Goal: Task Accomplishment & Management: Manage account settings

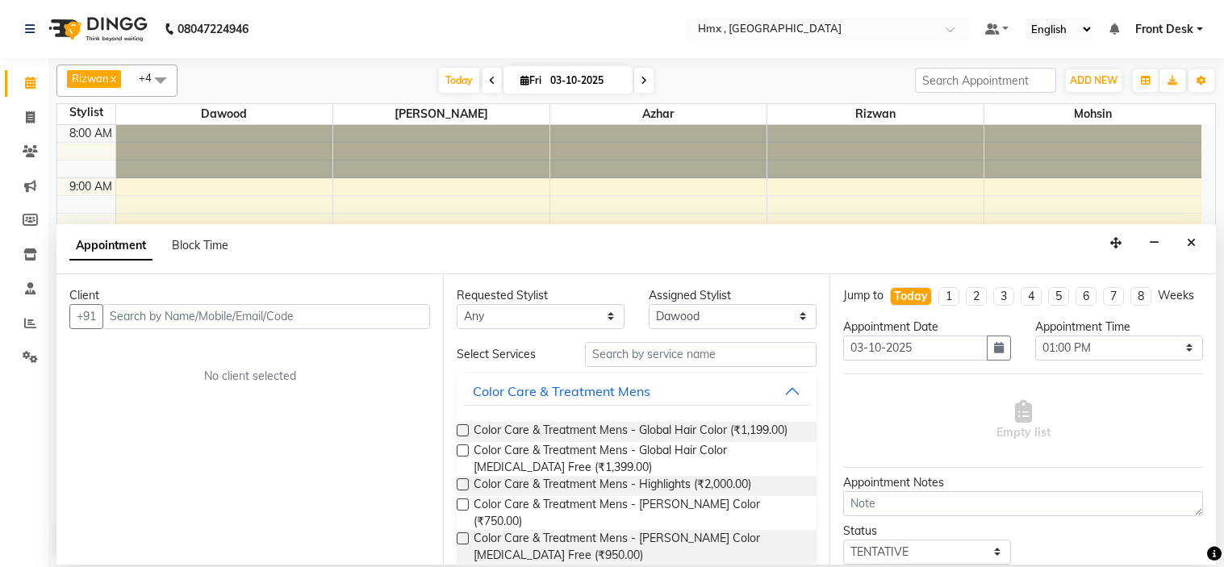
select select "39095"
select select "780"
select select "tentative"
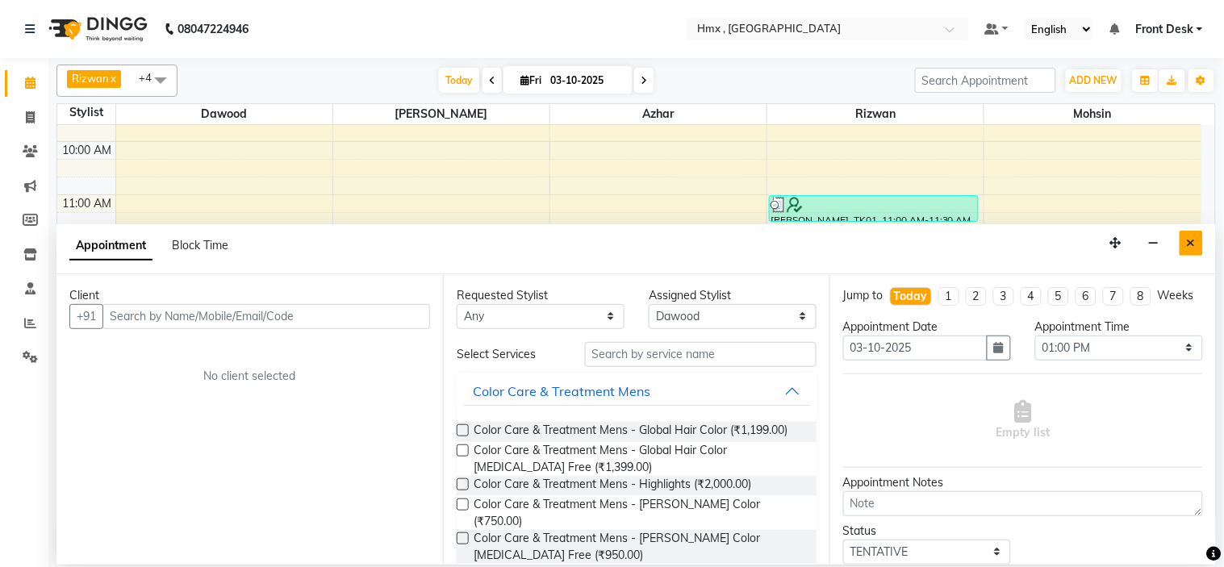
click at [1197, 239] on button "Close" at bounding box center [1190, 243] width 23 height 25
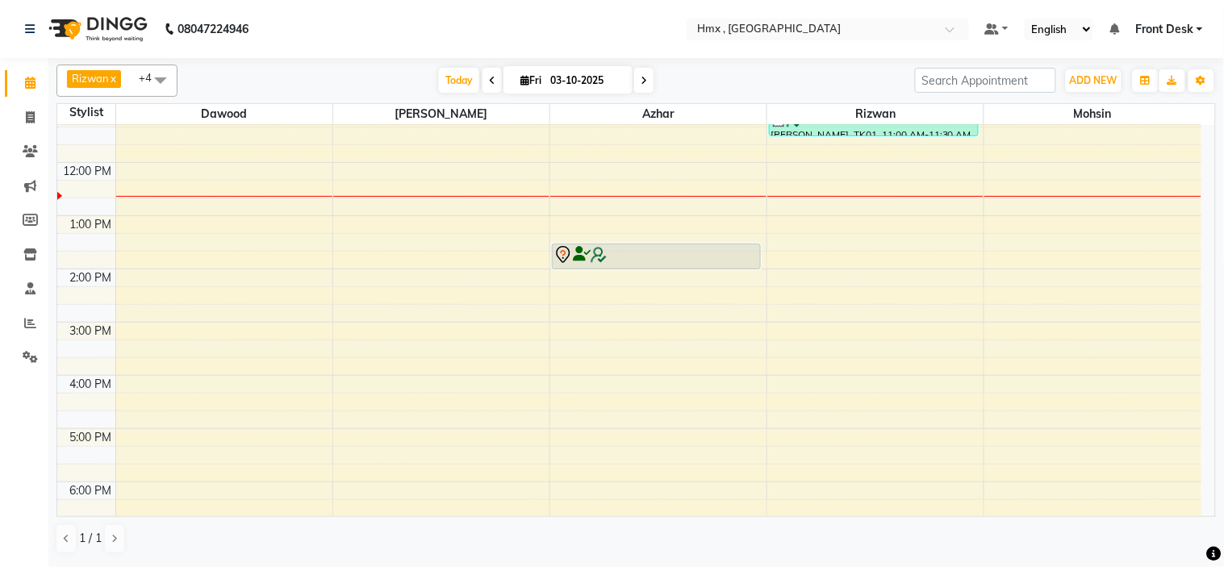
scroll to position [179, 0]
click at [1041, 432] on div "8:00 AM 9:00 AM 10:00 AM 11:00 AM 12:00 PM 1:00 PM 2:00 PM 3:00 PM 4:00 PM 5:00…" at bounding box center [629, 318] width 1144 height 745
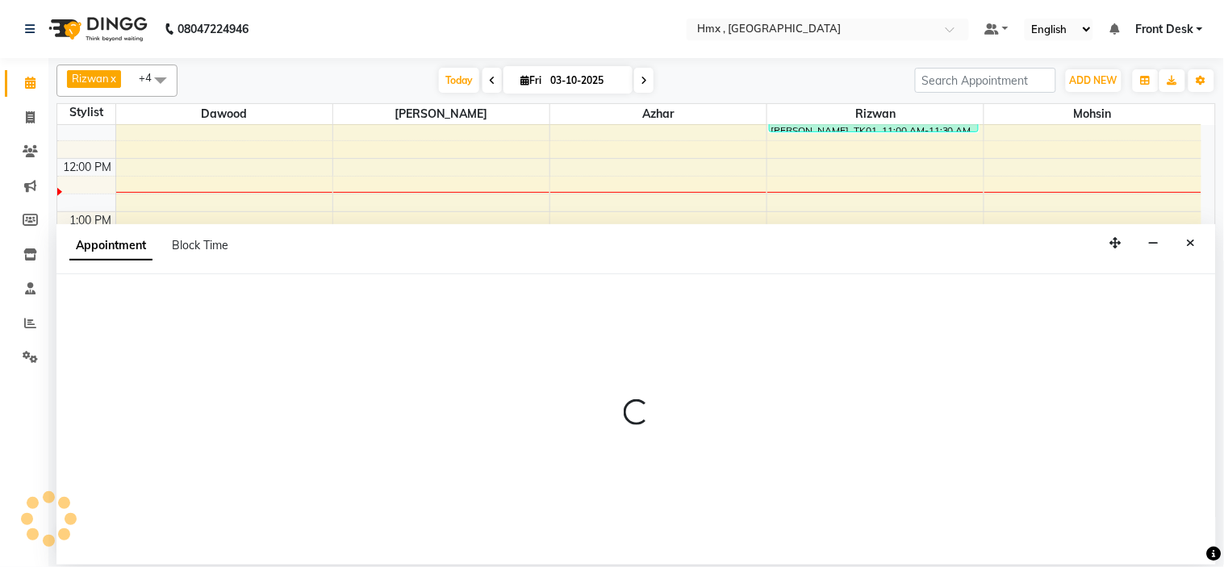
select select "39110"
select select "tentative"
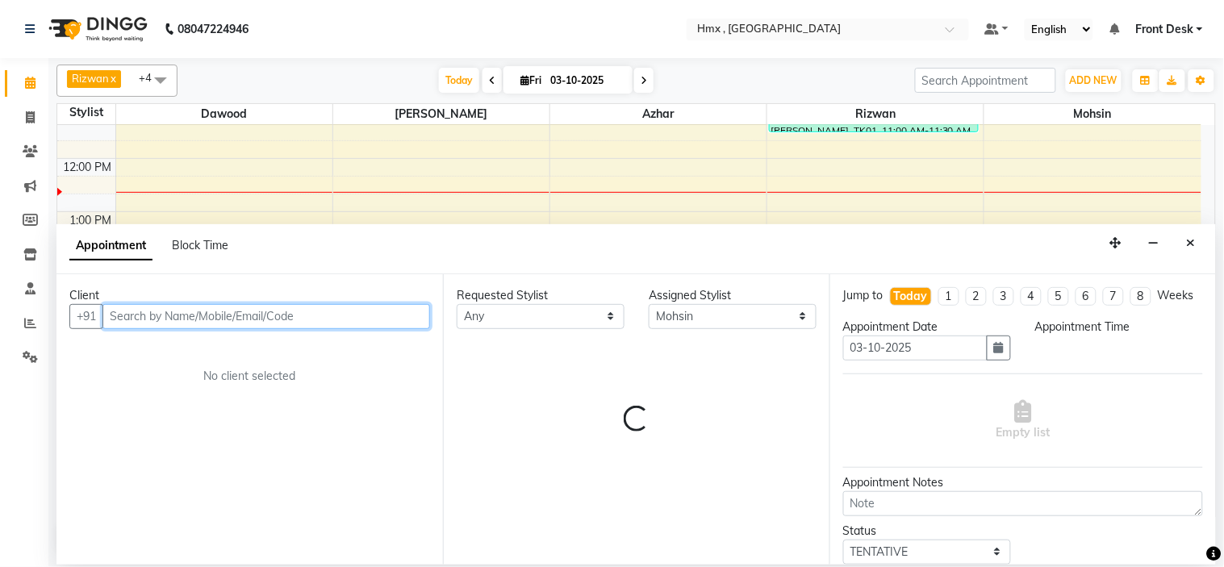
select select "1020"
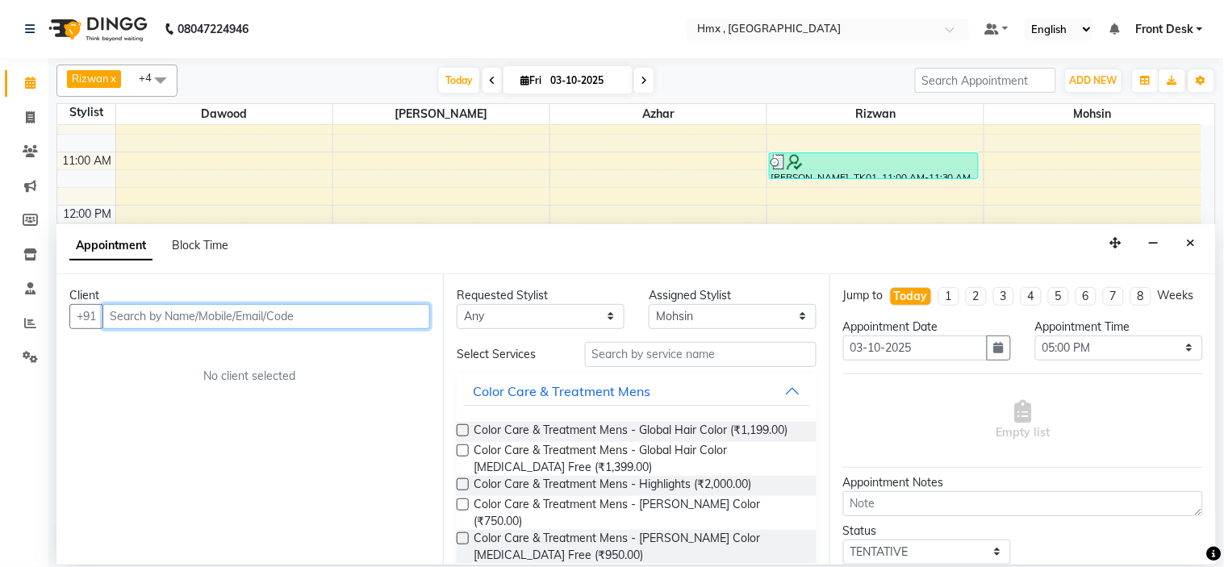
scroll to position [90, 0]
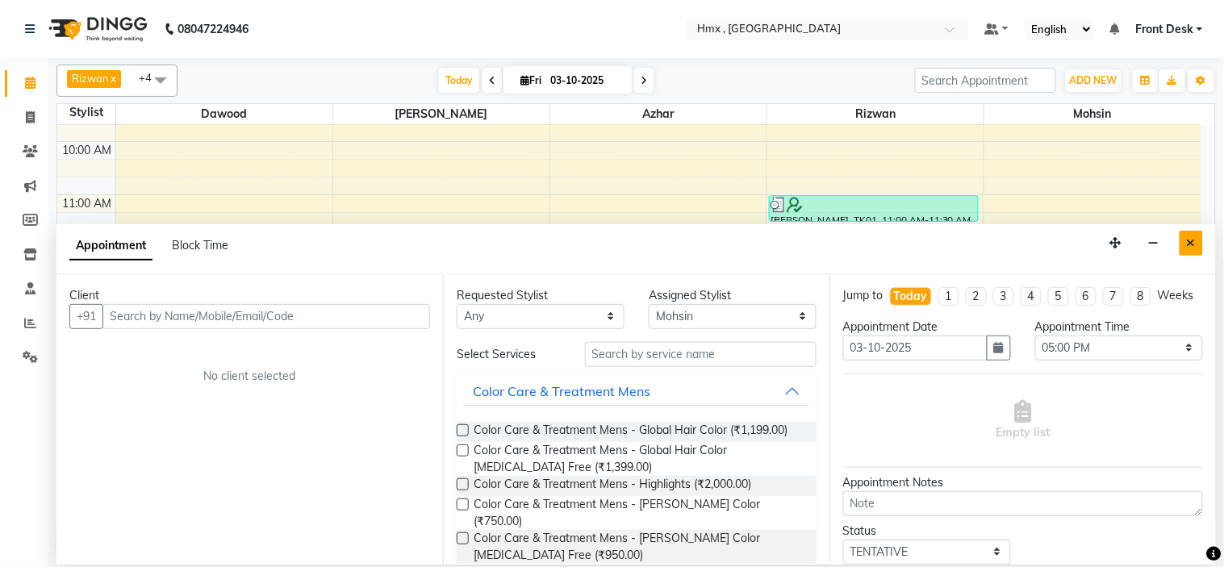
click at [1189, 240] on icon "Close" at bounding box center [1191, 242] width 9 height 11
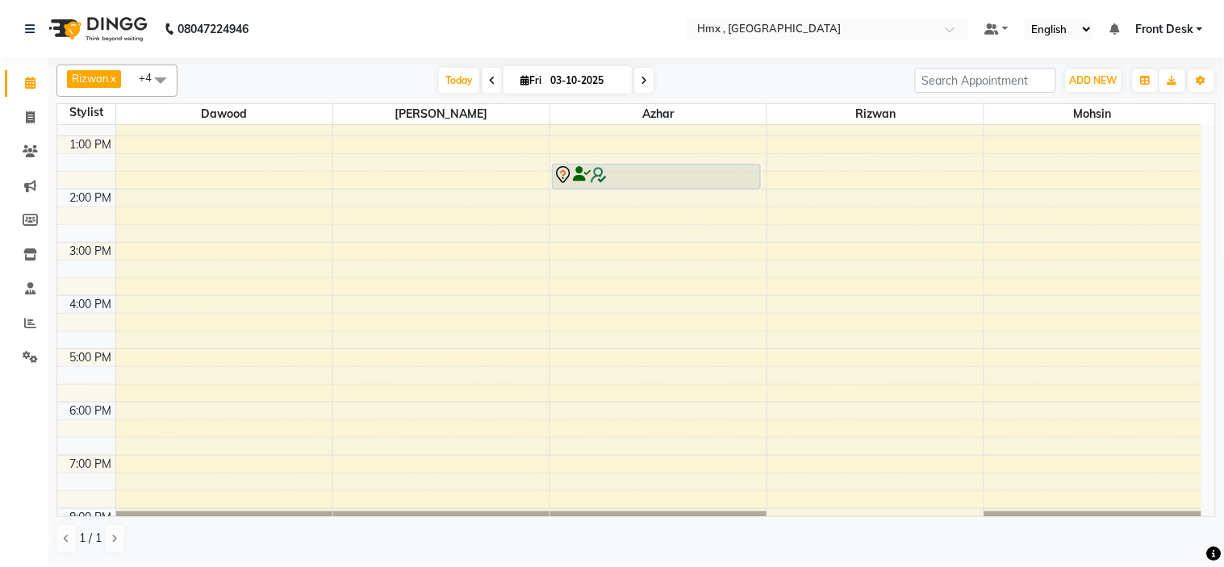
scroll to position [269, 0]
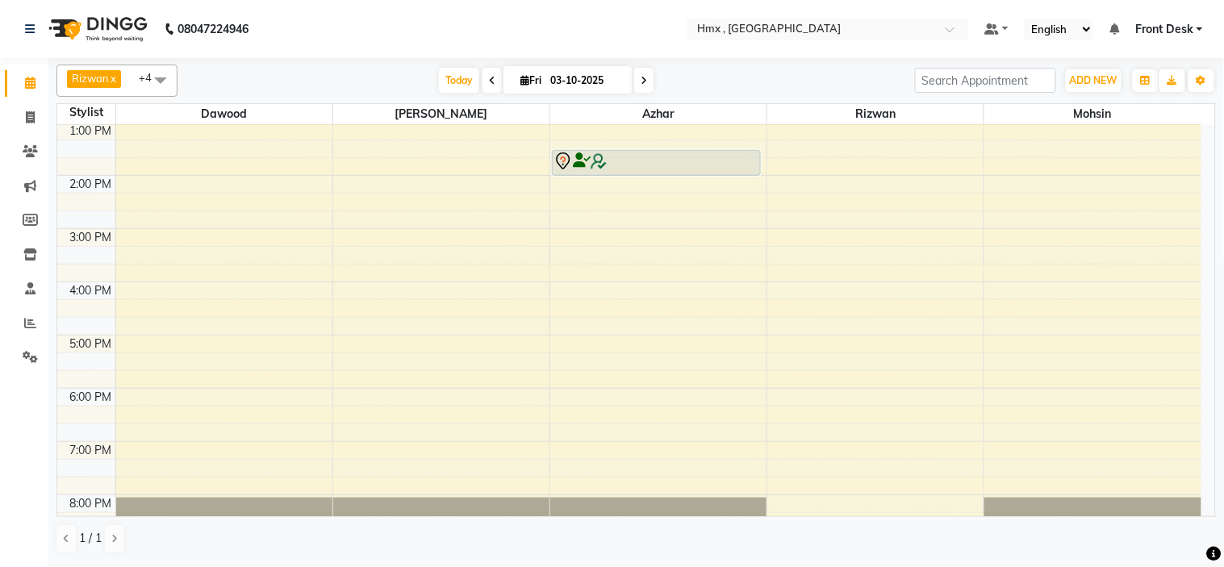
click at [1039, 345] on div "8:00 AM 9:00 AM 10:00 AM 11:00 AM 12:00 PM 1:00 PM 2:00 PM 3:00 PM 4:00 PM 5:00…" at bounding box center [629, 228] width 1144 height 745
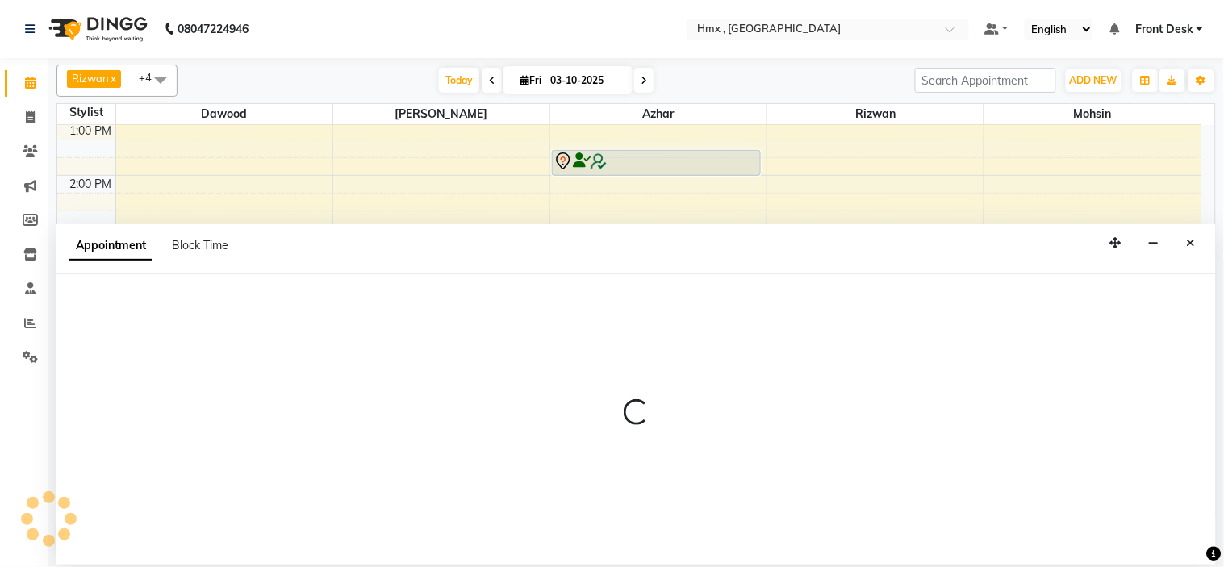
select select "39110"
select select "1020"
select select "tentative"
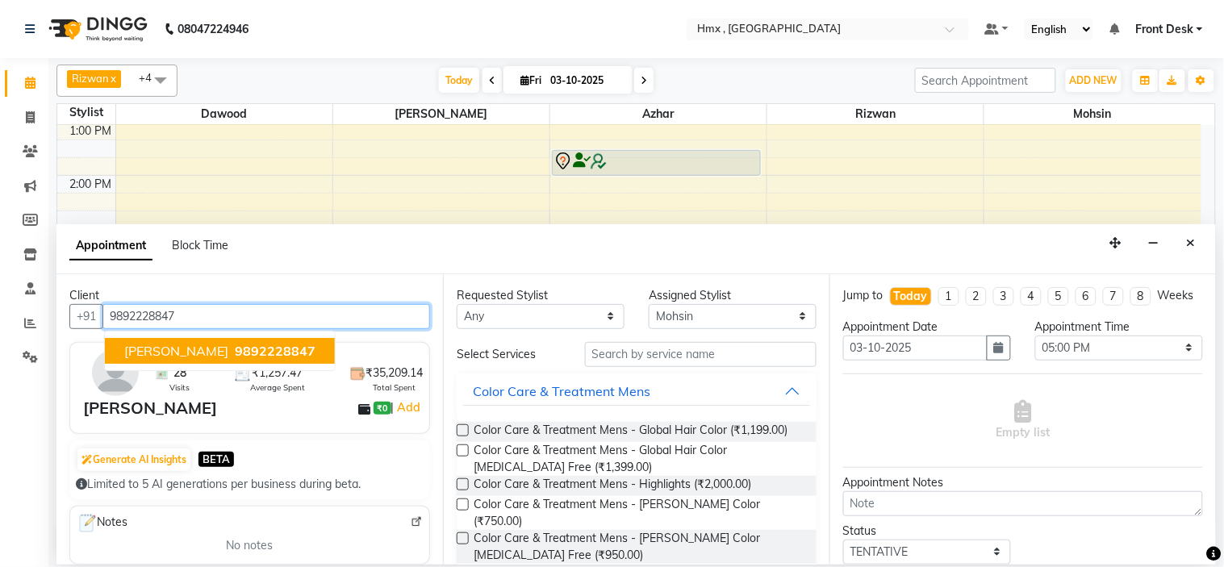
click at [247, 348] on span "9892228847" at bounding box center [275, 351] width 81 height 16
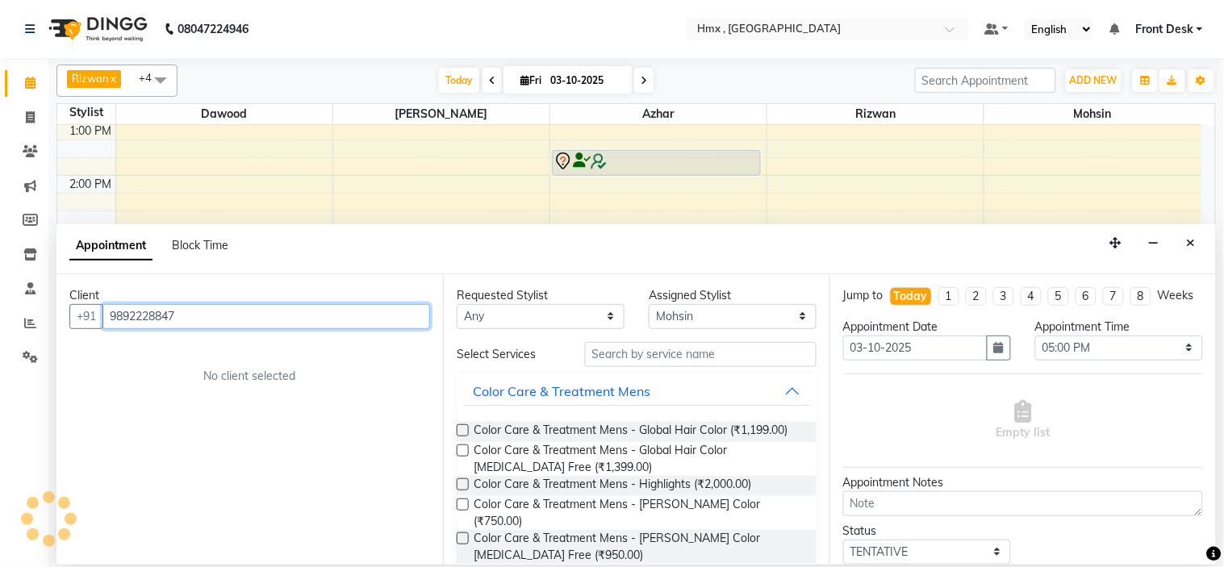
type input "9892228847"
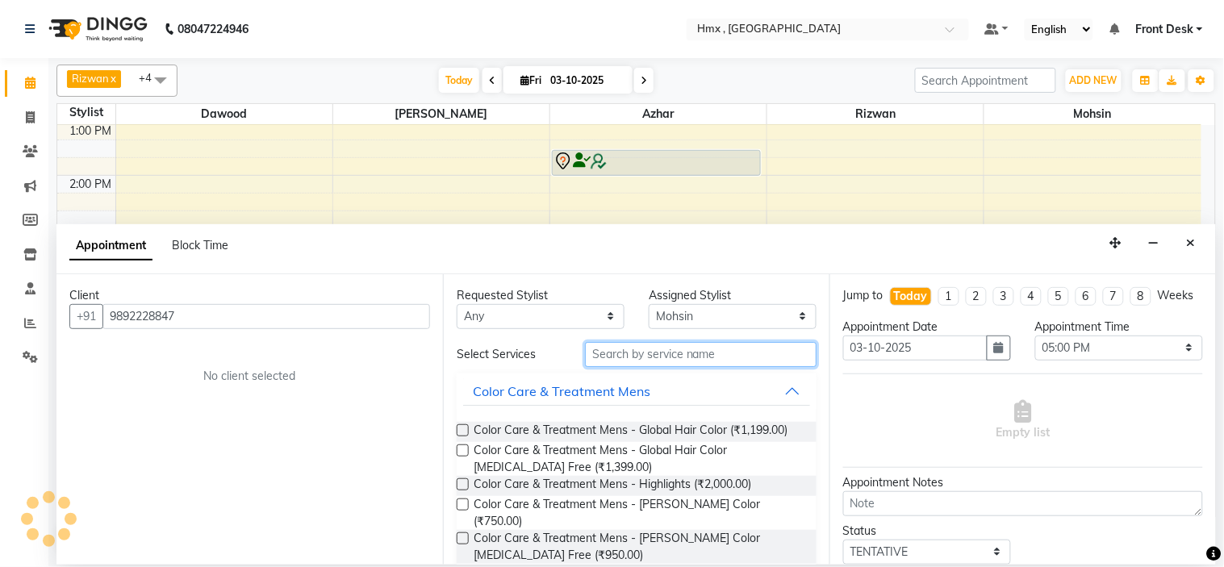
click at [643, 358] on input "text" at bounding box center [701, 354] width 232 height 25
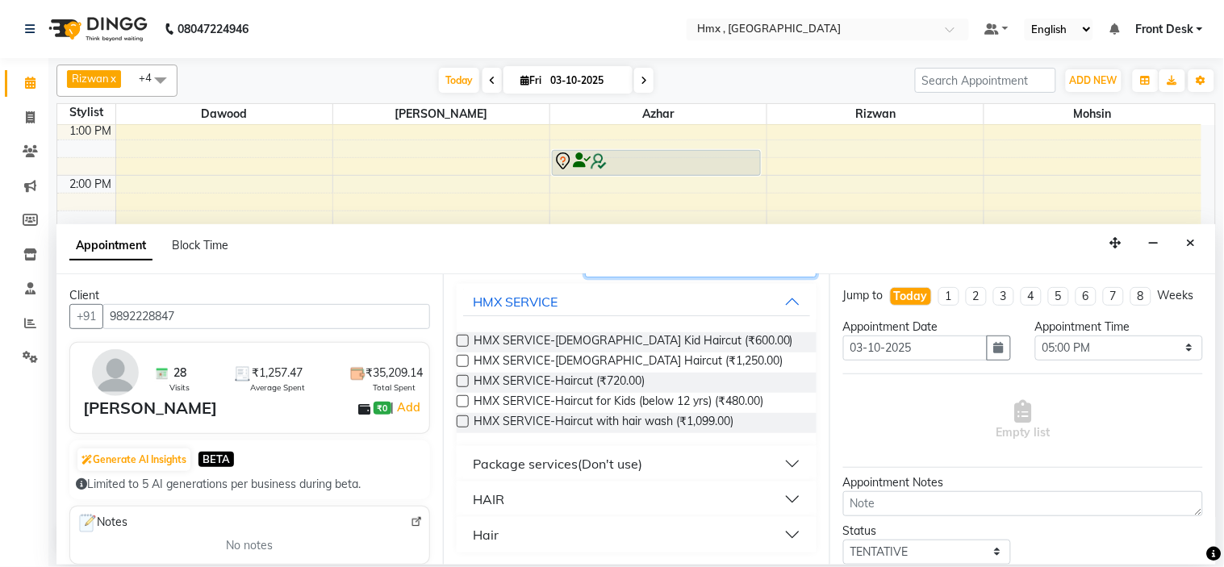
scroll to position [90, 0]
type input "hair cut"
click at [771, 489] on button "HAIR" at bounding box center [636, 498] width 347 height 29
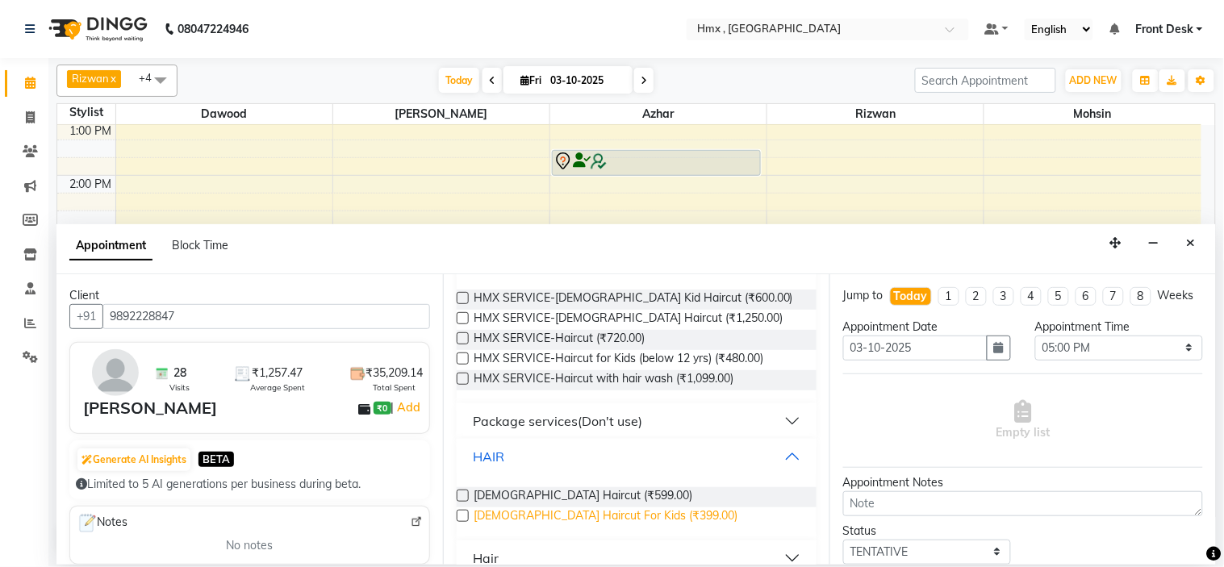
scroll to position [156, 0]
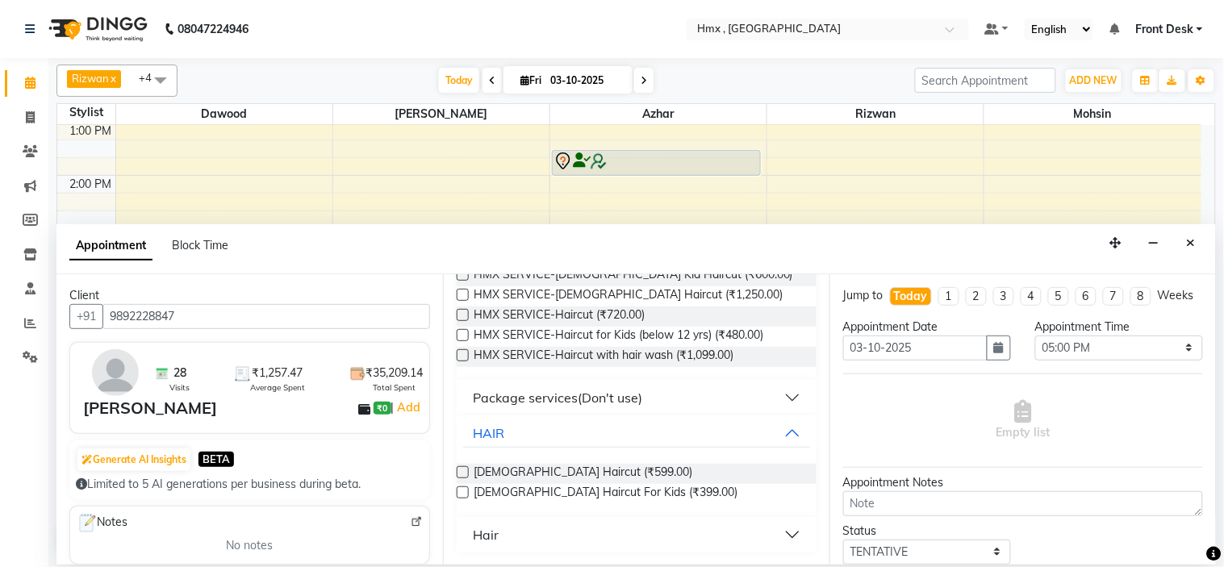
click at [465, 470] on label at bounding box center [463, 472] width 12 height 12
click at [465, 470] on input "checkbox" at bounding box center [462, 474] width 10 height 10
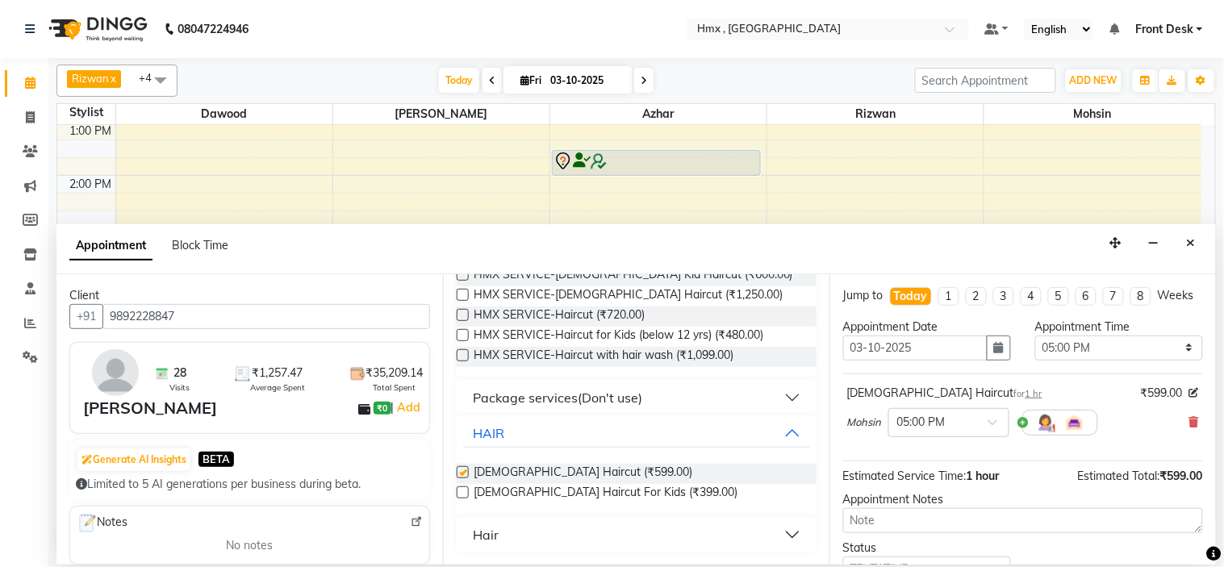
checkbox input "false"
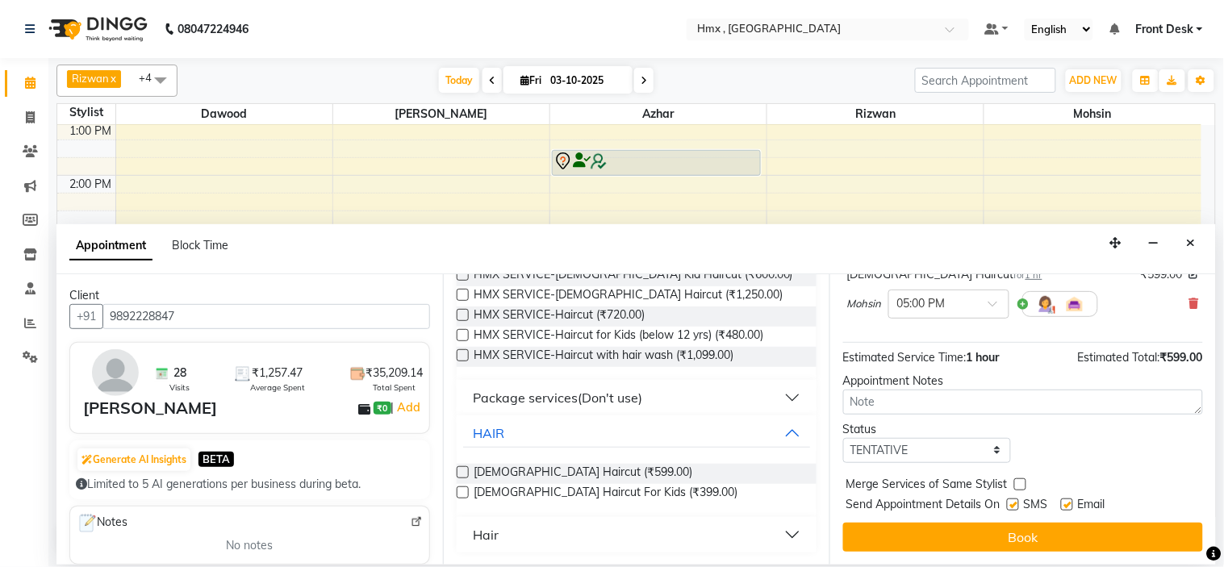
click at [953, 536] on button "Book" at bounding box center [1023, 537] width 360 height 29
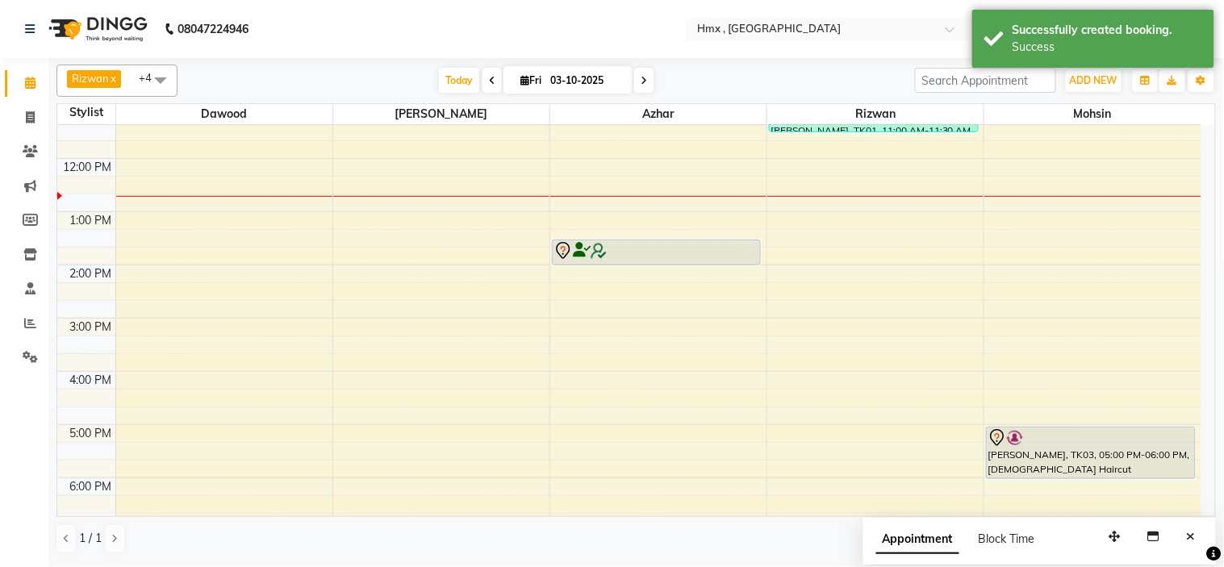
scroll to position [90, 0]
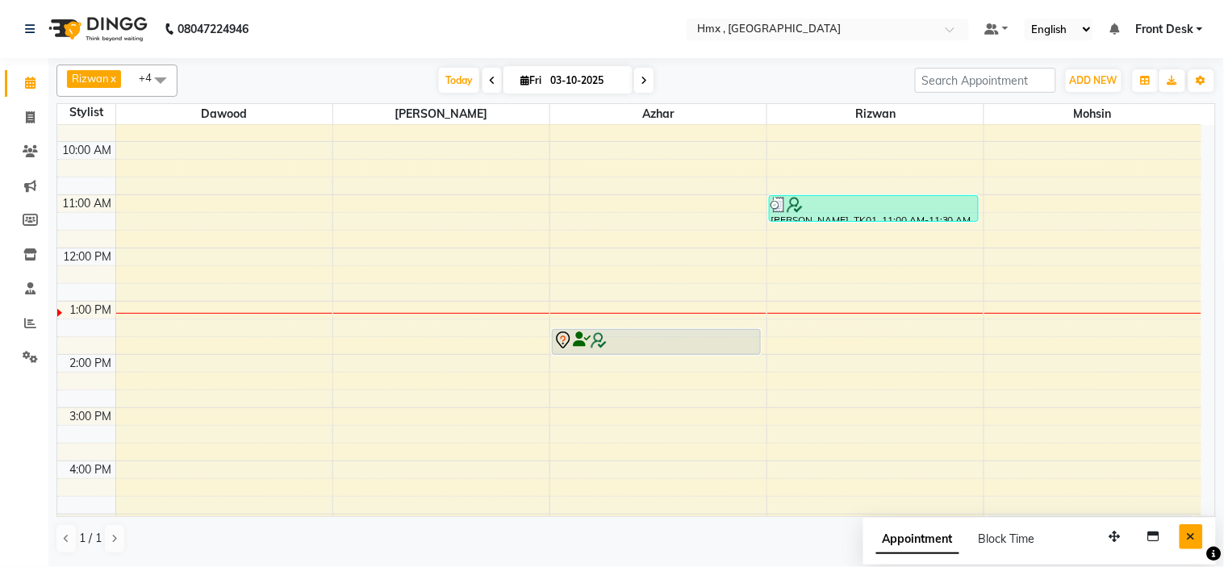
click at [1200, 536] on button "Close" at bounding box center [1190, 536] width 23 height 25
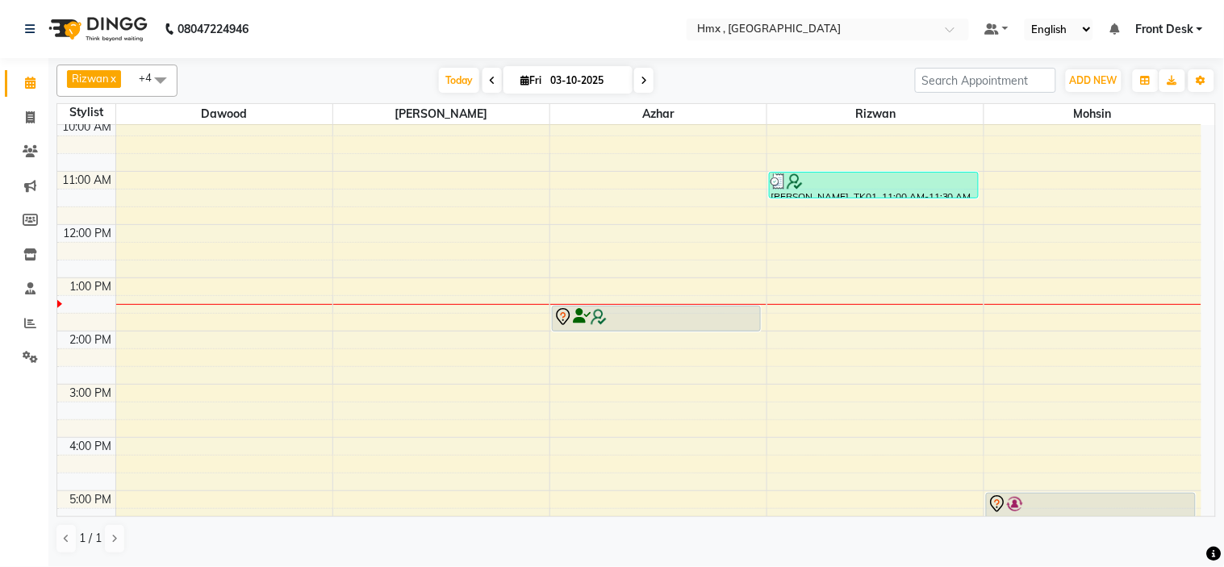
scroll to position [179, 0]
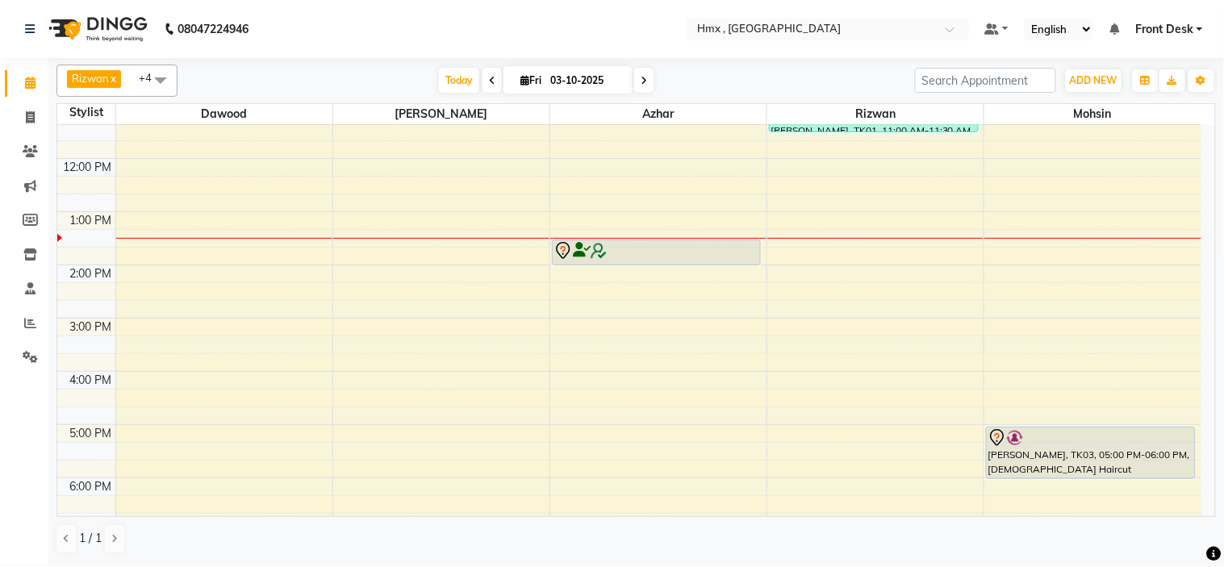
click at [813, 252] on div "8:00 AM 9:00 AM 10:00 AM 11:00 AM 12:00 PM 1:00 PM 2:00 PM 3:00 PM 4:00 PM 5:00…" at bounding box center [629, 318] width 1144 height 745
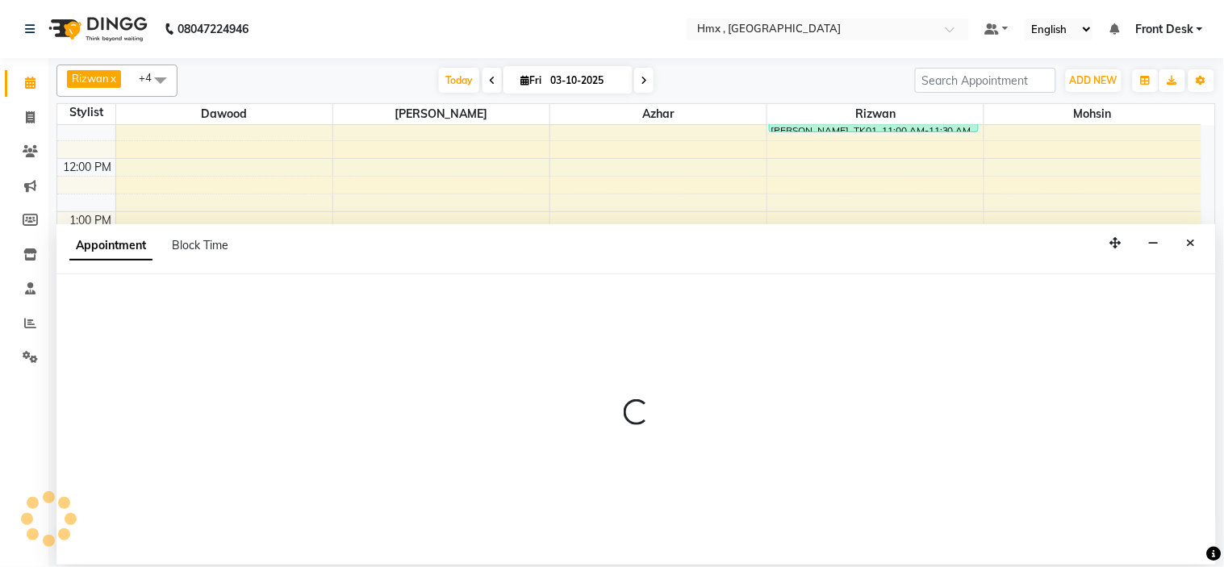
select select "76837"
select select "825"
select select "tentative"
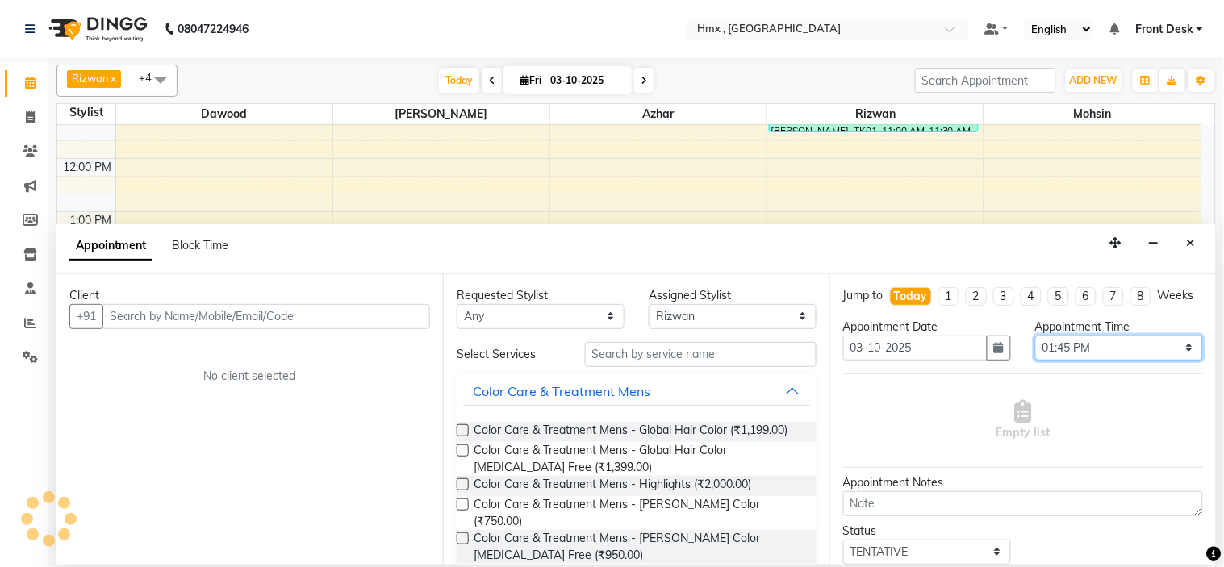
click at [1146, 361] on select "Select 09:00 AM 09:15 AM 09:30 AM 09:45 AM 10:00 AM 10:15 AM 10:30 AM 10:45 AM …" at bounding box center [1119, 348] width 168 height 25
select select "810"
click at [1035, 350] on select "Select 09:00 AM 09:15 AM 09:30 AM 09:45 AM 10:00 AM 10:15 AM 10:30 AM 10:45 AM …" at bounding box center [1119, 348] width 168 height 25
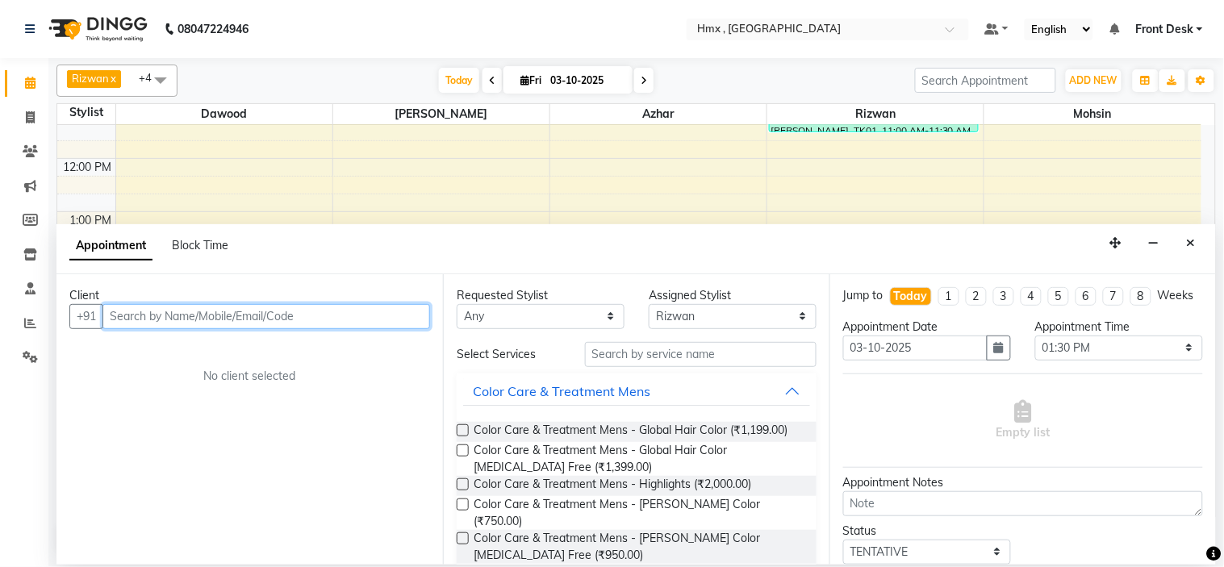
click at [286, 312] on input "text" at bounding box center [266, 316] width 328 height 25
type input "8769976955"
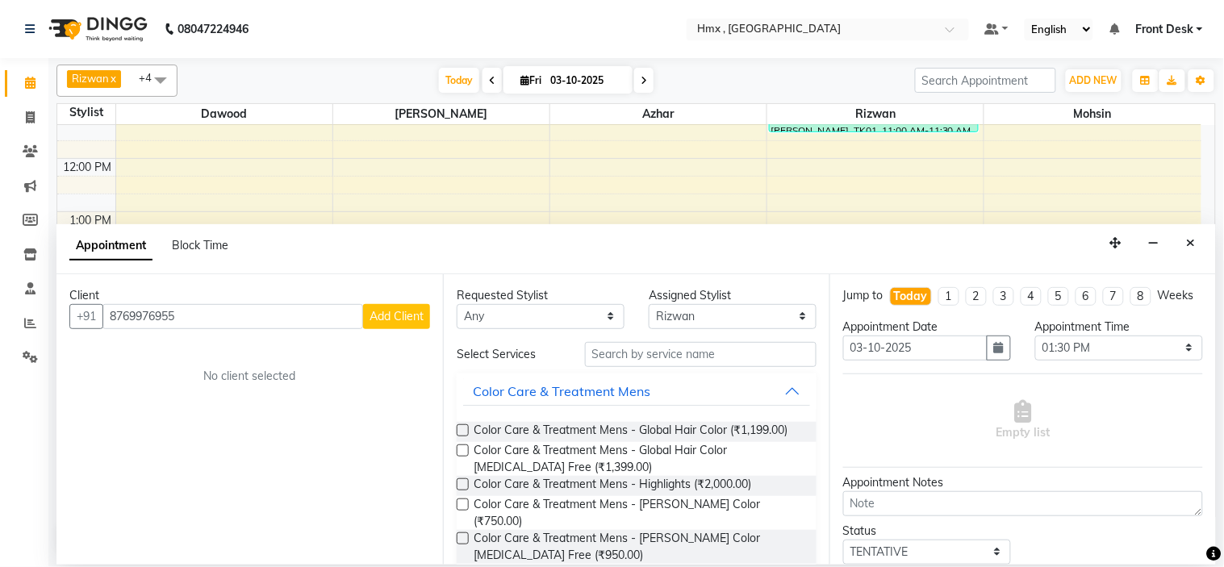
click at [408, 320] on span "Add Client" at bounding box center [396, 316] width 54 height 15
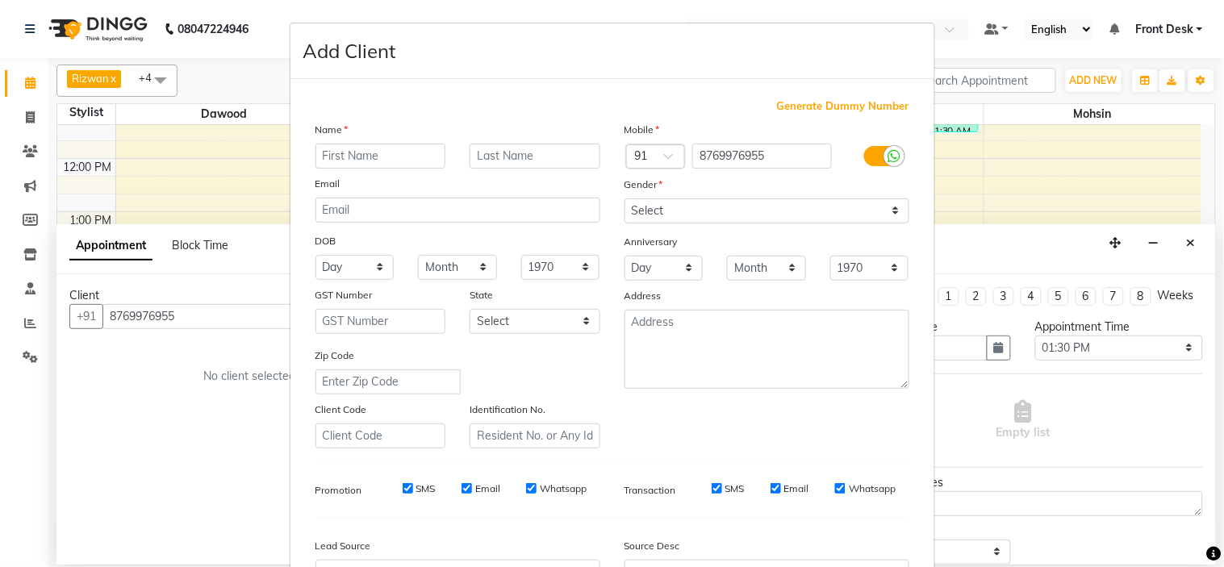
click at [344, 157] on input "text" at bounding box center [380, 156] width 131 height 25
type input "Amit"
type input "Kumar"
click at [635, 207] on select "Select Male Female Other Prefer Not To Say" at bounding box center [766, 210] width 285 height 25
select select "male"
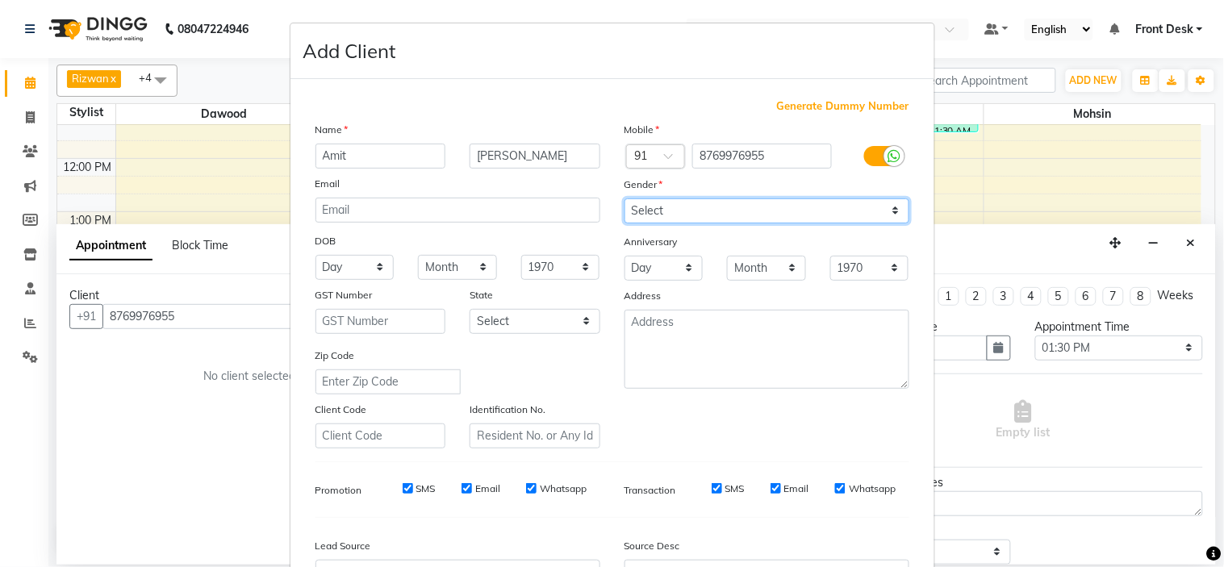
click at [624, 198] on select "Select Male Female Other Prefer Not To Say" at bounding box center [766, 210] width 285 height 25
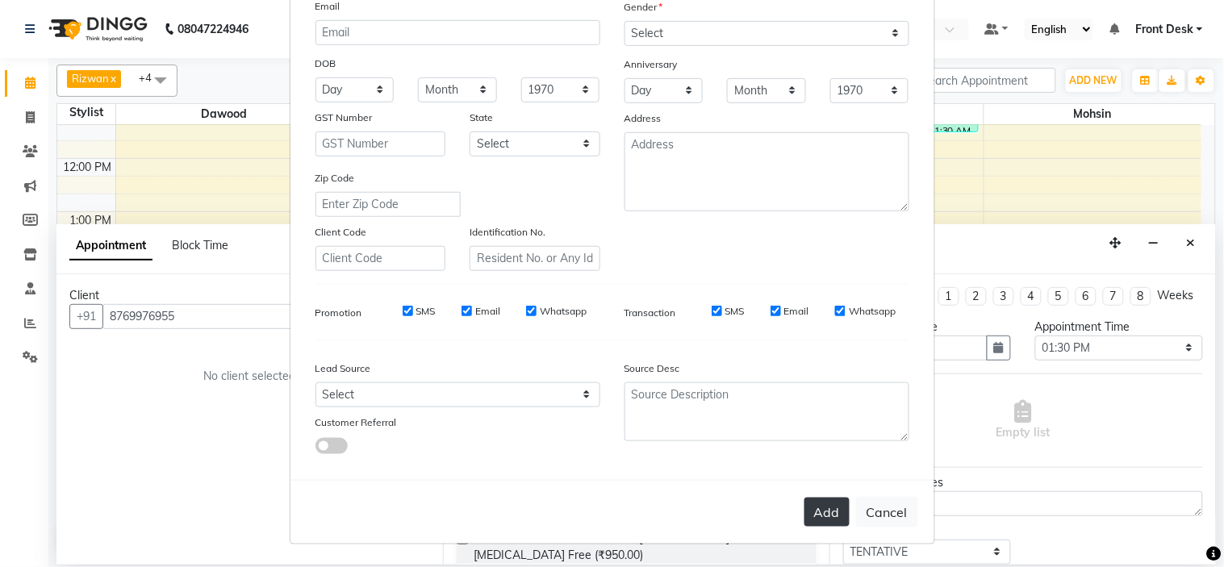
click at [837, 513] on button "Add" at bounding box center [826, 512] width 45 height 29
select select
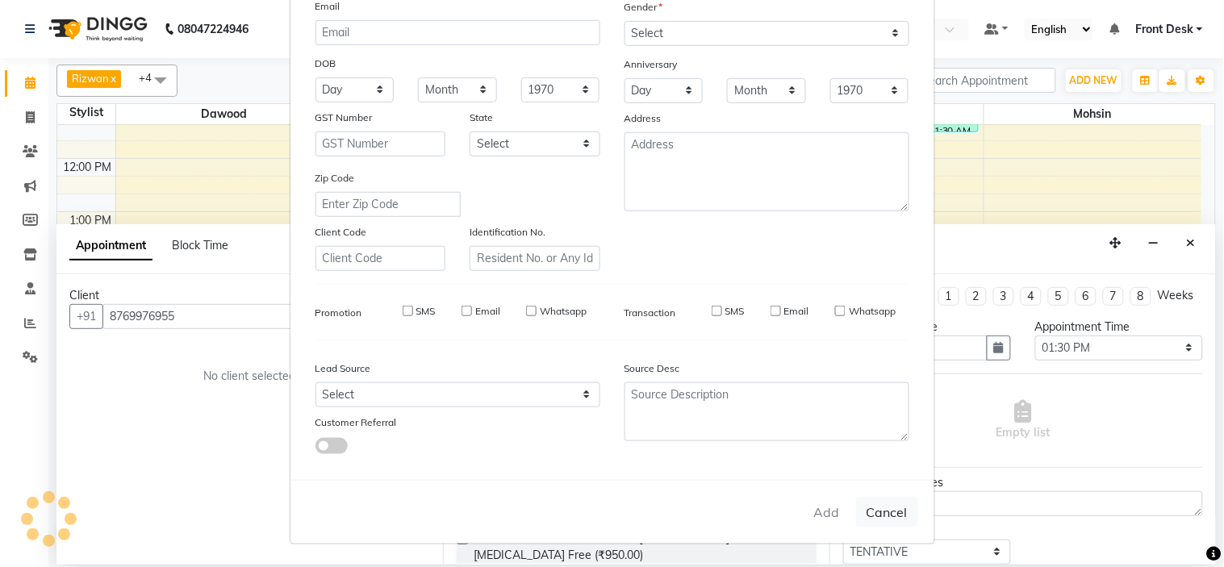
select select
checkbox input "false"
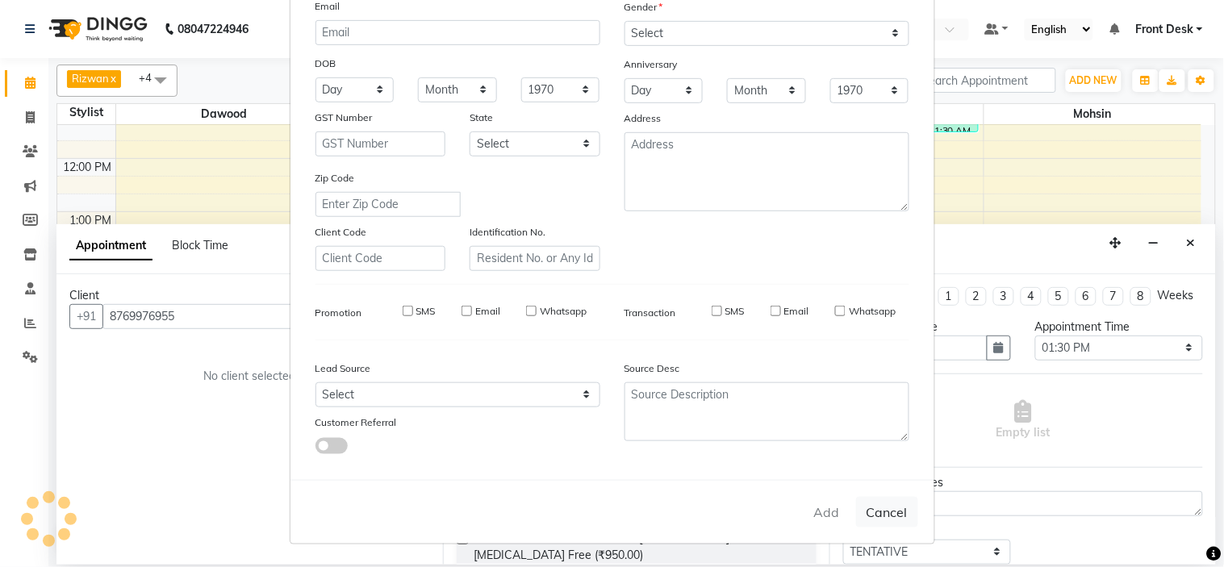
checkbox input "false"
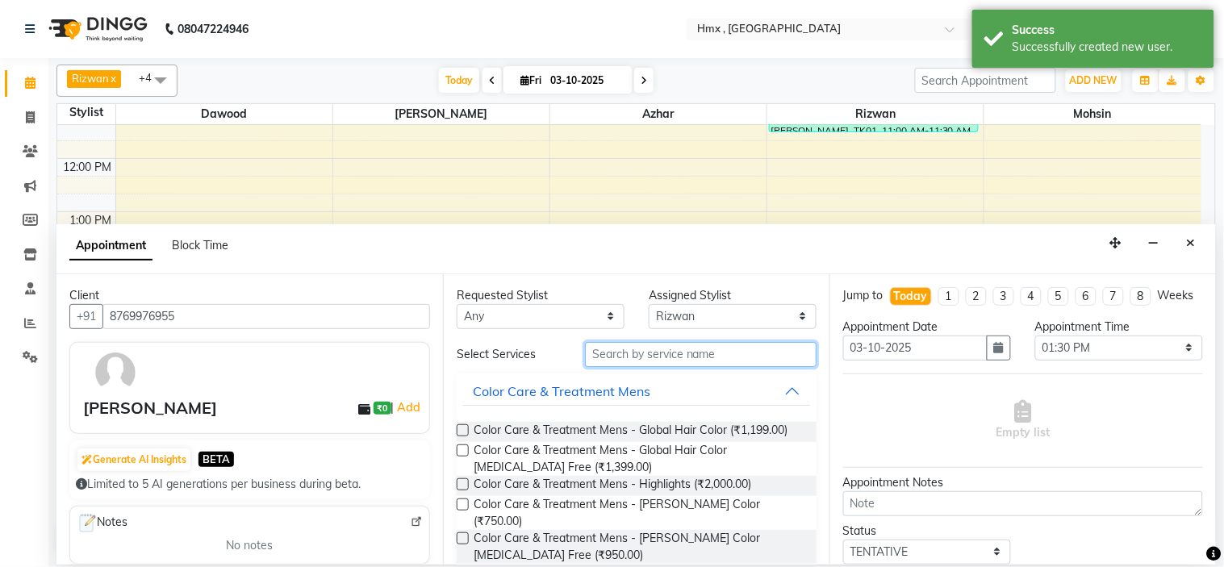
click at [629, 361] on input "text" at bounding box center [701, 354] width 232 height 25
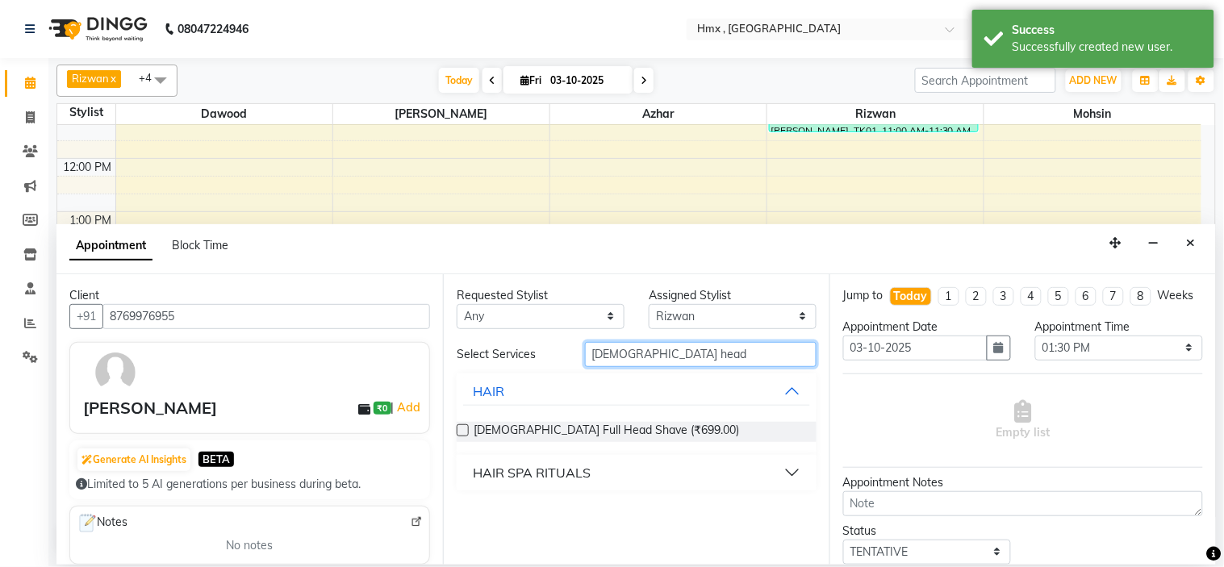
type input "male head"
click at [586, 473] on div "HAIR SPA RITUALS" at bounding box center [532, 472] width 118 height 19
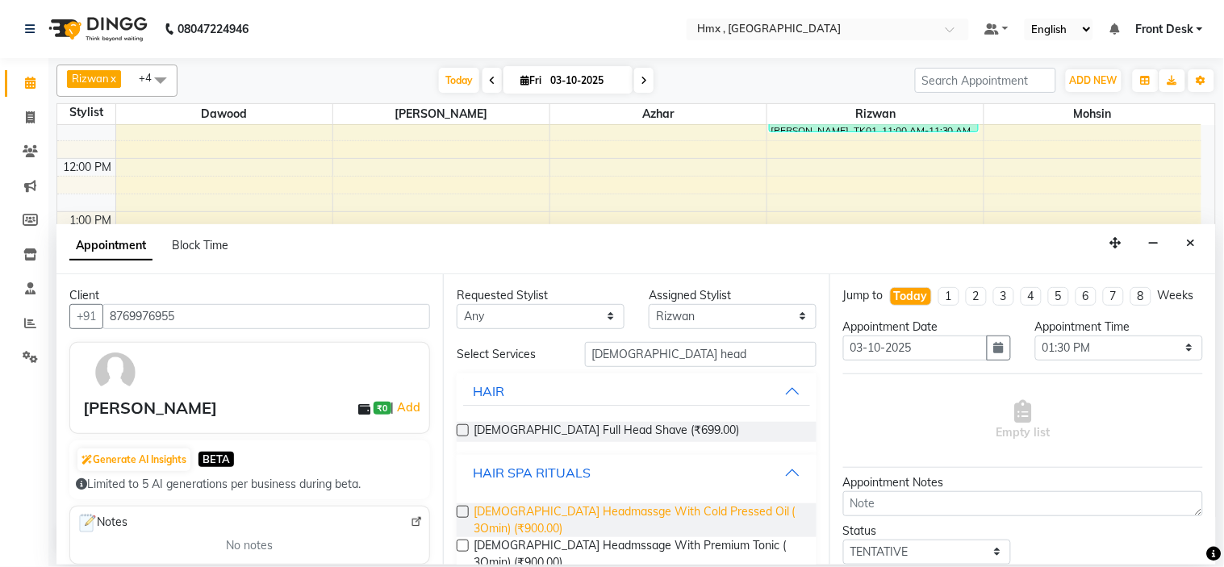
scroll to position [4, 0]
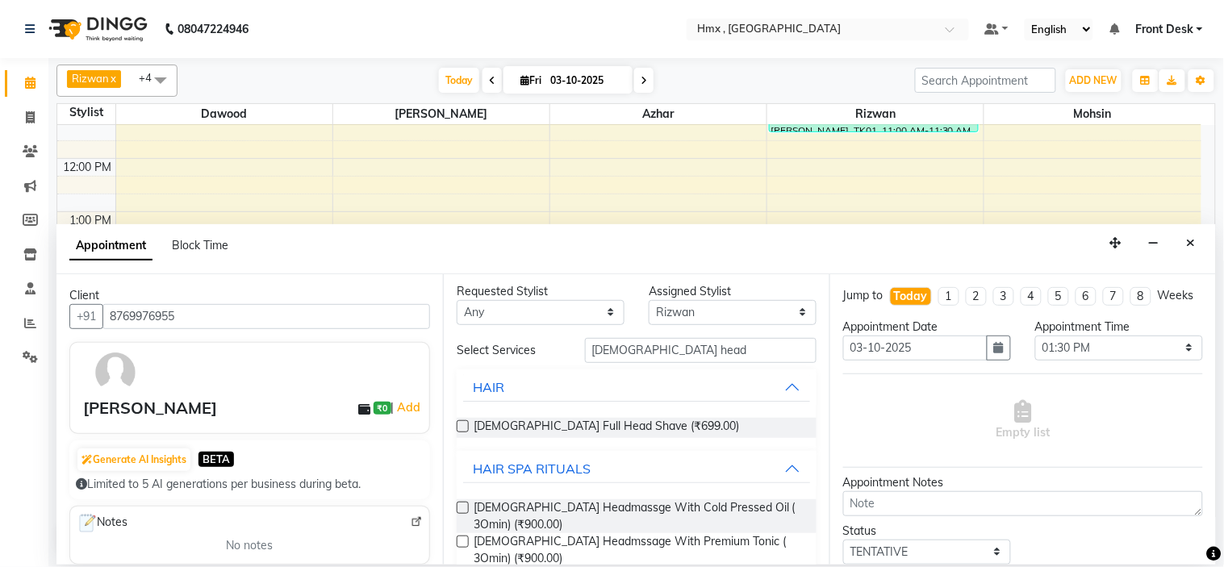
click at [466, 504] on label at bounding box center [463, 508] width 12 height 12
click at [466, 504] on input "checkbox" at bounding box center [462, 509] width 10 height 10
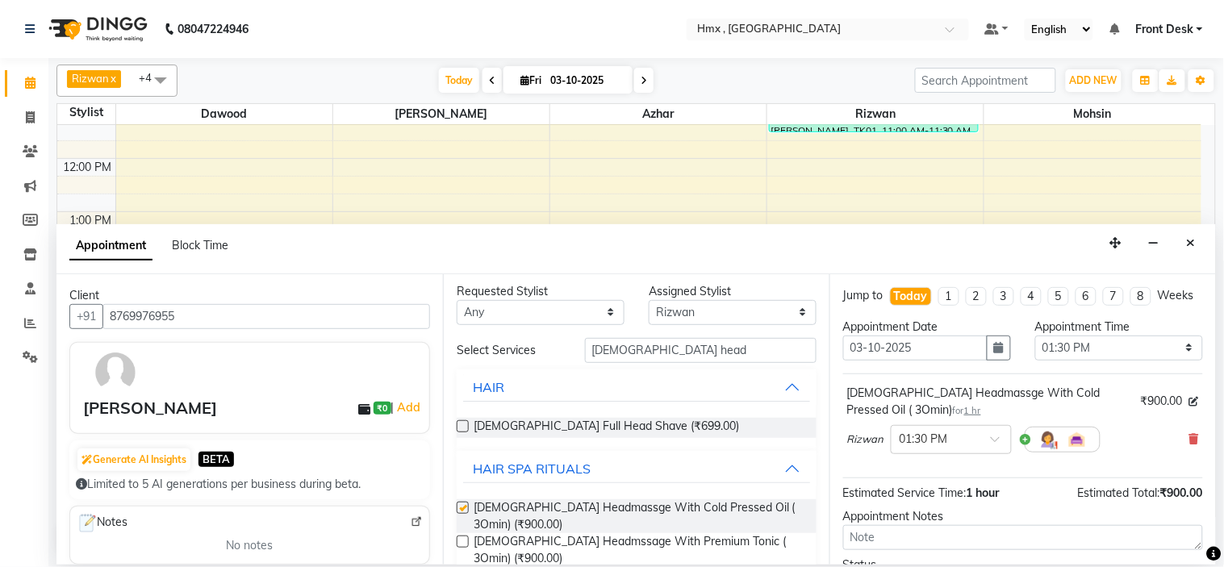
checkbox input "false"
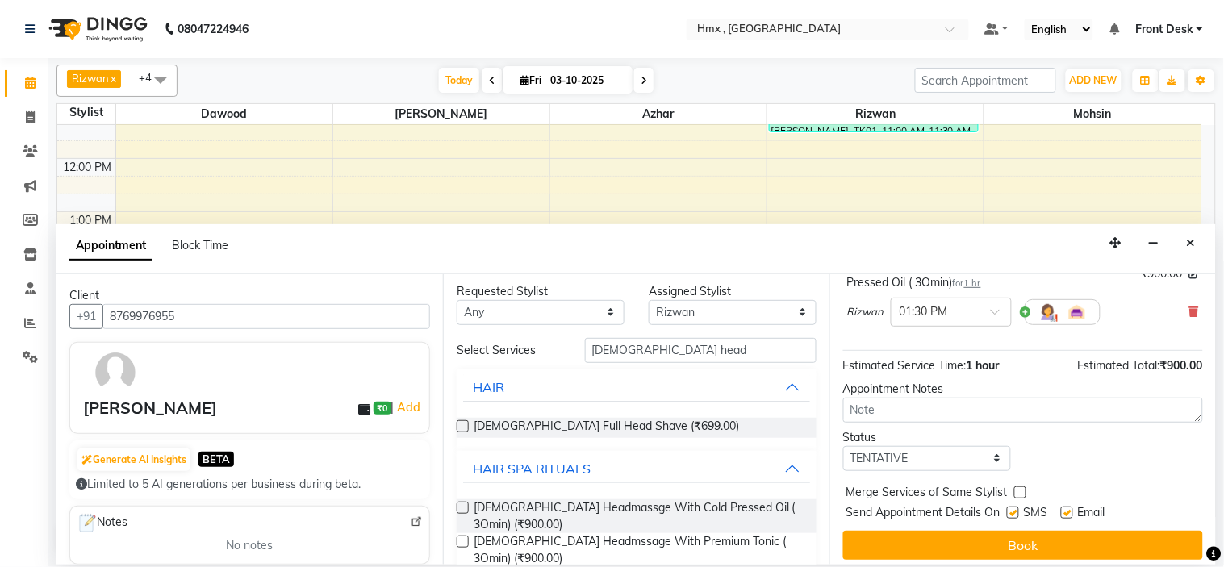
scroll to position [151, 0]
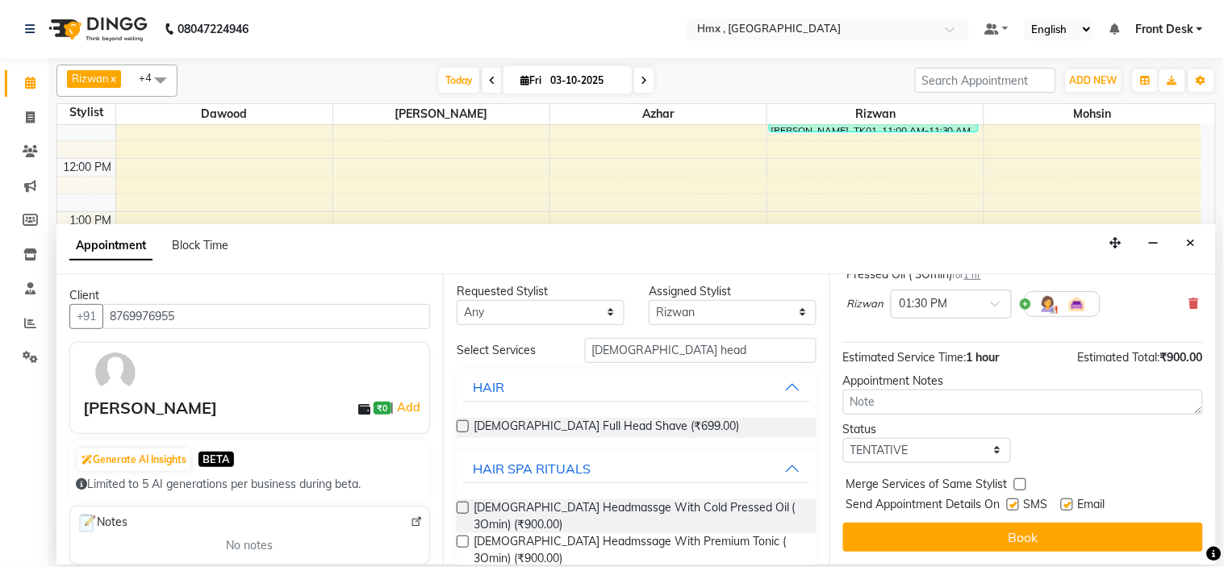
drag, startPoint x: 1012, startPoint y: 501, endPoint x: 1006, endPoint y: 514, distance: 14.4
click at [1013, 501] on label at bounding box center [1013, 505] width 12 height 12
click at [1013, 501] on input "checkbox" at bounding box center [1012, 506] width 10 height 10
checkbox input "false"
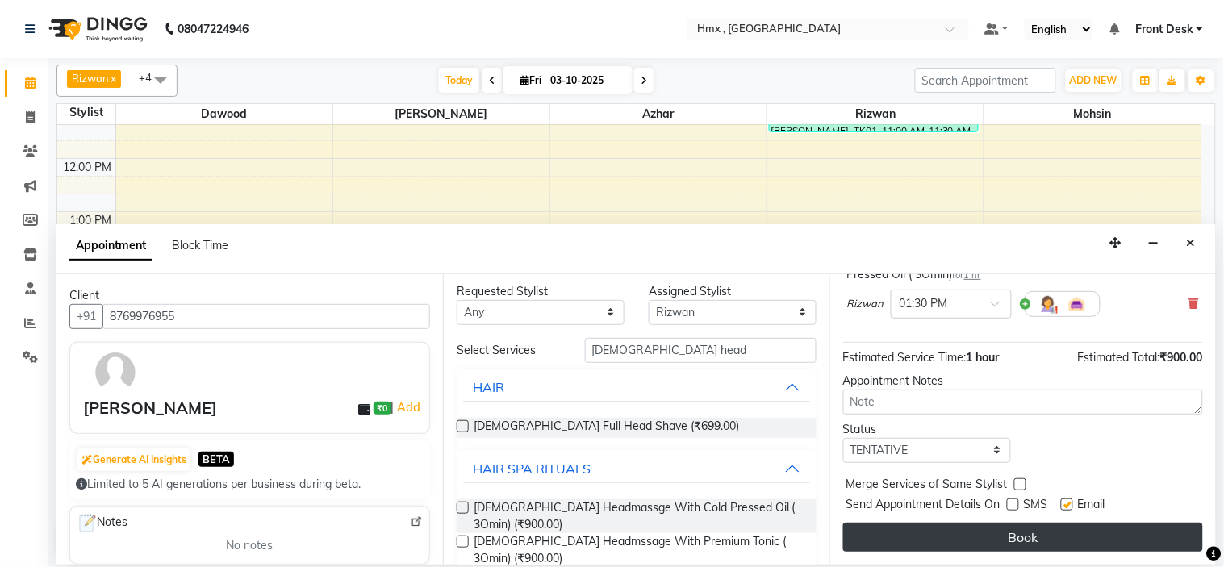
click at [1000, 534] on button "Book" at bounding box center [1023, 537] width 360 height 29
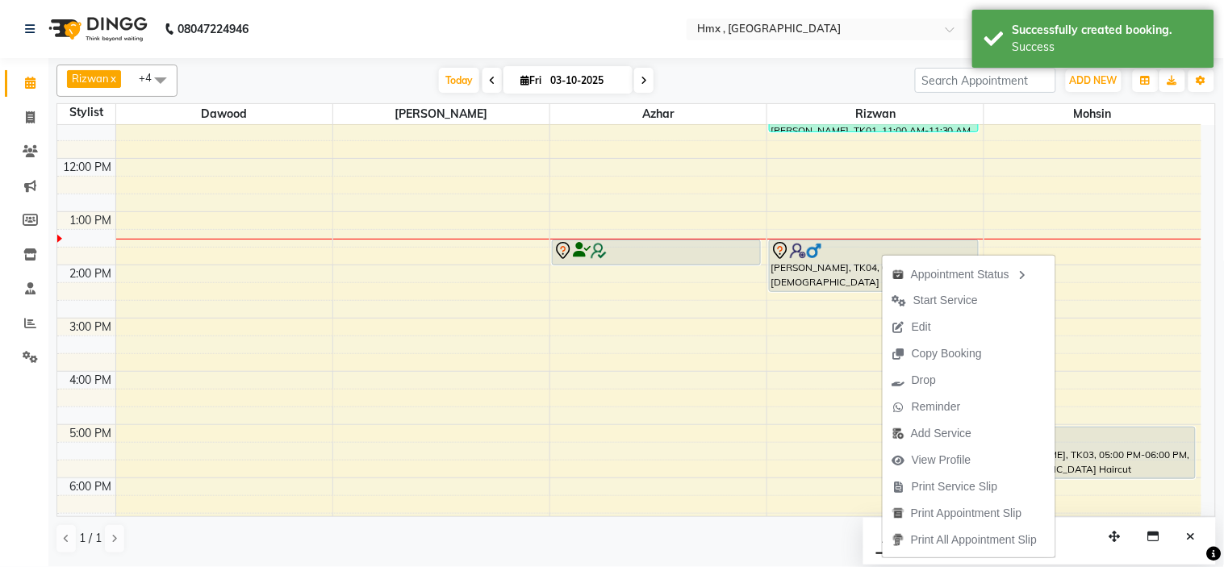
click at [932, 303] on span "Start Service" at bounding box center [945, 300] width 65 height 17
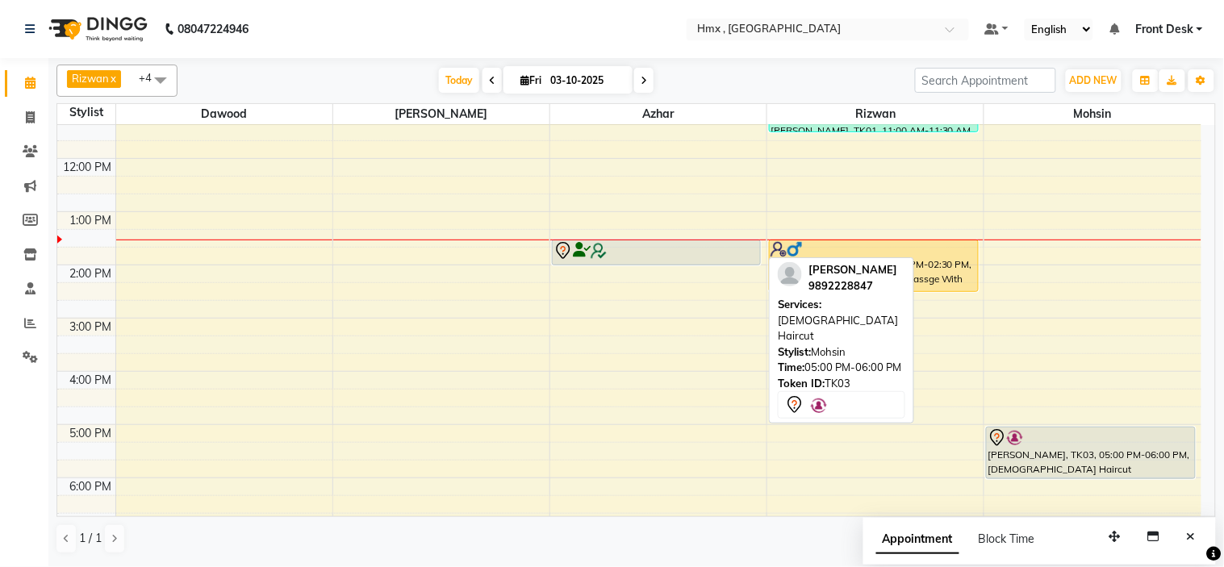
scroll to position [269, 0]
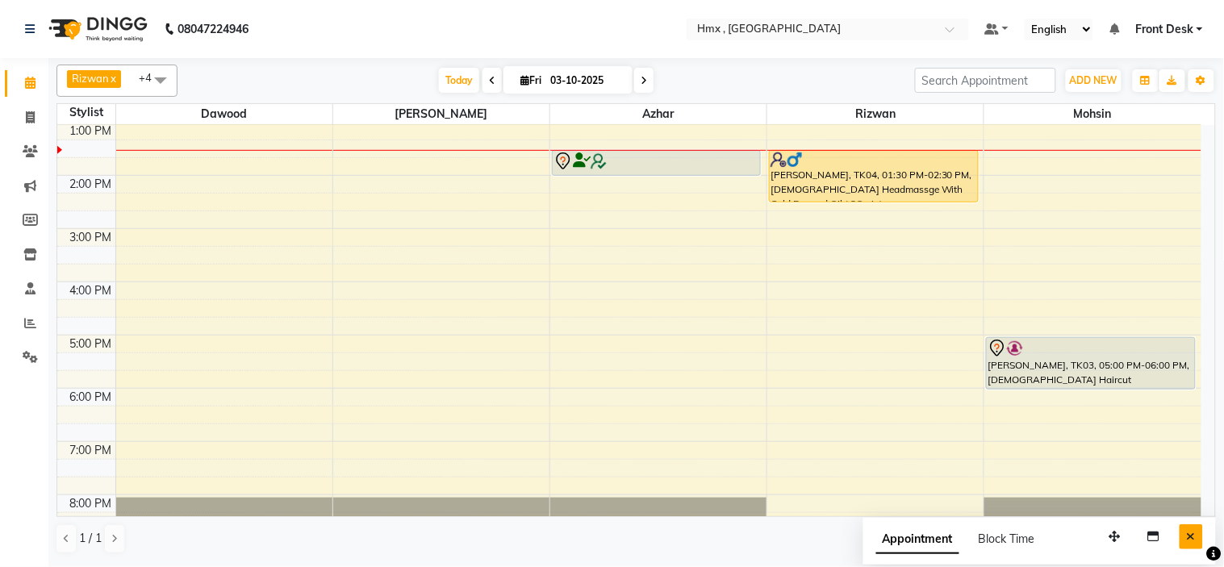
click at [1196, 536] on icon "Close" at bounding box center [1191, 536] width 9 height 11
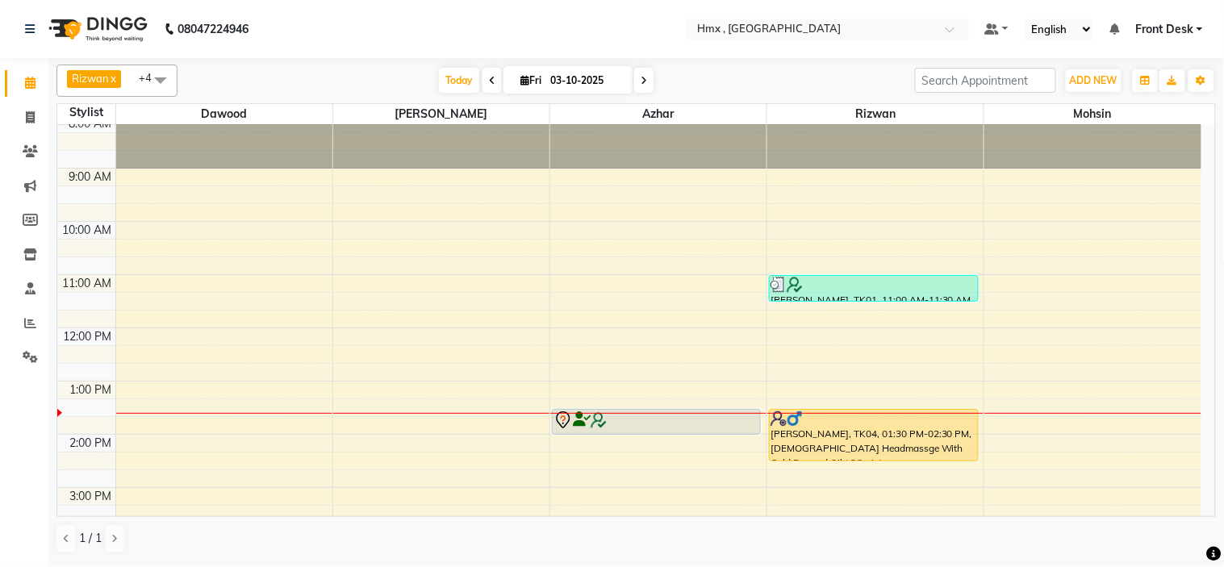
scroll to position [0, 0]
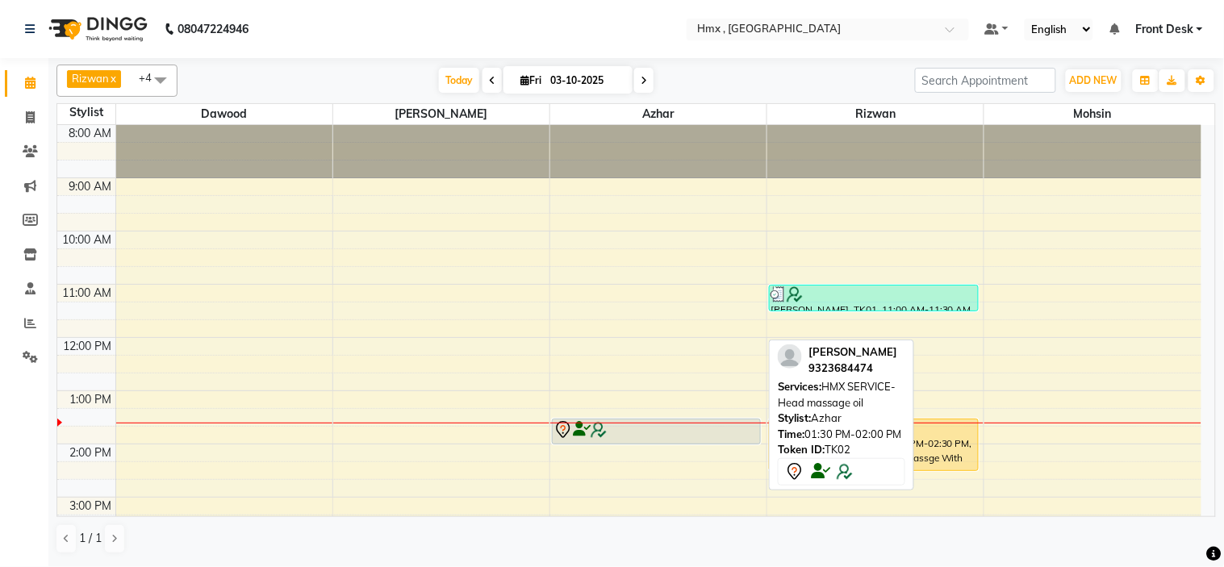
click at [688, 431] on div at bounding box center [656, 429] width 206 height 19
select select "7"
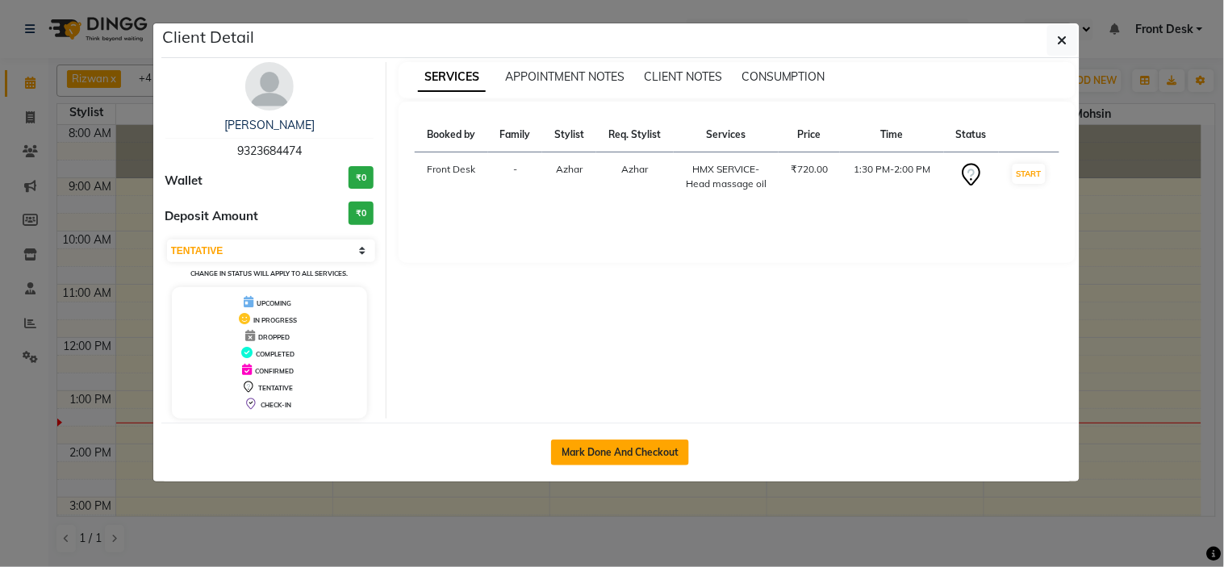
click at [640, 450] on button "Mark Done And Checkout" at bounding box center [620, 453] width 138 height 26
select select "service"
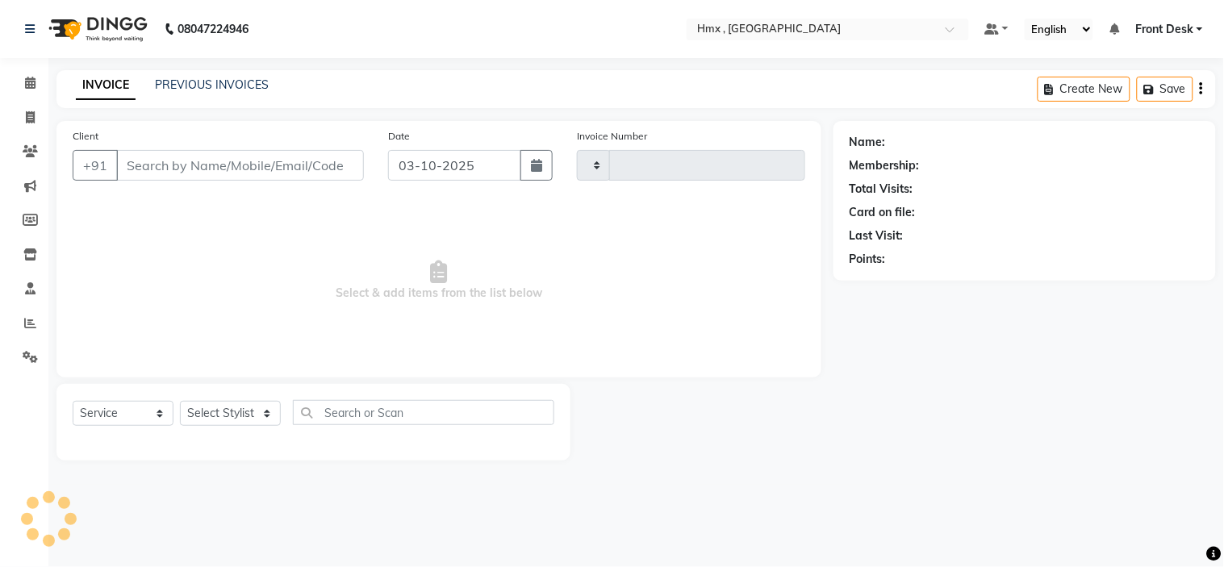
type input "2305"
select select "5711"
type input "9323684474"
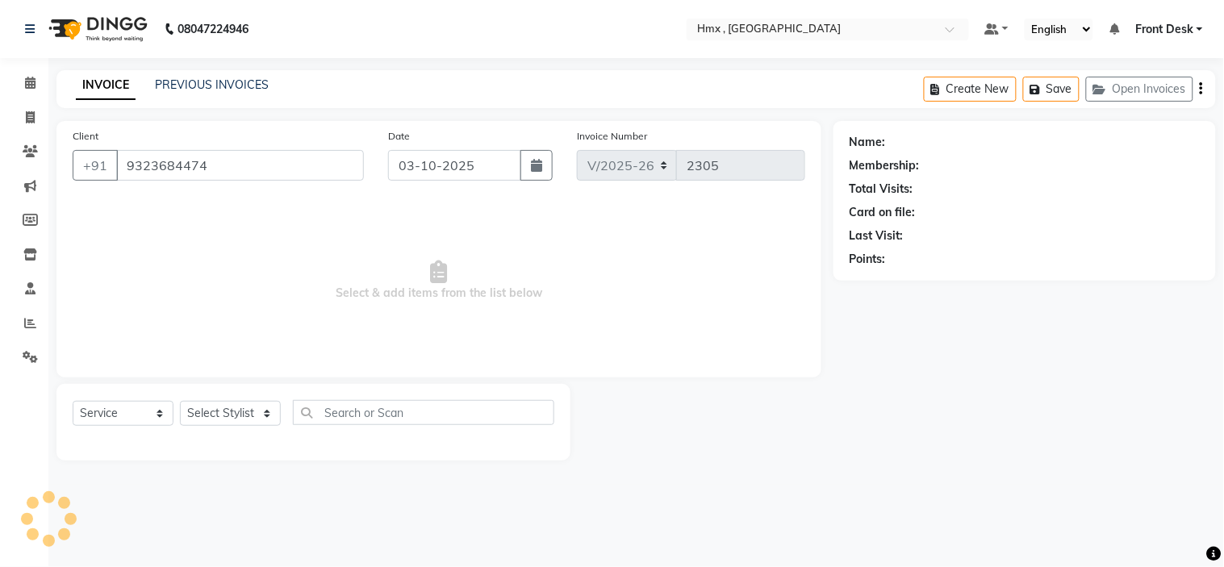
select select "39098"
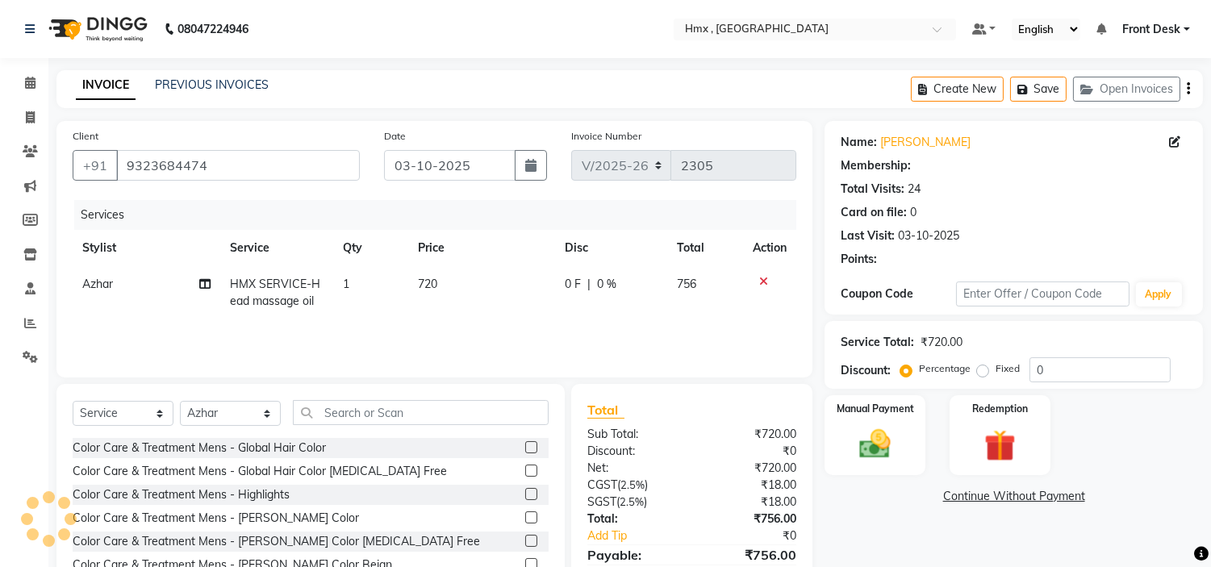
select select "1: Object"
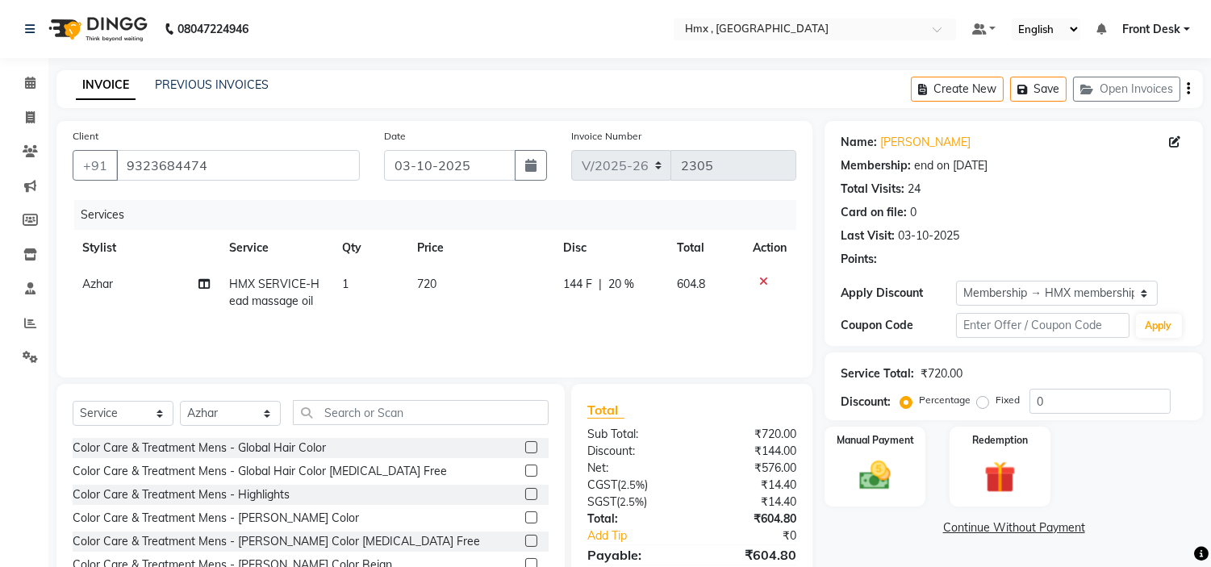
type input "20"
click at [267, 293] on span "HMX SERVICE-Head massage oil" at bounding box center [274, 292] width 90 height 31
select select "39098"
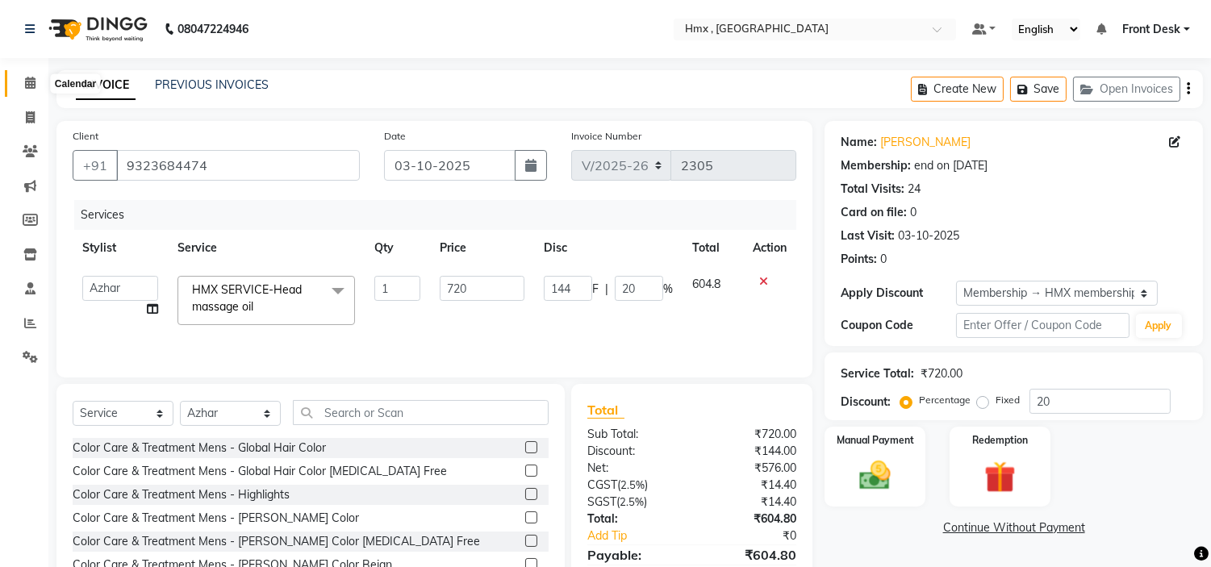
click at [32, 77] on icon at bounding box center [30, 83] width 10 height 12
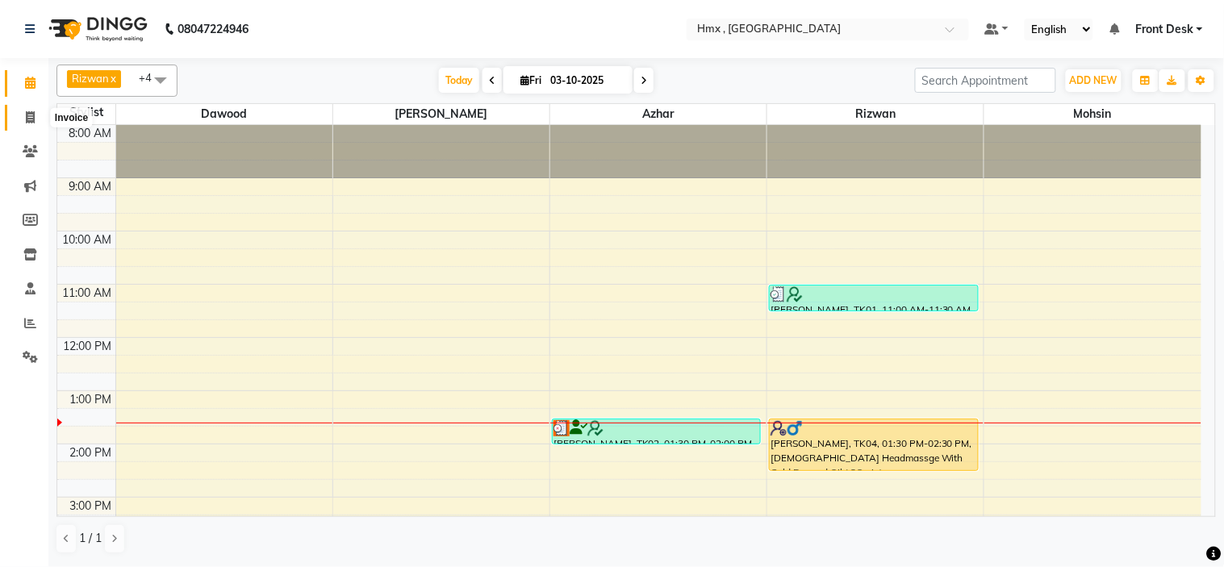
click at [24, 110] on span at bounding box center [30, 118] width 28 height 19
select select "service"
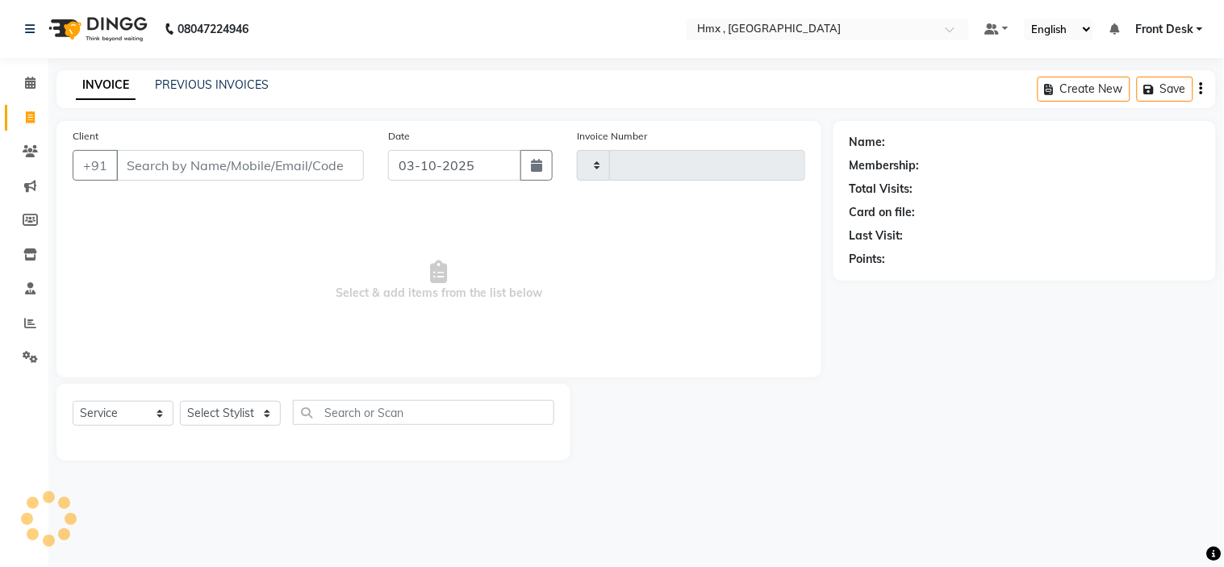
type input "2305"
select select "5711"
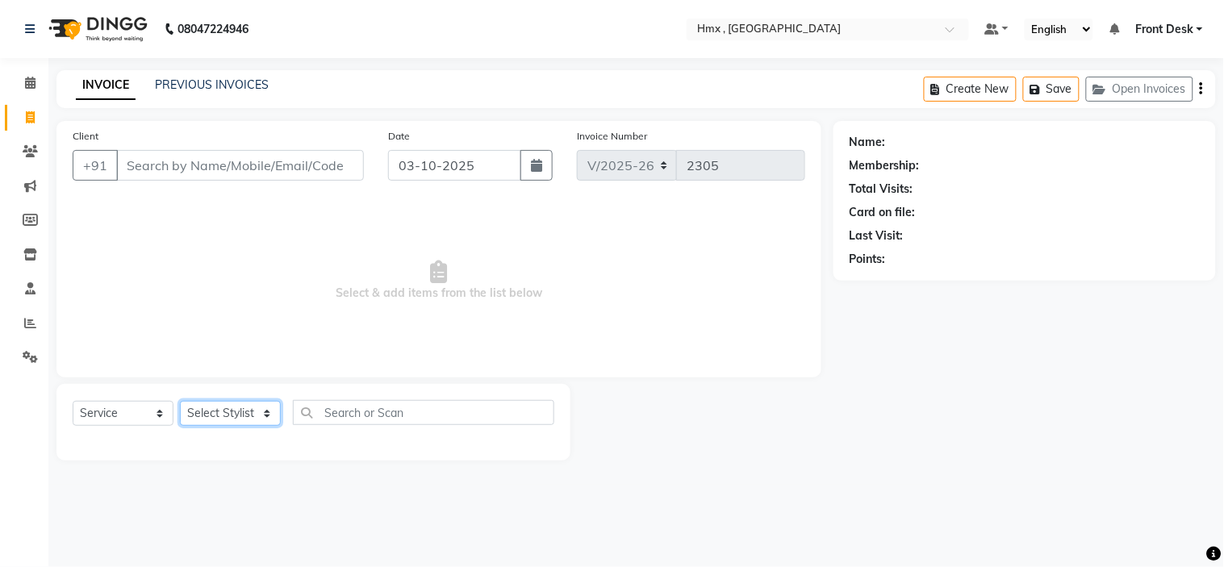
click at [206, 404] on select "Select Stylist Aakash Azhar Bilal Dawood Front Desk Kaikasha Shaikh Mohsin Rizw…" at bounding box center [230, 413] width 101 height 25
select select "39098"
click at [180, 402] on select "Select Stylist Aakash Azhar Bilal Dawood Front Desk Kaikasha Shaikh Mohsin Rizw…" at bounding box center [230, 413] width 101 height 25
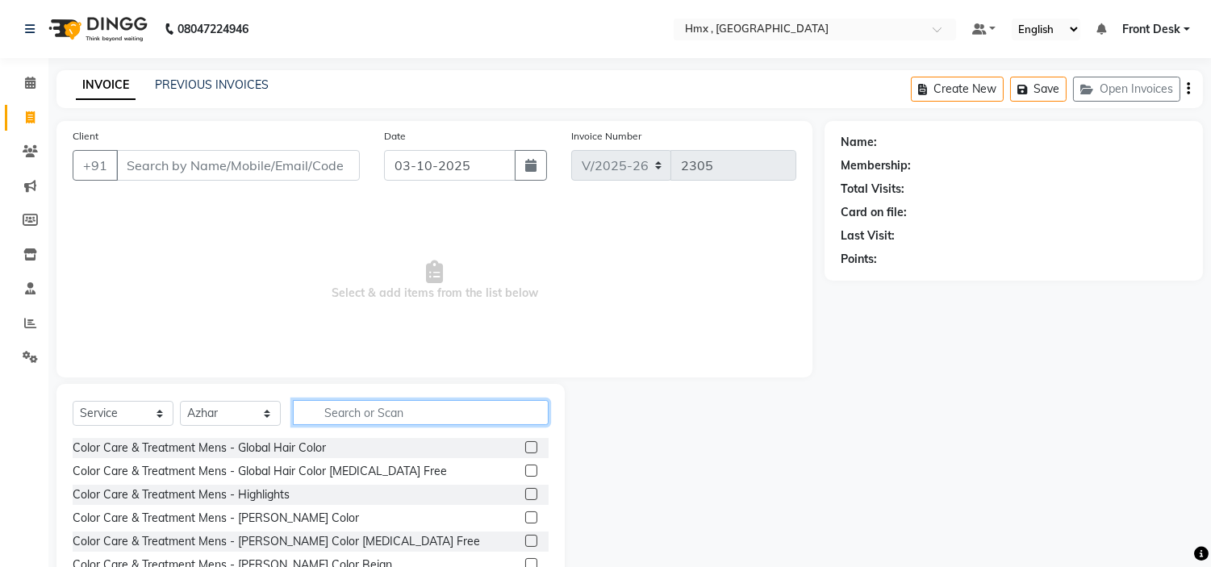
click at [360, 417] on input "text" at bounding box center [421, 412] width 256 height 25
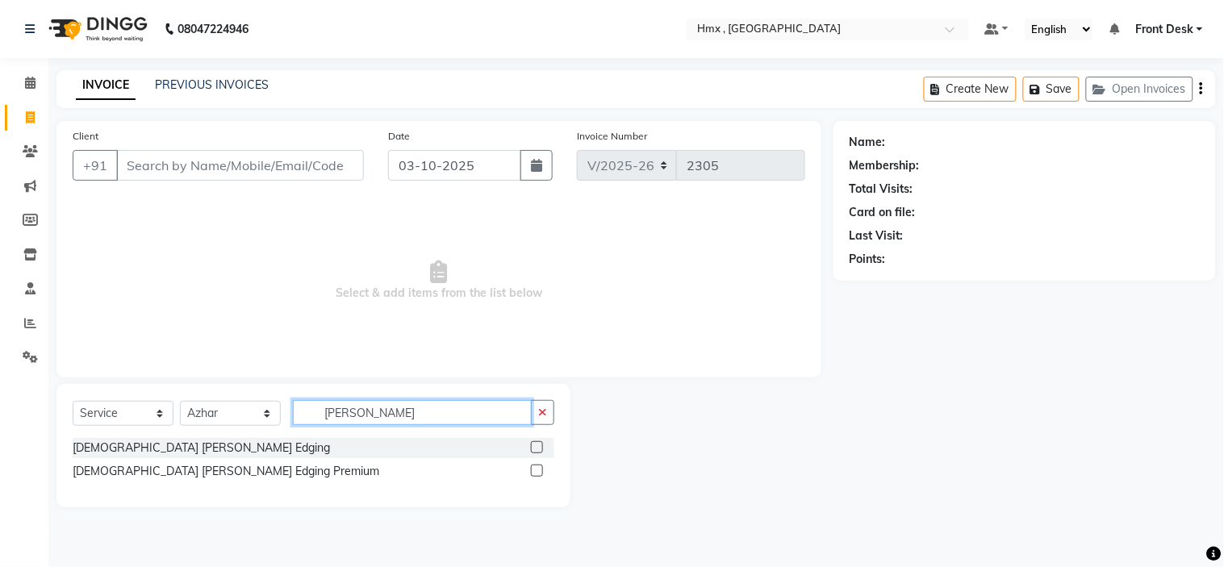
type input "beard ed"
click at [536, 449] on label at bounding box center [537, 447] width 12 height 12
click at [536, 449] on input "checkbox" at bounding box center [536, 448] width 10 height 10
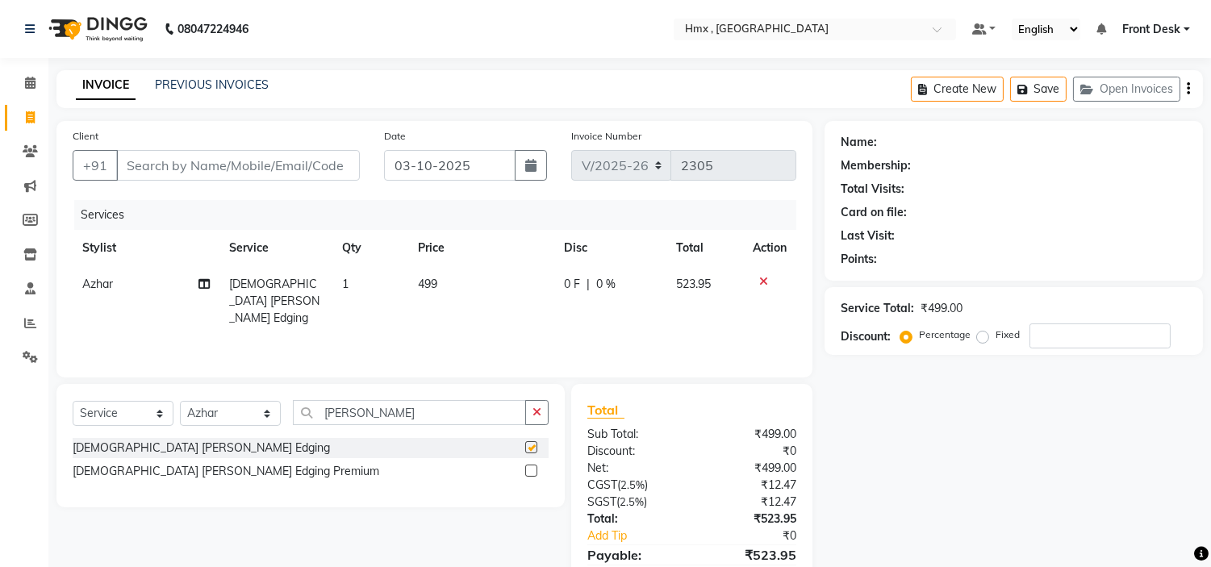
checkbox input "false"
drag, startPoint x: 1046, startPoint y: 328, endPoint x: 1059, endPoint y: 324, distance: 13.5
click at [1055, 331] on input "number" at bounding box center [1099, 336] width 141 height 25
type input "20"
click at [205, 163] on input "Client" at bounding box center [238, 165] width 244 height 31
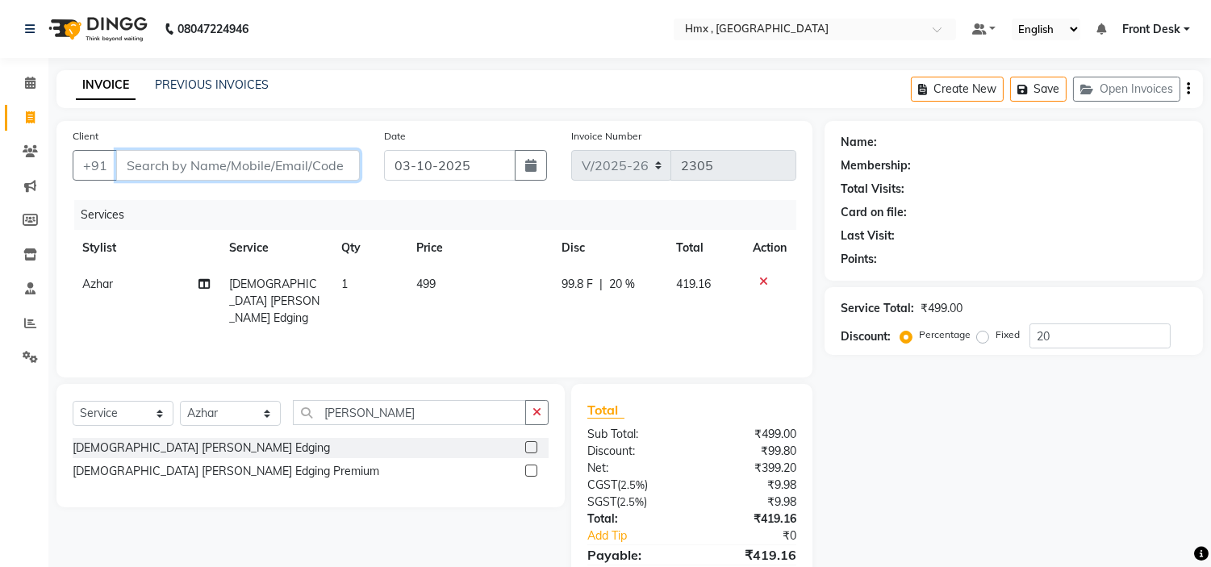
type input "B"
type input "0"
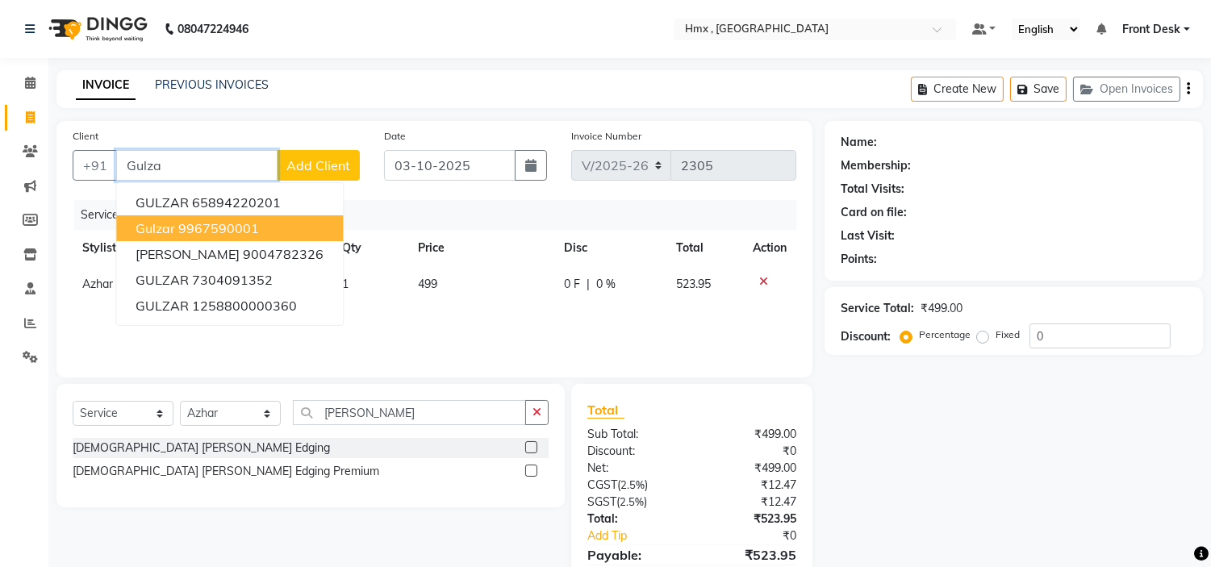
click at [192, 226] on ngb-highlight "9967590001" at bounding box center [218, 228] width 81 height 16
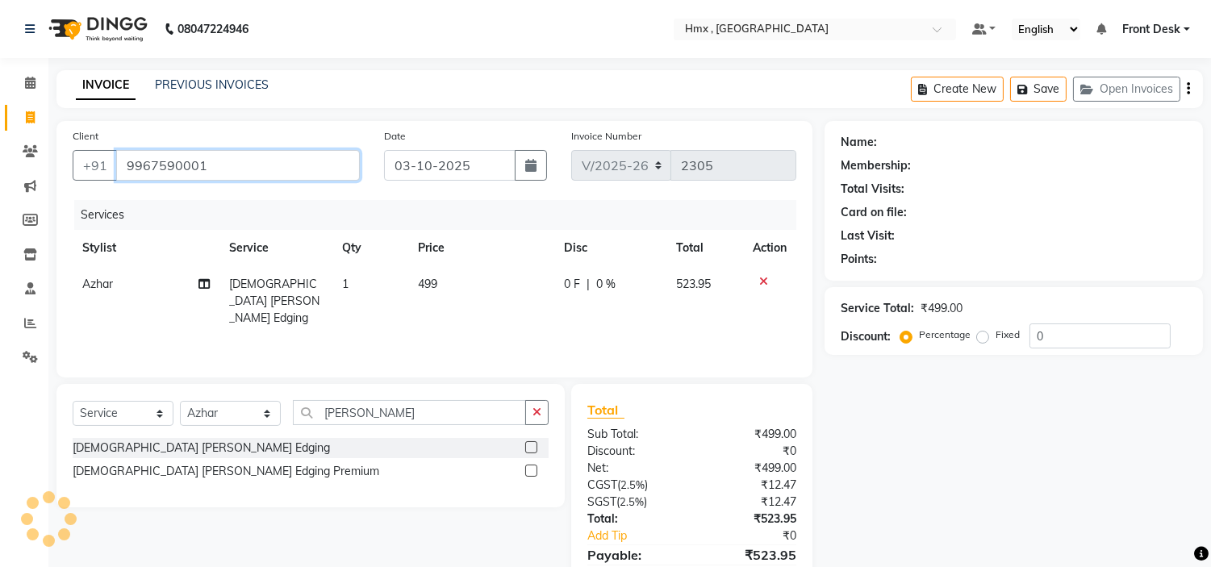
type input "9967590001"
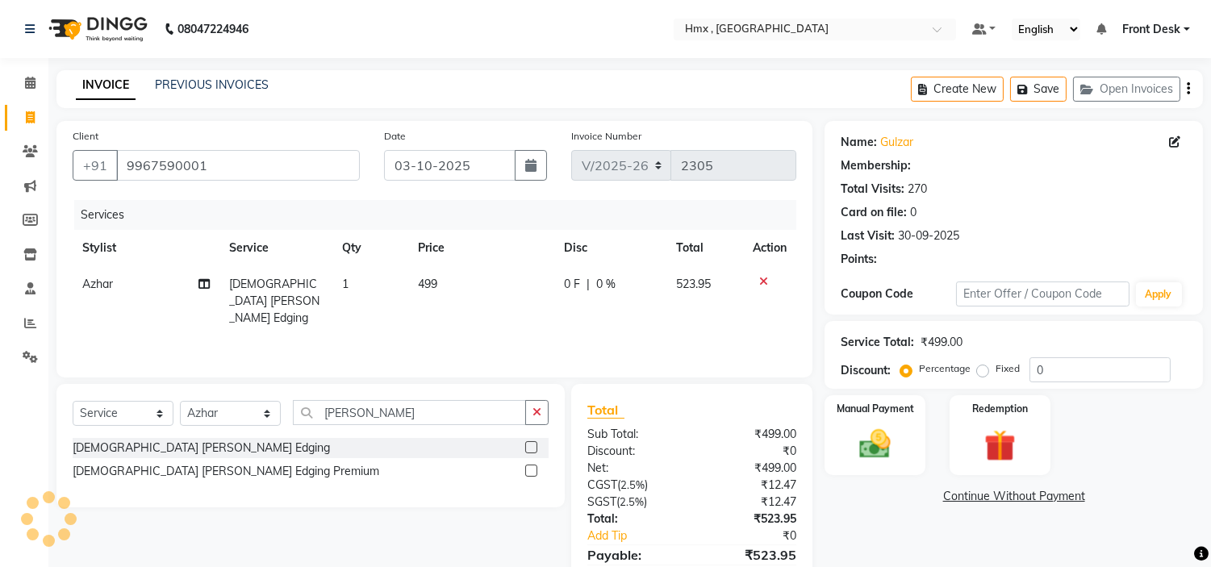
select select "1: Object"
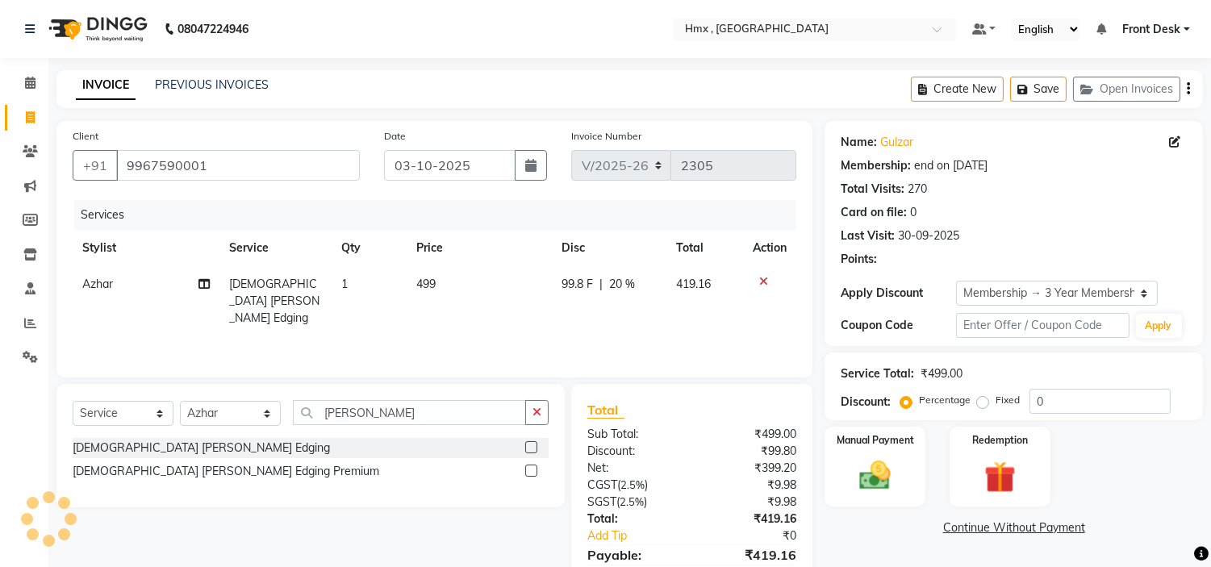
type input "20"
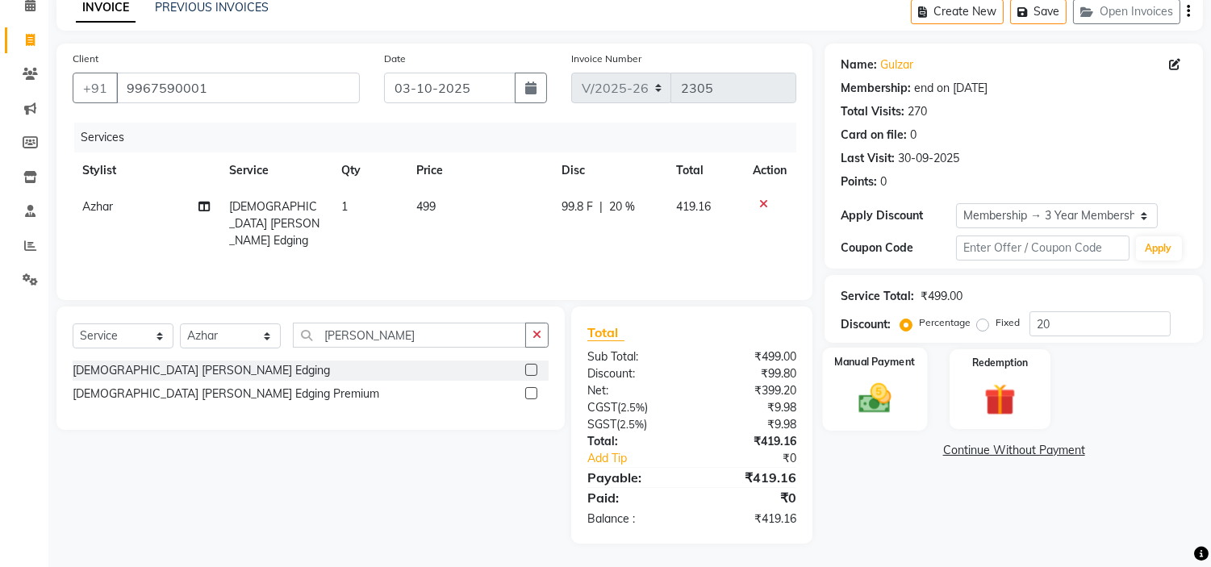
click at [890, 411] on img at bounding box center [875, 399] width 53 height 38
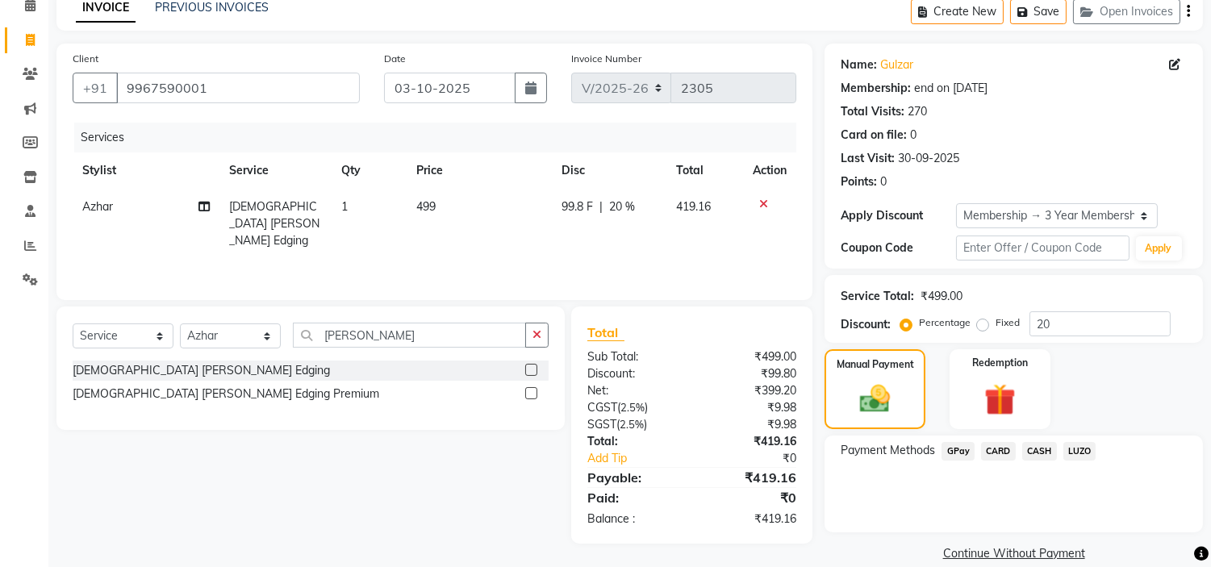
click at [964, 452] on span "GPay" at bounding box center [957, 451] width 33 height 19
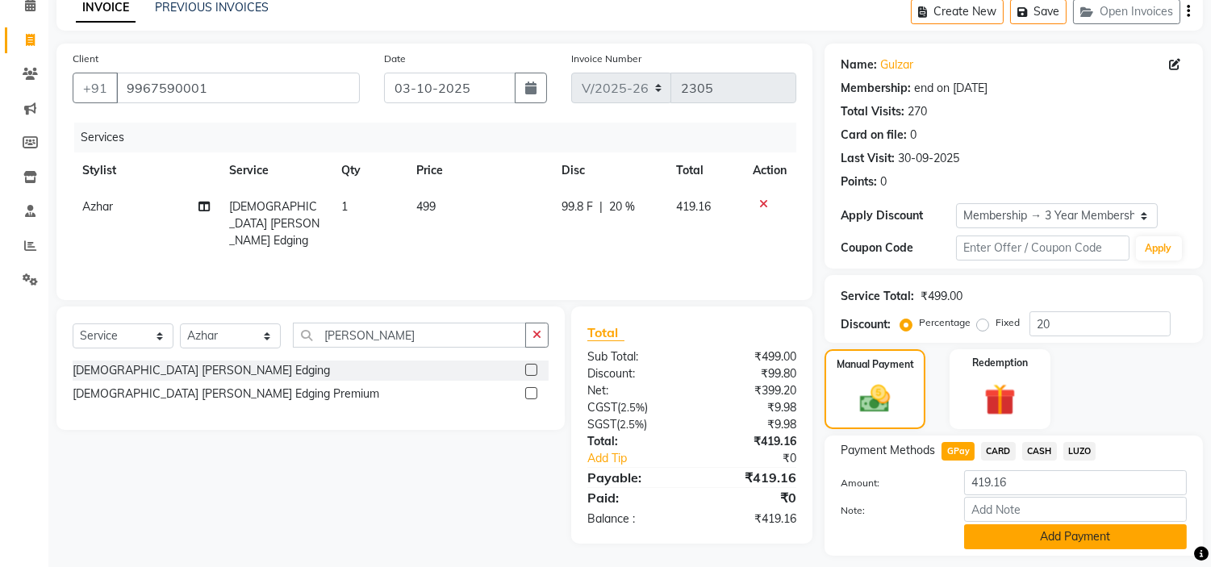
click at [1058, 539] on button "Add Payment" at bounding box center [1075, 536] width 223 height 25
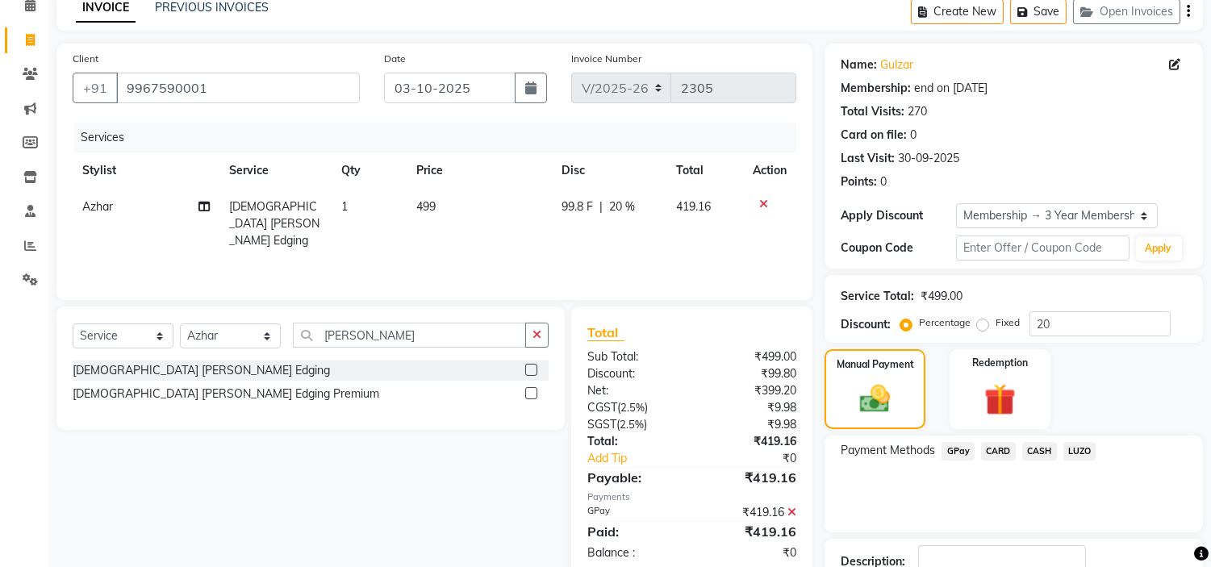
scroll to position [190, 0]
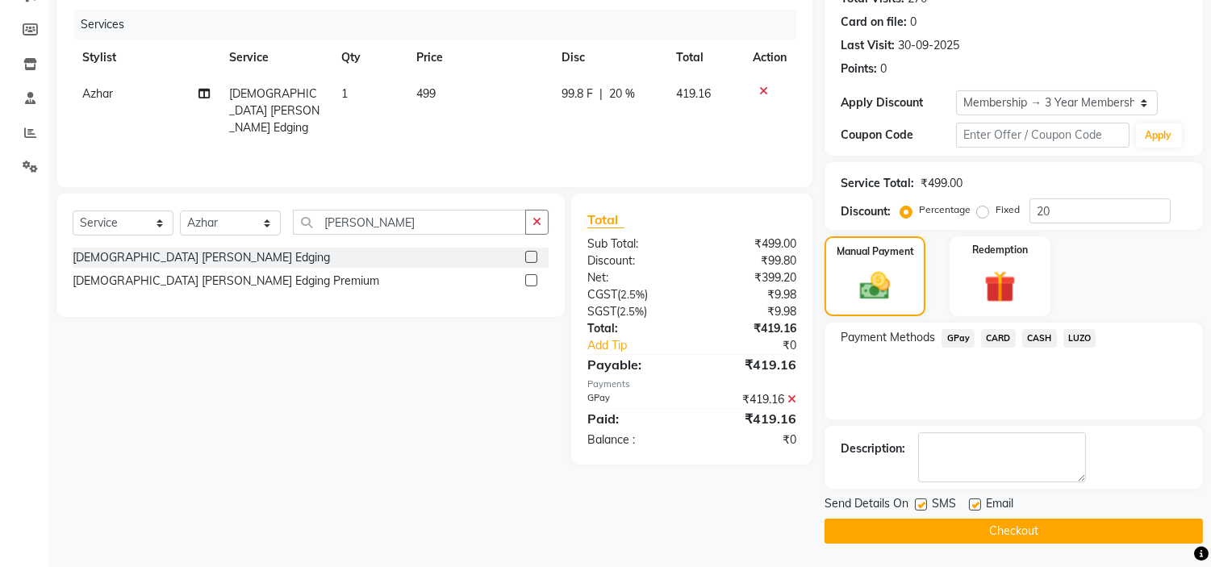
click at [986, 529] on button "Checkout" at bounding box center [1014, 531] width 378 height 25
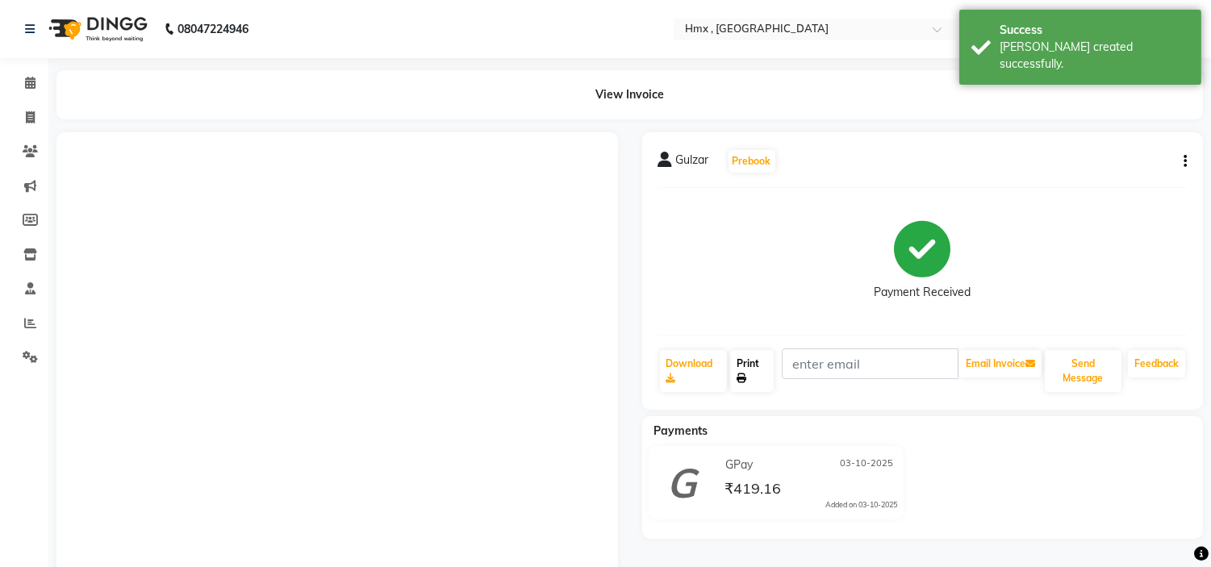
click at [766, 368] on link "Print" at bounding box center [752, 371] width 44 height 42
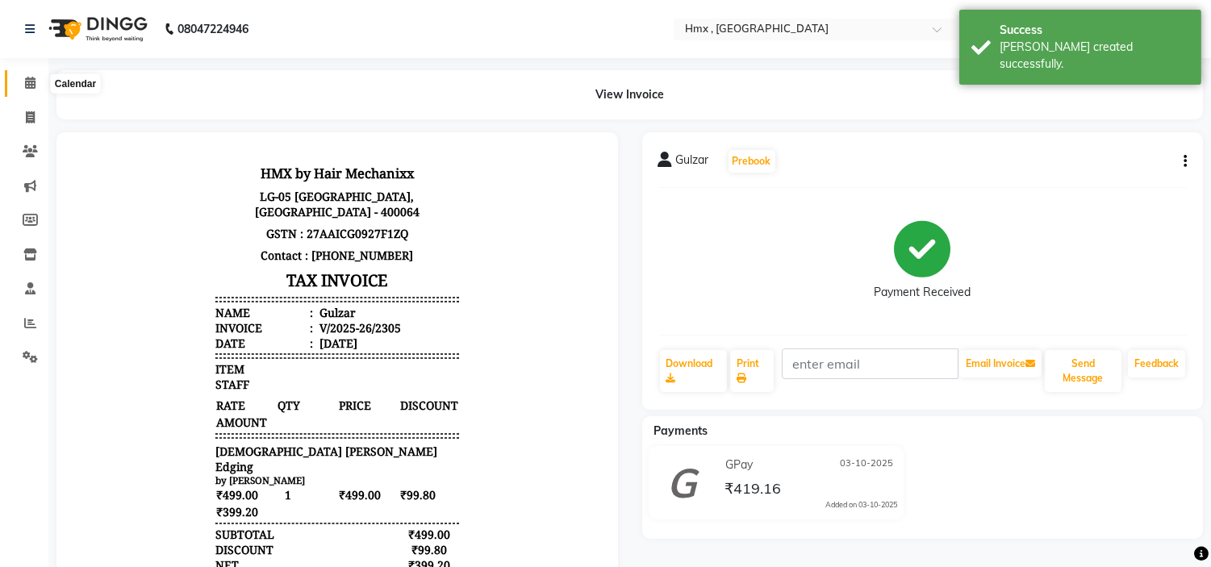
click at [31, 86] on icon at bounding box center [30, 83] width 10 height 12
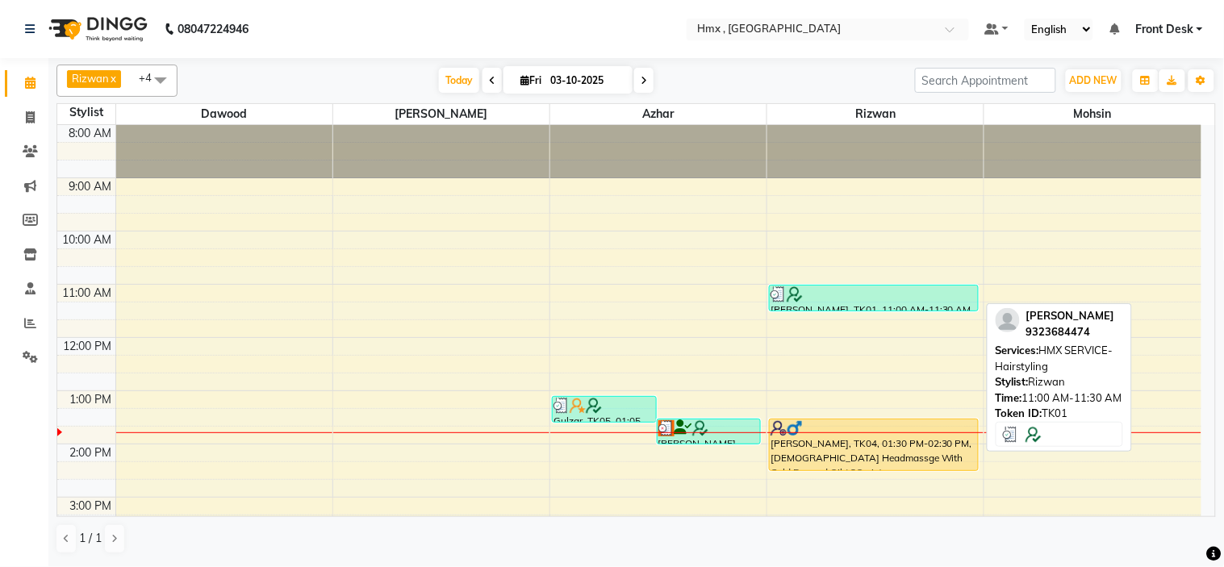
click at [888, 294] on div at bounding box center [873, 294] width 206 height 16
select select "3"
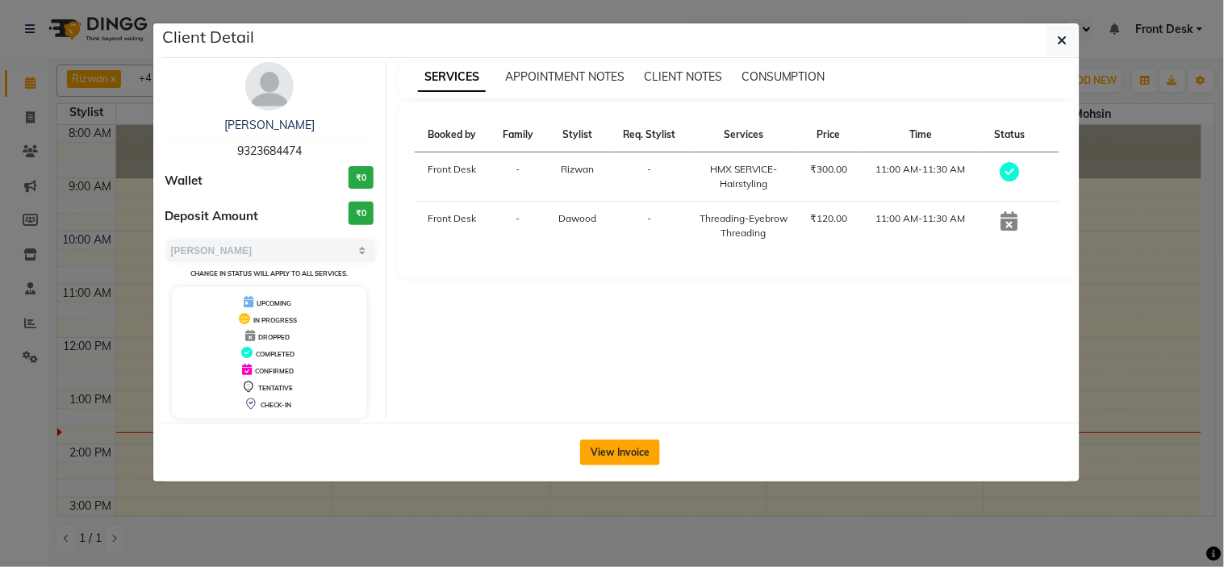
click at [619, 448] on button "View Invoice" at bounding box center [620, 453] width 80 height 26
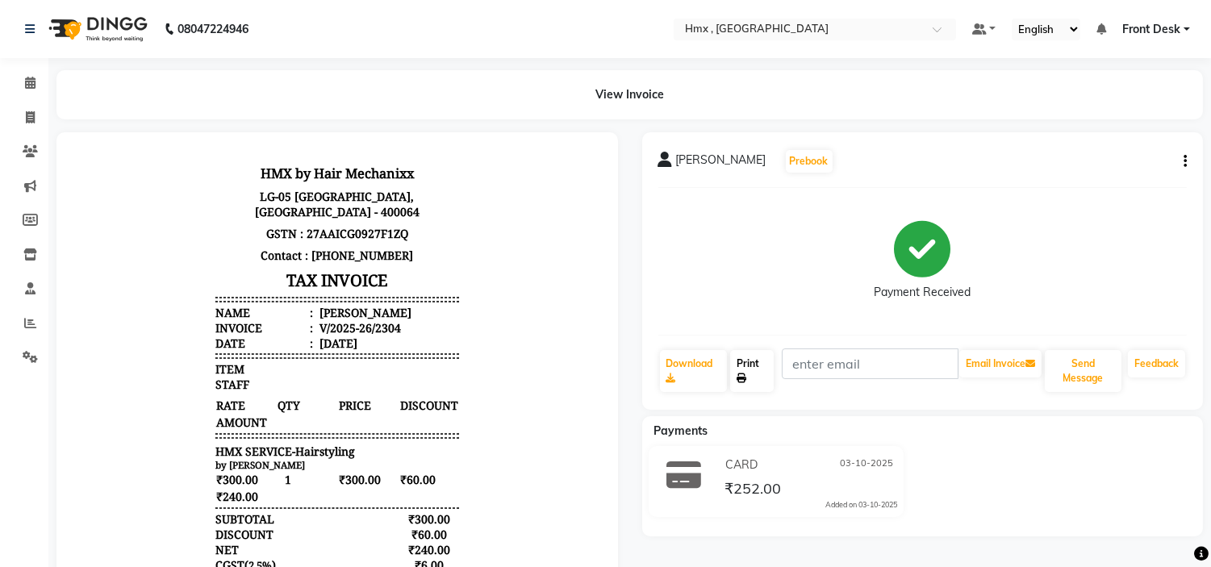
click at [753, 365] on link "Print" at bounding box center [752, 371] width 44 height 42
click at [33, 83] on icon at bounding box center [30, 83] width 10 height 12
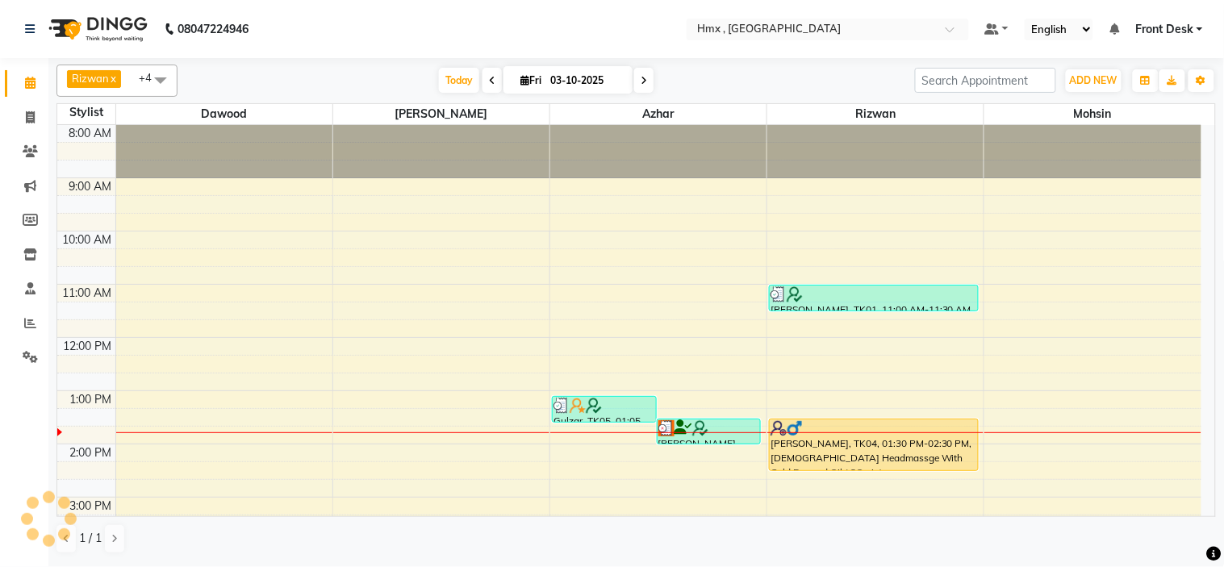
scroll to position [268, 0]
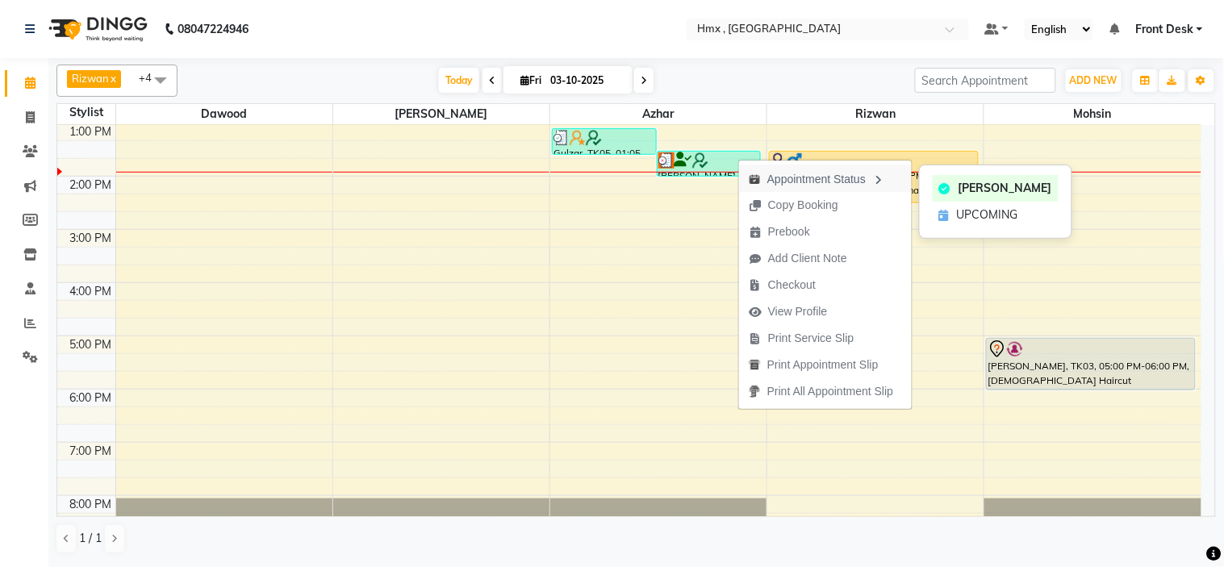
click at [885, 176] on icon "button" at bounding box center [878, 179] width 13 height 11
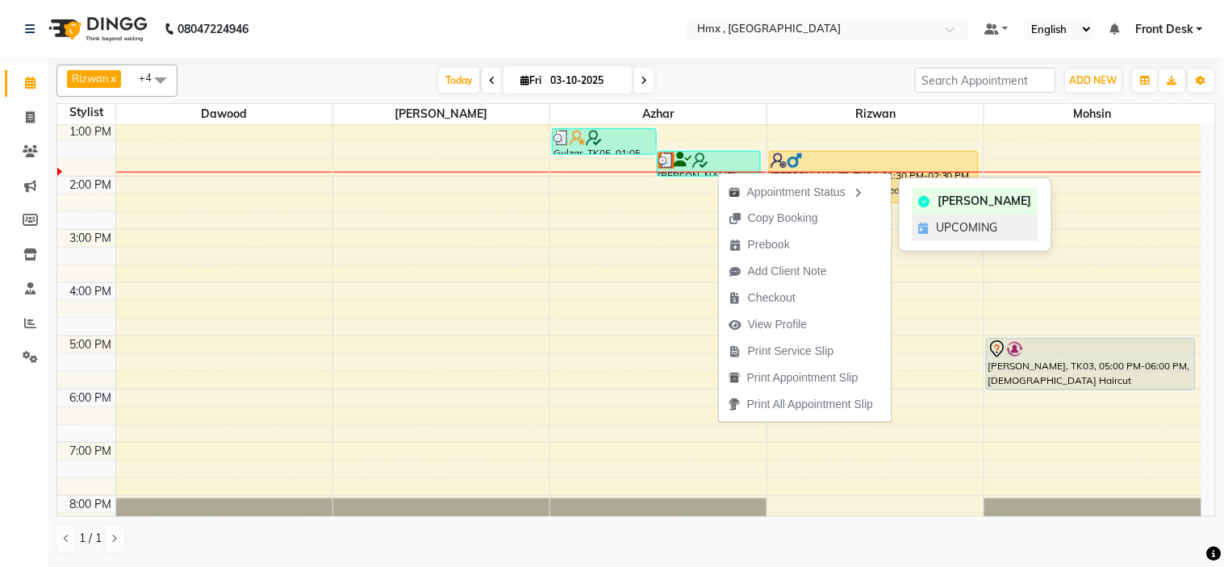
click at [983, 223] on span "UPCOMING" at bounding box center [967, 227] width 61 height 17
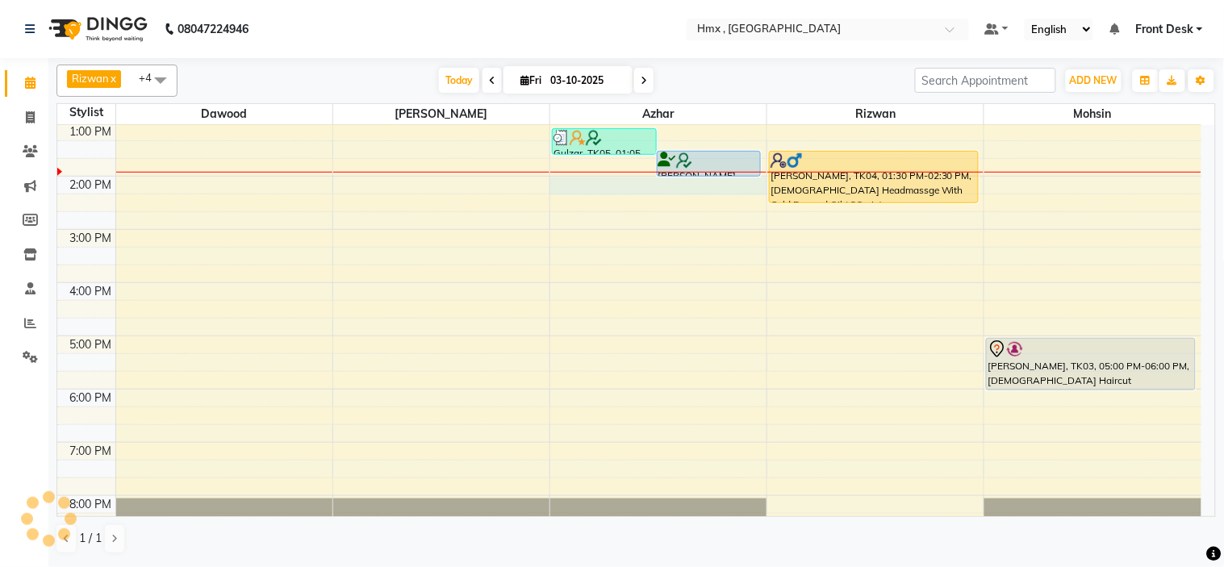
click at [607, 186] on div "8:00 AM 9:00 AM 10:00 AM 11:00 AM 12:00 PM 1:00 PM 2:00 PM 3:00 PM 4:00 PM 5:00…" at bounding box center [629, 229] width 1144 height 745
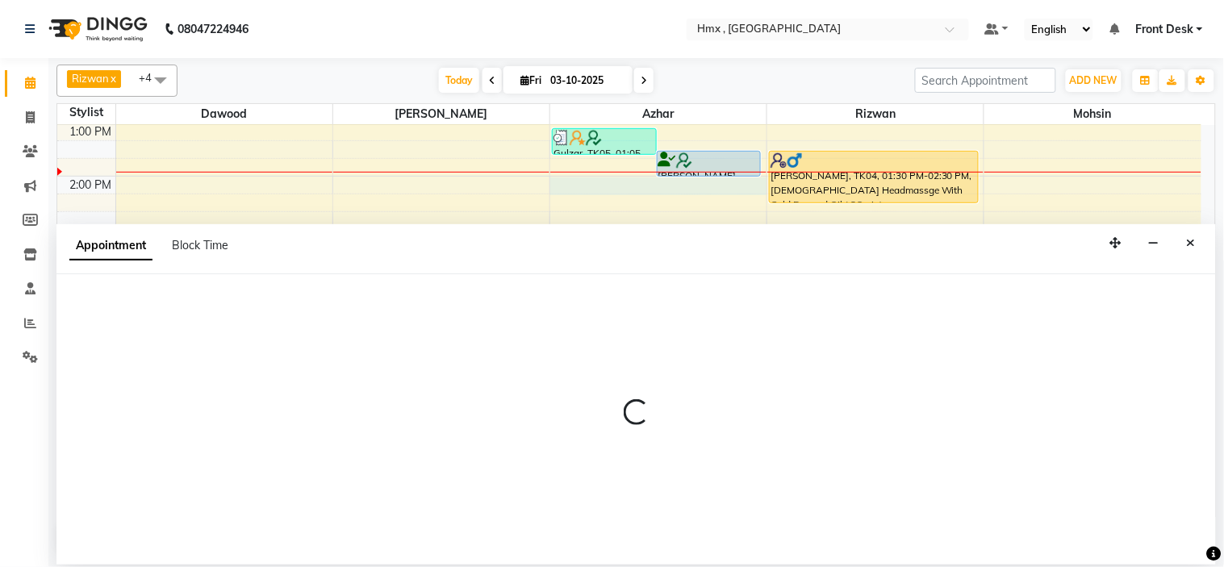
select select "39098"
select select "840"
select select "tentative"
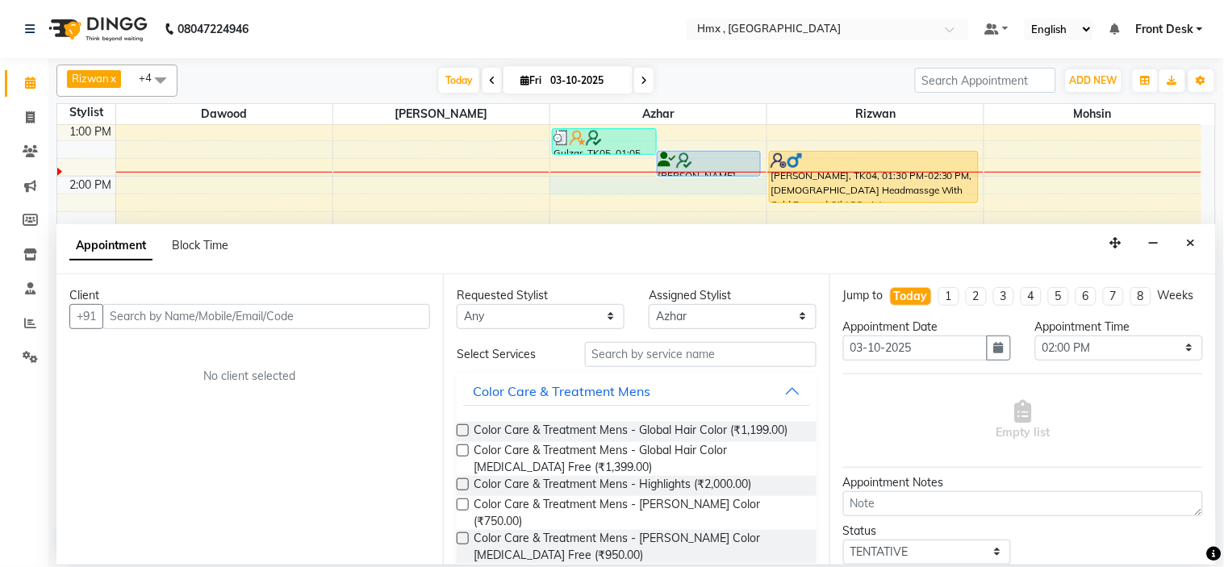
click at [164, 318] on input "text" at bounding box center [266, 316] width 328 height 25
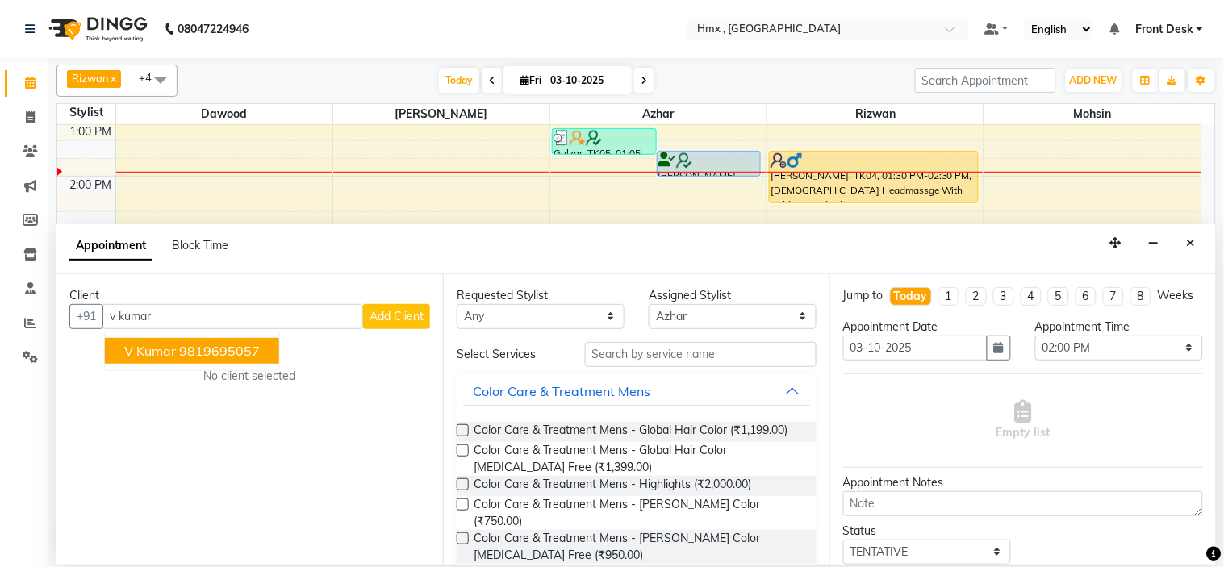
click at [186, 344] on ngb-highlight "9819695057" at bounding box center [219, 351] width 81 height 16
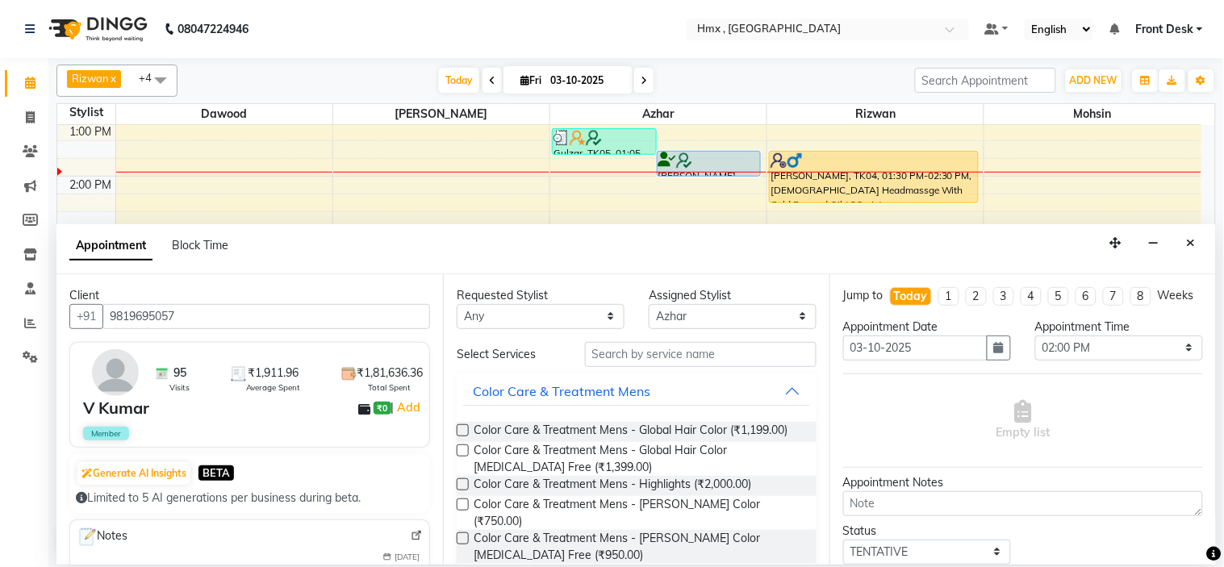
type input "9819695057"
click at [520, 315] on select "Any Azhar Bilal Dawood Mohsin Rizwan Sarita Sohel Soniya Suman swapnali Uzair Y…" at bounding box center [541, 316] width 168 height 25
select select "39098"
click at [457, 304] on select "Any Azhar Bilal Dawood Mohsin Rizwan Sarita Sohel Soniya Suman swapnali Uzair Y…" at bounding box center [541, 316] width 168 height 25
click at [626, 357] on input "text" at bounding box center [701, 354] width 232 height 25
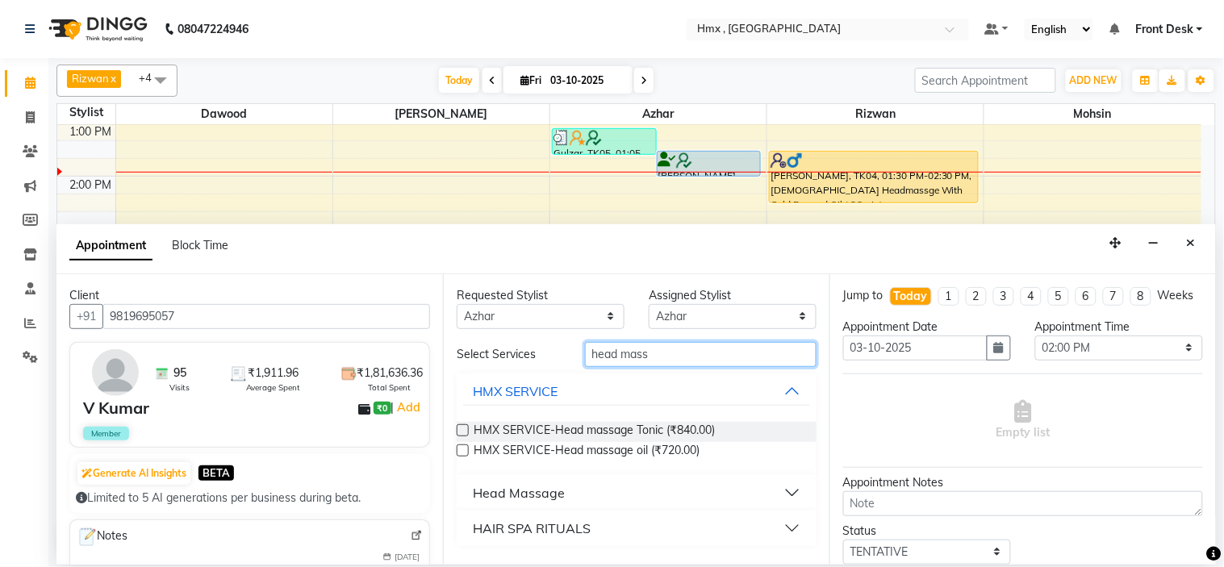
type input "head mass"
click at [573, 495] on button "Head Massage" at bounding box center [636, 492] width 347 height 29
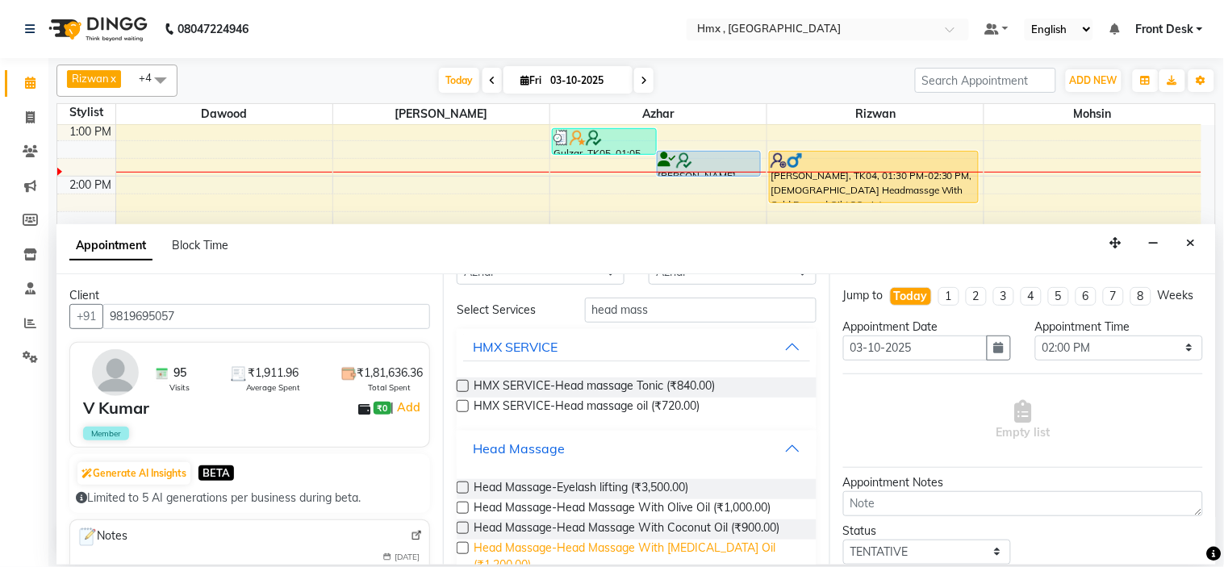
scroll to position [90, 0]
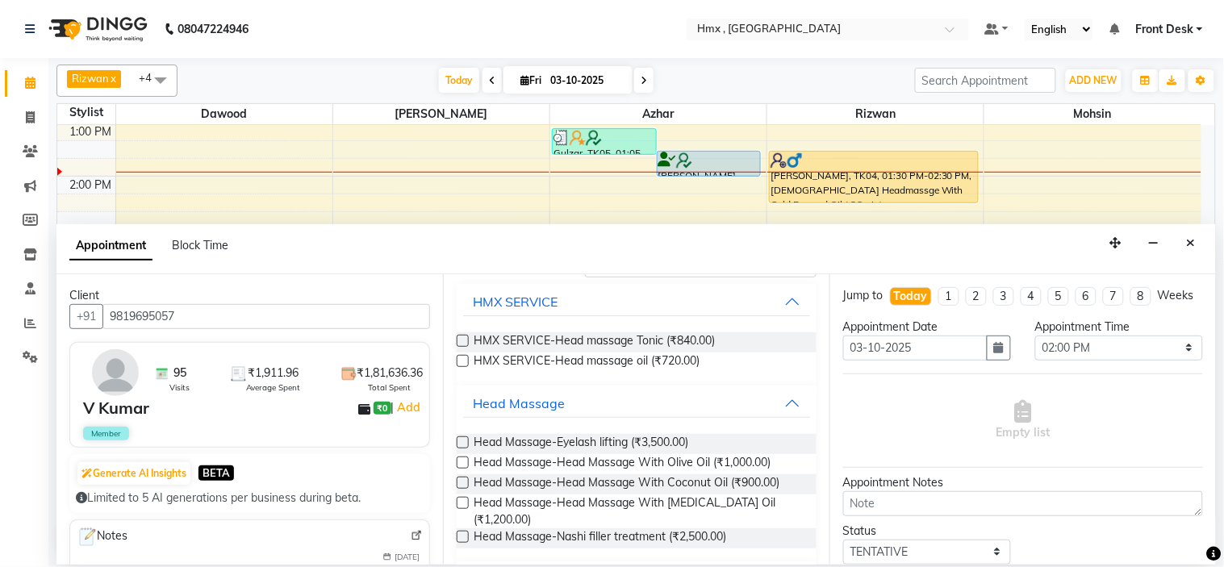
click at [464, 482] on label at bounding box center [463, 483] width 12 height 12
click at [464, 482] on input "checkbox" at bounding box center [462, 484] width 10 height 10
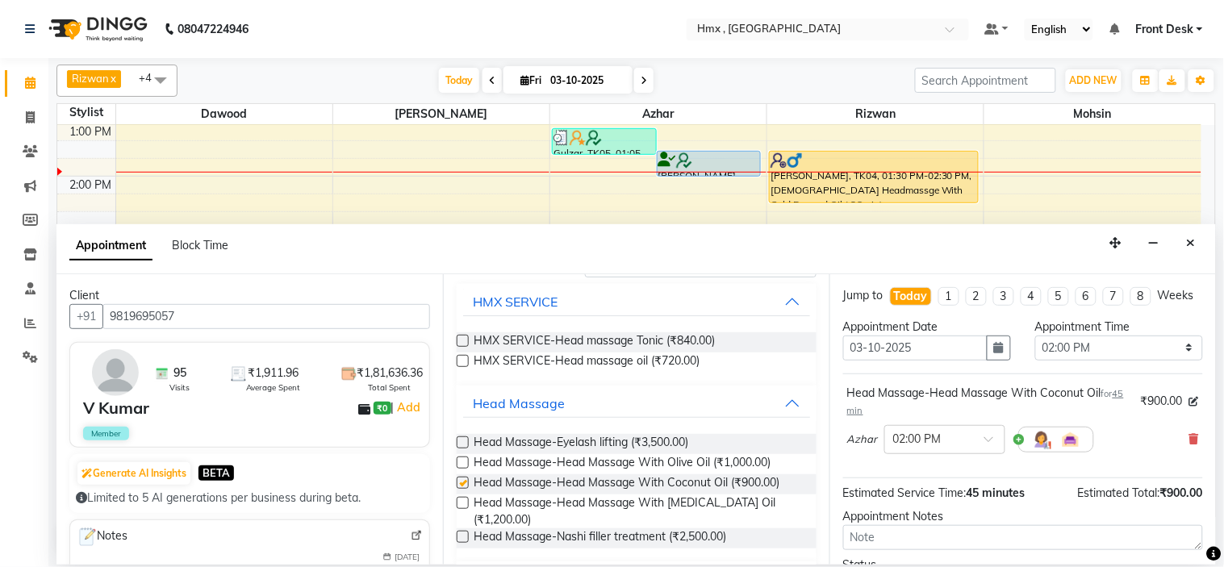
checkbox input "false"
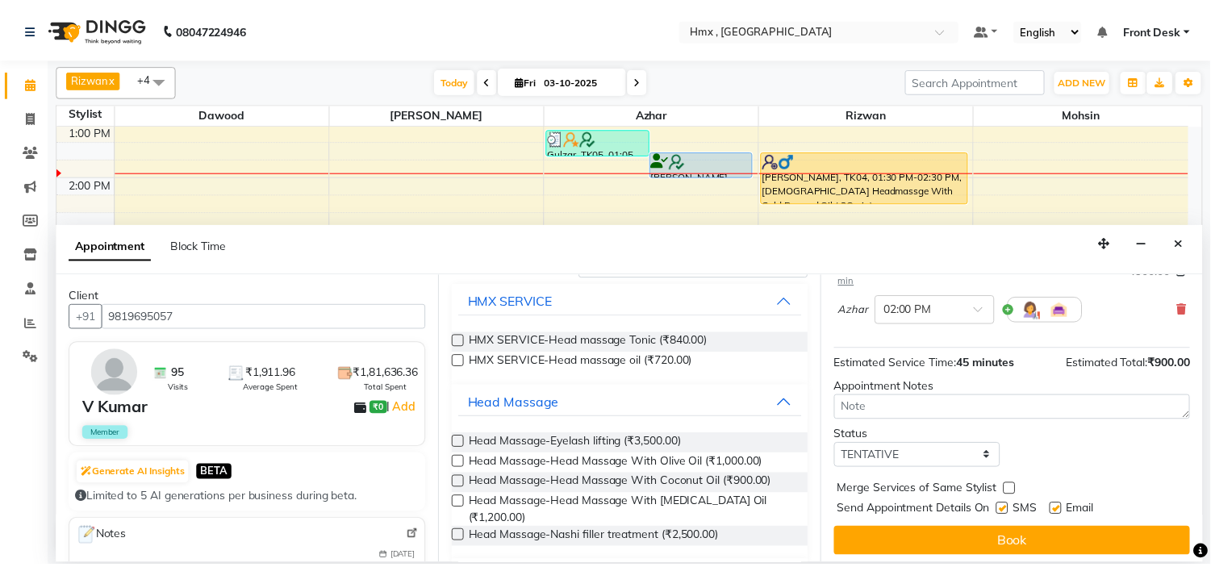
scroll to position [151, 0]
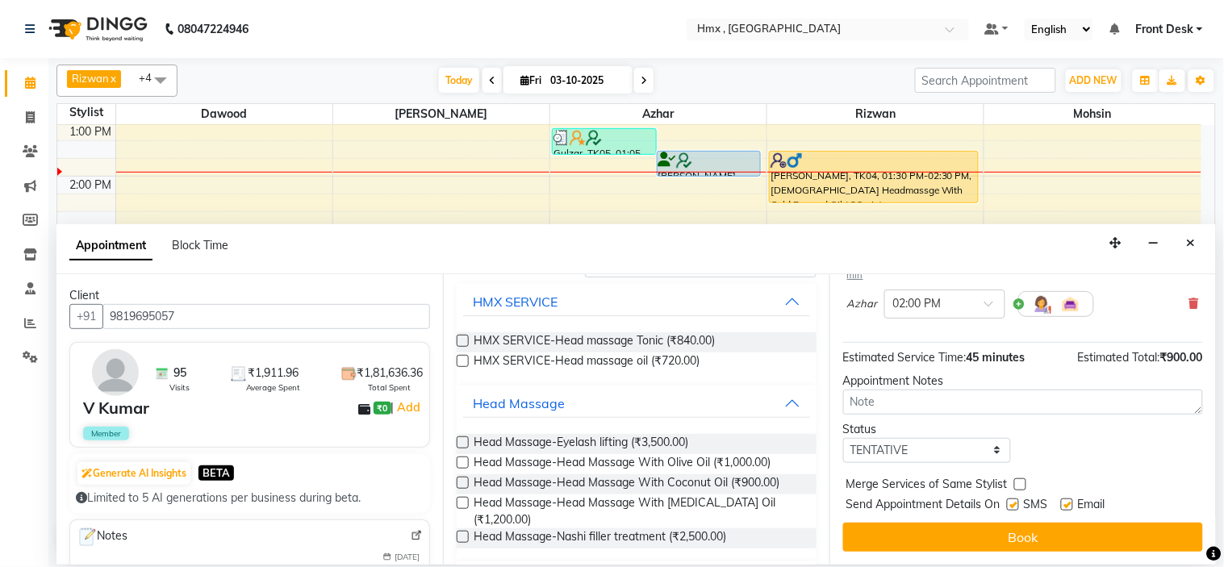
click at [1012, 502] on label at bounding box center [1013, 505] width 12 height 12
click at [1012, 502] on input "checkbox" at bounding box center [1012, 506] width 10 height 10
checkbox input "false"
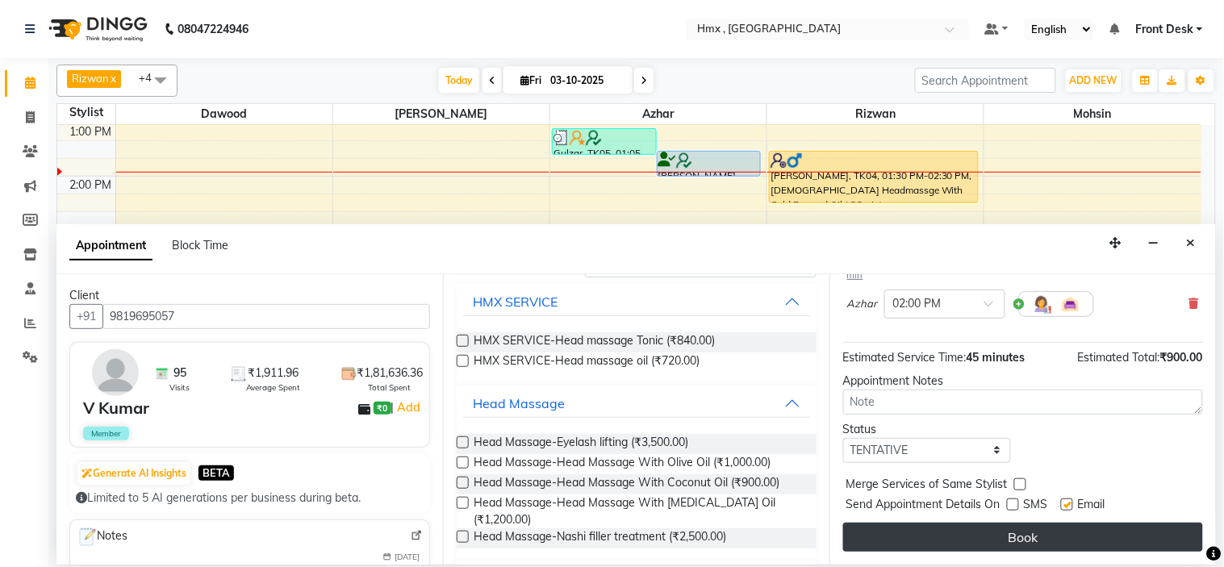
click at [1012, 530] on button "Book" at bounding box center [1023, 537] width 360 height 29
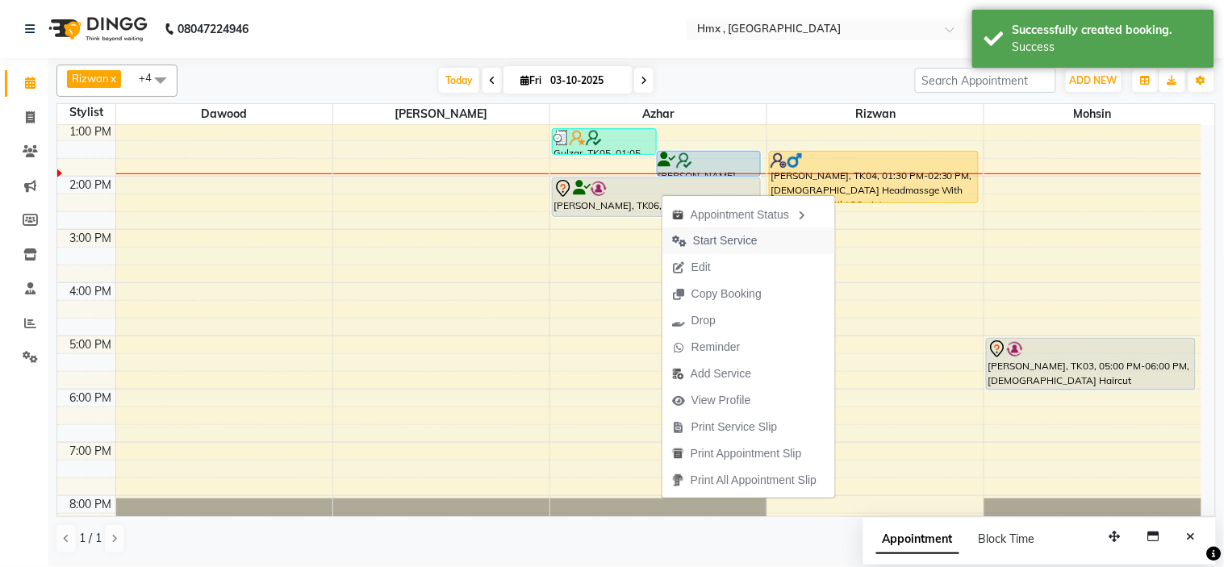
click at [729, 240] on span "Start Service" at bounding box center [725, 240] width 65 height 17
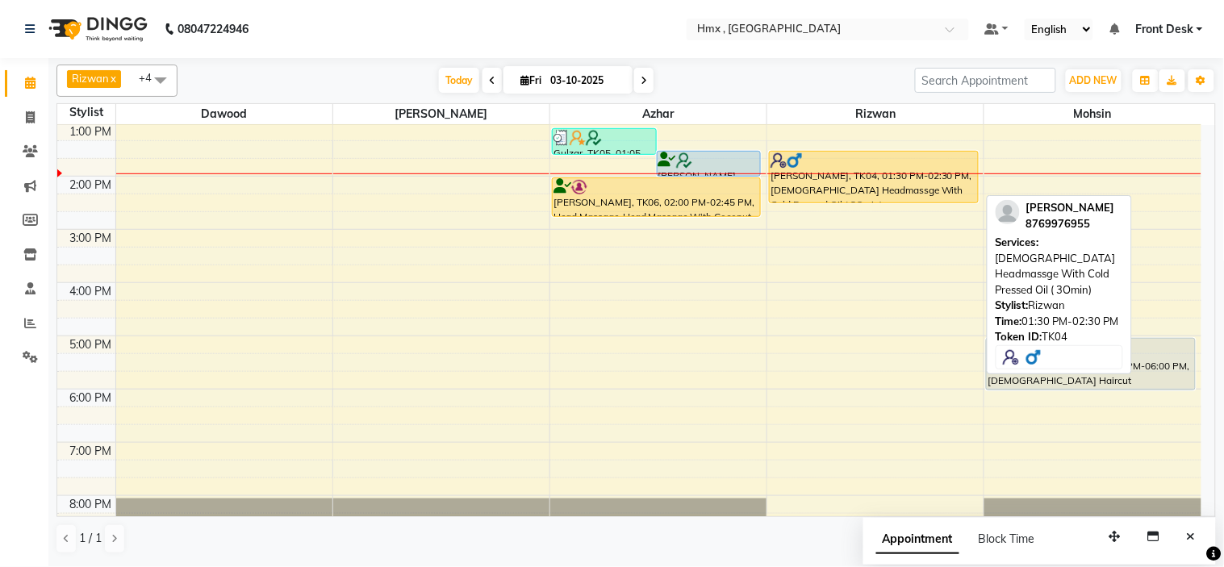
click at [896, 165] on div at bounding box center [873, 160] width 206 height 16
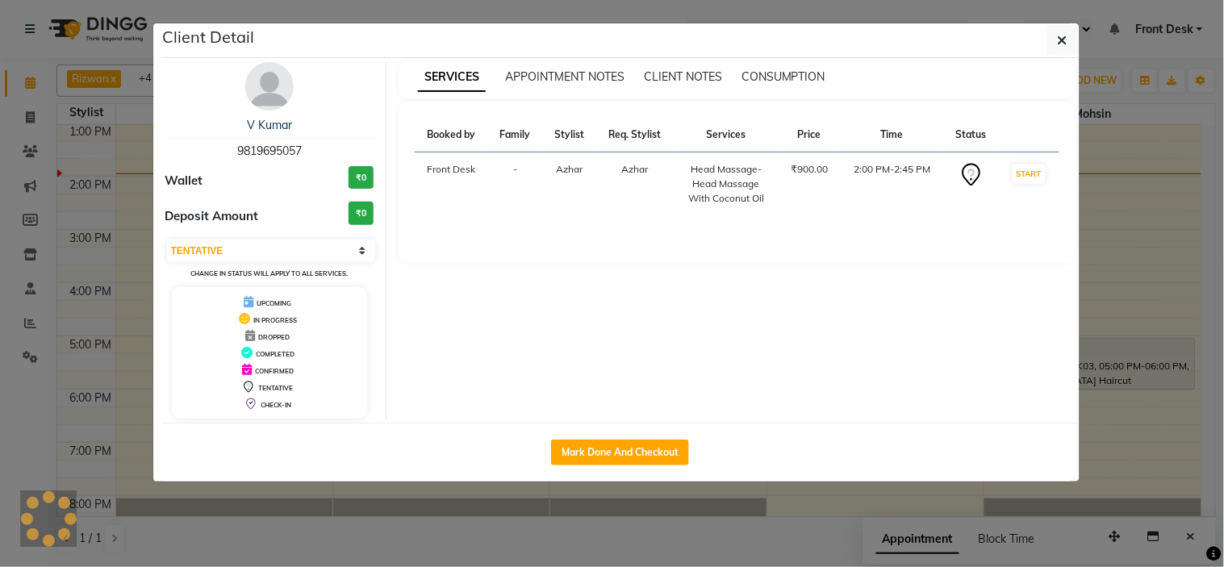
select select "1"
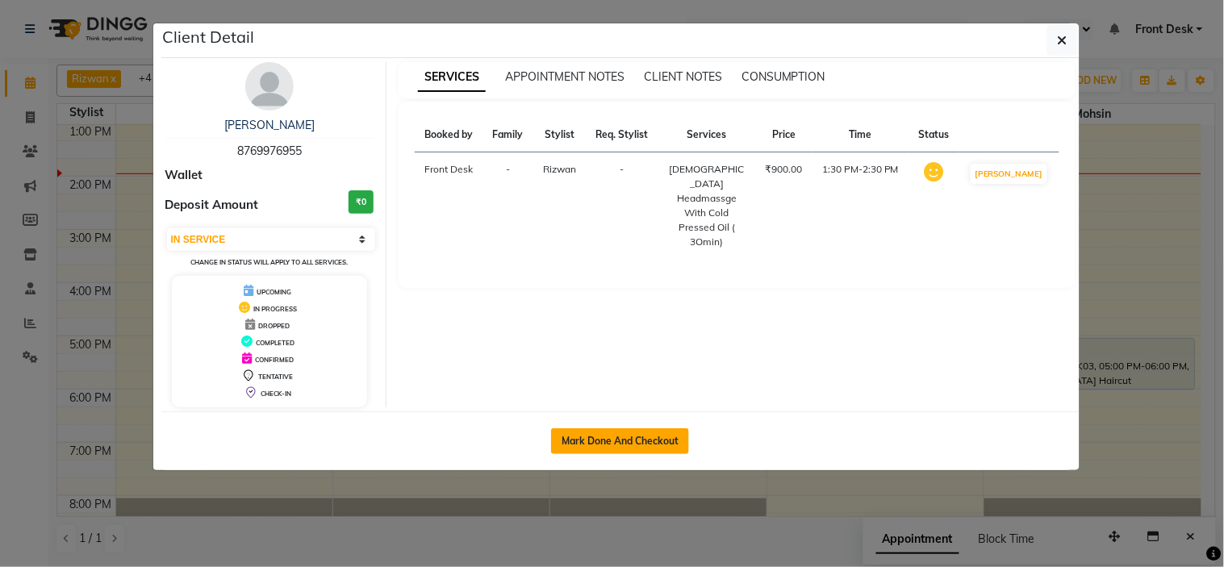
click at [603, 439] on button "Mark Done And Checkout" at bounding box center [620, 441] width 138 height 26
select select "service"
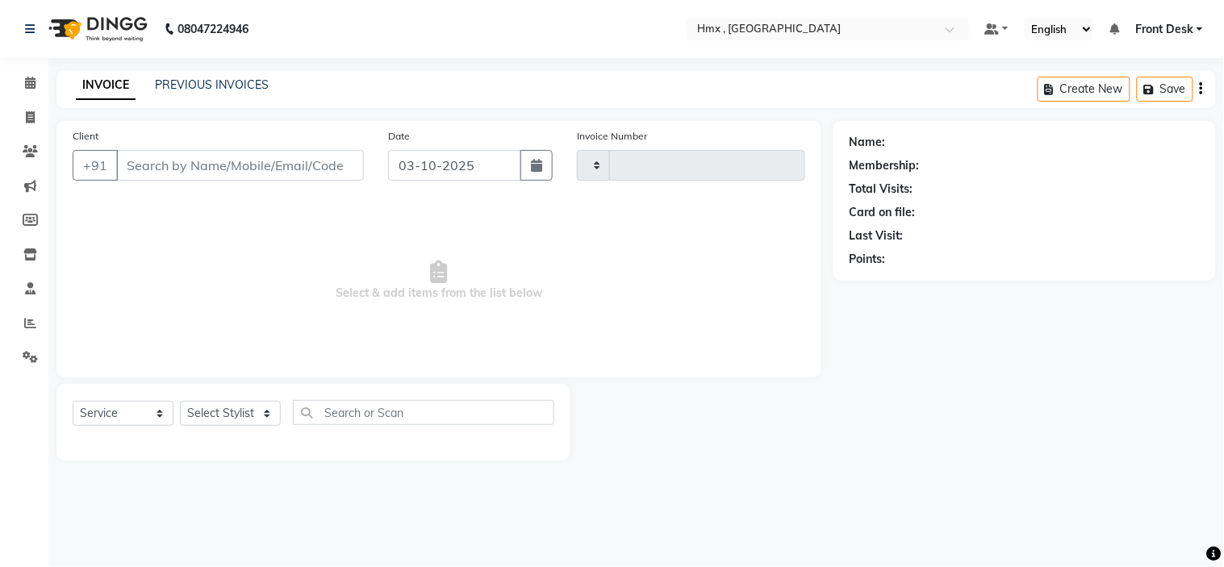
type input "2306"
select select "5711"
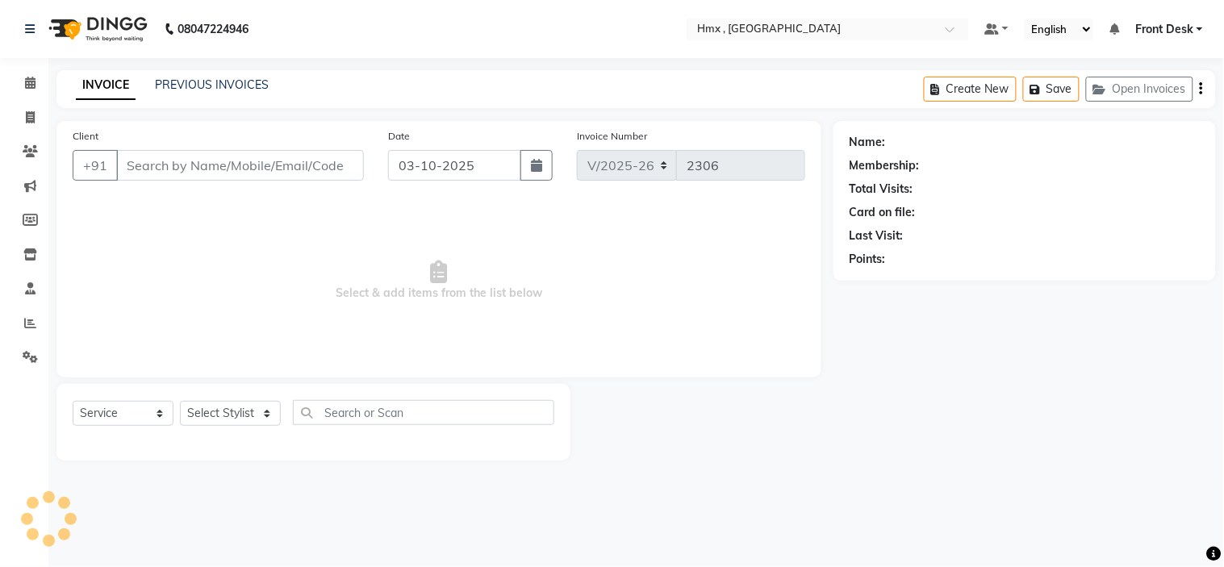
type input "8769976955"
select select "76837"
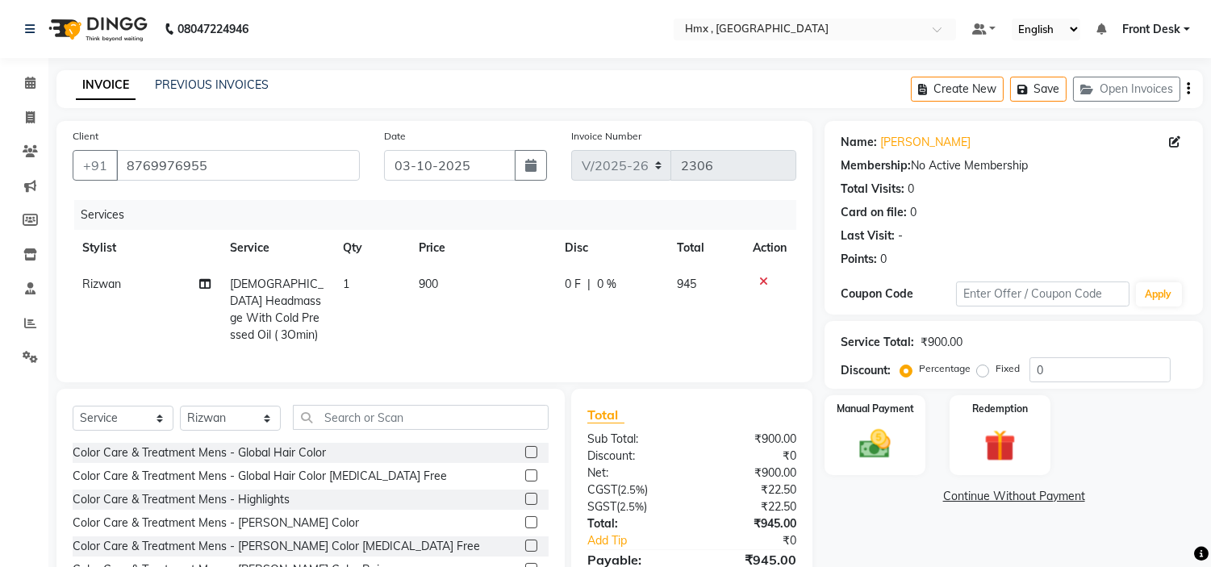
click at [421, 294] on td "900" at bounding box center [482, 309] width 146 height 87
select select "76837"
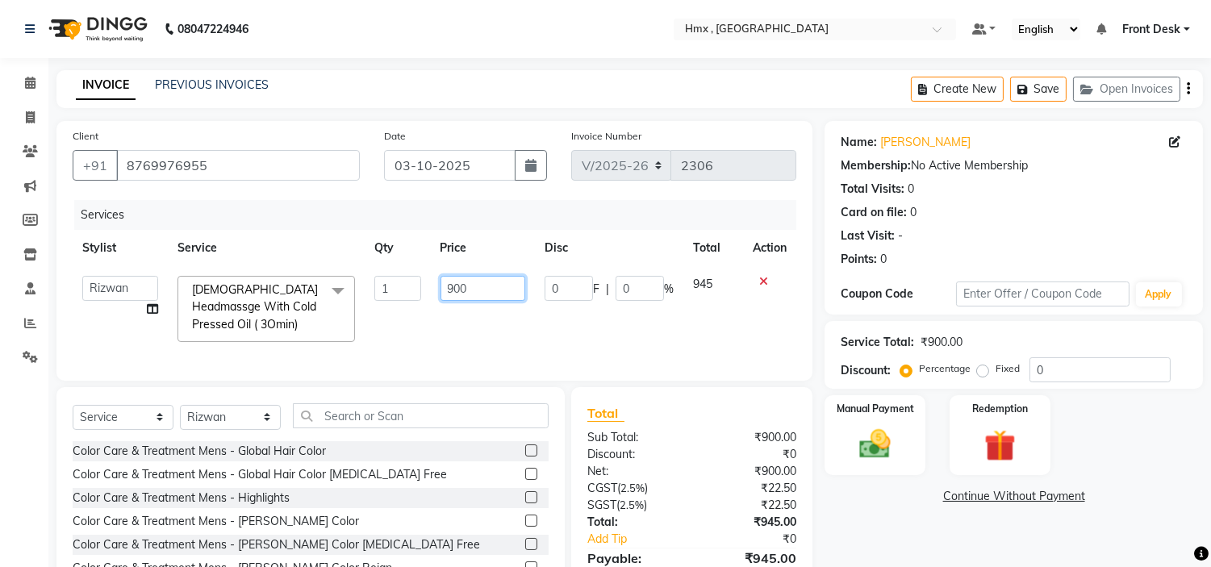
click at [457, 293] on input "900" at bounding box center [482, 288] width 85 height 25
type input "1000"
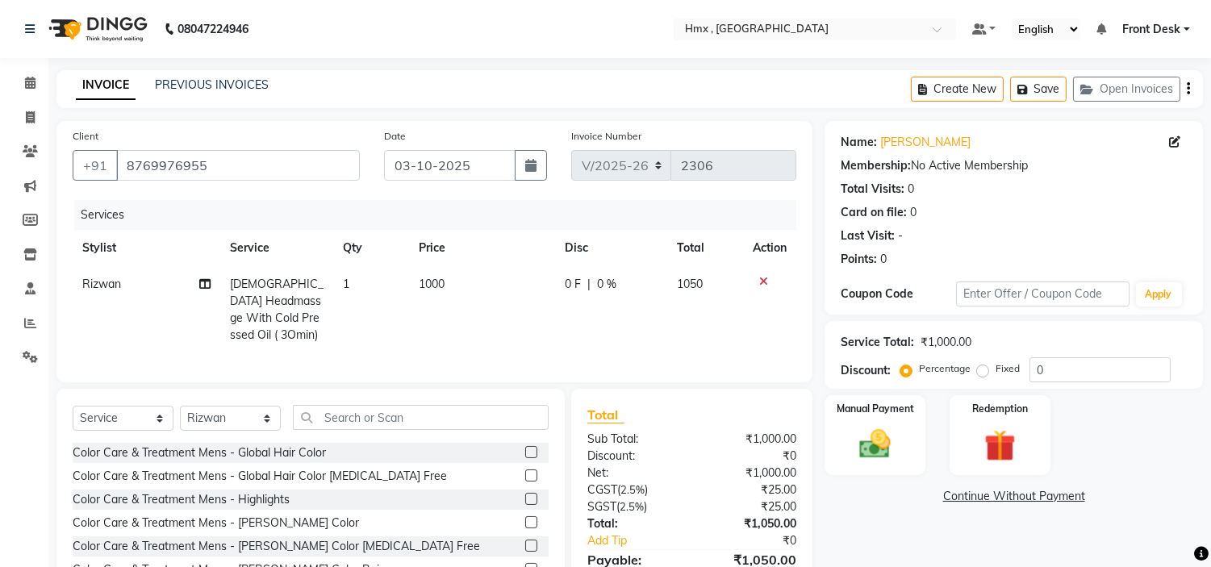
scroll to position [81, 0]
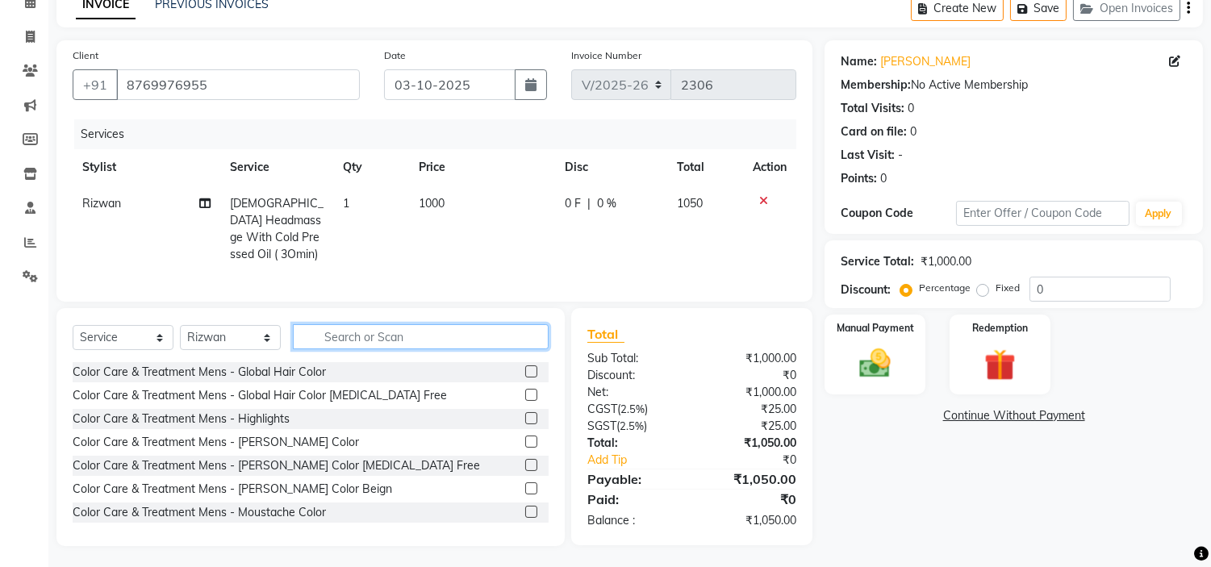
click at [366, 336] on input "text" at bounding box center [421, 336] width 256 height 25
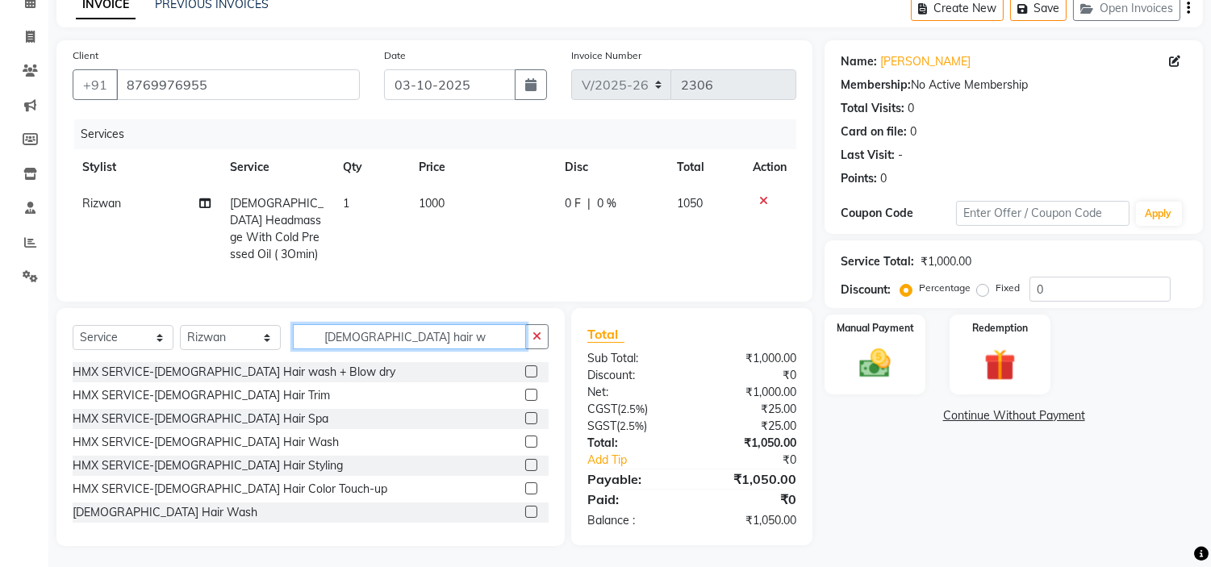
scroll to position [79, 0]
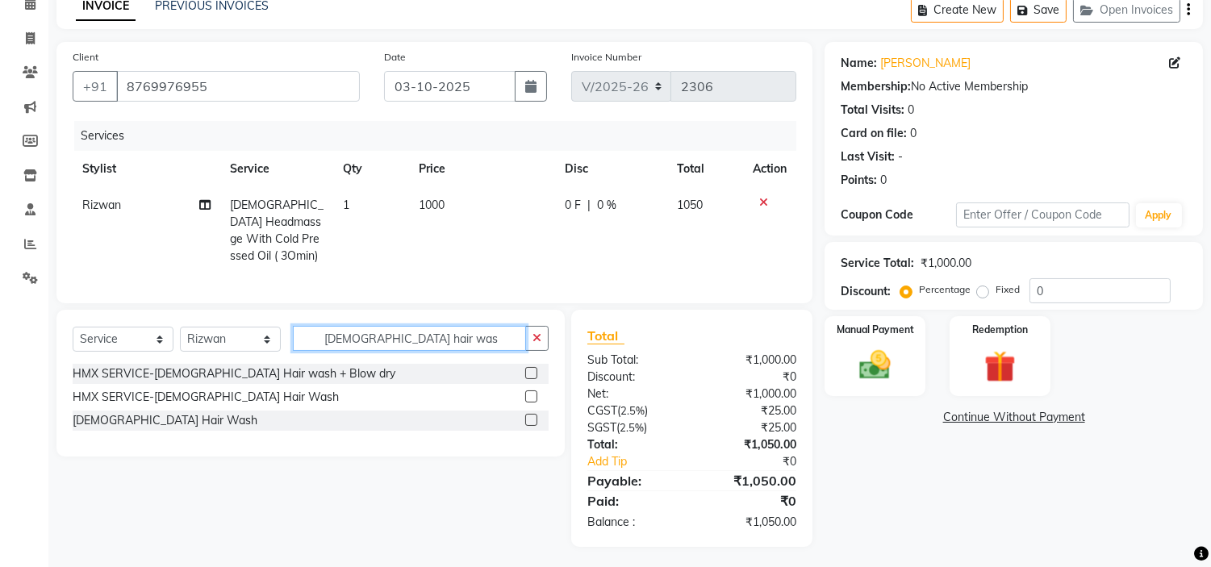
type input "male hair was"
click at [536, 415] on label at bounding box center [531, 420] width 12 height 12
click at [536, 415] on input "checkbox" at bounding box center [530, 420] width 10 height 10
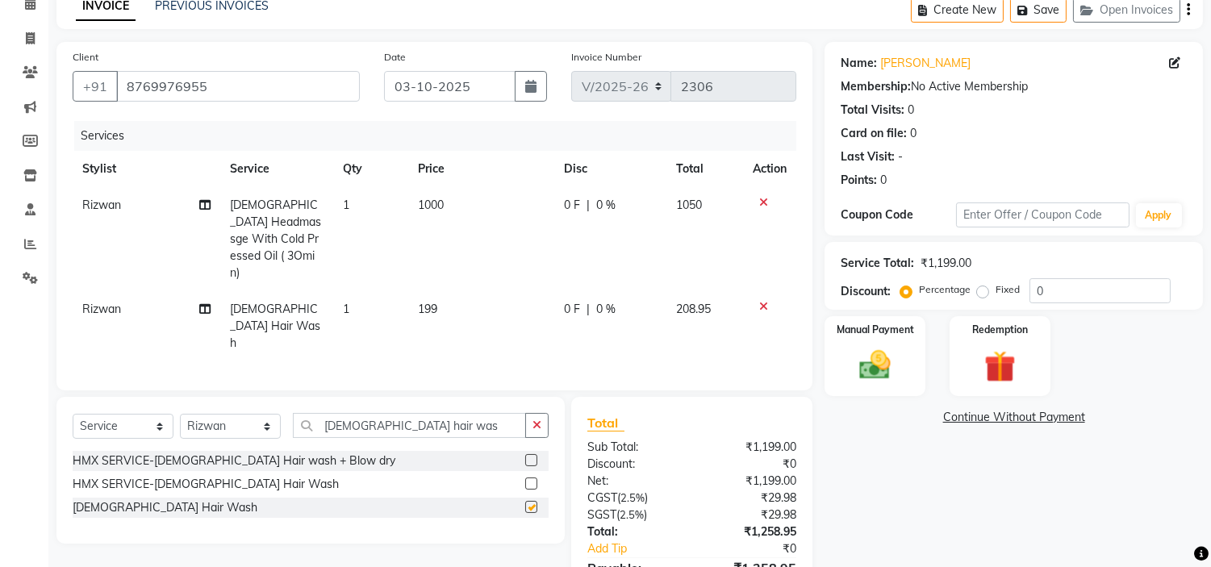
checkbox input "false"
click at [420, 291] on td "199" at bounding box center [481, 326] width 146 height 70
select select "76837"
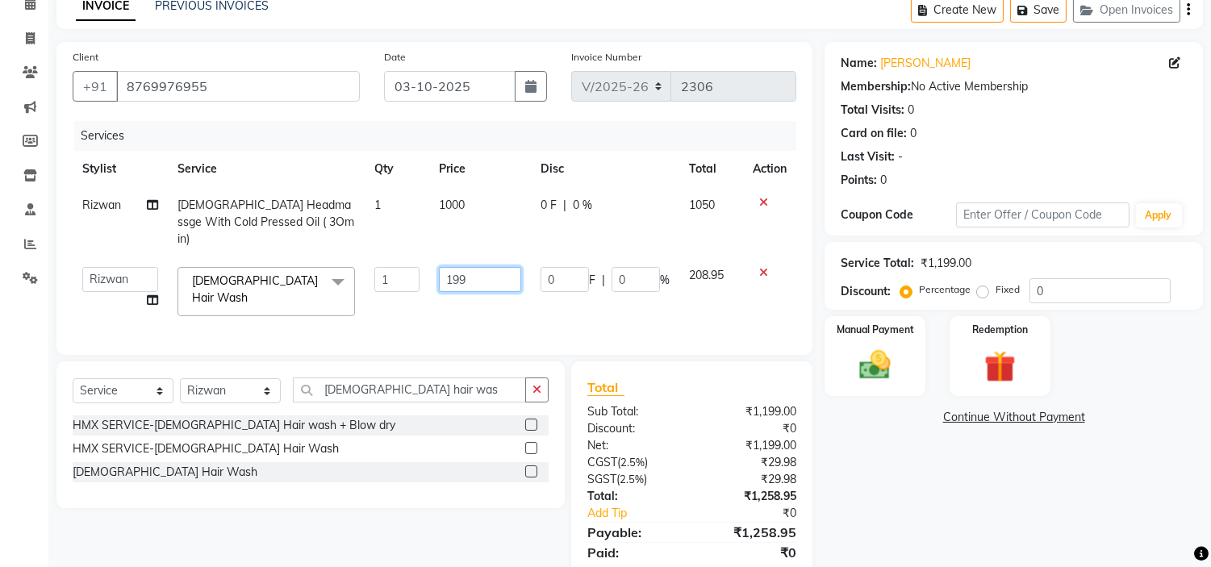
click at [450, 269] on input "199" at bounding box center [480, 279] width 82 height 25
type input "299"
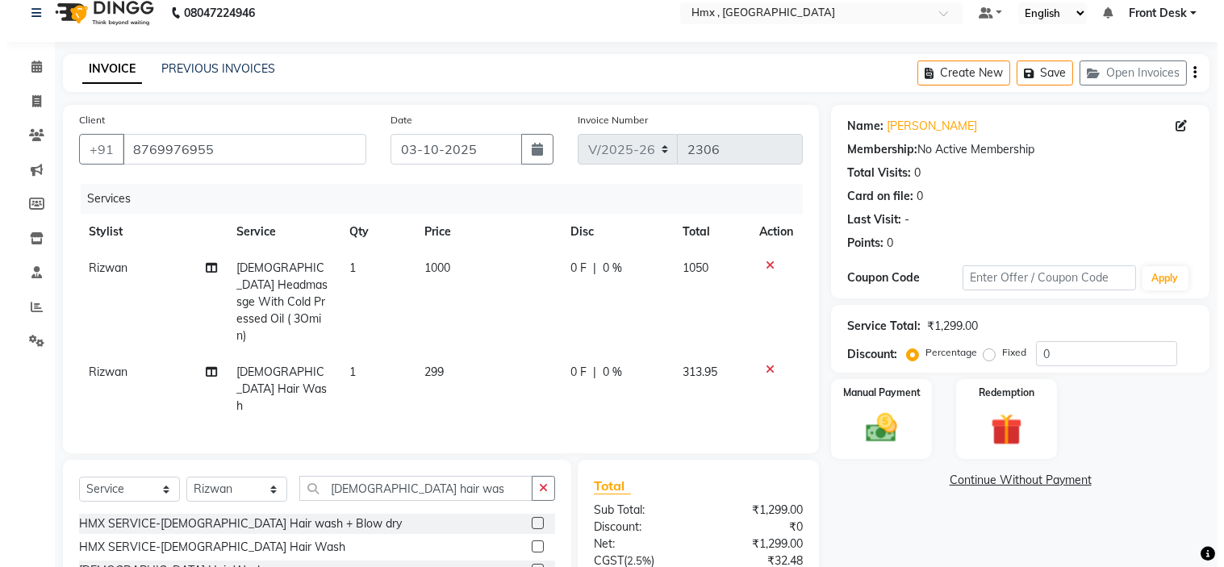
scroll to position [0, 0]
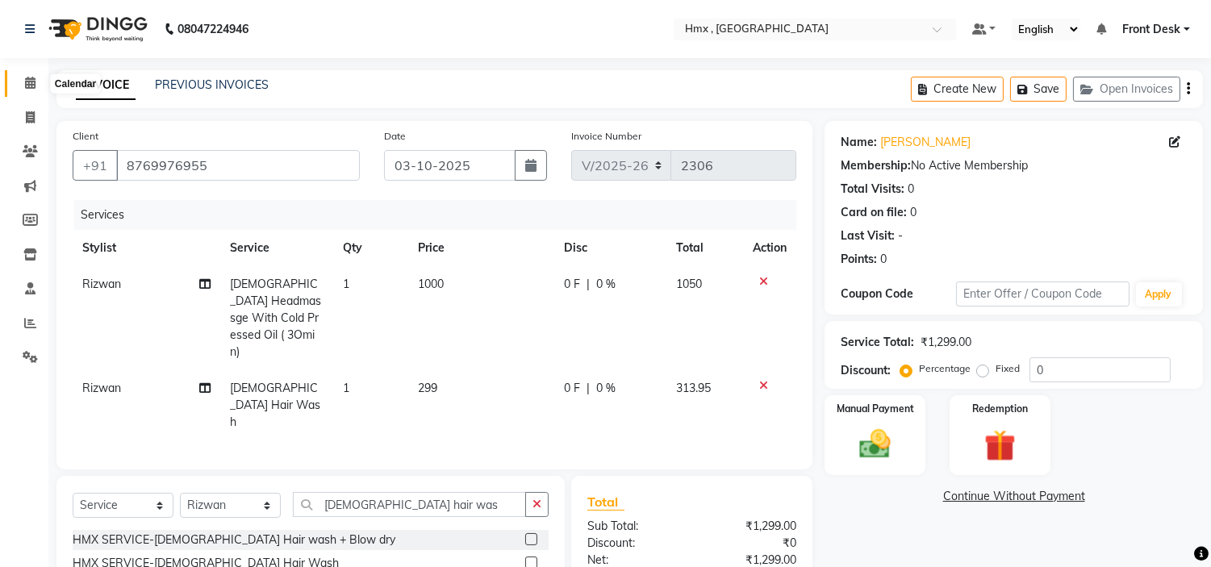
click at [27, 76] on span at bounding box center [30, 83] width 28 height 19
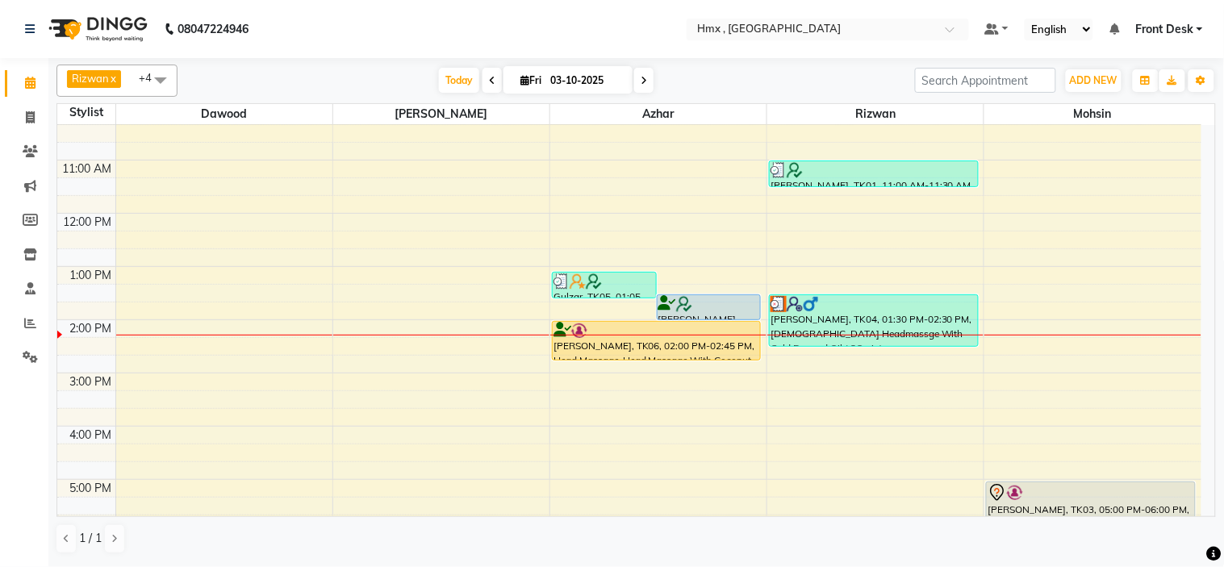
scroll to position [179, 0]
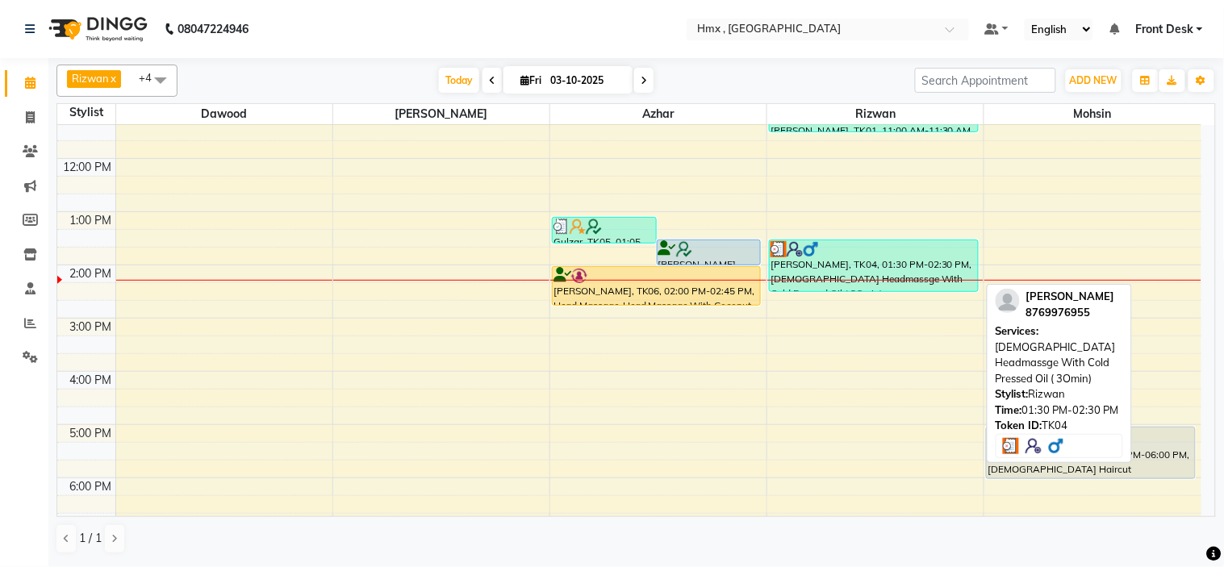
click at [978, 287] on link "[PERSON_NAME], TK04, 01:30 PM-02:30 PM, [DEMOGRAPHIC_DATA] Headmassge With Cold…" at bounding box center [873, 266] width 209 height 52
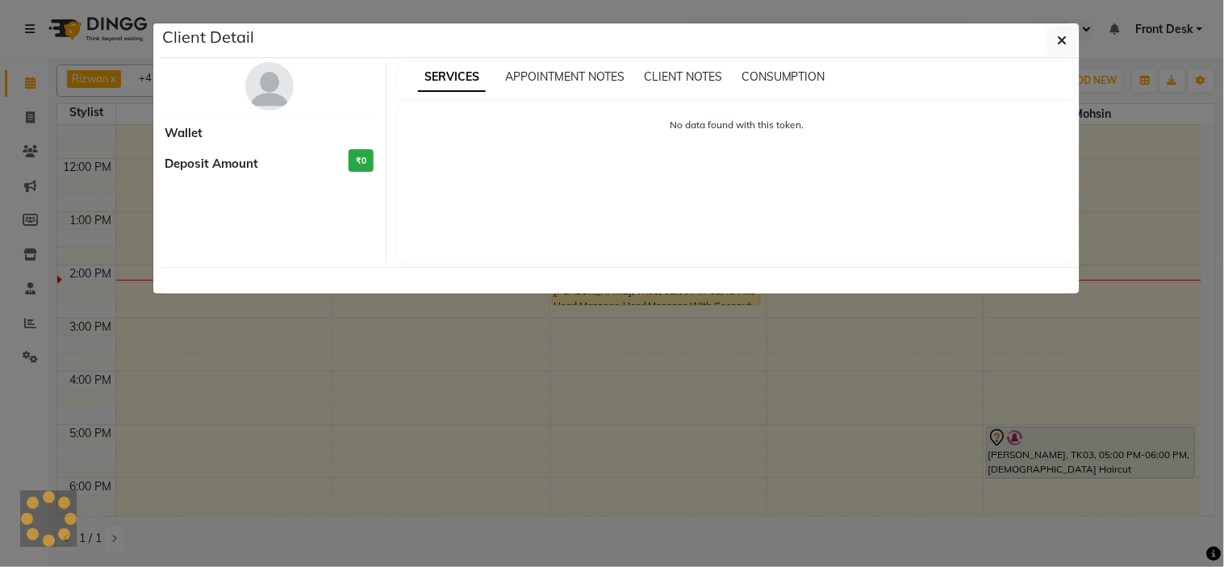
select select "3"
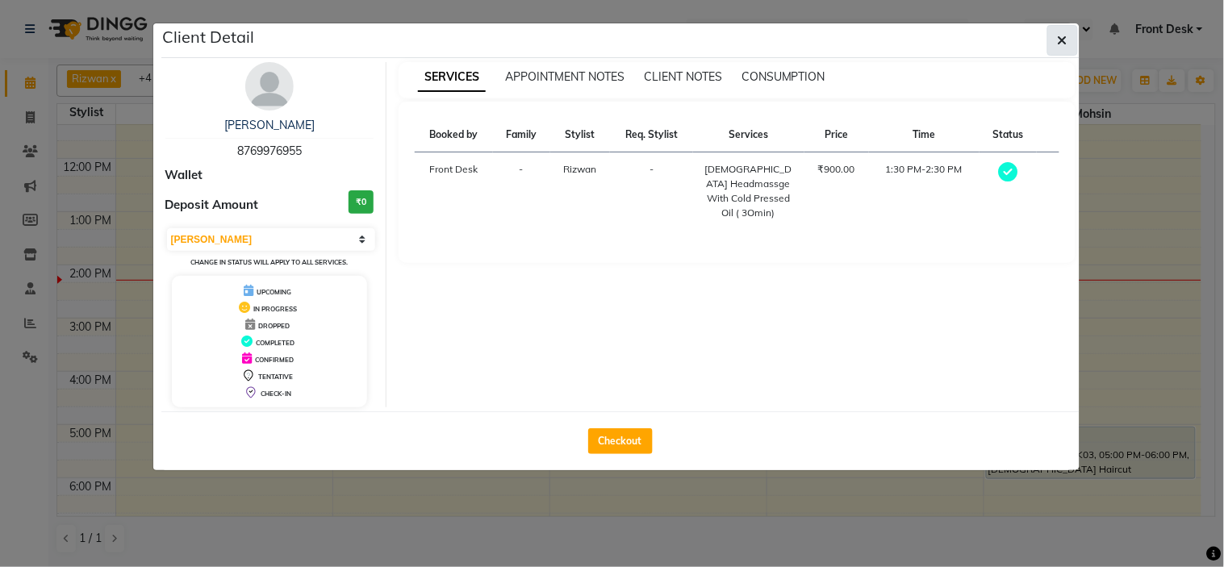
click at [1070, 32] on button "button" at bounding box center [1062, 40] width 31 height 31
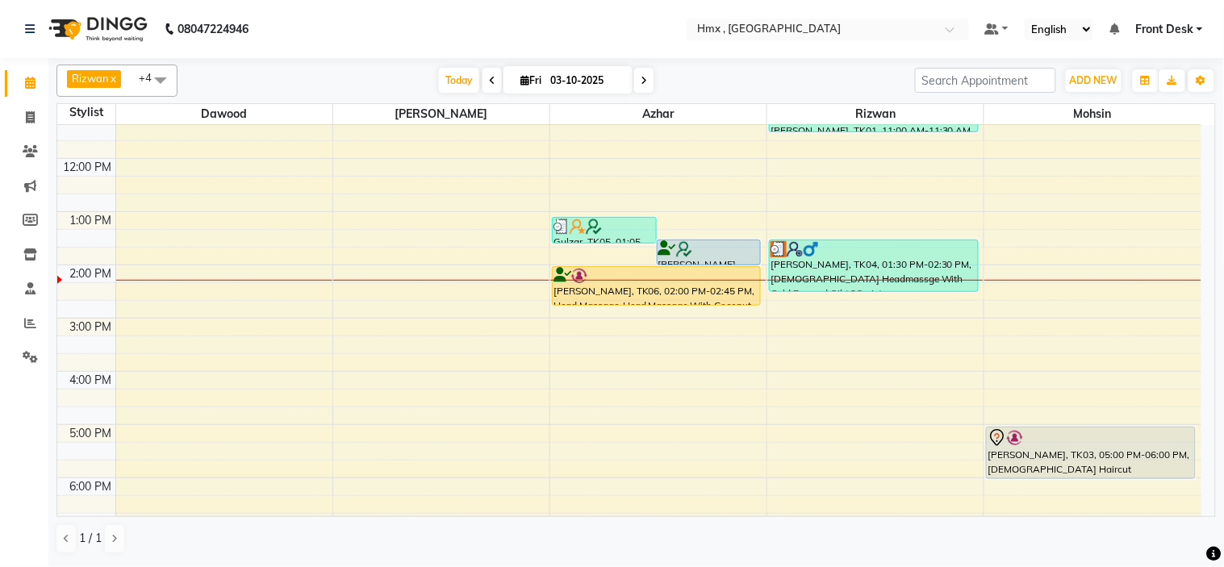
click at [1019, 287] on div "8:00 AM 9:00 AM 10:00 AM 11:00 AM 12:00 PM 1:00 PM 2:00 PM 3:00 PM 4:00 PM 5:00…" at bounding box center [629, 318] width 1144 height 745
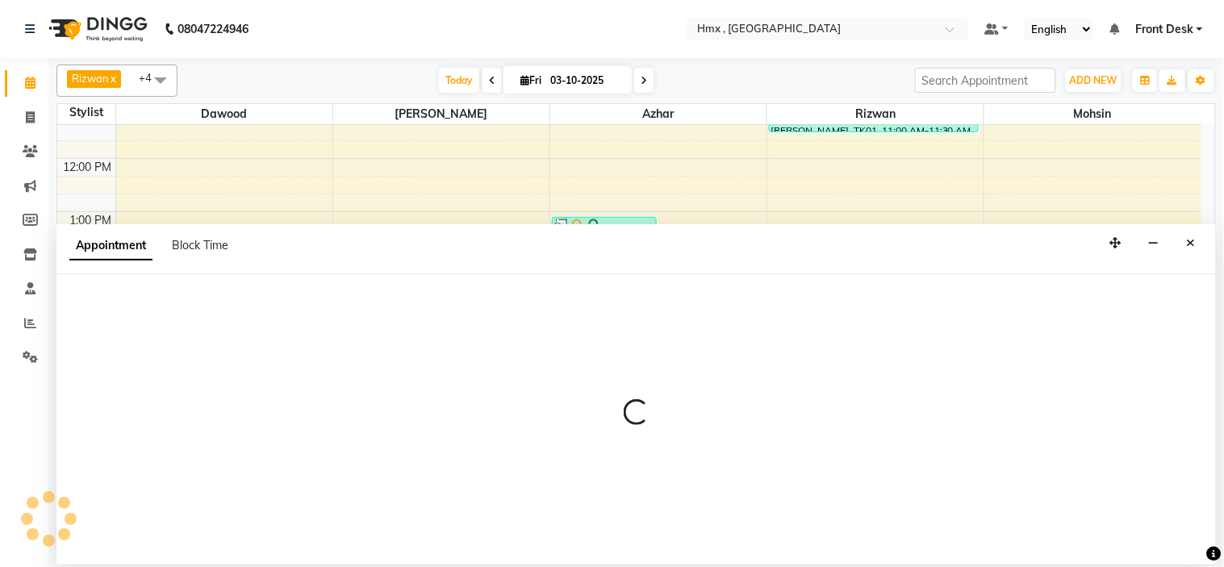
select select "39110"
select select "855"
select select "tentative"
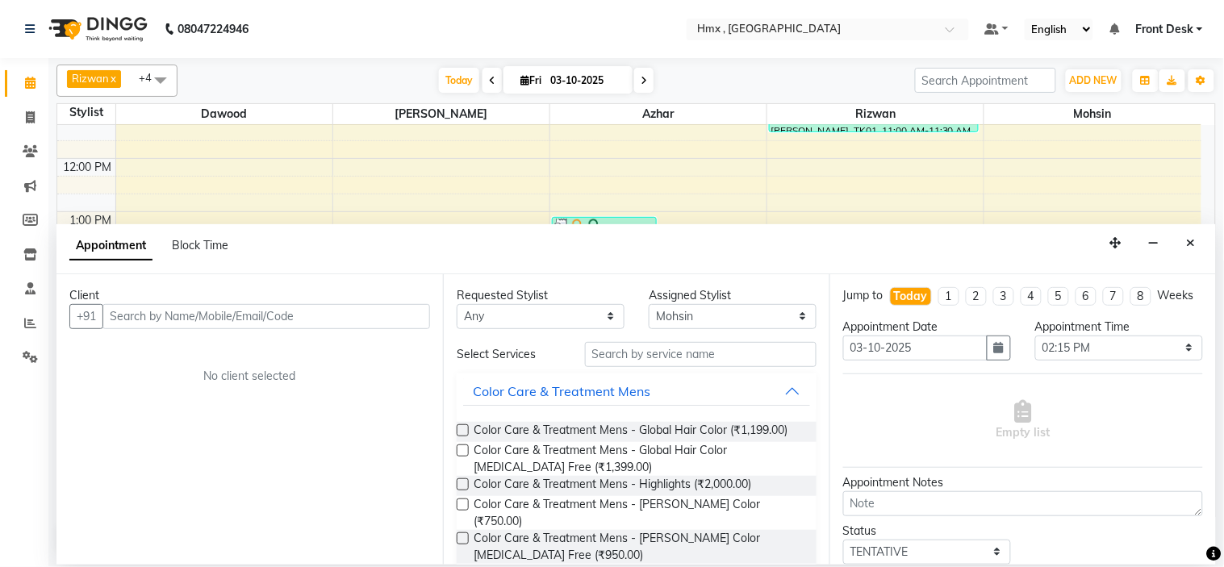
click at [308, 319] on input "text" at bounding box center [266, 316] width 328 height 25
type input "8850840095"
click at [400, 318] on span "Add Client" at bounding box center [396, 316] width 54 height 15
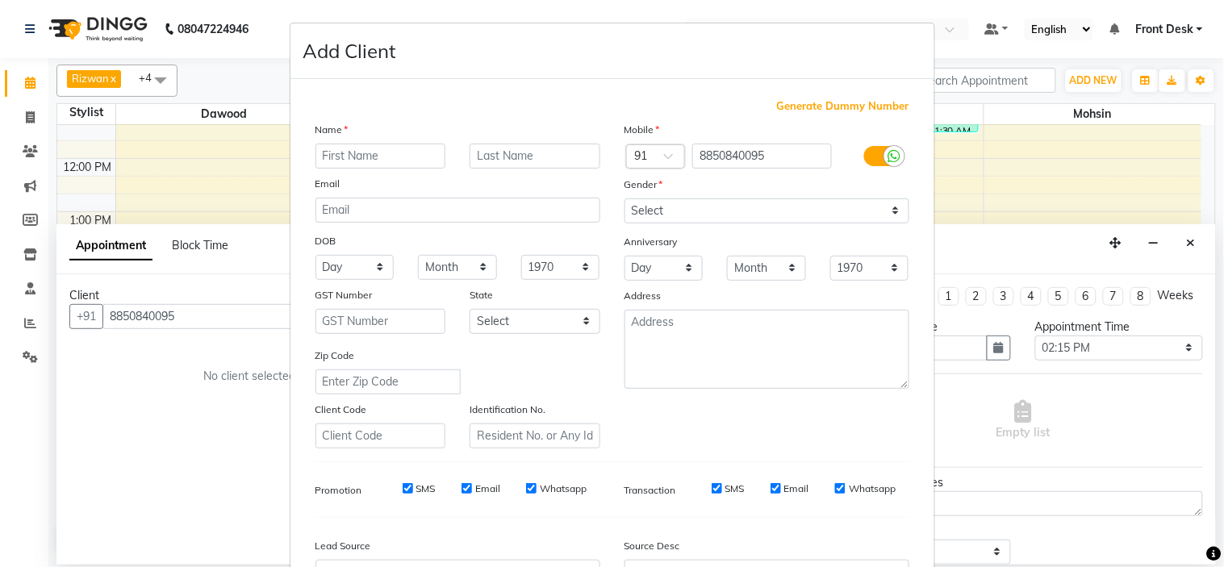
click at [387, 161] on input "text" at bounding box center [380, 156] width 131 height 25
type input "Prajakta"
type input "Satardekar"
drag, startPoint x: 649, startPoint y: 203, endPoint x: 639, endPoint y: 211, distance: 12.1
click at [649, 202] on select "Select Male Female Other Prefer Not To Say" at bounding box center [766, 210] width 285 height 25
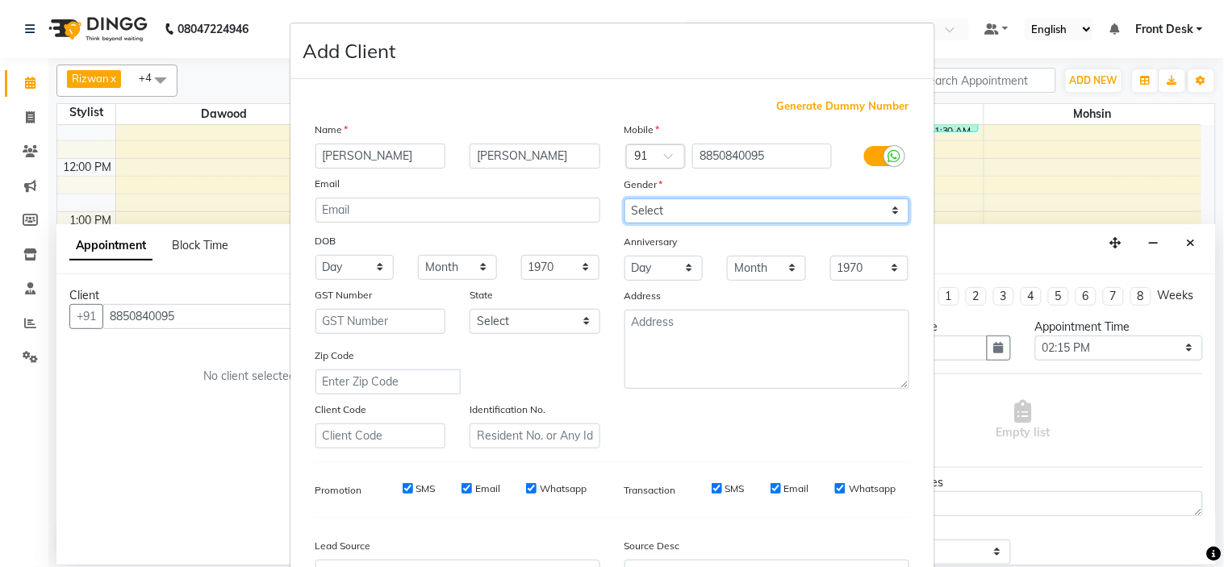
select select "female"
click at [624, 198] on select "Select Male Female Other Prefer Not To Say" at bounding box center [766, 210] width 285 height 25
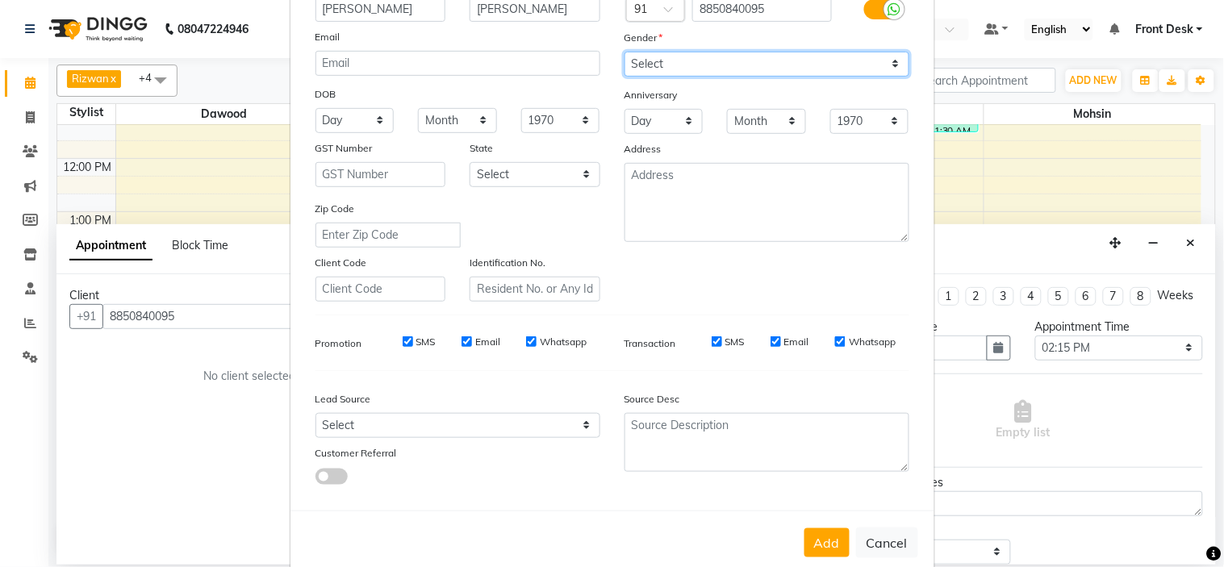
scroll to position [178, 0]
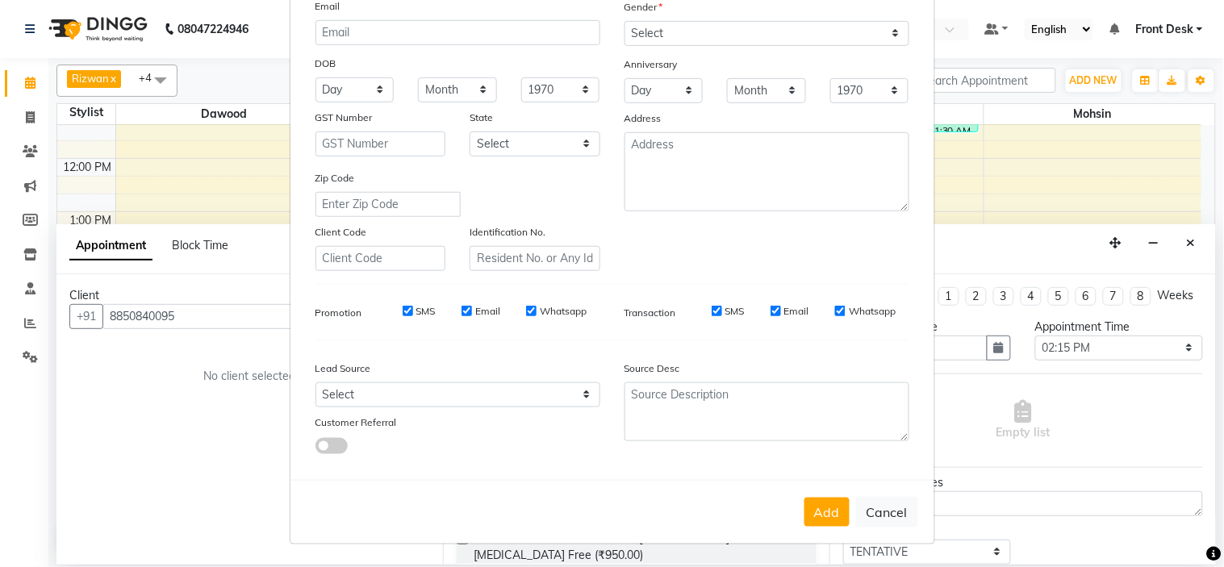
drag, startPoint x: 827, startPoint y: 508, endPoint x: 837, endPoint y: 505, distance: 10.2
click at [828, 508] on button "Add" at bounding box center [826, 512] width 45 height 29
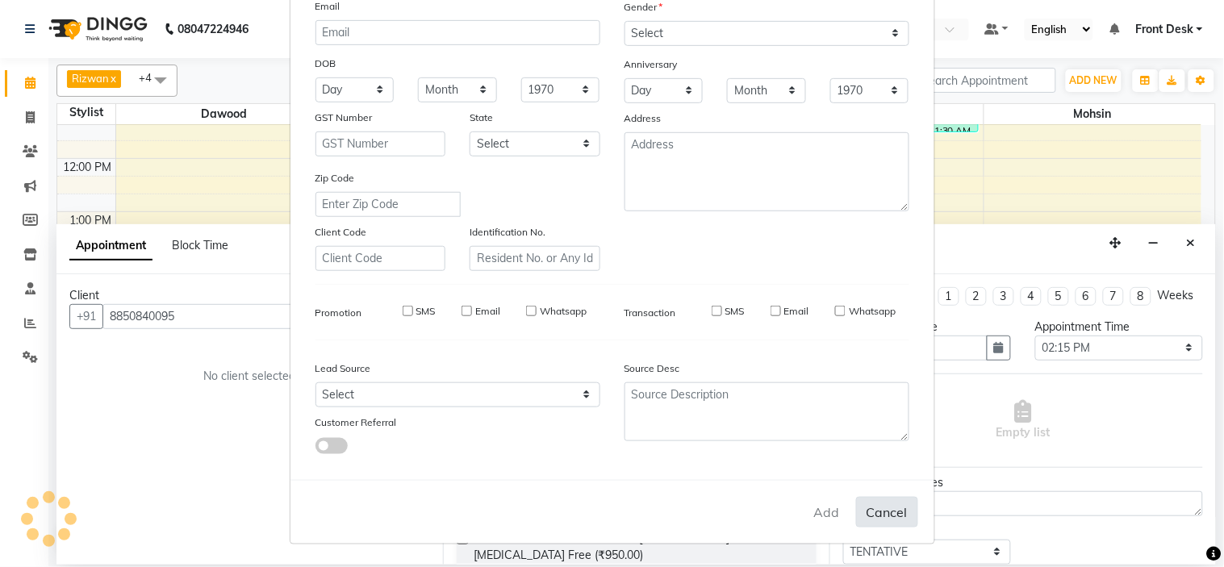
select select
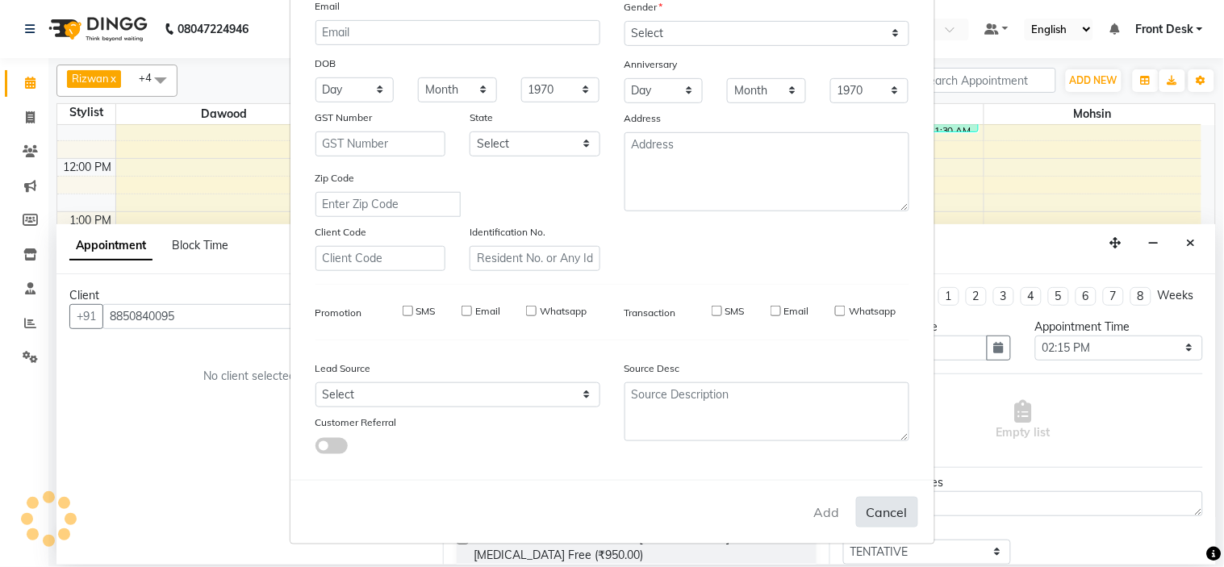
select select
checkbox input "false"
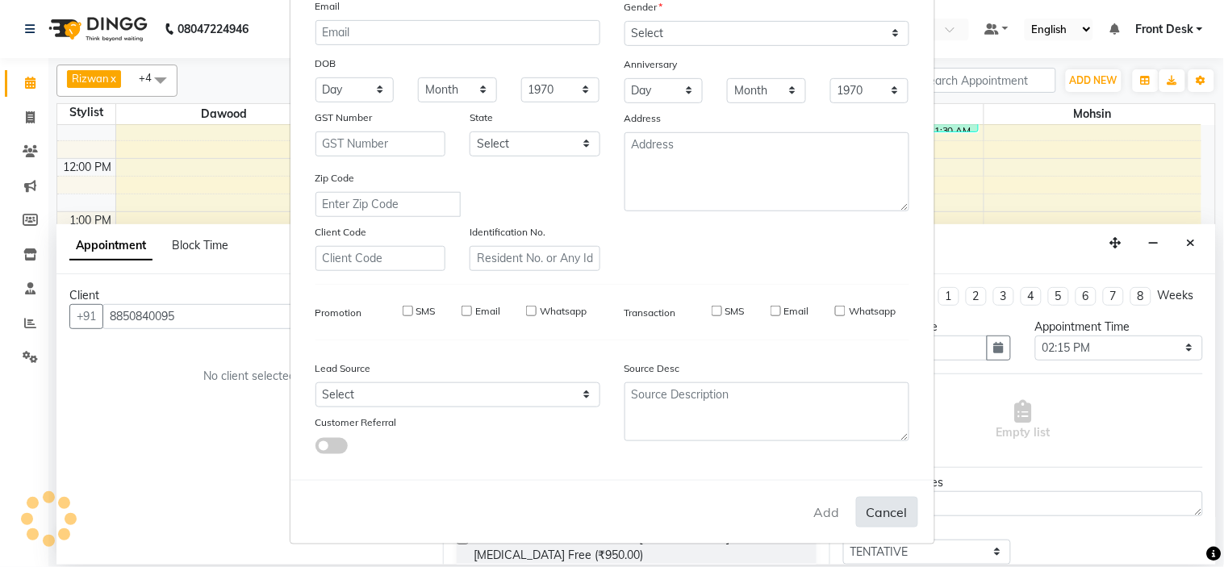
checkbox input "false"
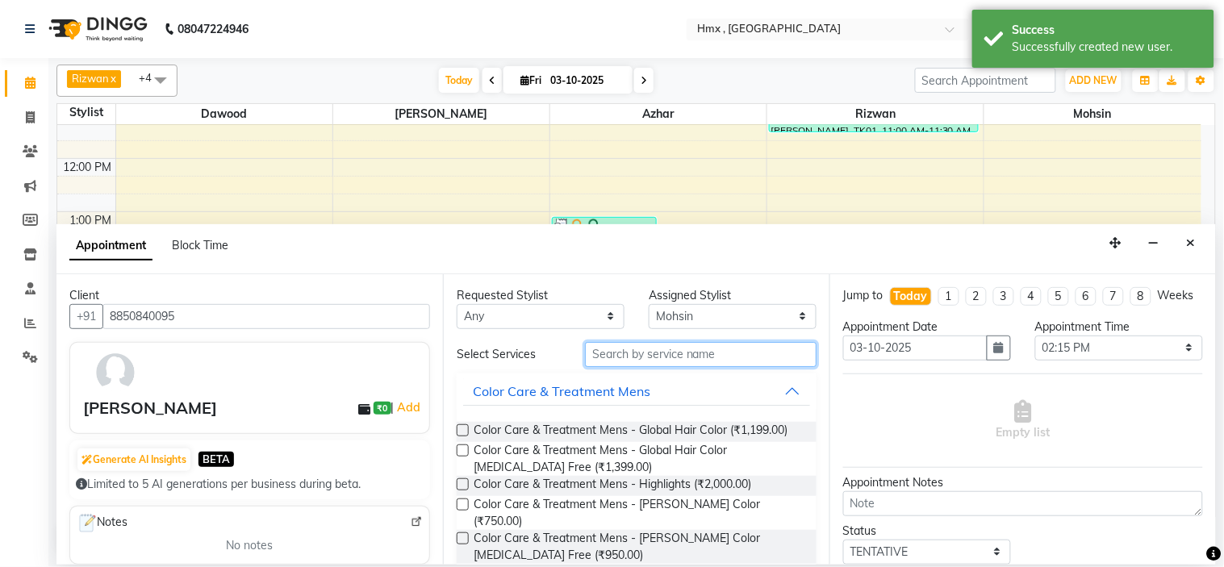
click at [633, 352] on input "text" at bounding box center [701, 354] width 232 height 25
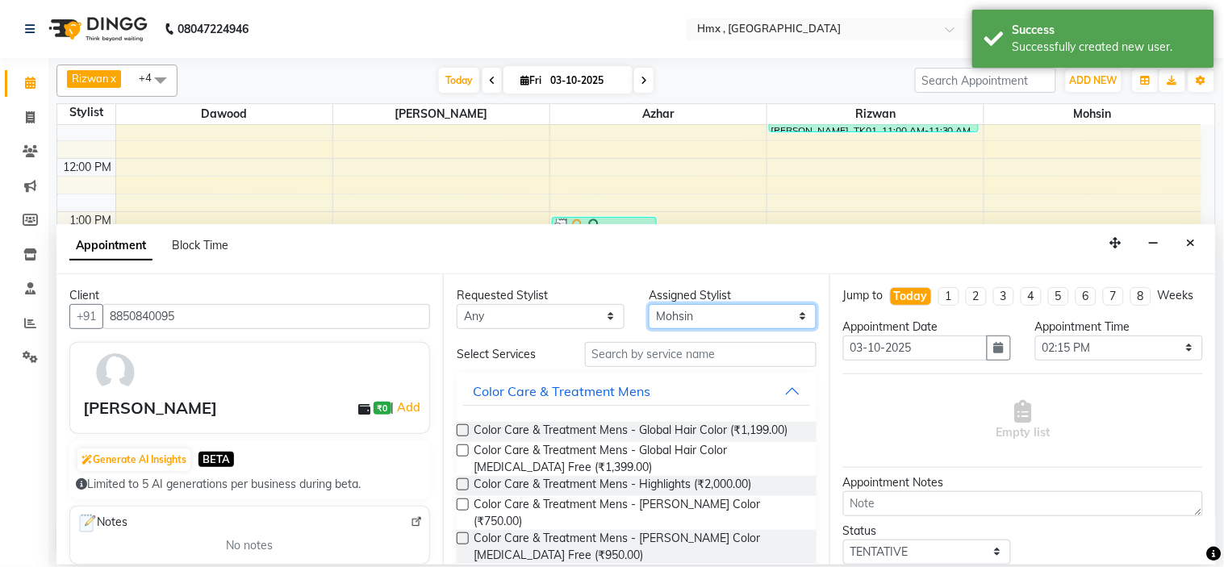
click at [670, 312] on select "Select Azhar Bilal Dawood Mohsin Rizwan Sarita Sohel Soniya Suman swapnali Uzai…" at bounding box center [733, 316] width 168 height 25
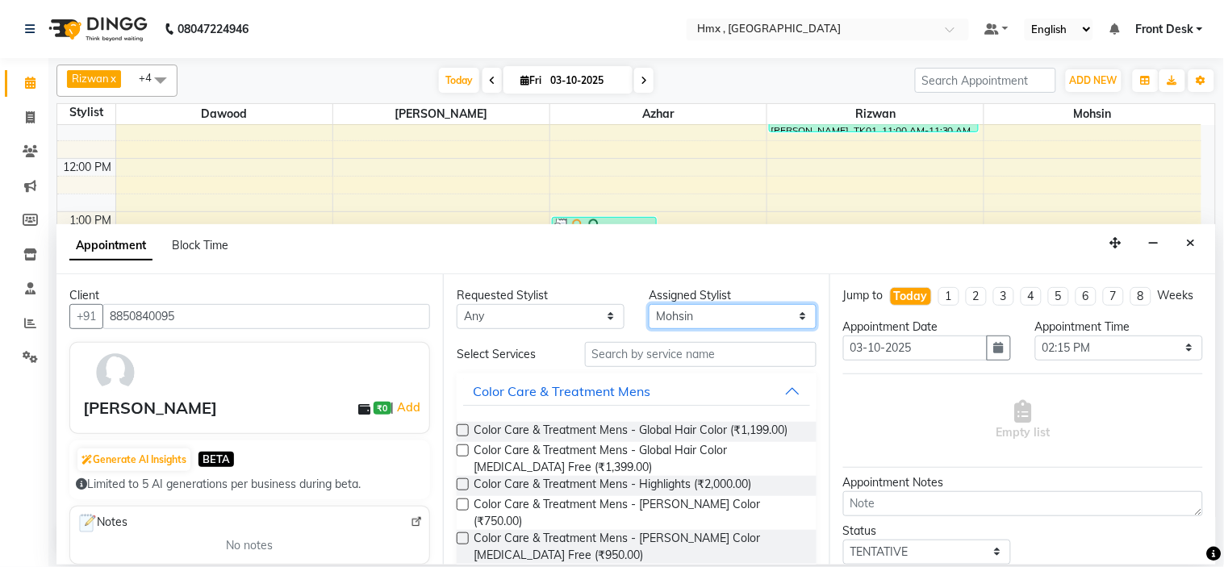
select select "76837"
click at [649, 304] on select "Select Azhar Bilal Dawood Mohsin Rizwan Sarita Sohel Soniya Suman swapnali Uzai…" at bounding box center [733, 316] width 168 height 25
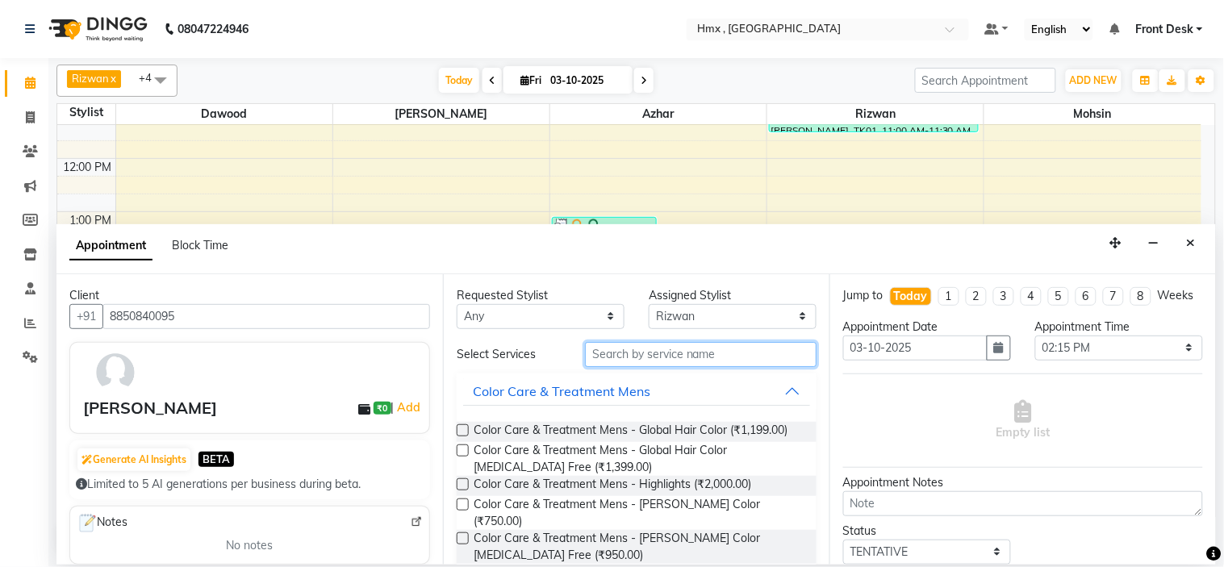
click at [667, 352] on input "text" at bounding box center [701, 354] width 232 height 25
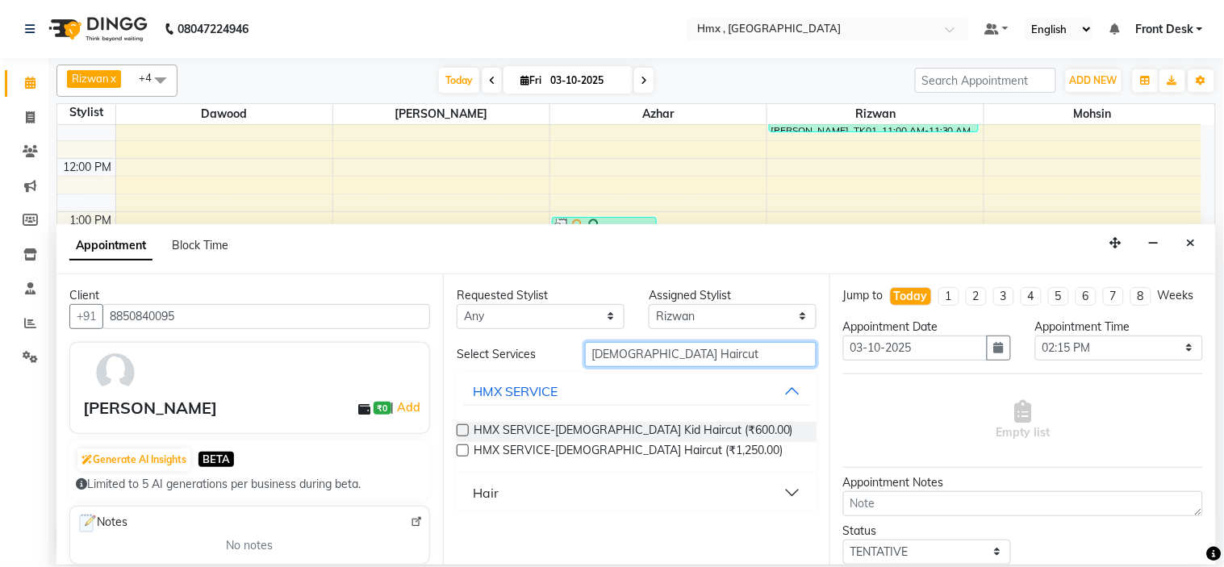
type input "female Haircut"
click at [547, 491] on button "Hair" at bounding box center [636, 492] width 347 height 29
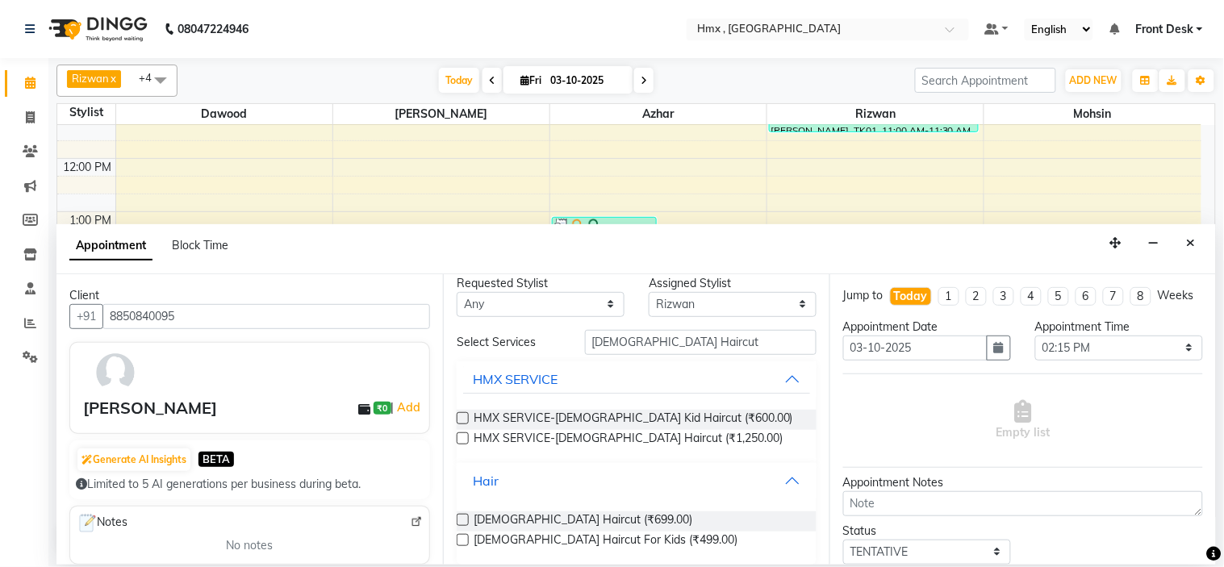
scroll to position [16, 0]
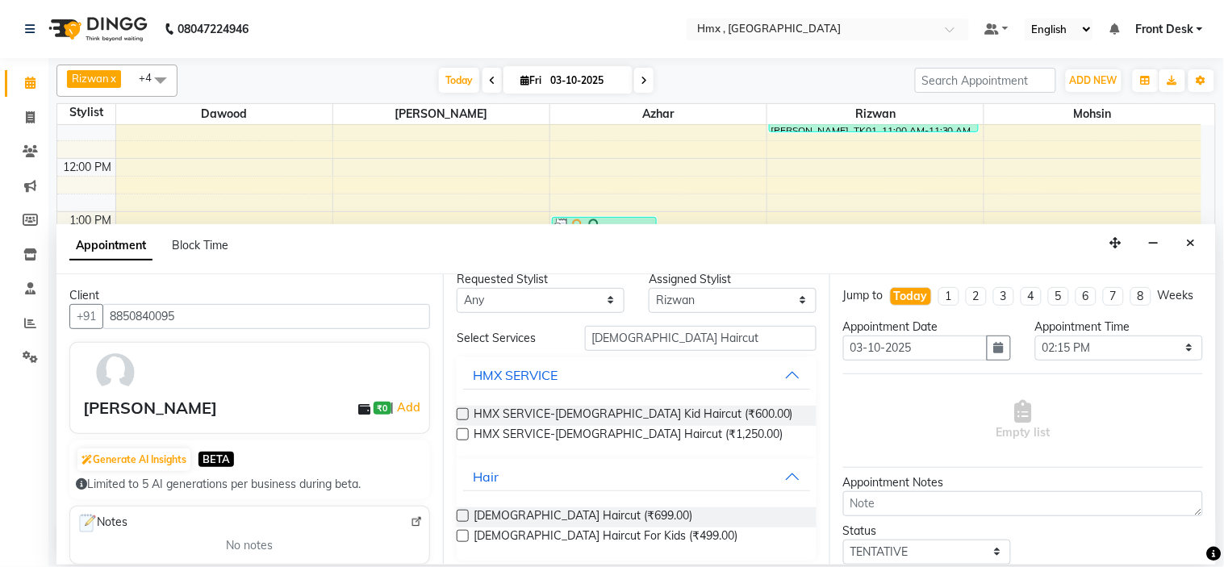
click at [457, 515] on label at bounding box center [463, 516] width 12 height 12
click at [457, 515] on input "checkbox" at bounding box center [462, 517] width 10 height 10
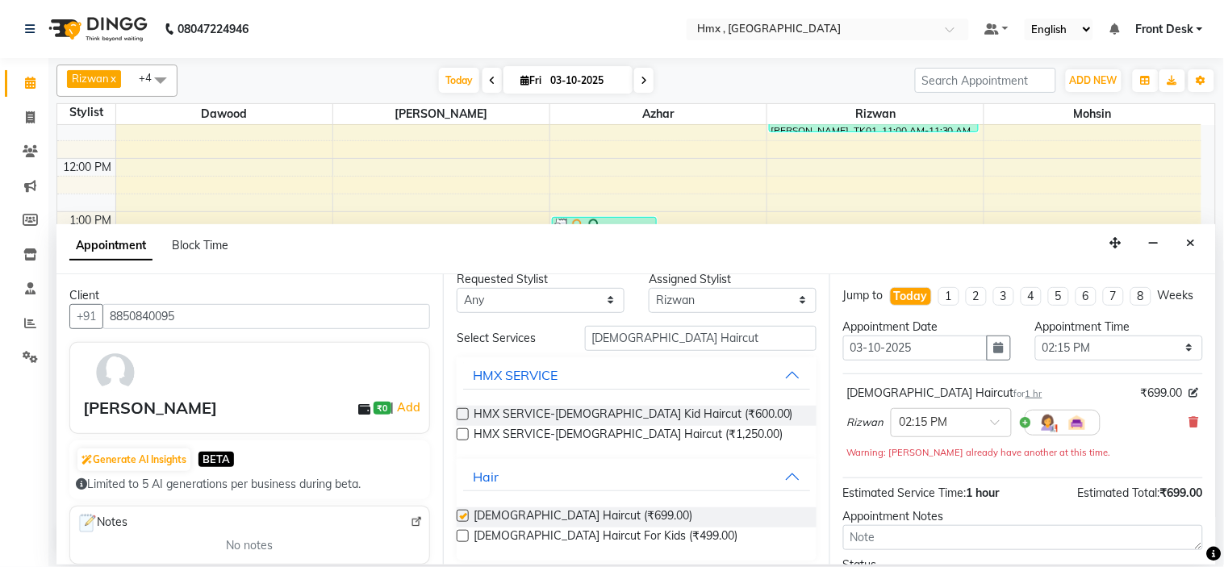
checkbox input "false"
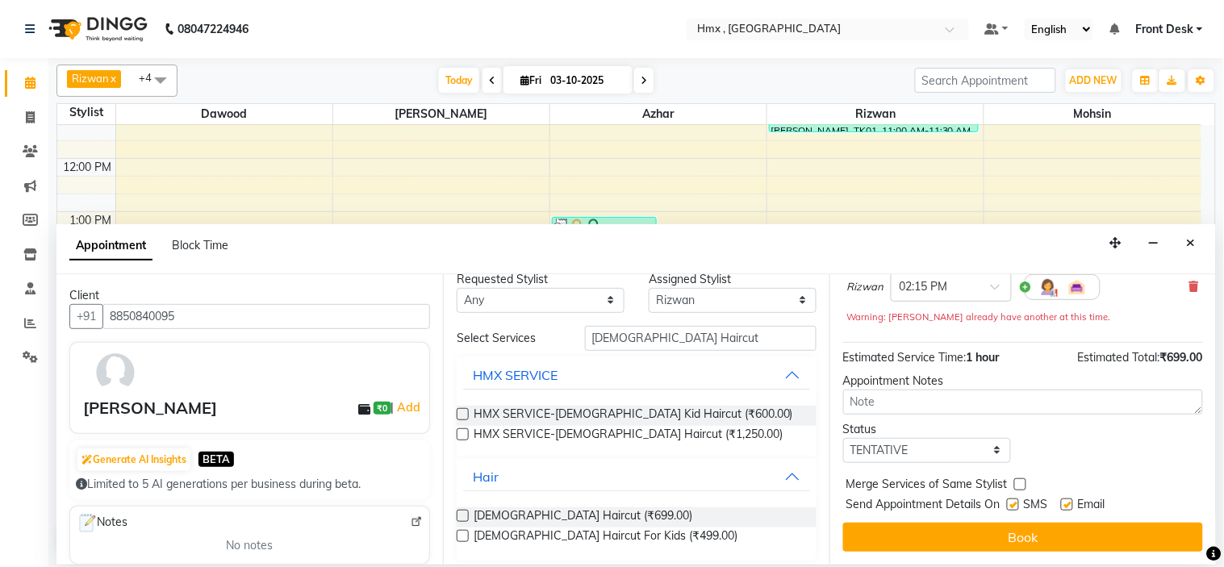
click at [1014, 505] on label at bounding box center [1013, 505] width 12 height 12
click at [1014, 505] on input "checkbox" at bounding box center [1012, 506] width 10 height 10
checkbox input "false"
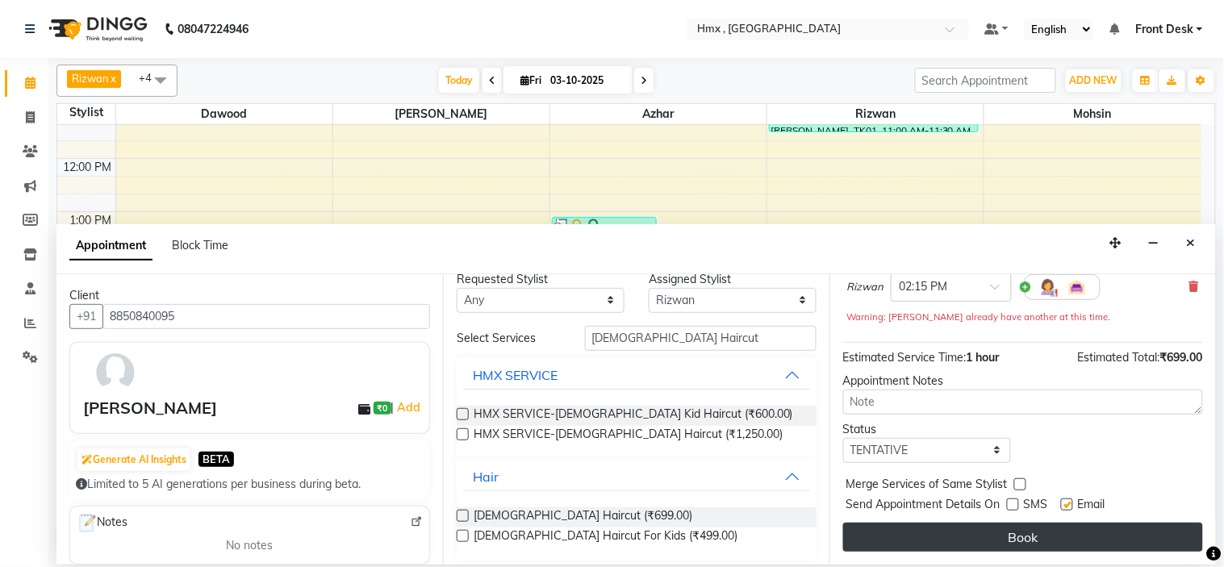
click at [1006, 536] on button "Book" at bounding box center [1023, 537] width 360 height 29
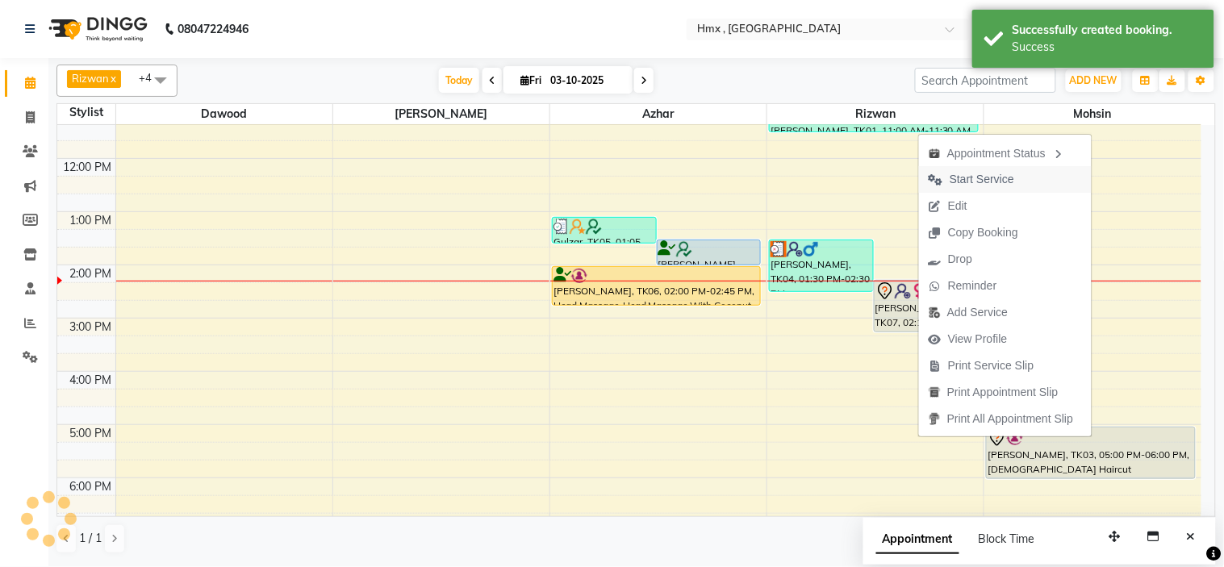
click at [978, 177] on span "Start Service" at bounding box center [982, 179] width 65 height 17
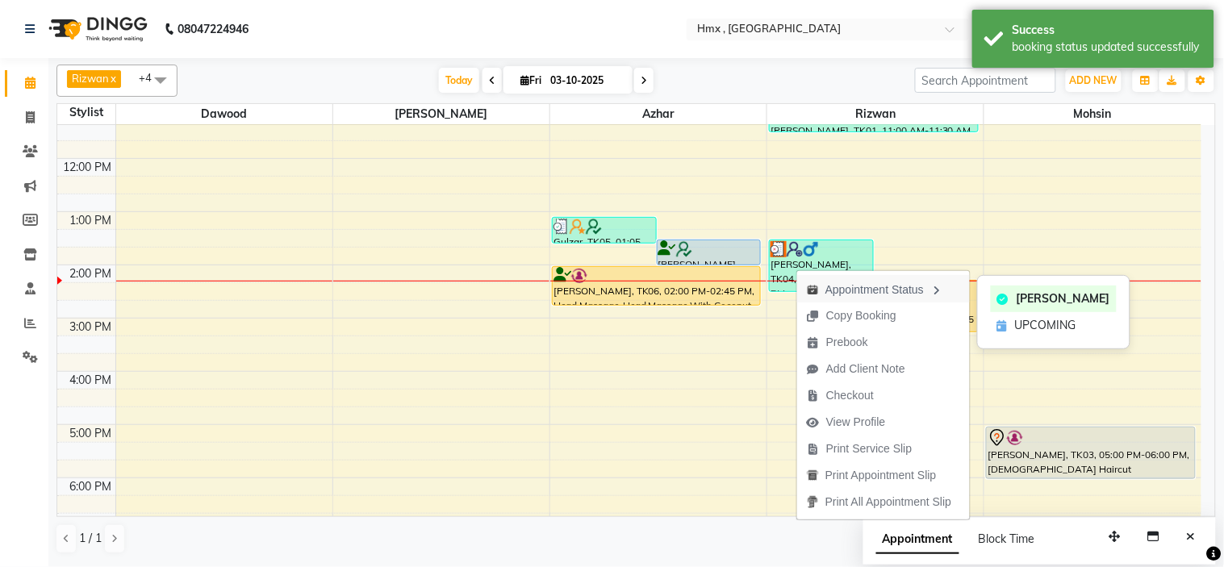
click at [938, 288] on icon "button" at bounding box center [936, 290] width 13 height 11
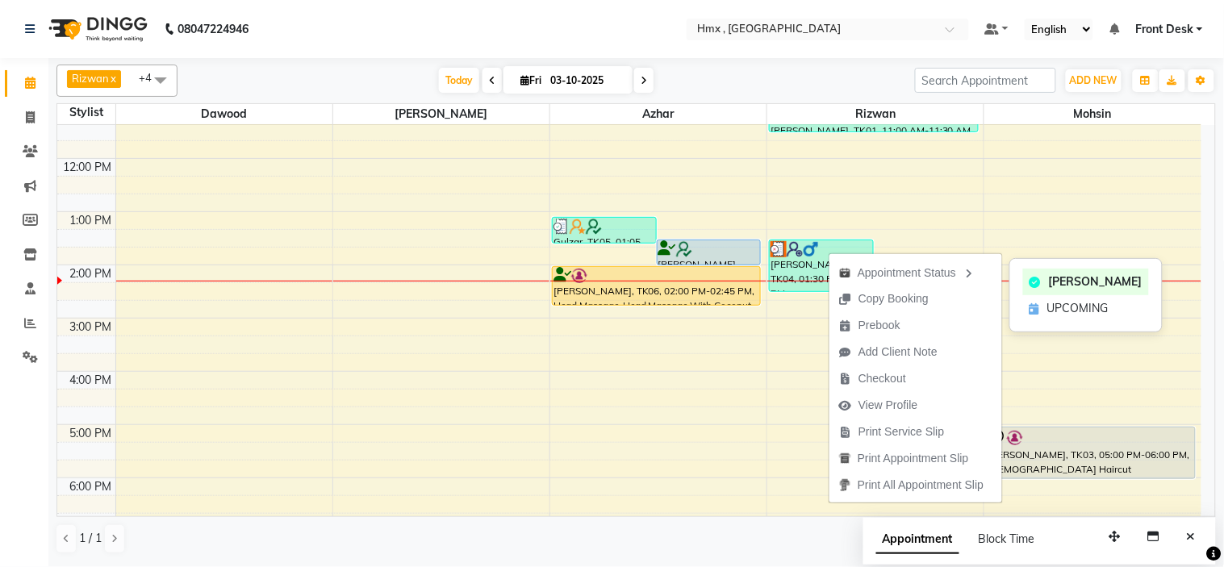
drag, startPoint x: 892, startPoint y: 269, endPoint x: 926, endPoint y: 267, distance: 34.0
click at [893, 269] on div "Appointment Status" at bounding box center [915, 271] width 173 height 27
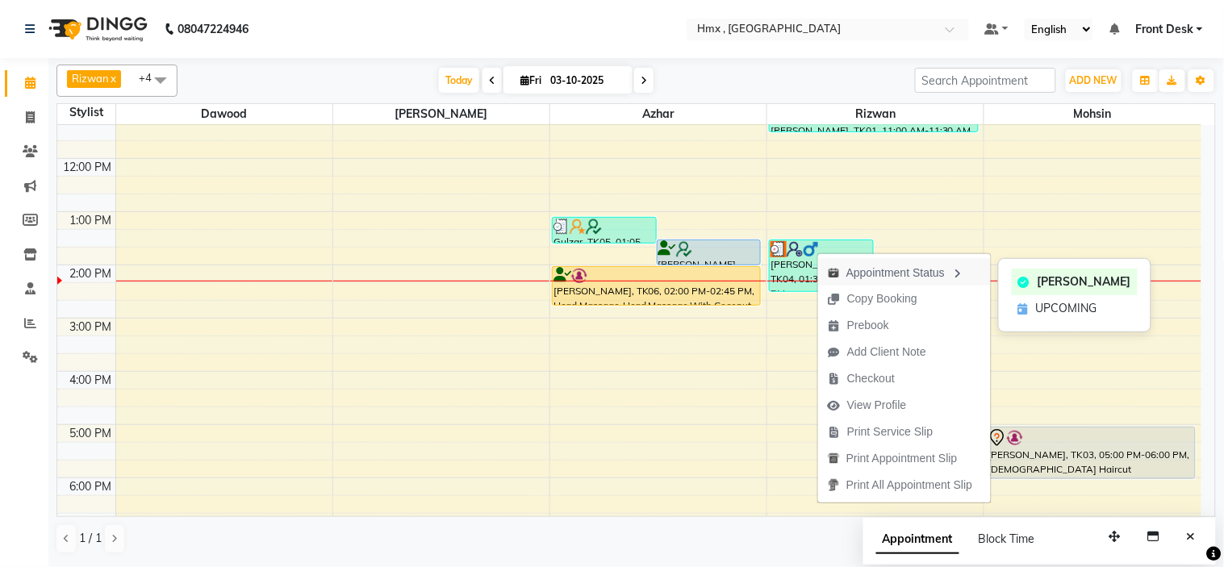
click at [963, 269] on icon "button" at bounding box center [957, 273] width 13 height 11
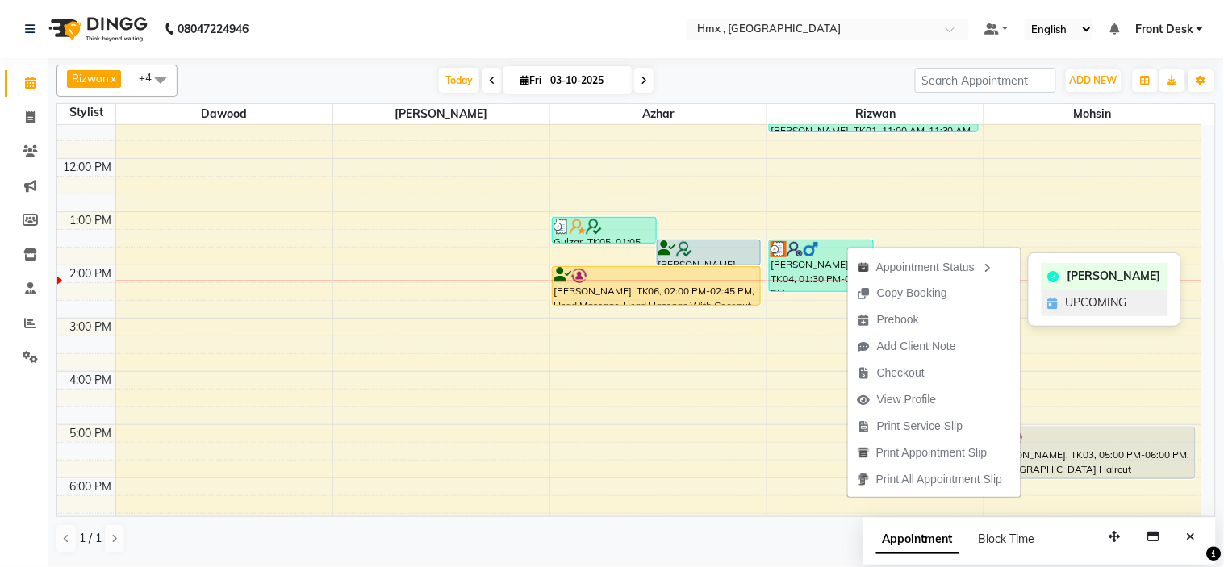
click at [1099, 299] on span "UPCOMING" at bounding box center [1096, 302] width 61 height 17
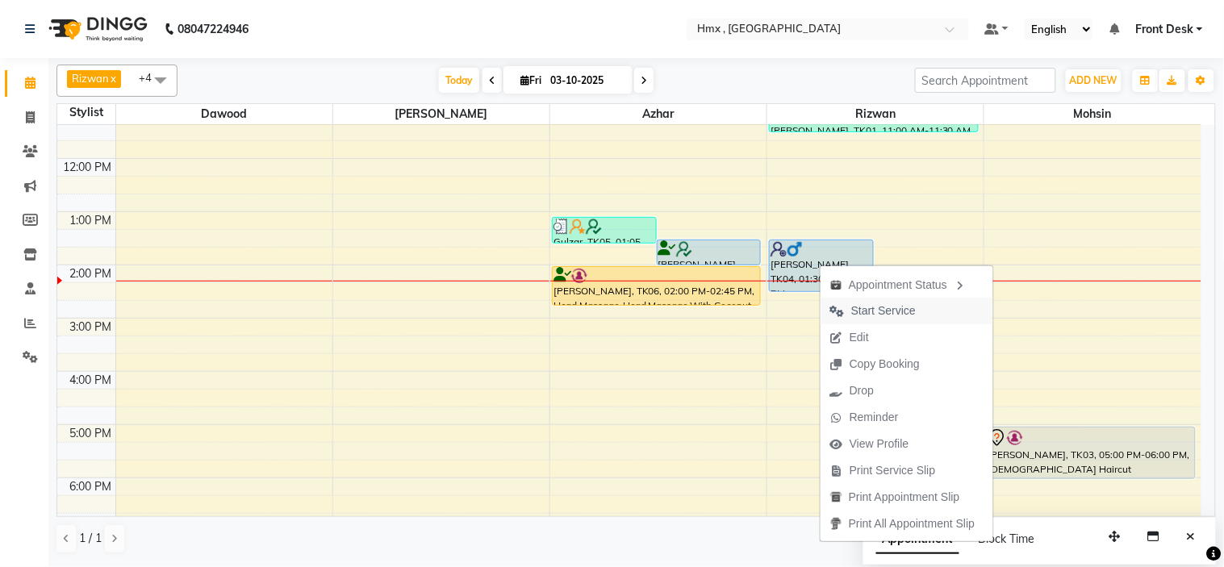
click at [886, 307] on span "Start Service" at bounding box center [883, 311] width 65 height 17
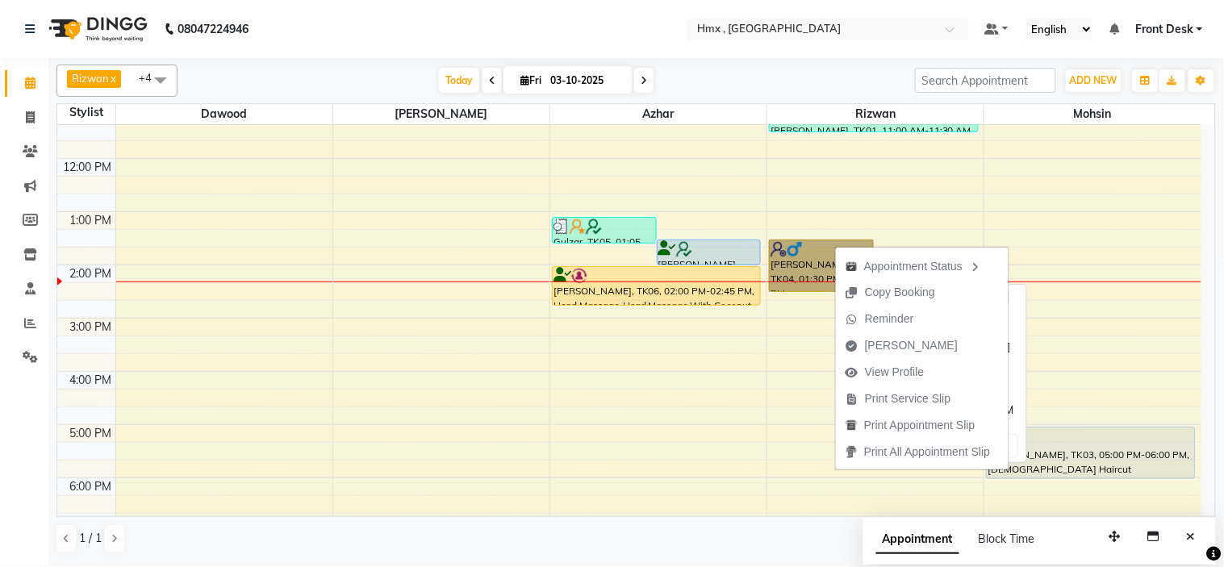
click at [808, 253] on link "[PERSON_NAME], TK04, 01:30 PM-02:30 PM, [DEMOGRAPHIC_DATA] Headmassge With Cold…" at bounding box center [821, 266] width 105 height 52
select select "1"
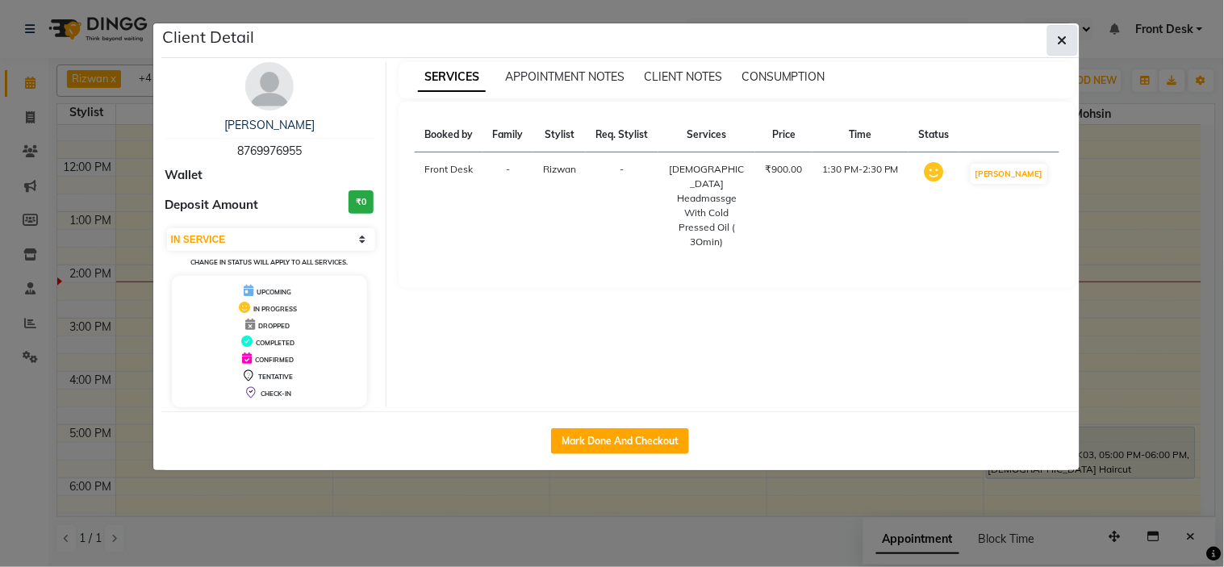
click at [1055, 41] on button "button" at bounding box center [1062, 40] width 31 height 31
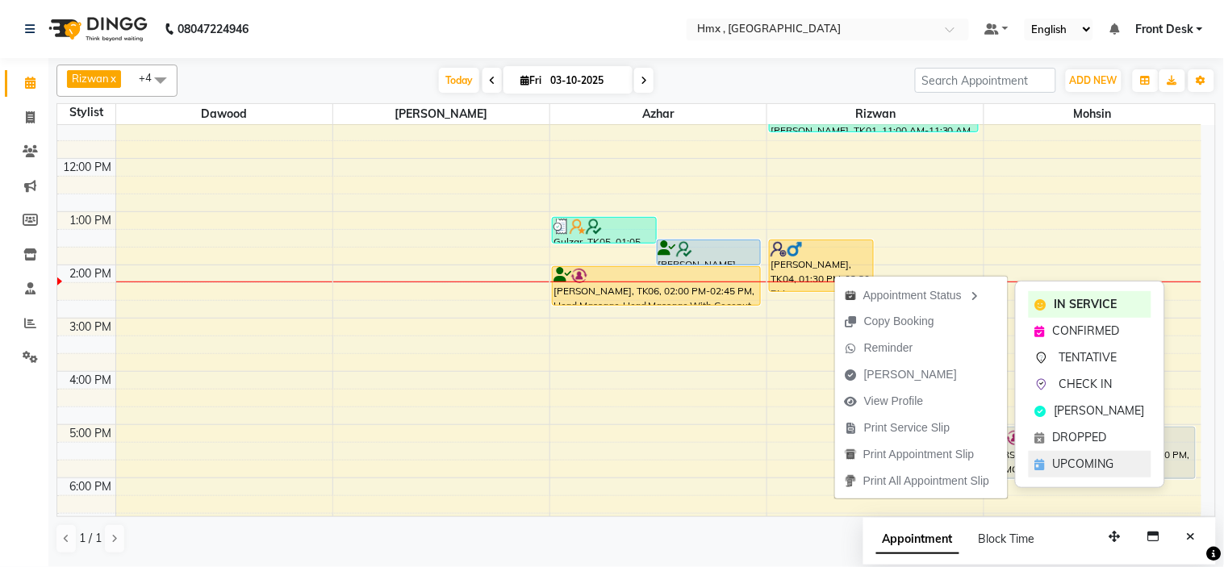
click at [1081, 463] on span "UPCOMING" at bounding box center [1083, 464] width 61 height 17
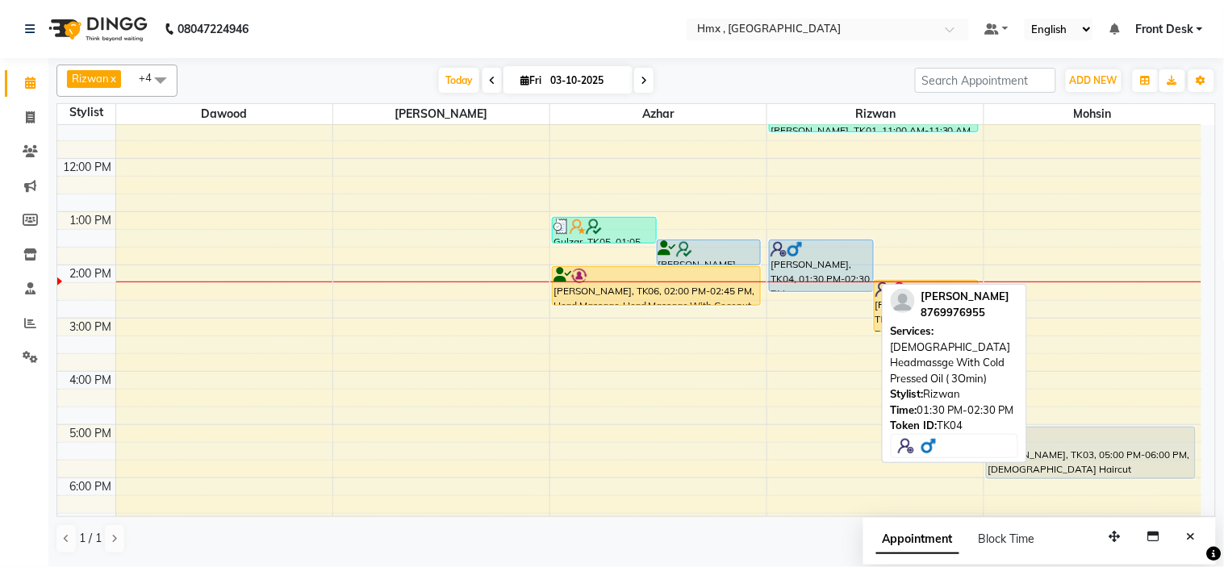
click at [808, 266] on div "[PERSON_NAME], TK04, 01:30 PM-02:30 PM, [DEMOGRAPHIC_DATA] Headmassge With Cold…" at bounding box center [821, 265] width 103 height 51
select select "5"
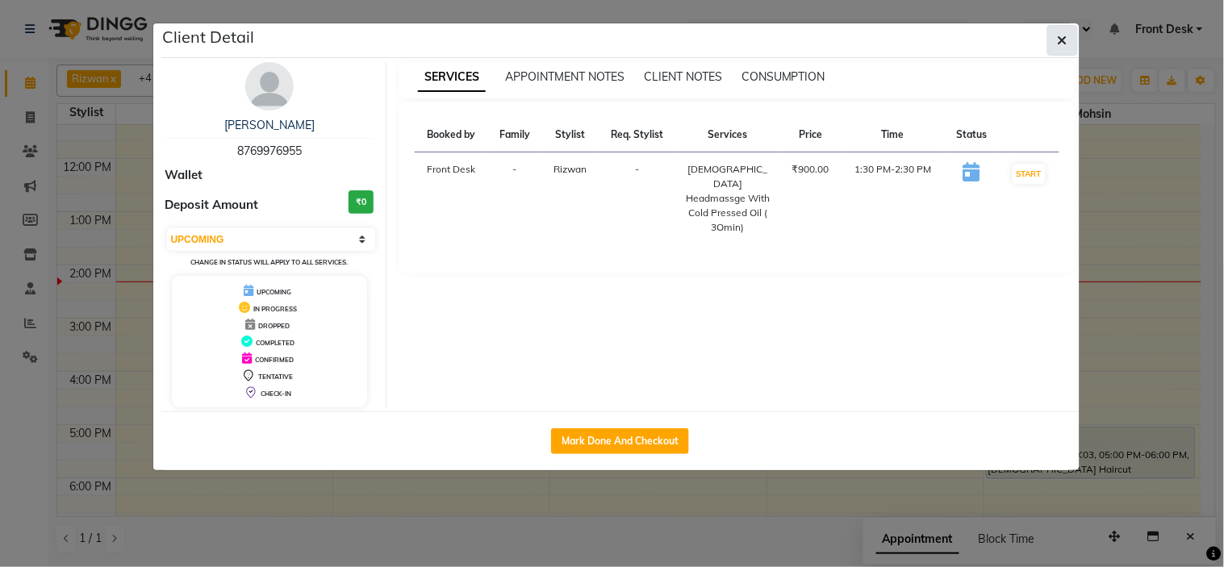
click at [1062, 44] on icon "button" at bounding box center [1063, 40] width 10 height 13
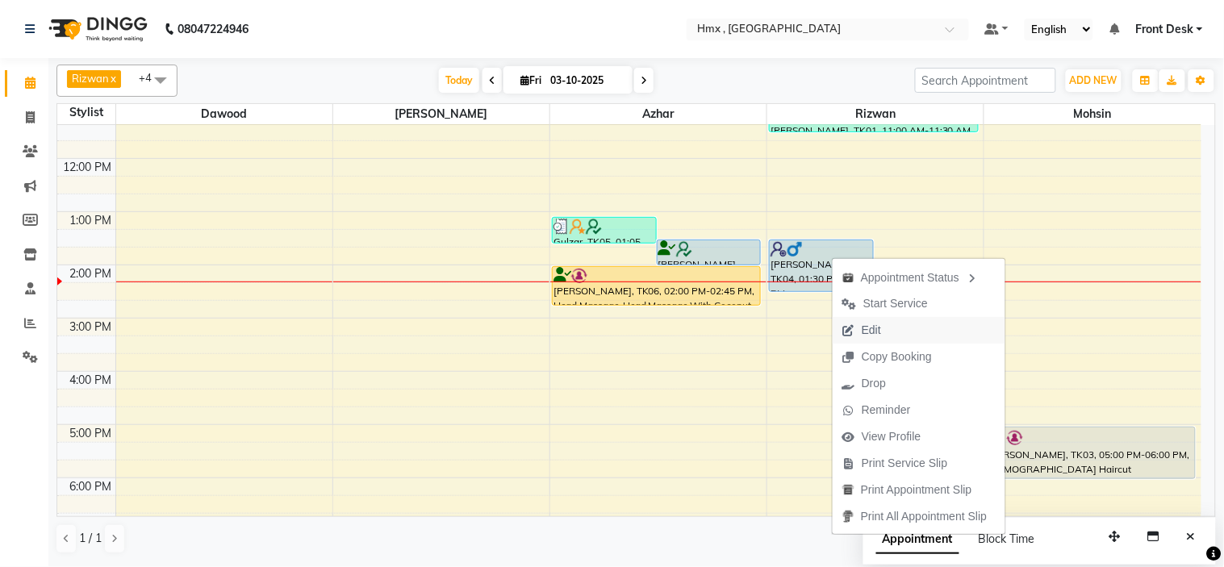
click at [881, 334] on span "Edit" at bounding box center [862, 330] width 58 height 27
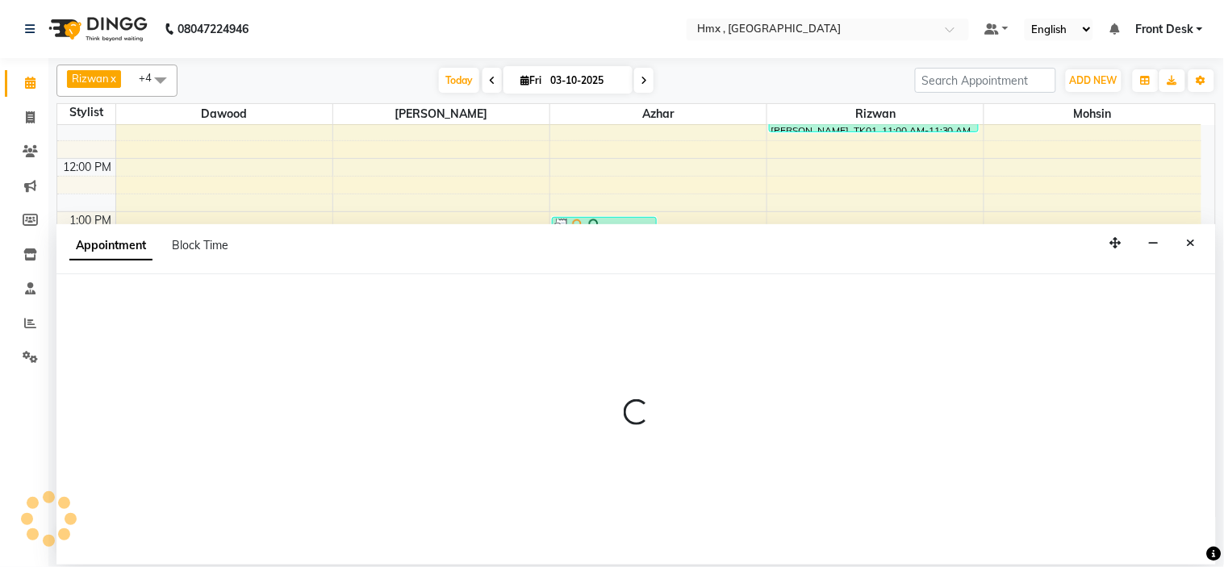
scroll to position [321, 0]
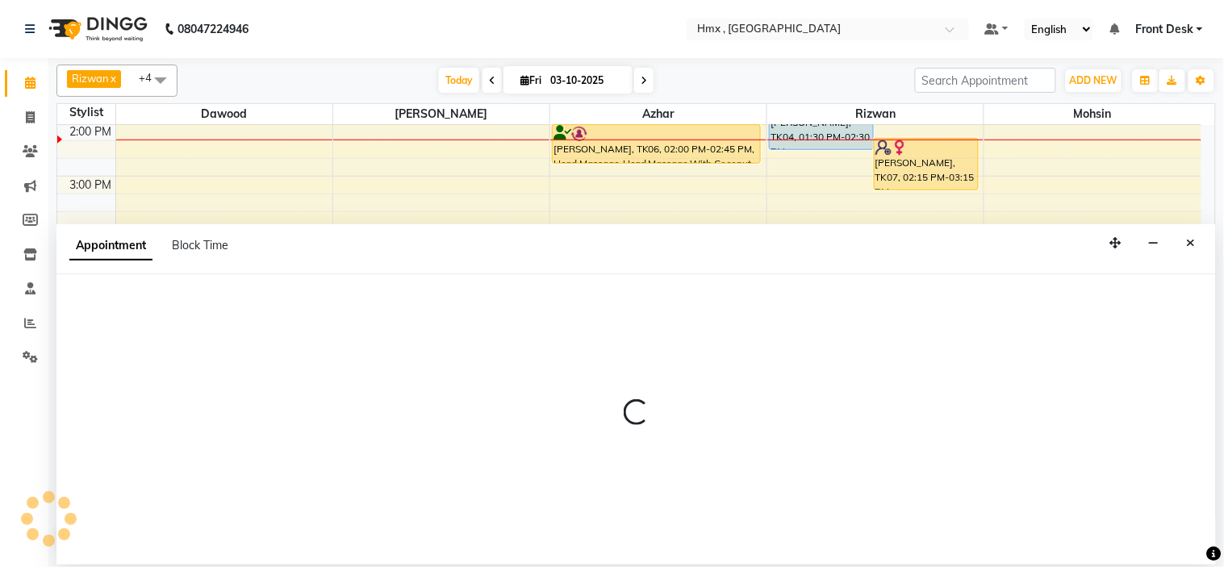
select select "810"
select select "upcoming"
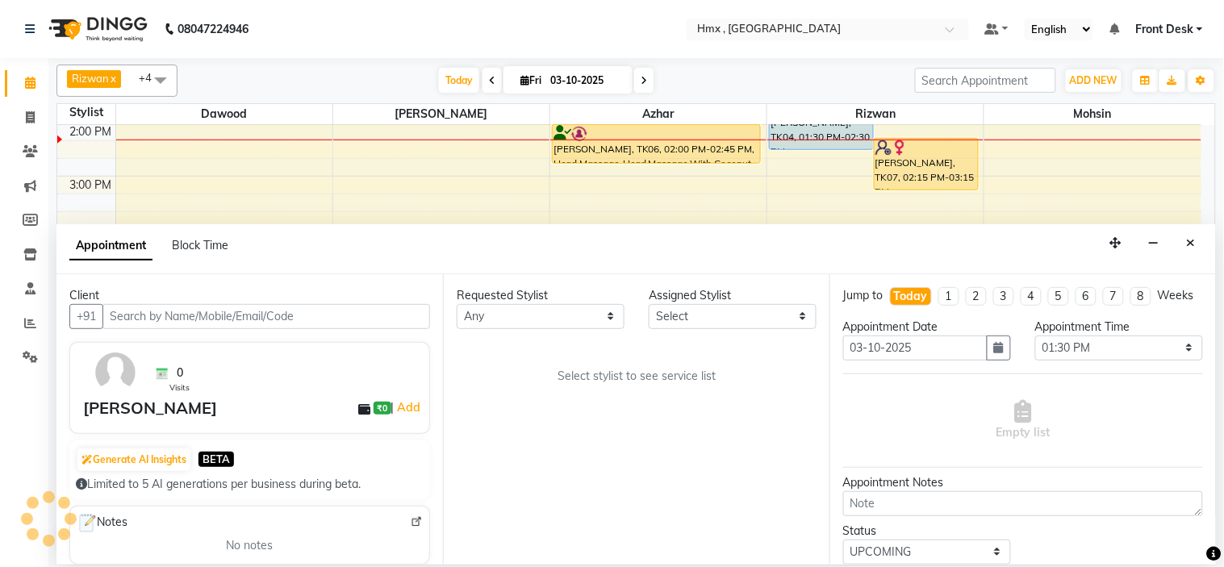
select select "76837"
select select "2658"
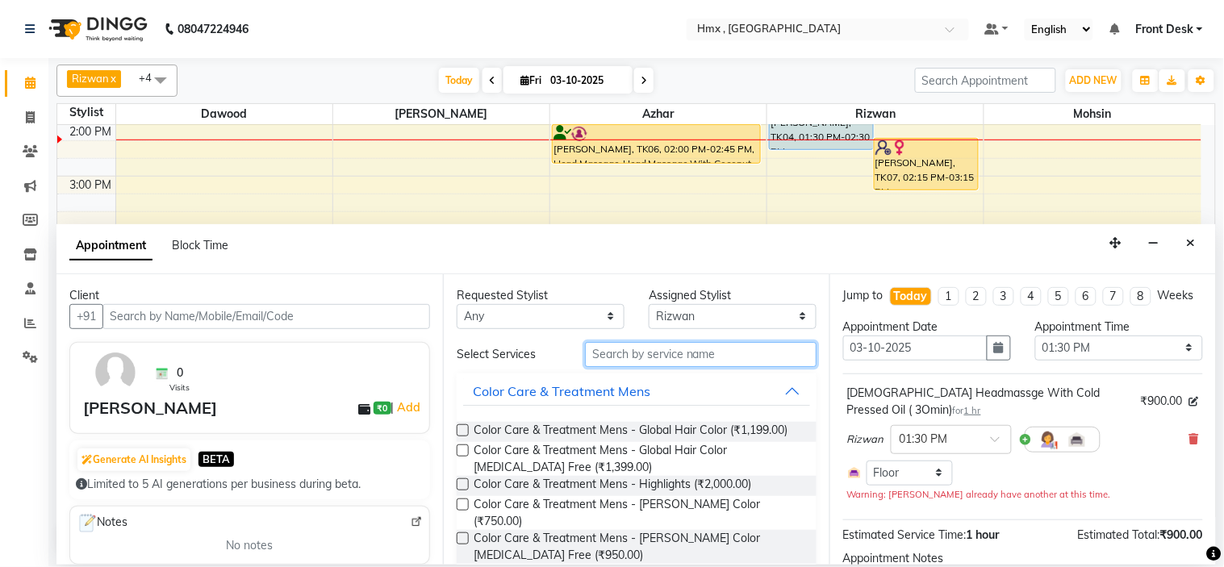
click at [628, 353] on input "text" at bounding box center [701, 354] width 232 height 25
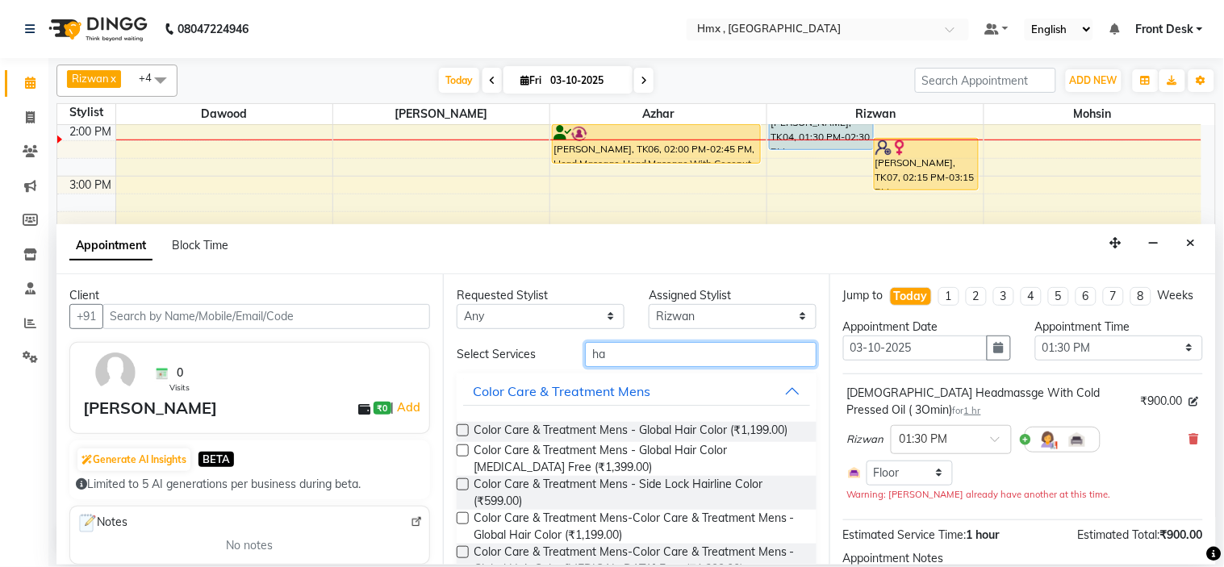
type input "h"
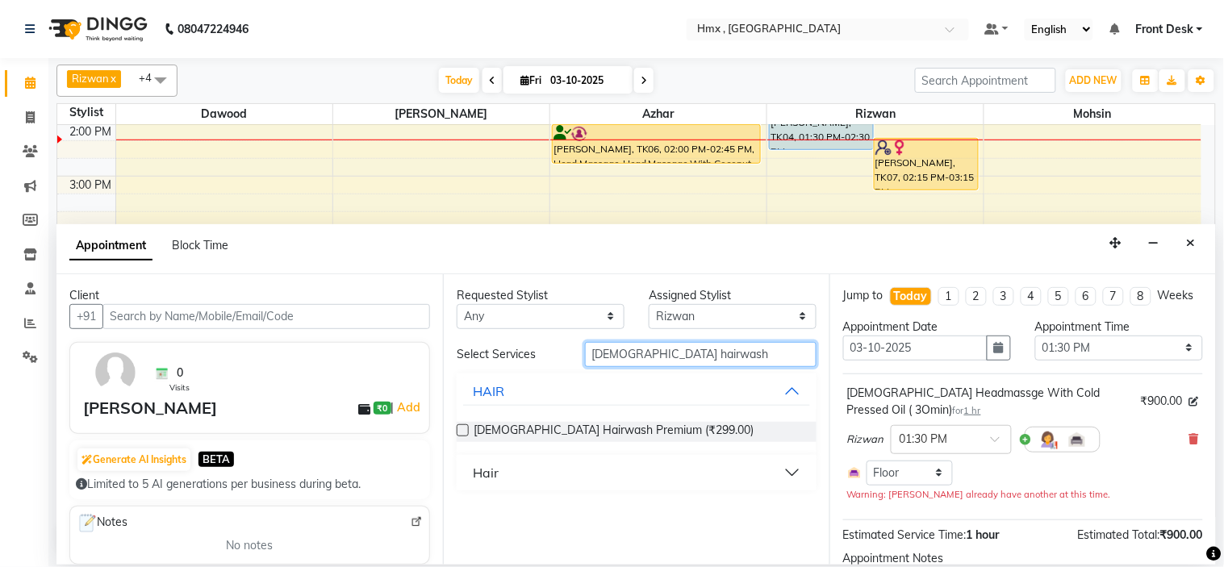
type input "male hairwash"
click at [461, 429] on label at bounding box center [463, 430] width 12 height 12
click at [461, 429] on input "checkbox" at bounding box center [462, 432] width 10 height 10
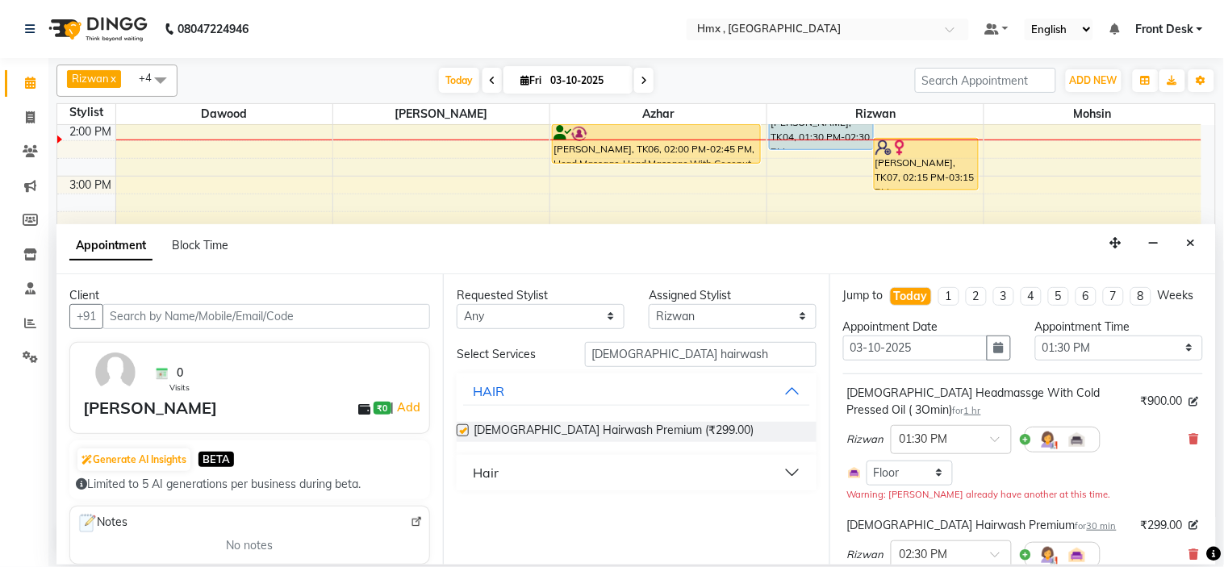
checkbox input "false"
click at [683, 317] on select "Select Azhar Bilal Dawood Mohsin Rizwan Sarita Sohel Soniya Suman swapnali Uzai…" at bounding box center [733, 316] width 168 height 25
select select "39095"
click at [649, 304] on select "Select Azhar Bilal Dawood Mohsin Rizwan Sarita Sohel Soniya Suman swapnali Uzai…" at bounding box center [733, 316] width 168 height 25
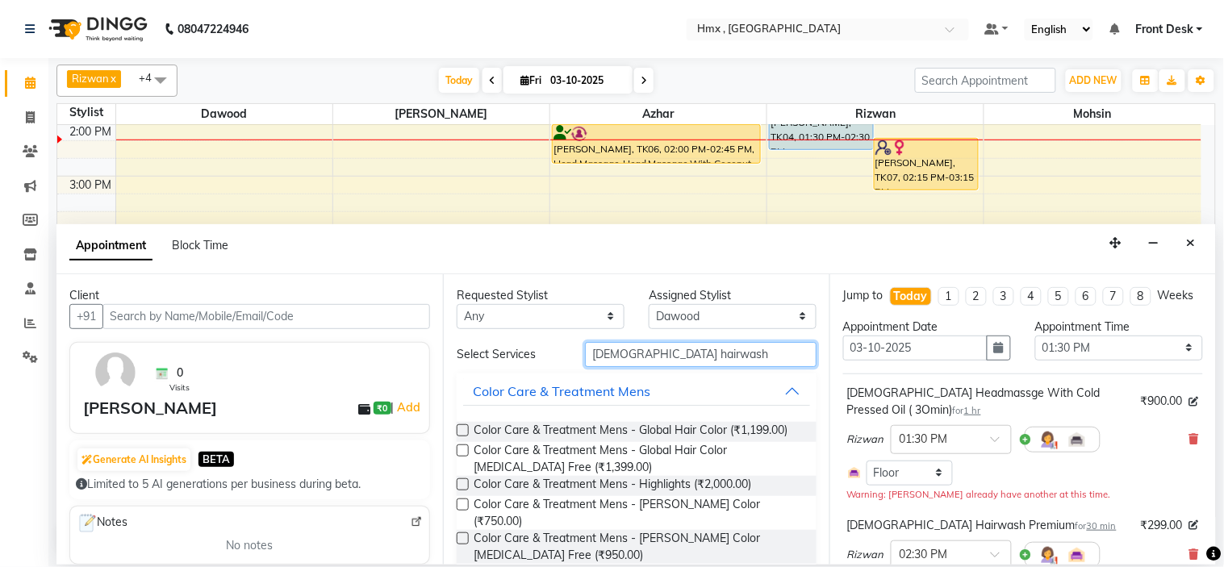
drag, startPoint x: 678, startPoint y: 359, endPoint x: 568, endPoint y: 360, distance: 109.7
click at [573, 360] on div "male hairwash" at bounding box center [701, 354] width 256 height 25
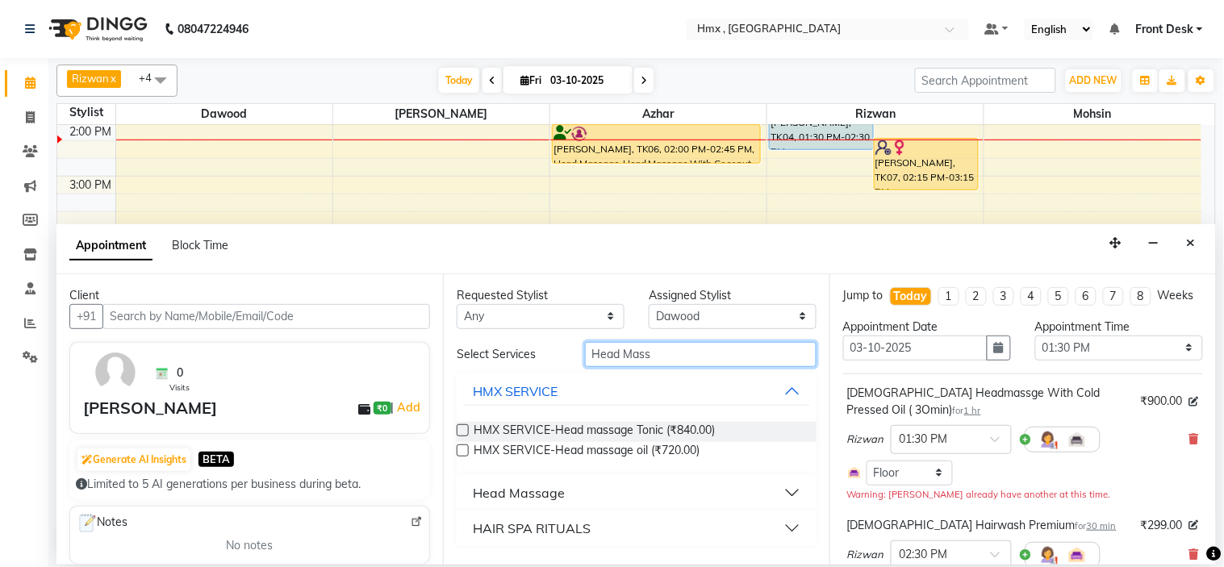
type input "Head Mass"
click at [570, 494] on button "Head Massage" at bounding box center [636, 492] width 347 height 29
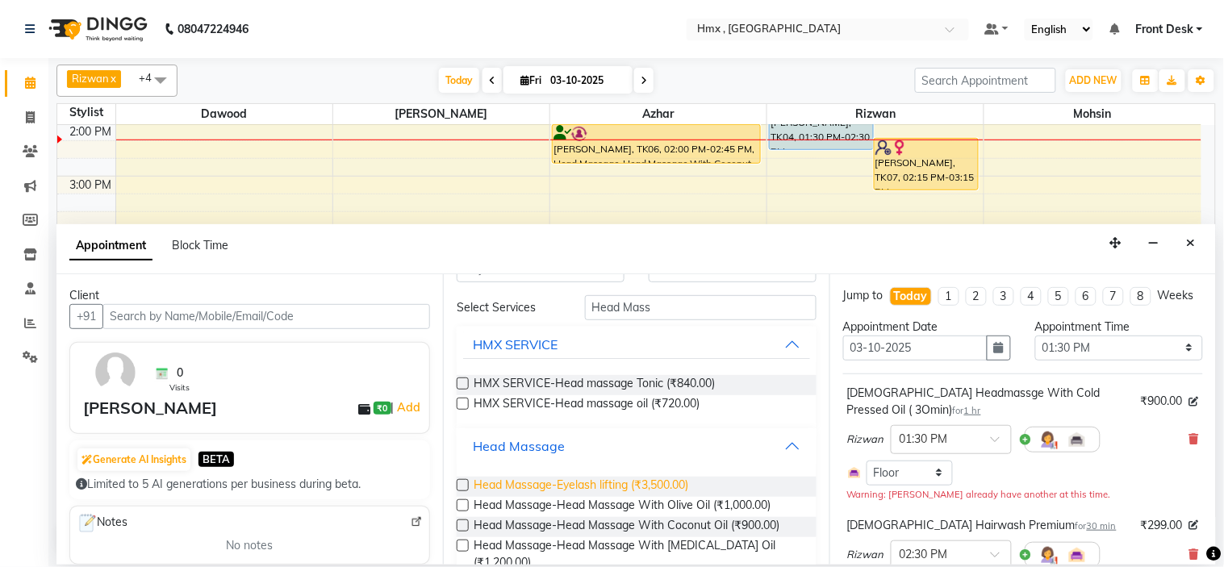
scroll to position [90, 0]
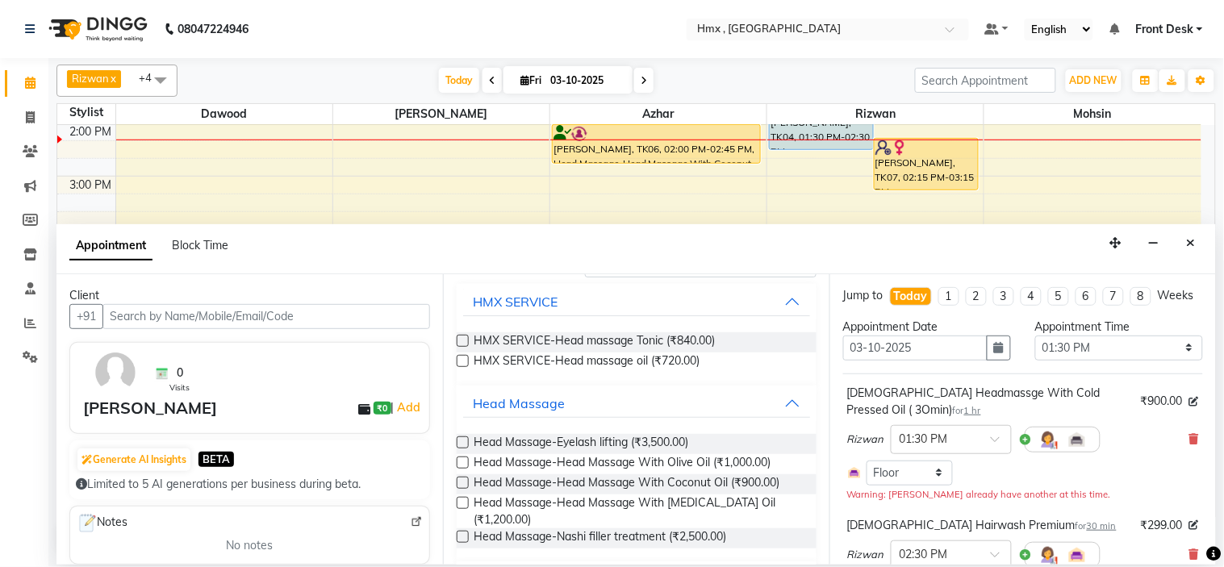
click at [461, 482] on label at bounding box center [463, 483] width 12 height 12
click at [461, 482] on input "checkbox" at bounding box center [462, 484] width 10 height 10
checkbox input "false"
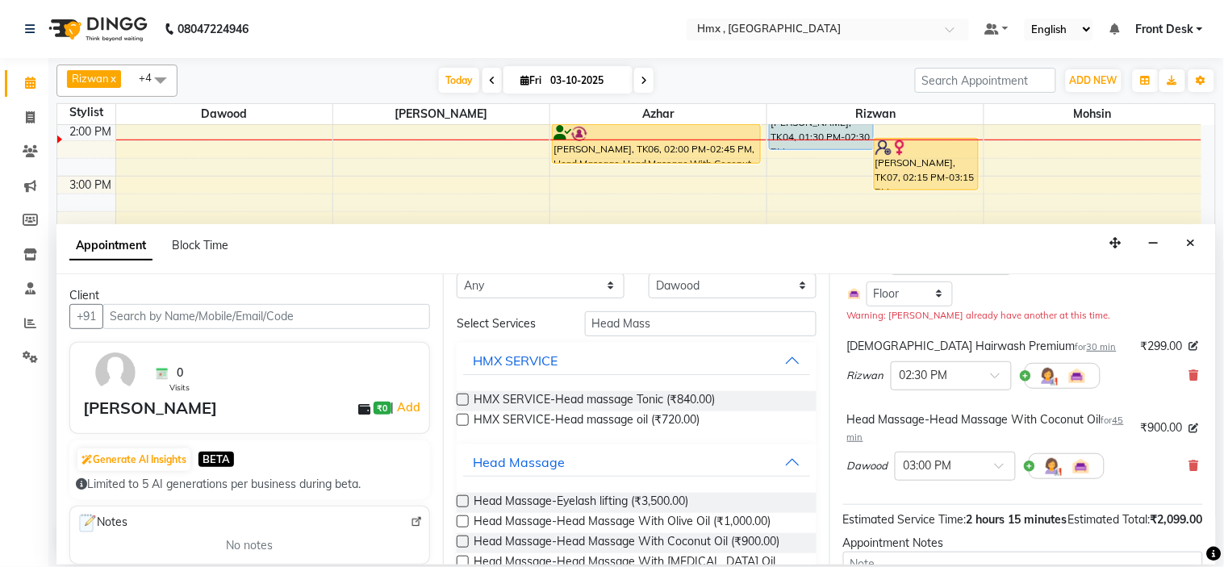
scroll to position [0, 0]
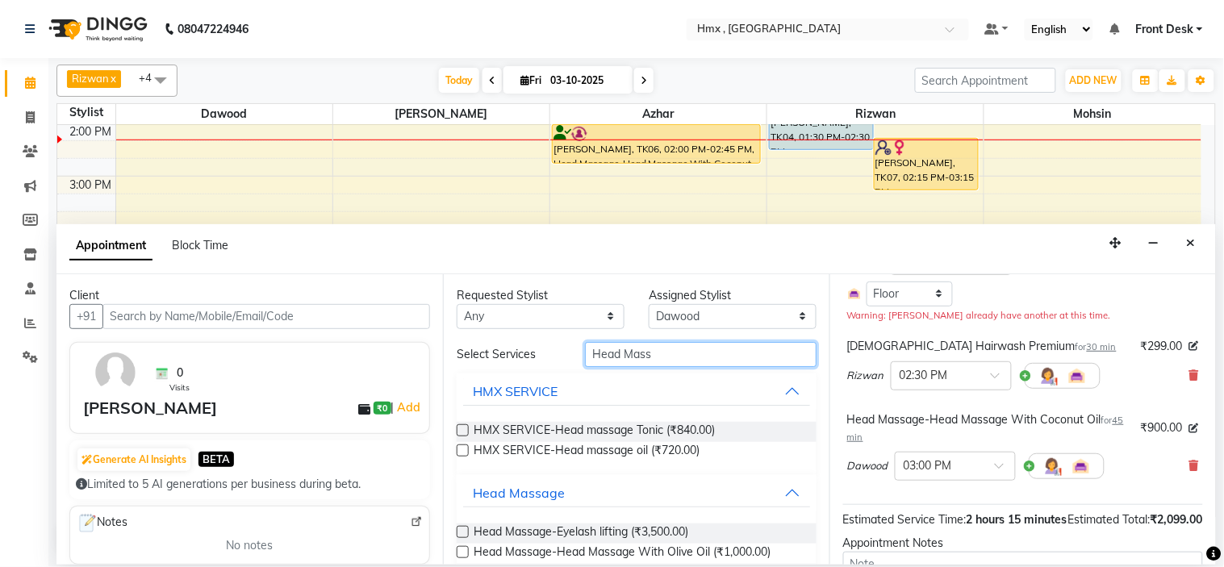
drag, startPoint x: 681, startPoint y: 356, endPoint x: 514, endPoint y: 368, distance: 167.4
click at [514, 368] on div "Select Services Head Mass HMX SERVICE HMX SERVICE-Head massage Tonic (₹840.00) …" at bounding box center [637, 514] width 360 height 344
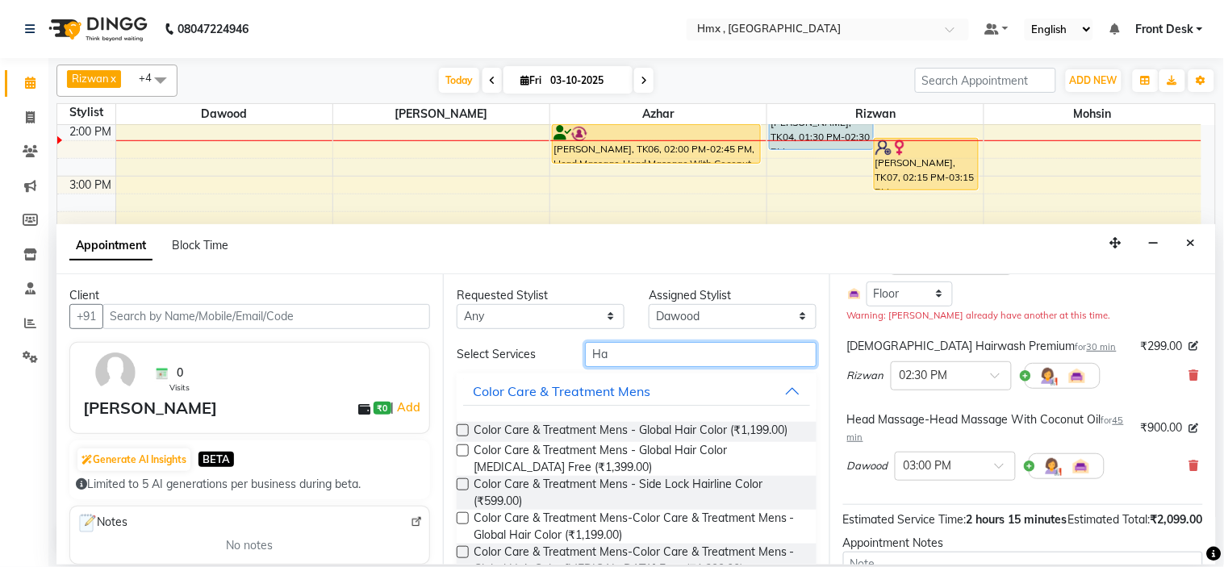
type input "H"
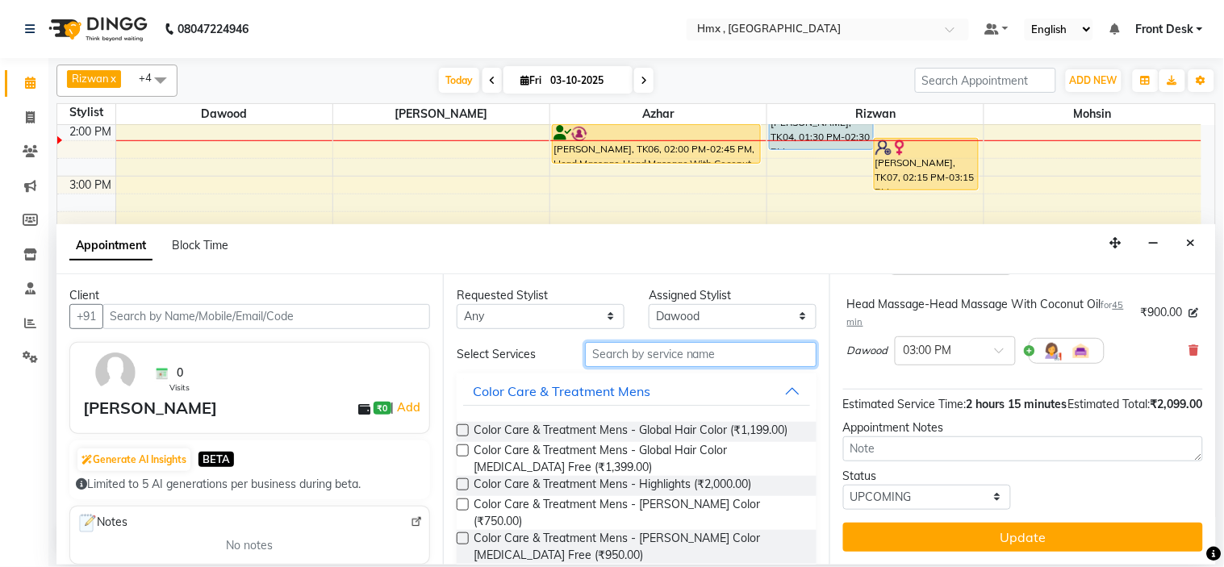
scroll to position [327, 0]
click at [986, 341] on div at bounding box center [955, 349] width 119 height 17
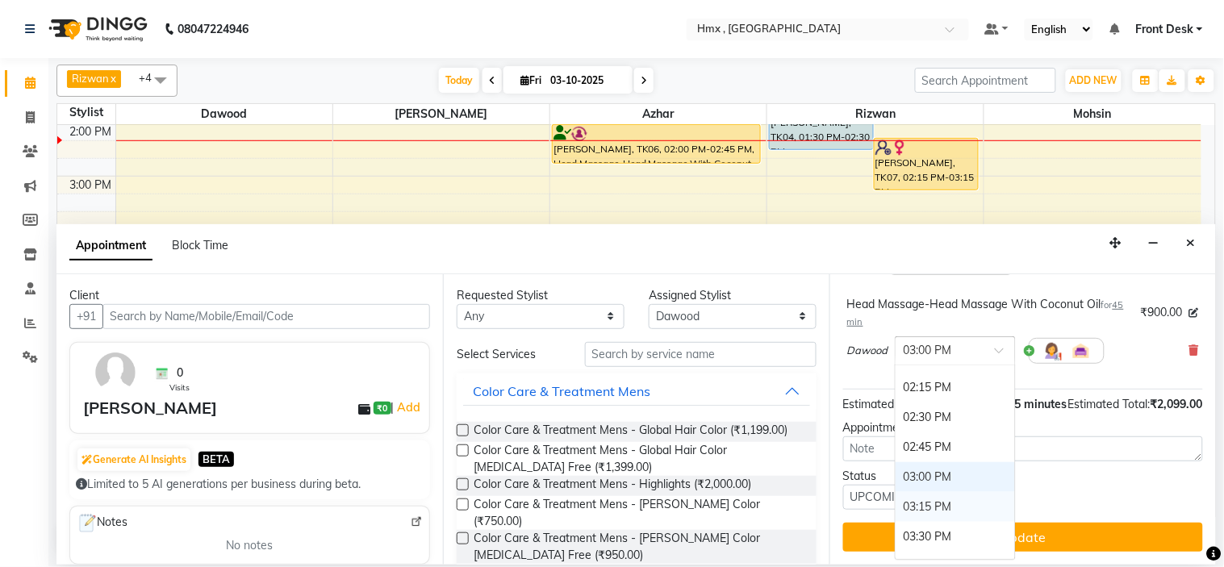
scroll to position [607, 0]
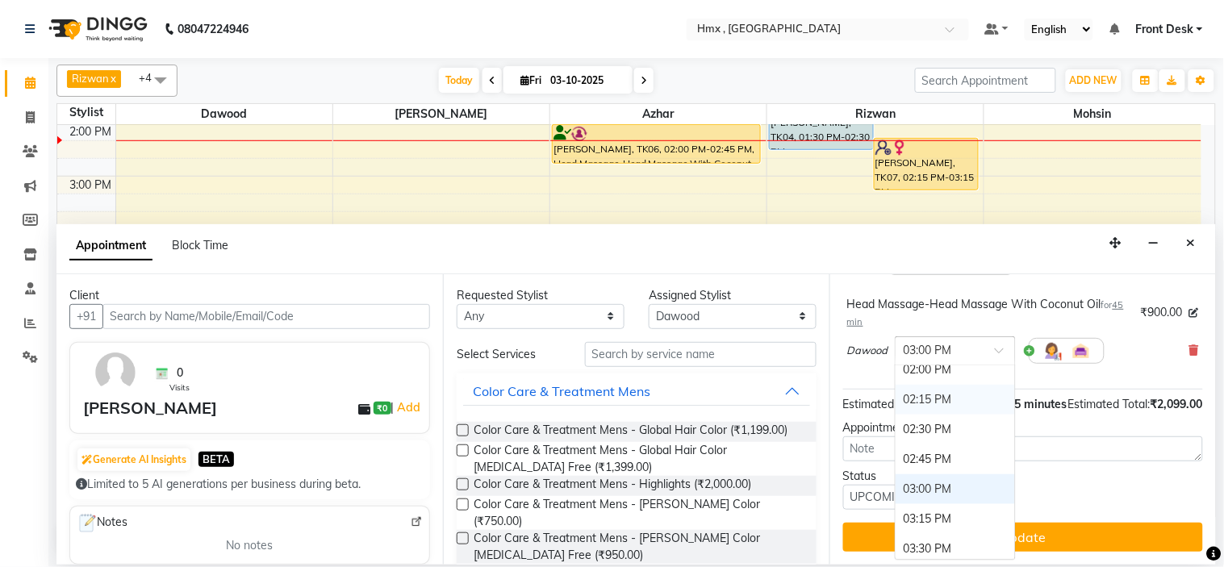
click at [928, 385] on div "02:15 PM" at bounding box center [955, 400] width 119 height 30
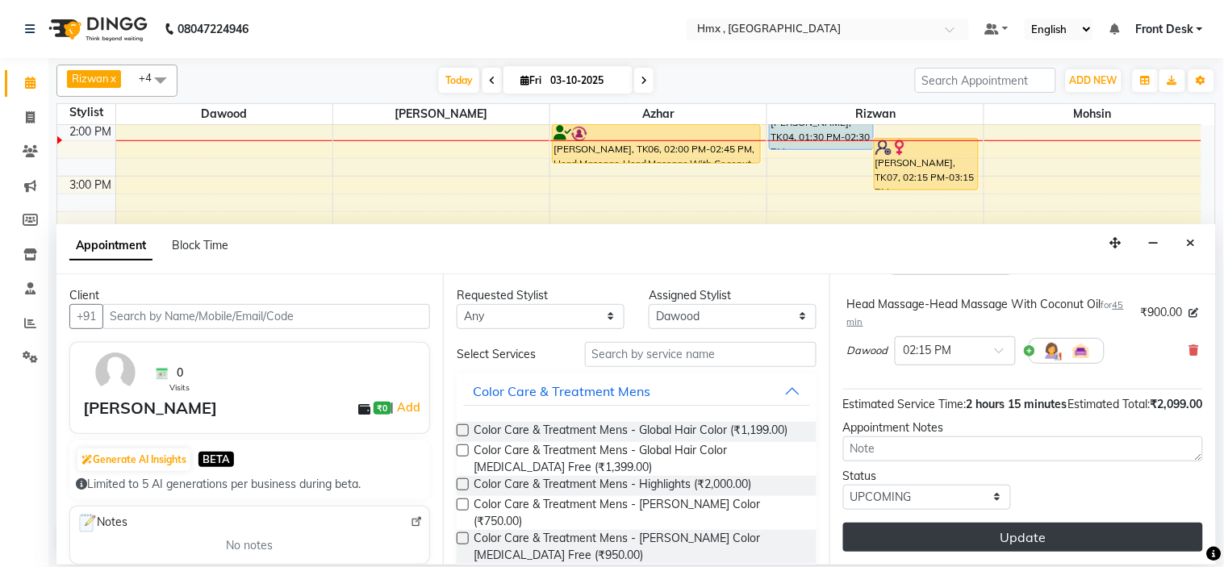
click at [997, 535] on button "Update" at bounding box center [1023, 537] width 360 height 29
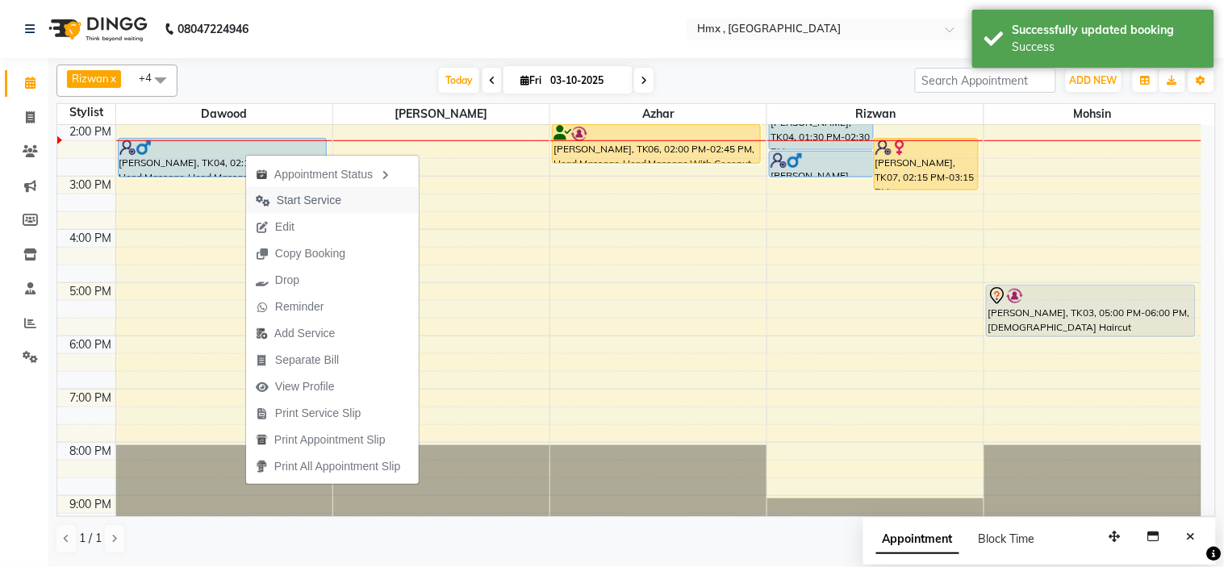
click at [278, 197] on span "Start Service" at bounding box center [309, 200] width 65 height 17
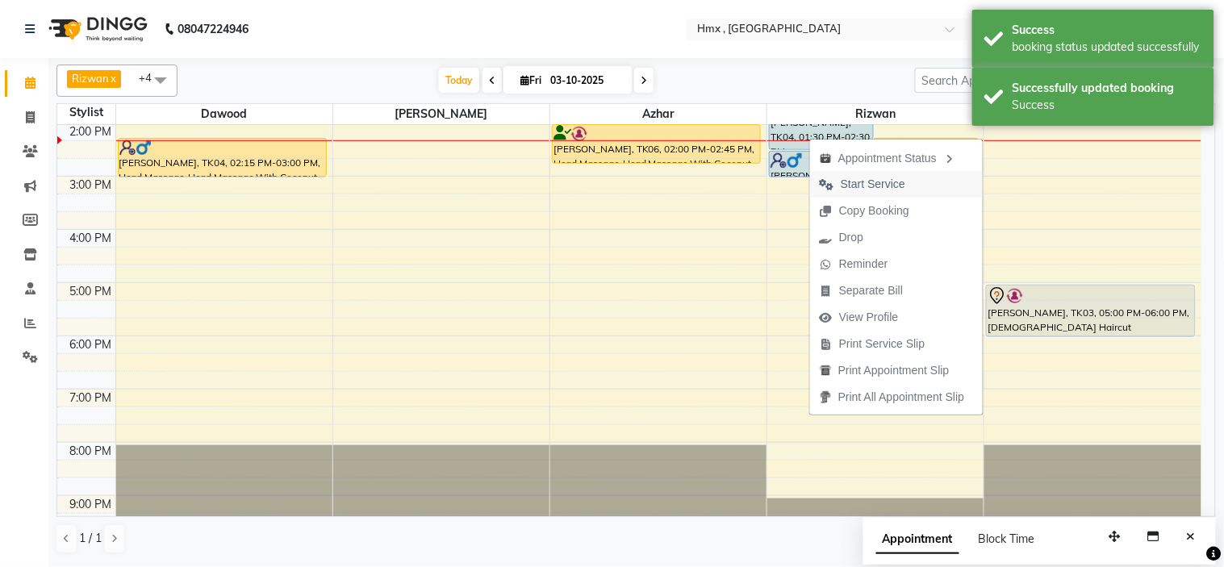
click at [862, 182] on span "Start Service" at bounding box center [873, 184] width 65 height 17
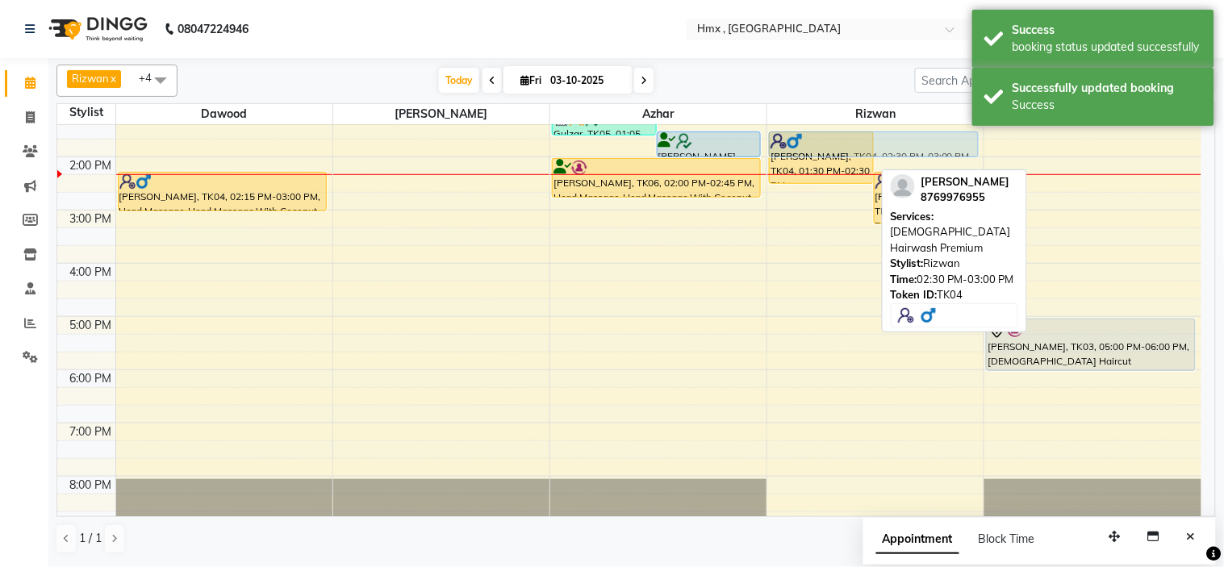
scroll to position [284, 0]
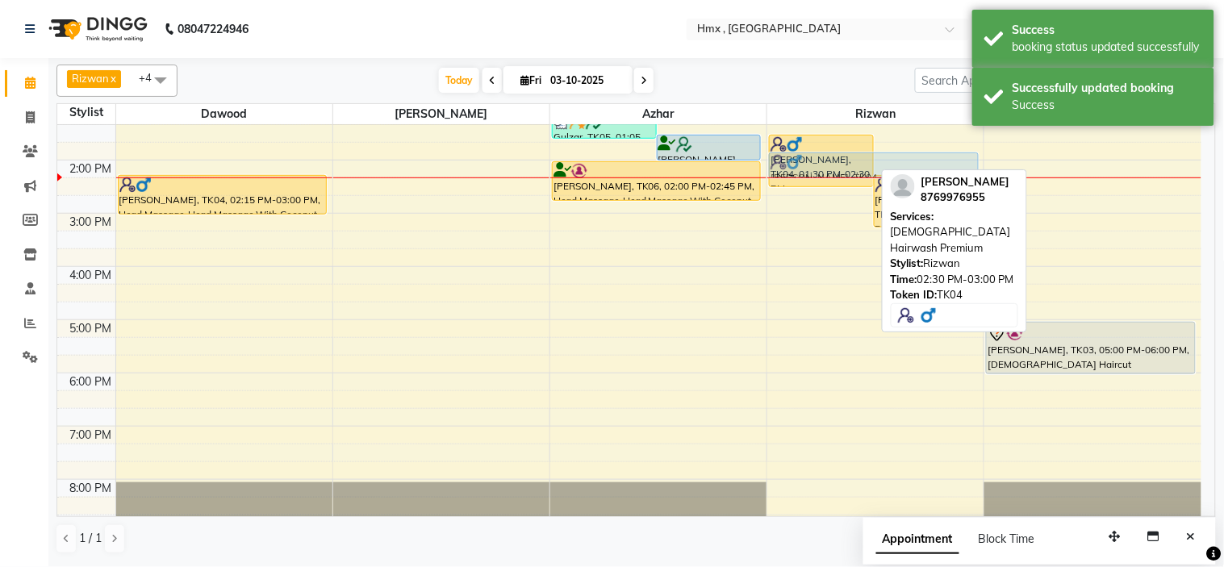
click at [831, 173] on div "Amit Kumar, TK04, 01:30 PM-02:30 PM, Male Headmassge With Cold Pressed Oil ( 3O…" at bounding box center [875, 213] width 216 height 745
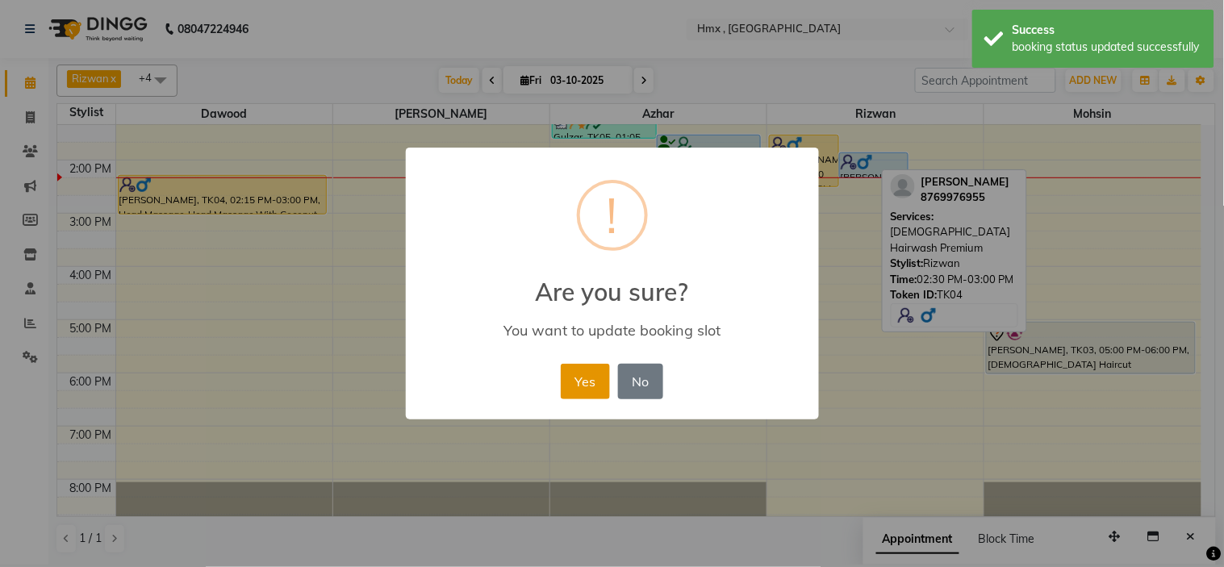
click at [600, 380] on button "Yes" at bounding box center [585, 381] width 49 height 35
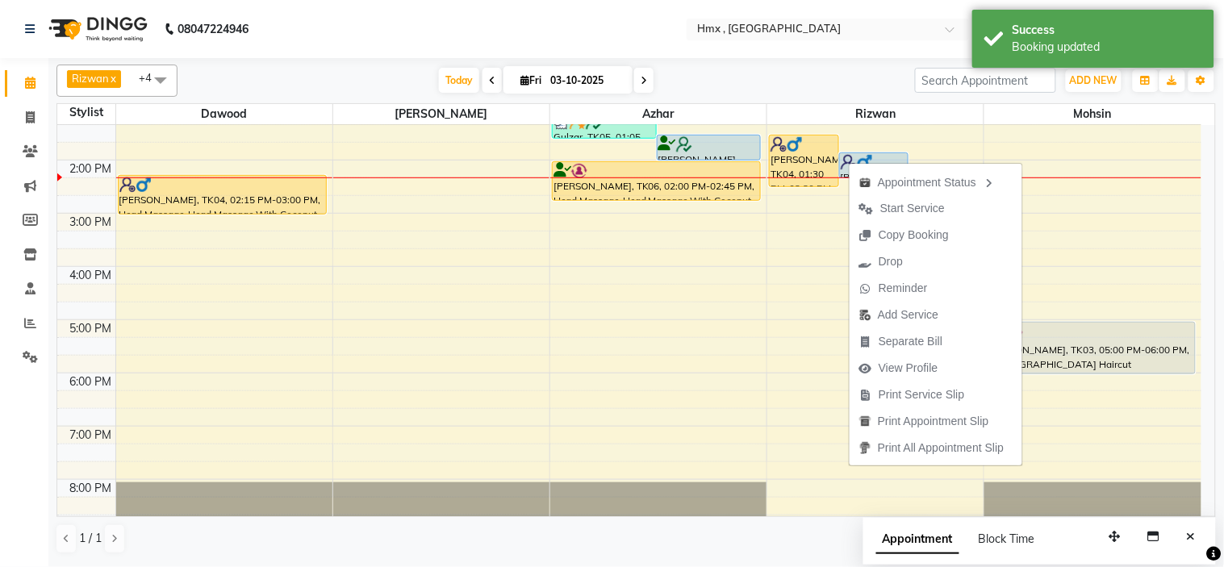
click at [898, 211] on span "Start Service" at bounding box center [912, 208] width 65 height 17
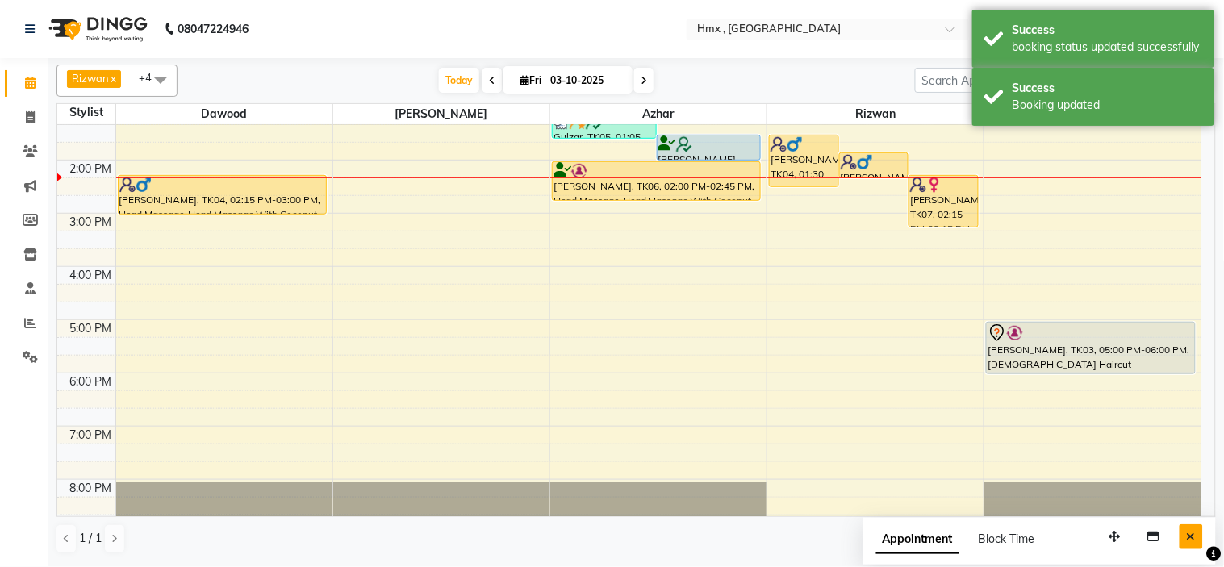
click at [1192, 537] on icon "Close" at bounding box center [1191, 536] width 9 height 11
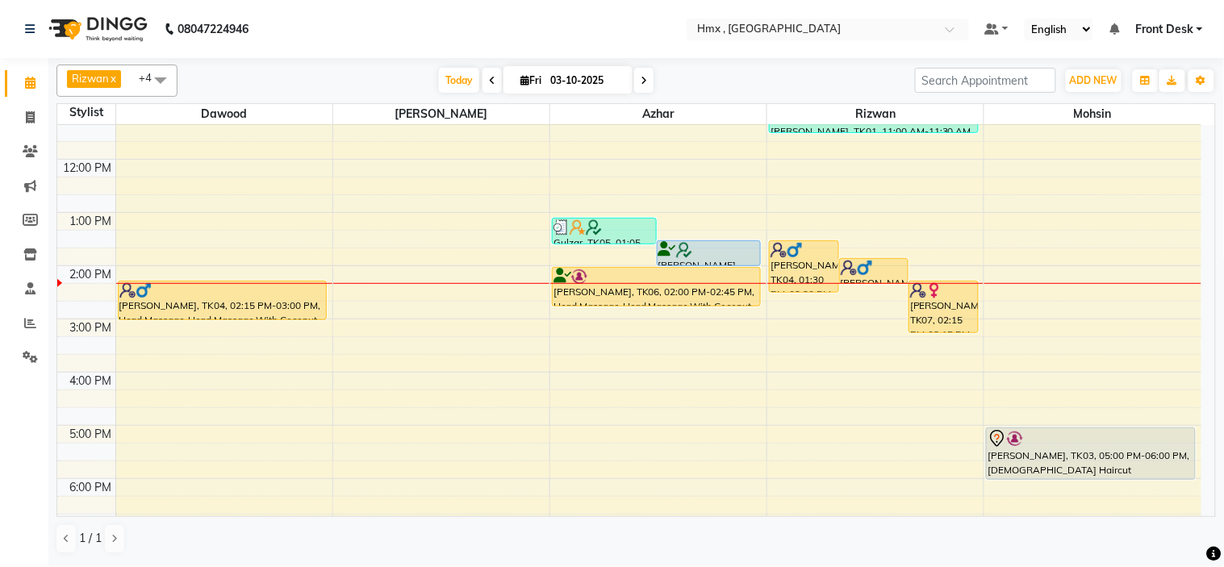
scroll to position [177, 0]
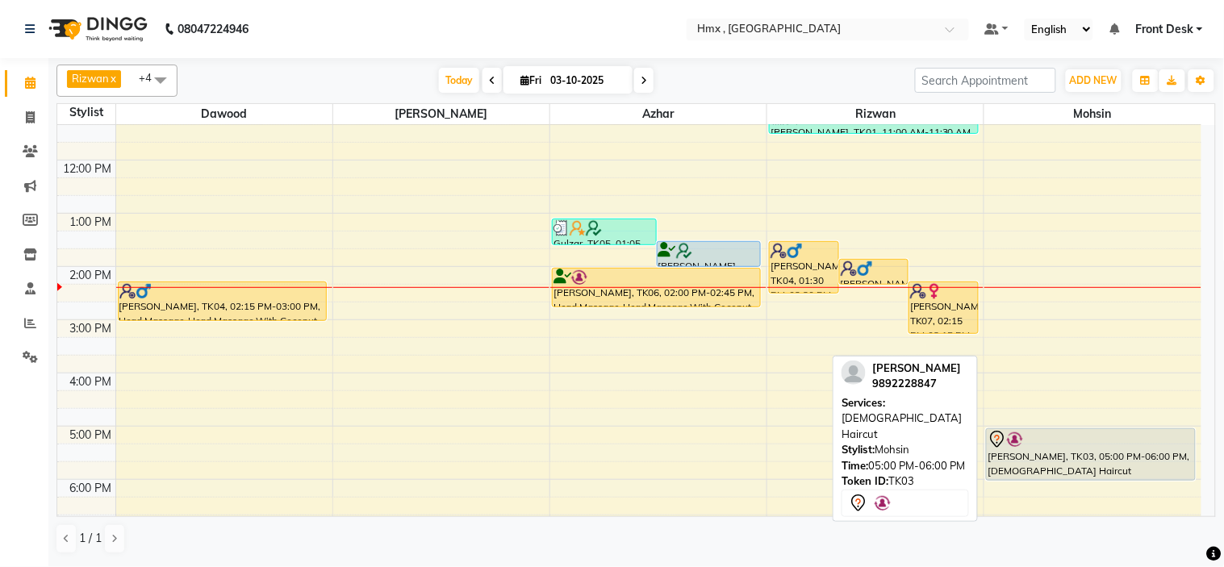
click at [1049, 439] on div at bounding box center [1090, 439] width 207 height 19
click at [1068, 449] on div "[PERSON_NAME], TK03, 05:00 PM-06:00 PM, [DEMOGRAPHIC_DATA] Haircut" at bounding box center [1091, 454] width 208 height 51
select select "7"
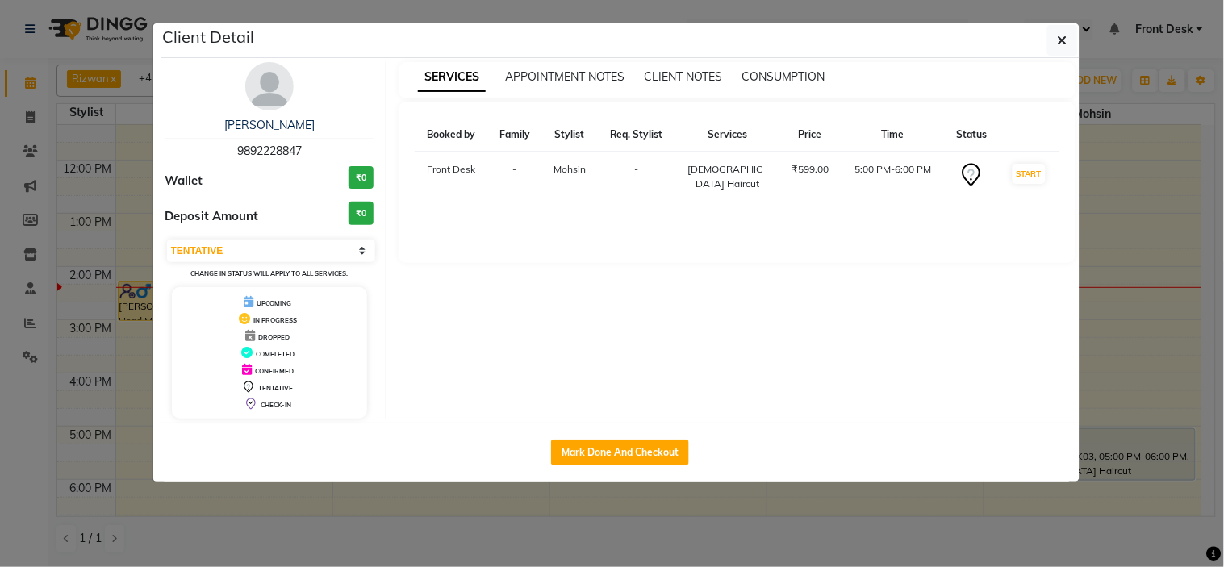
click at [277, 77] on img at bounding box center [269, 86] width 48 height 48
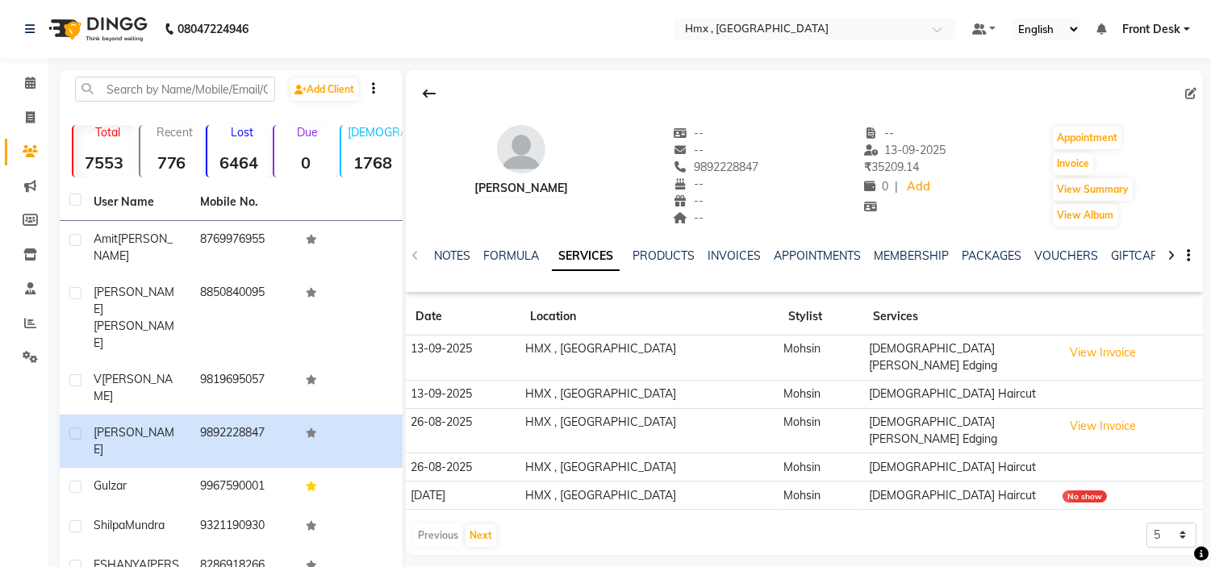
click at [430, 91] on icon at bounding box center [429, 93] width 13 height 13
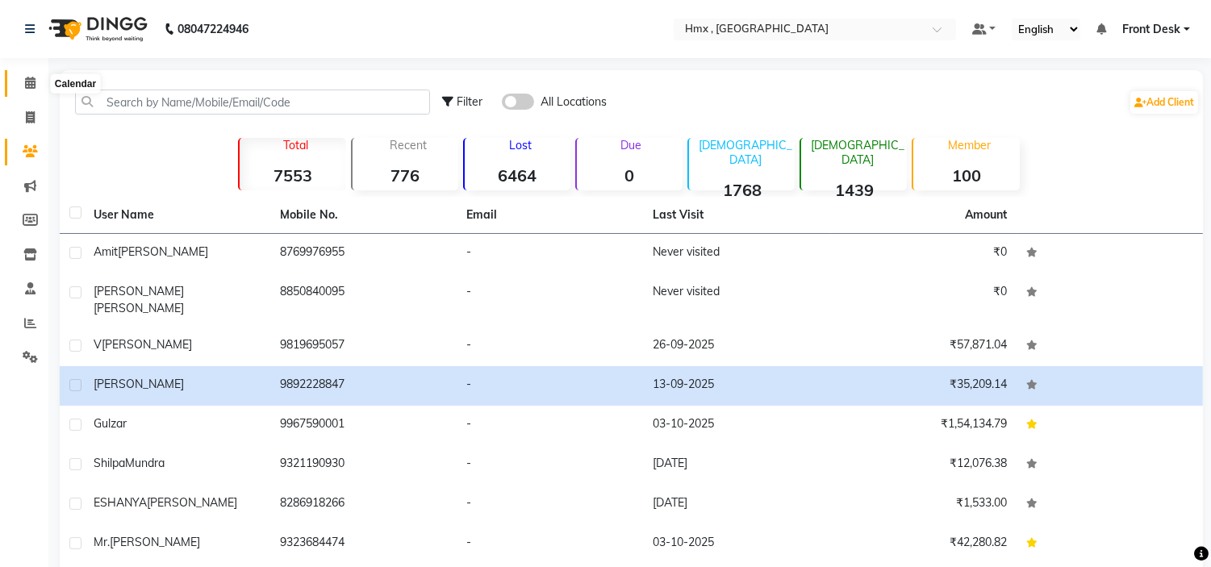
click at [22, 81] on span at bounding box center [30, 83] width 28 height 19
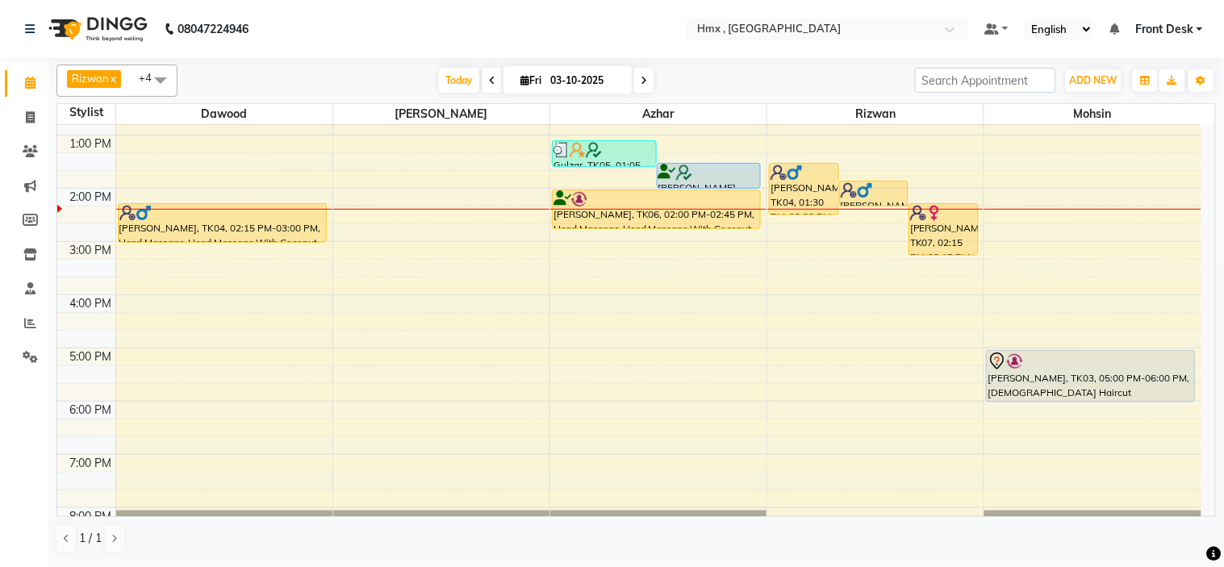
scroll to position [269, 0]
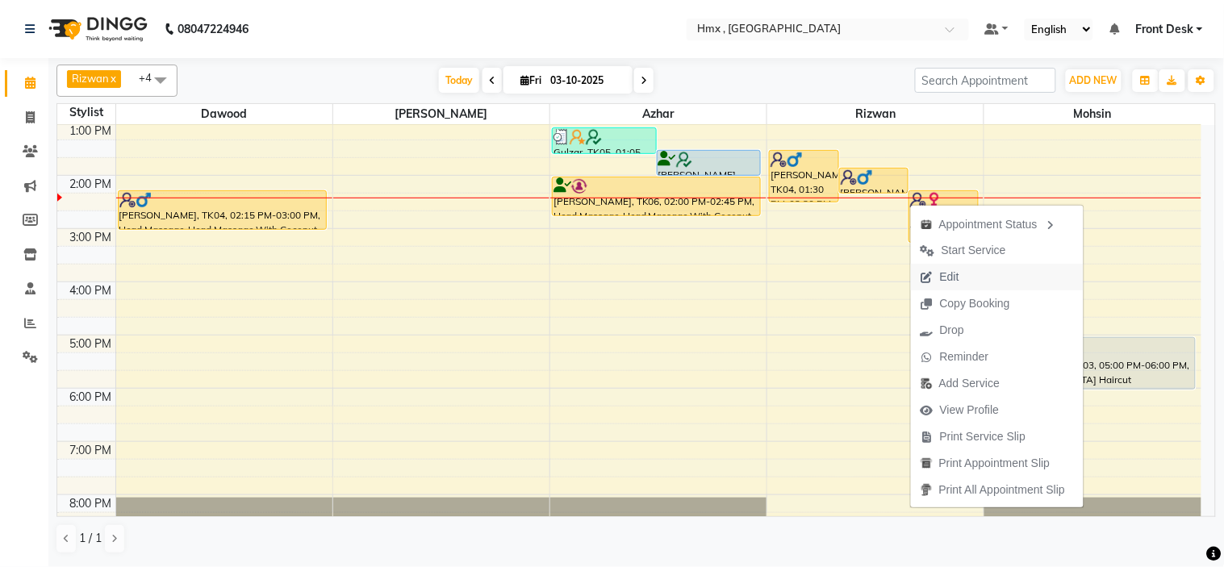
click at [950, 278] on span "Edit" at bounding box center [949, 277] width 19 height 17
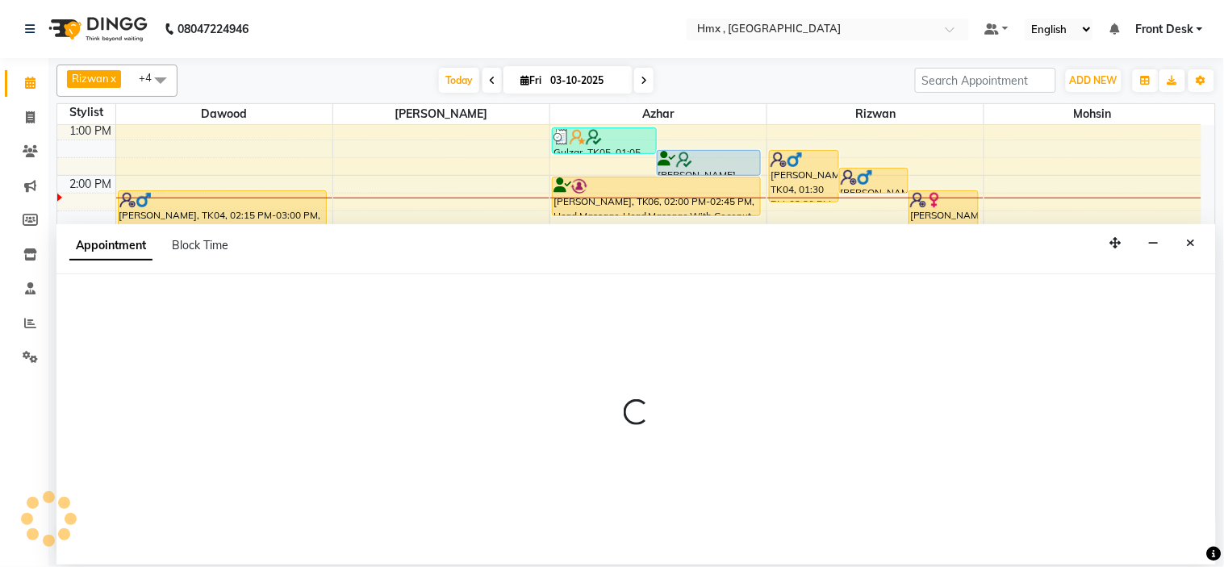
select select "39110"
select select "1020"
select select "tentative"
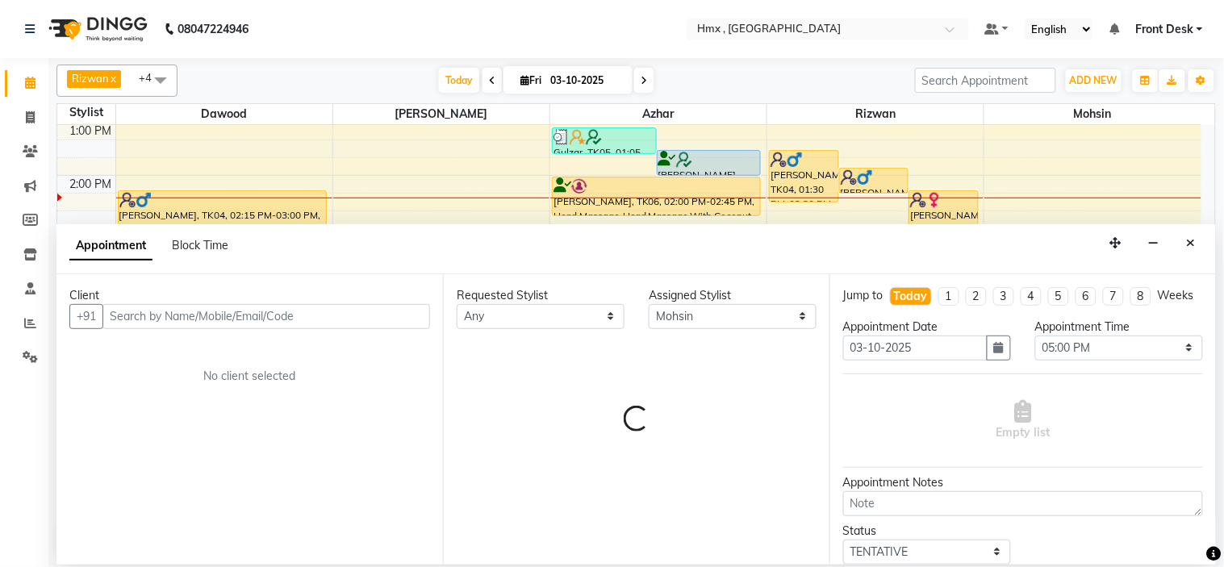
scroll to position [321, 0]
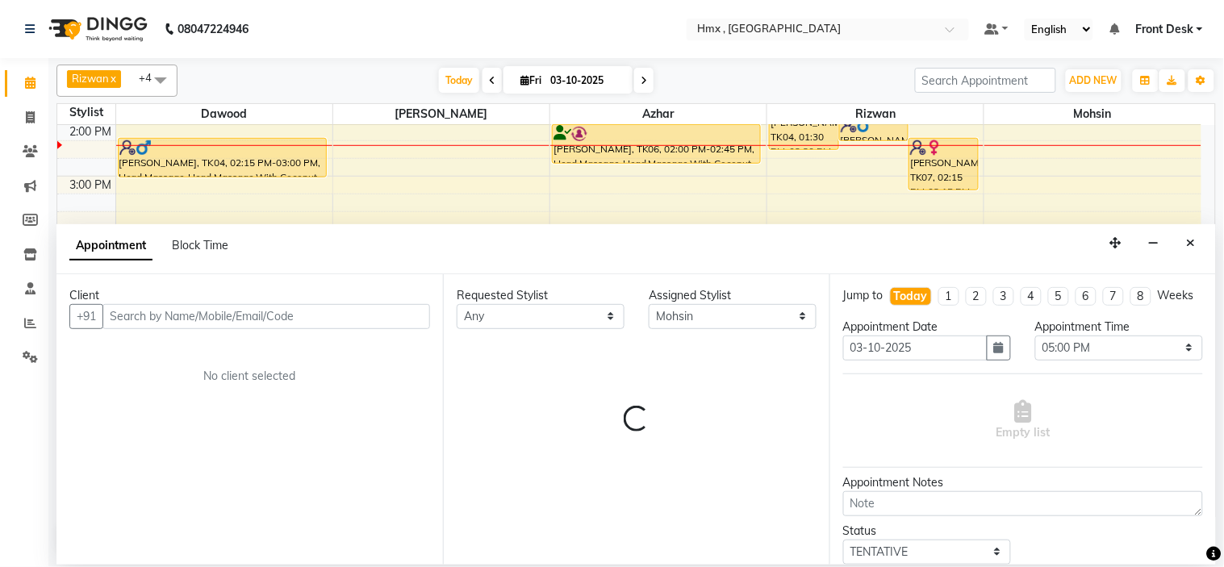
select select "2658"
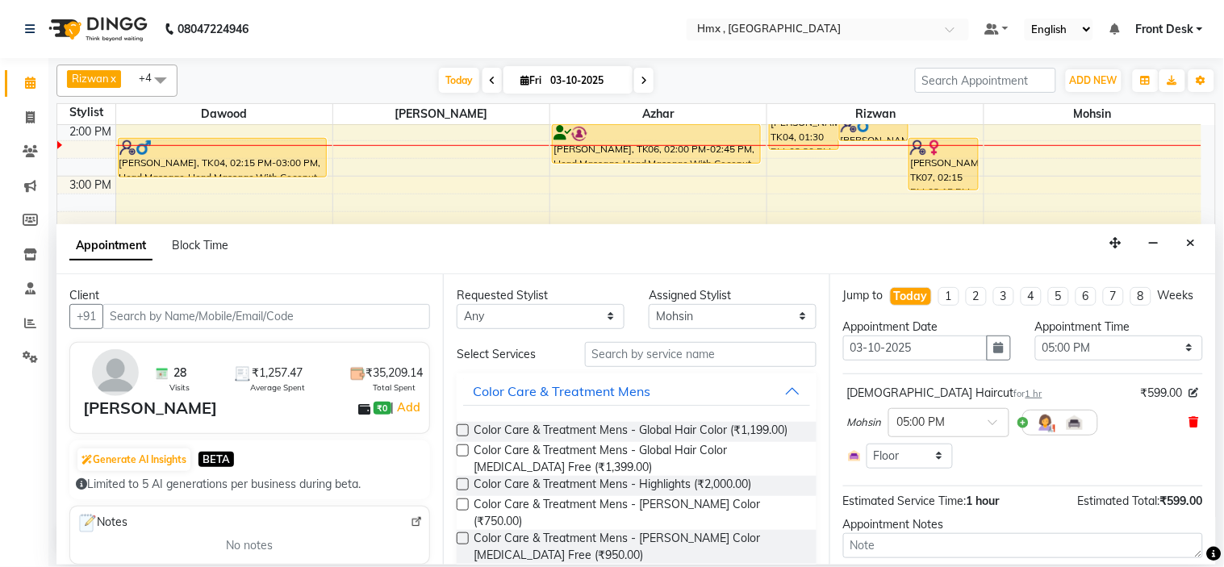
click at [1189, 428] on icon at bounding box center [1194, 421] width 10 height 11
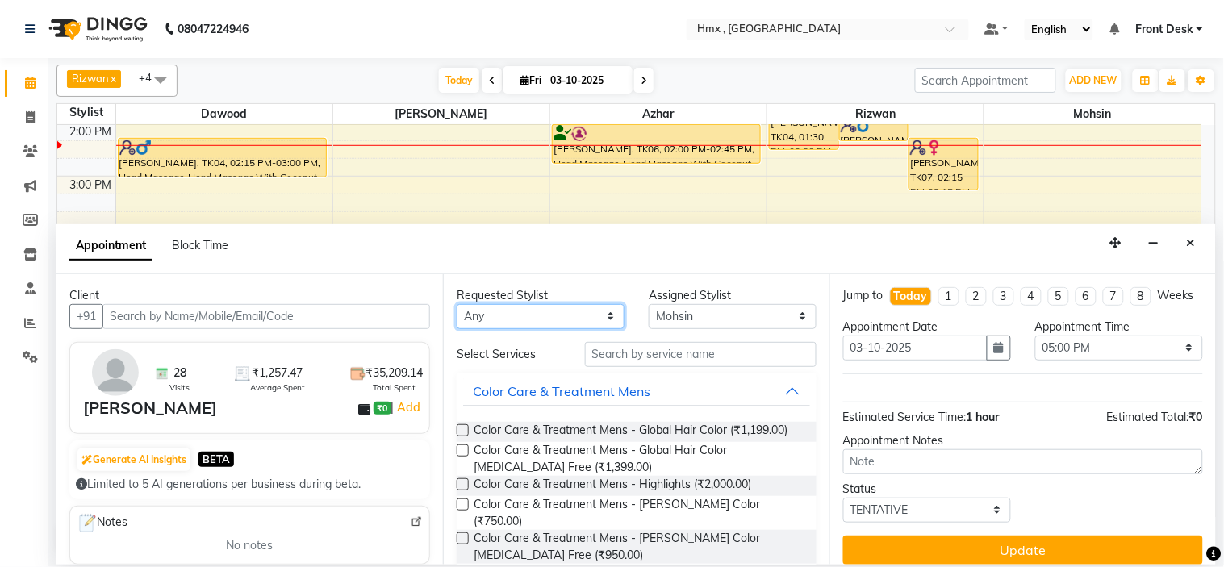
click at [486, 310] on select "Any Azhar Bilal Dawood Mohsin Rizwan Sarita Sohel Soniya Suman swapnali Uzair Y…" at bounding box center [541, 316] width 168 height 25
select select "39110"
click at [457, 304] on select "Any Azhar Bilal Dawood Mohsin Rizwan Sarita Sohel Soniya Suman swapnali Uzair Y…" at bounding box center [541, 316] width 168 height 25
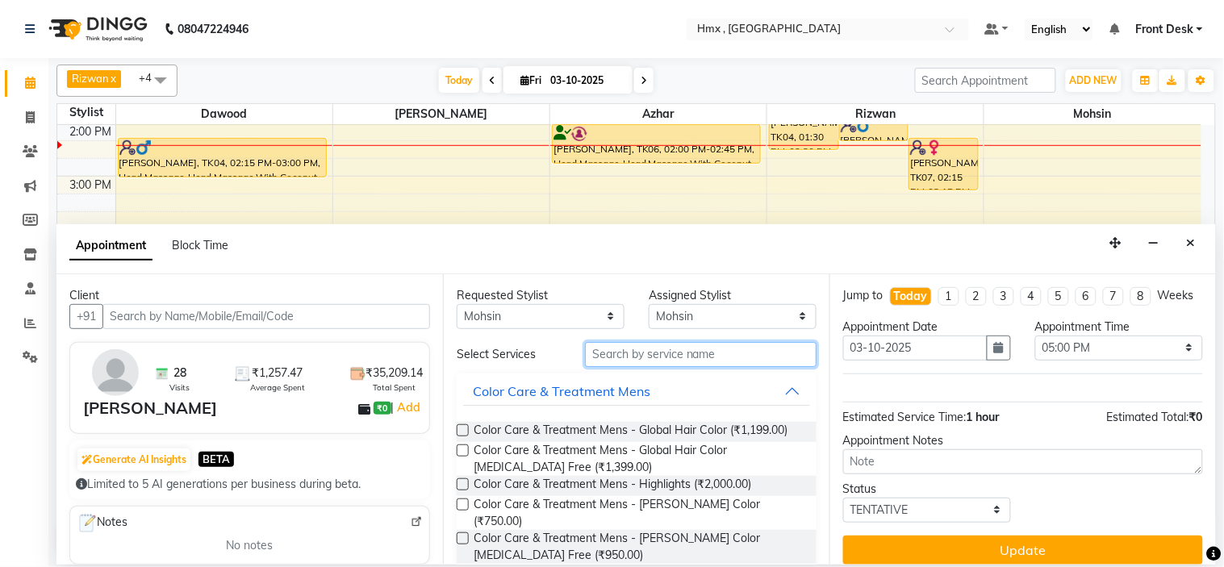
click at [636, 348] on input "text" at bounding box center [701, 354] width 232 height 25
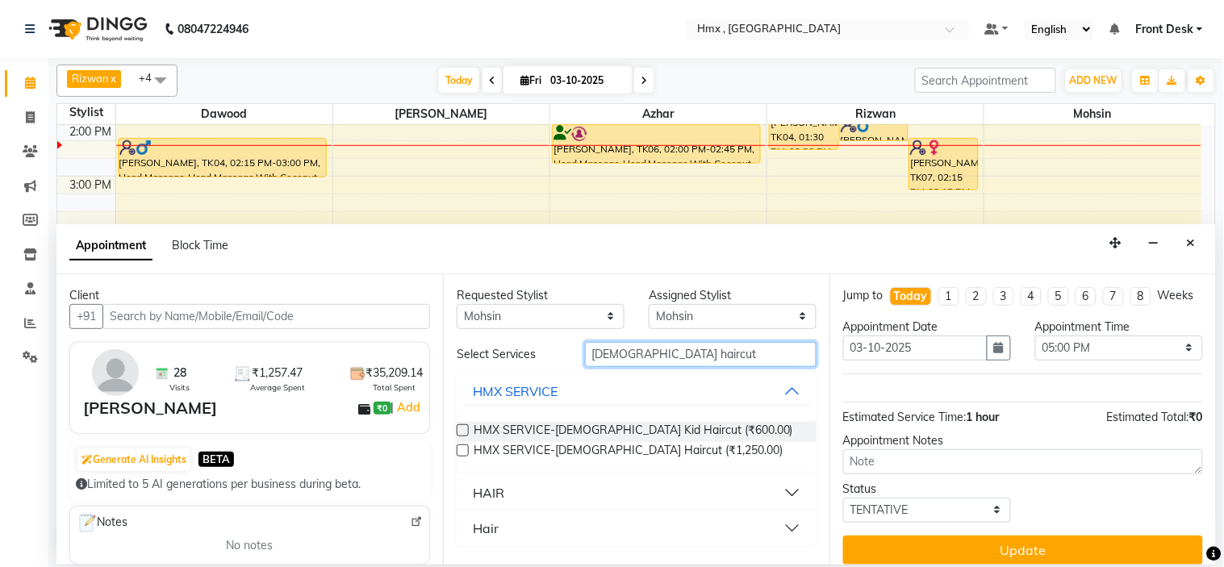
type input "male haircut"
click at [707, 490] on button "HAIR" at bounding box center [636, 492] width 347 height 29
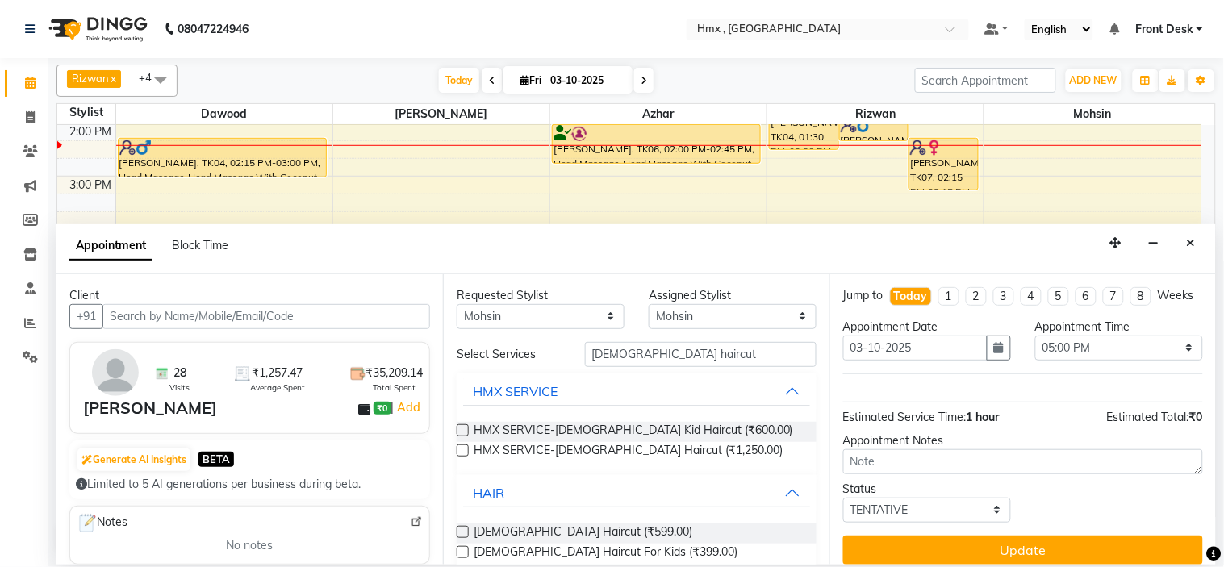
click at [466, 531] on label at bounding box center [463, 532] width 12 height 12
click at [466, 531] on input "checkbox" at bounding box center [462, 533] width 10 height 10
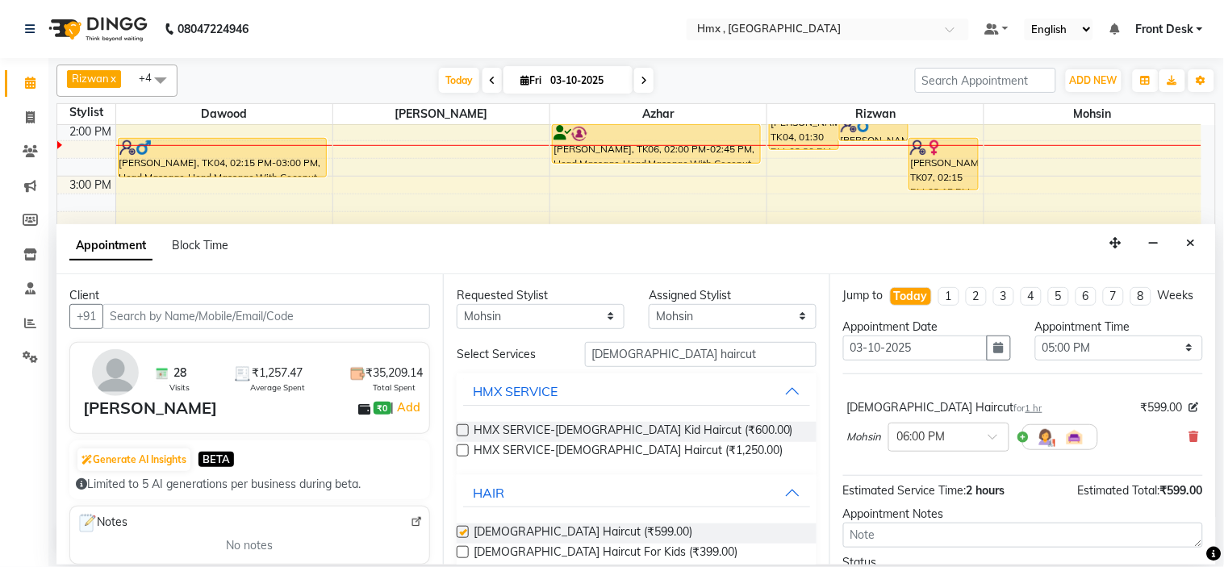
checkbox input "false"
drag, startPoint x: 663, startPoint y: 361, endPoint x: 541, endPoint y: 363, distance: 122.7
click at [541, 363] on div "Select Services male haircut" at bounding box center [637, 354] width 384 height 25
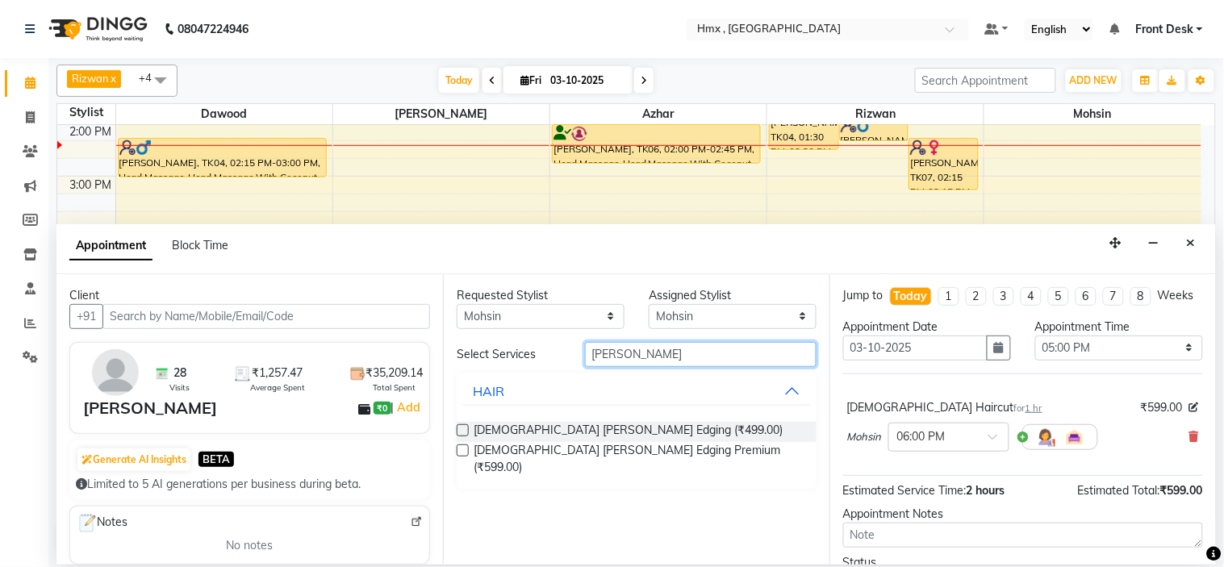
type input "beard ed"
click at [468, 428] on label at bounding box center [463, 430] width 12 height 12
click at [467, 428] on input "checkbox" at bounding box center [462, 432] width 10 height 10
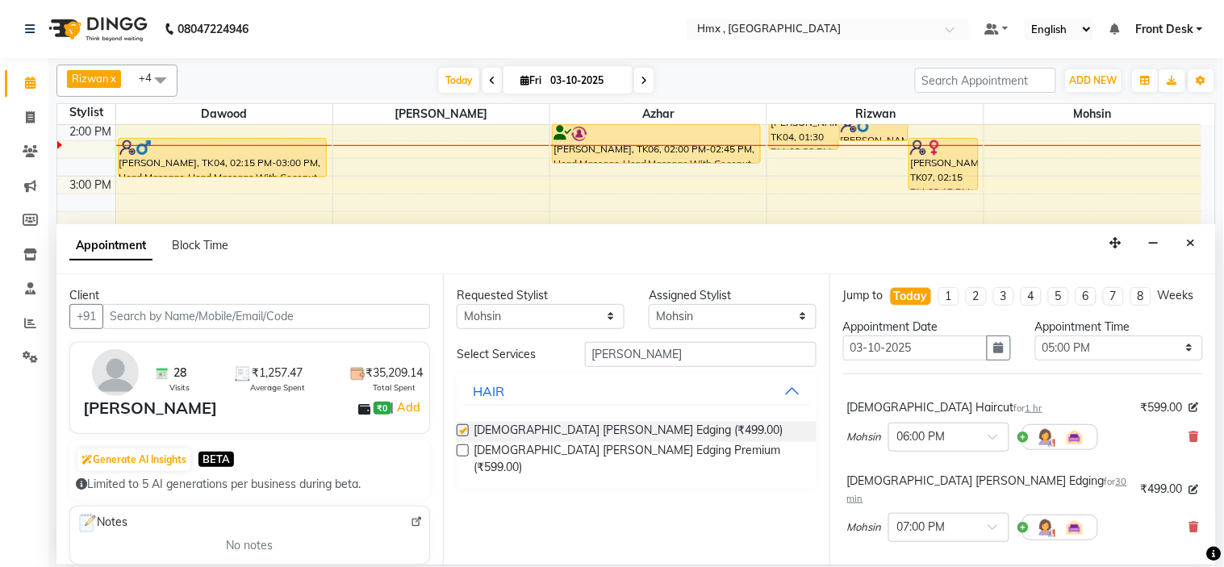
checkbox input "false"
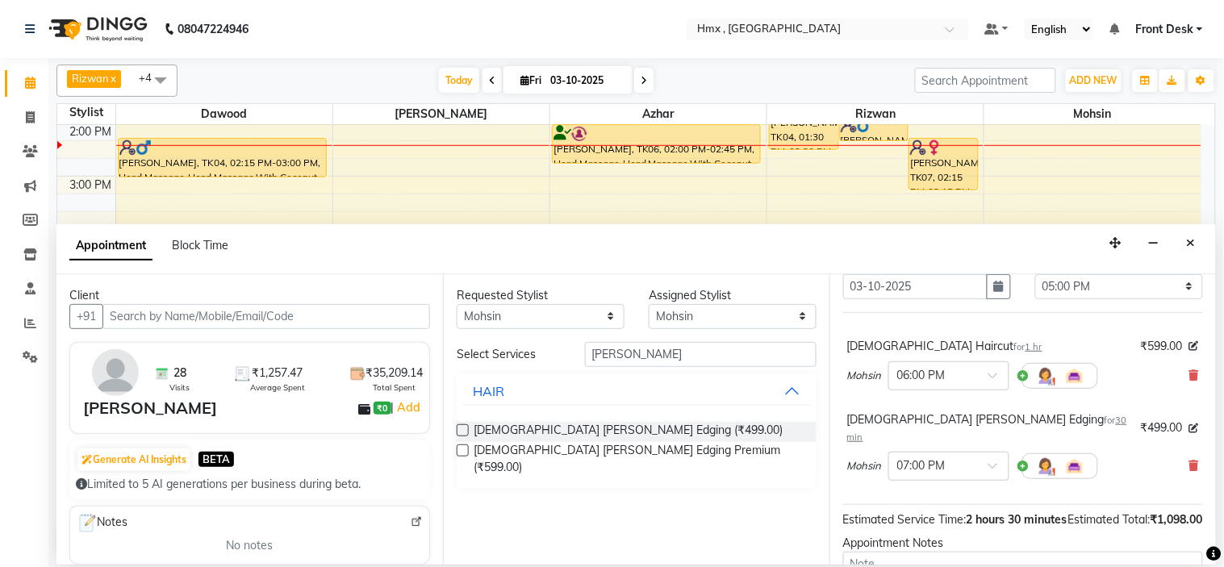
scroll to position [191, 0]
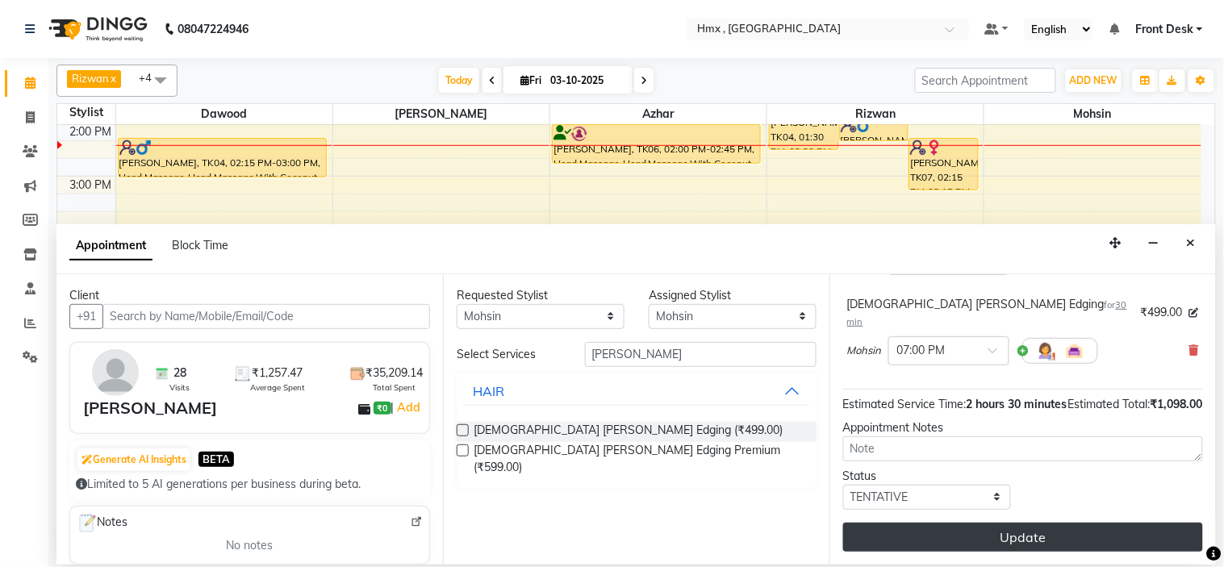
click at [1036, 539] on button "Update" at bounding box center [1023, 537] width 360 height 29
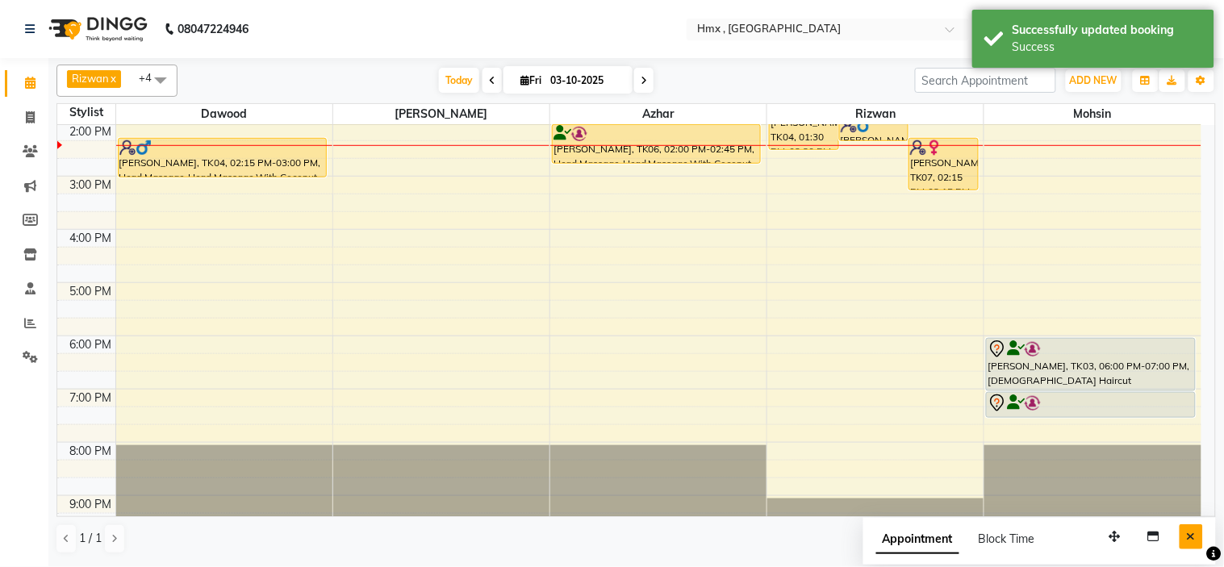
click at [1184, 532] on button "Close" at bounding box center [1190, 536] width 23 height 25
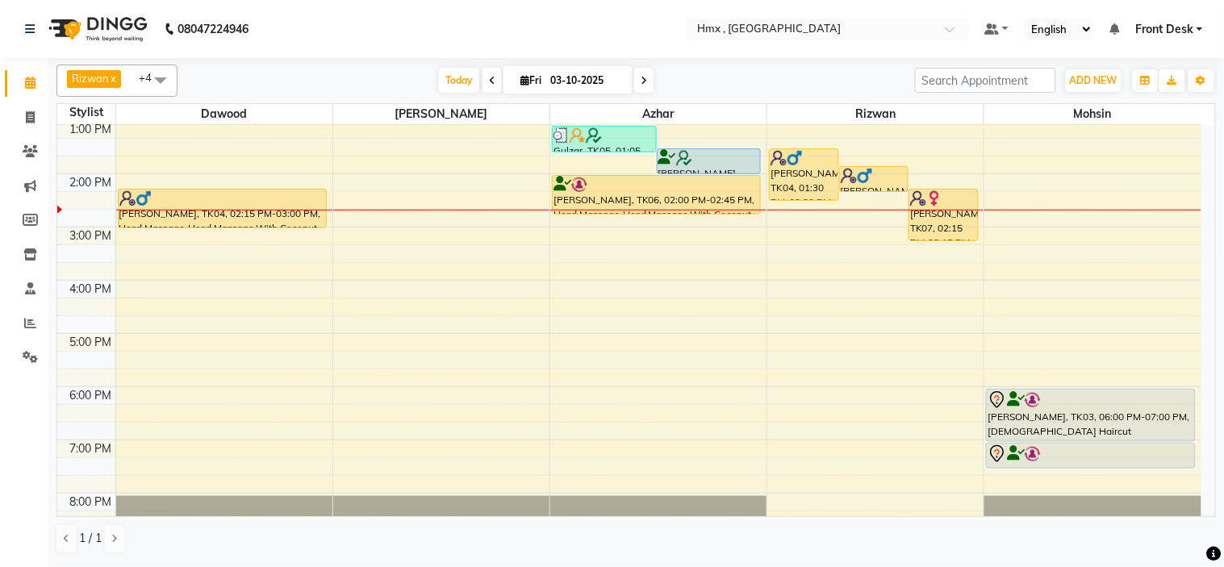
scroll to position [232, 0]
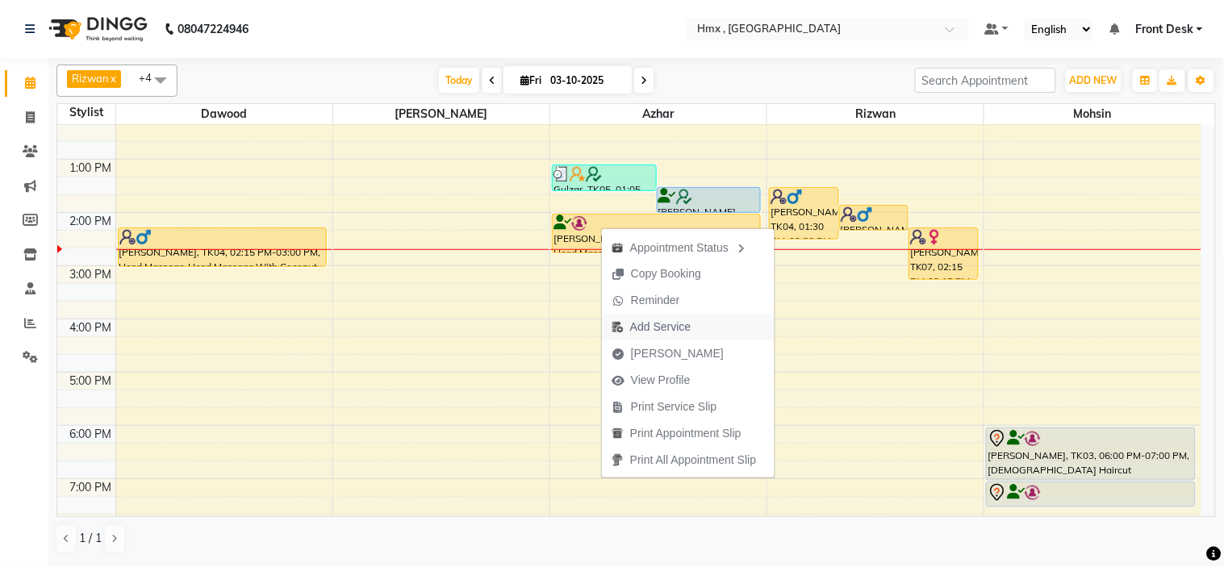
click at [681, 325] on span "Add Service" at bounding box center [660, 327] width 61 height 17
select select "39098"
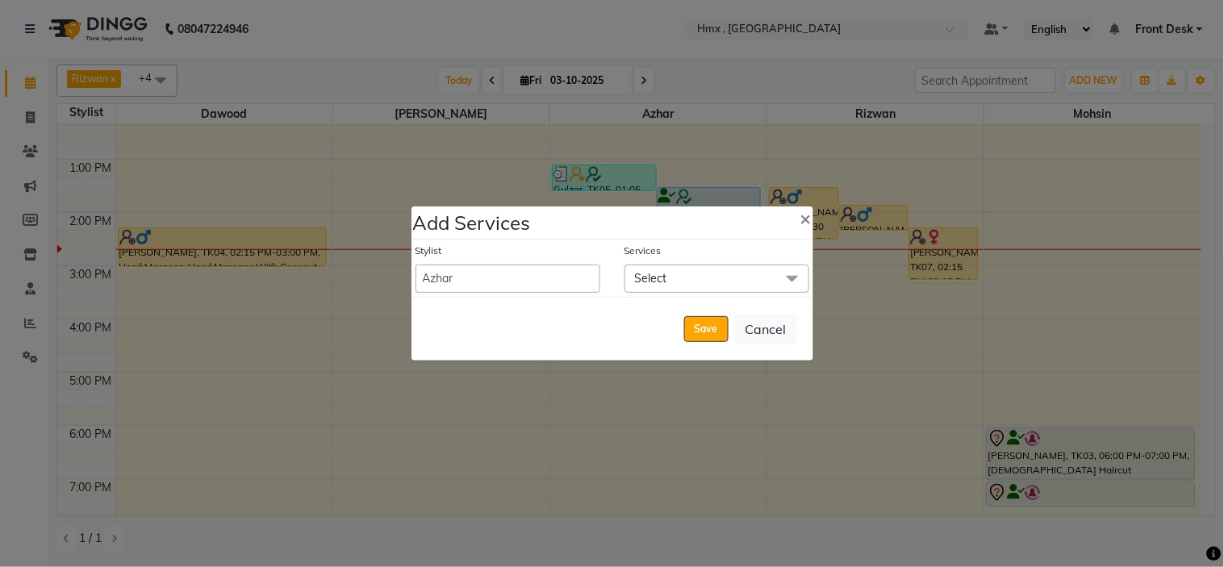
click at [640, 275] on span "Select" at bounding box center [651, 278] width 32 height 15
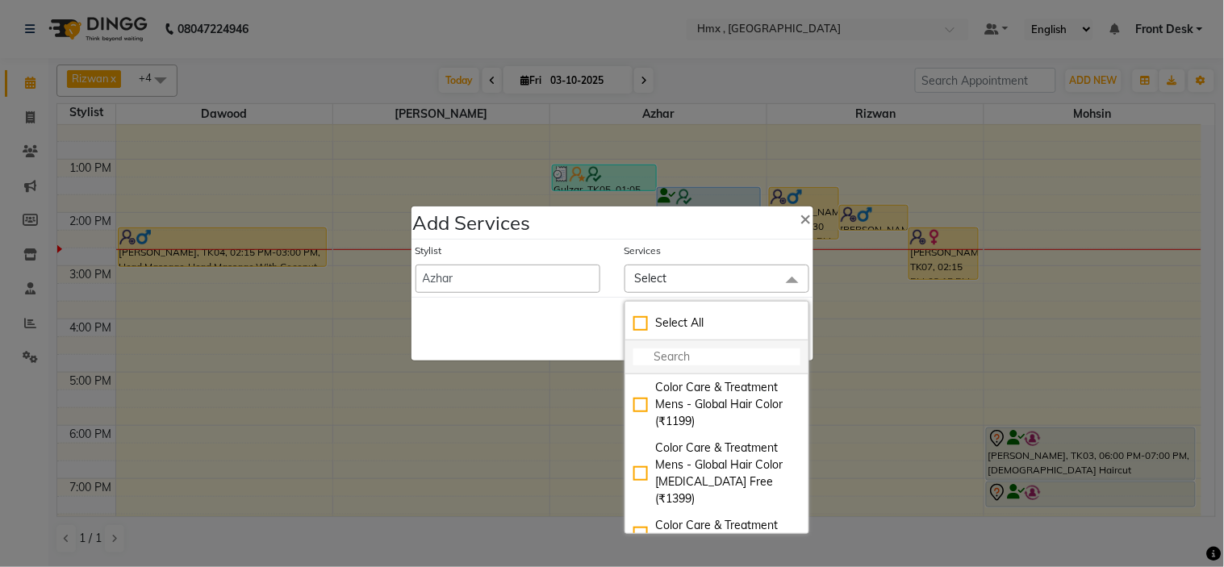
click at [651, 358] on input "multiselect-search" at bounding box center [716, 357] width 167 height 17
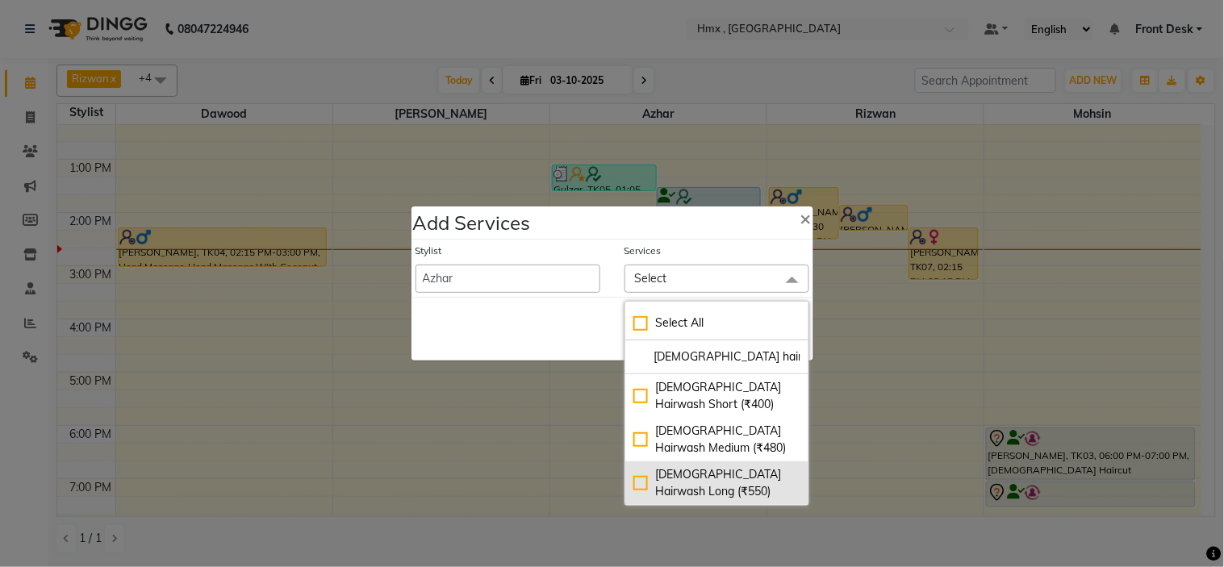
type input "female hairwash"
click at [636, 485] on div "Female Hairwash Long (₹550)" at bounding box center [716, 483] width 167 height 34
checkbox input "true"
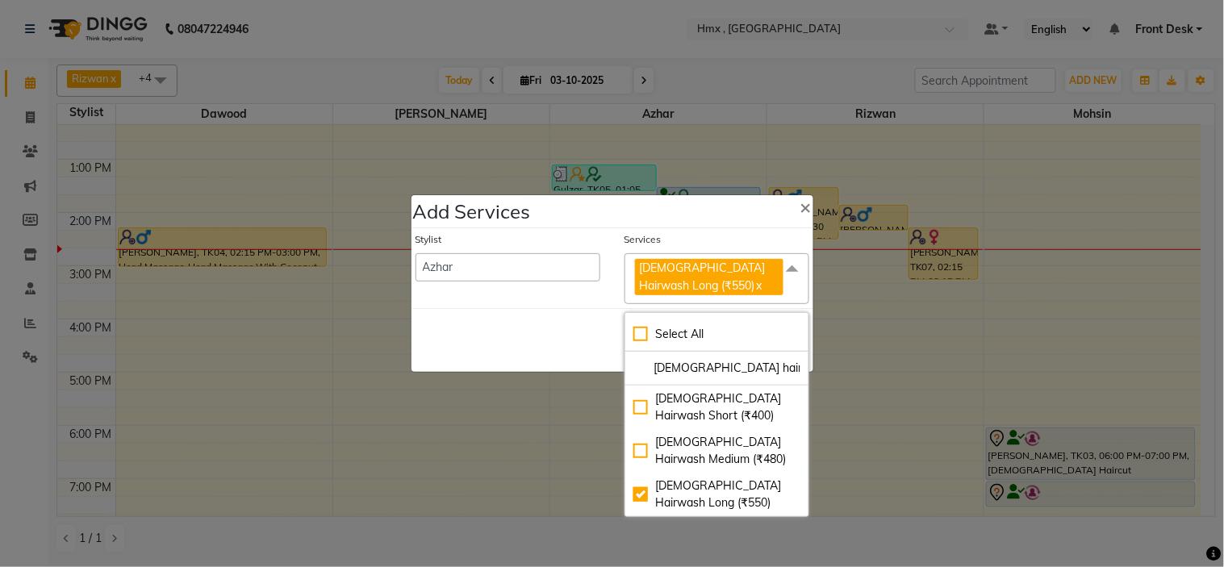
click at [568, 293] on div "Stylist Aakash Azhar Bilal Dawood Front Desk Kaikasha Shaikh Mohsin Rizwan Sanj…" at bounding box center [507, 268] width 209 height 72
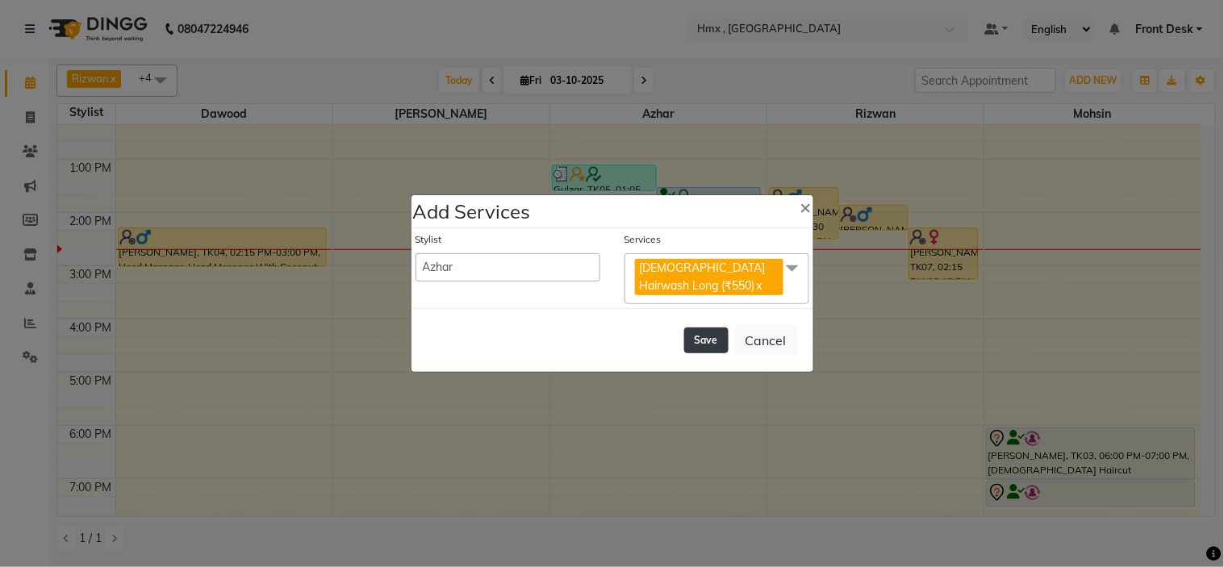
click at [711, 339] on button "Save" at bounding box center [706, 341] width 44 height 26
select select "81996"
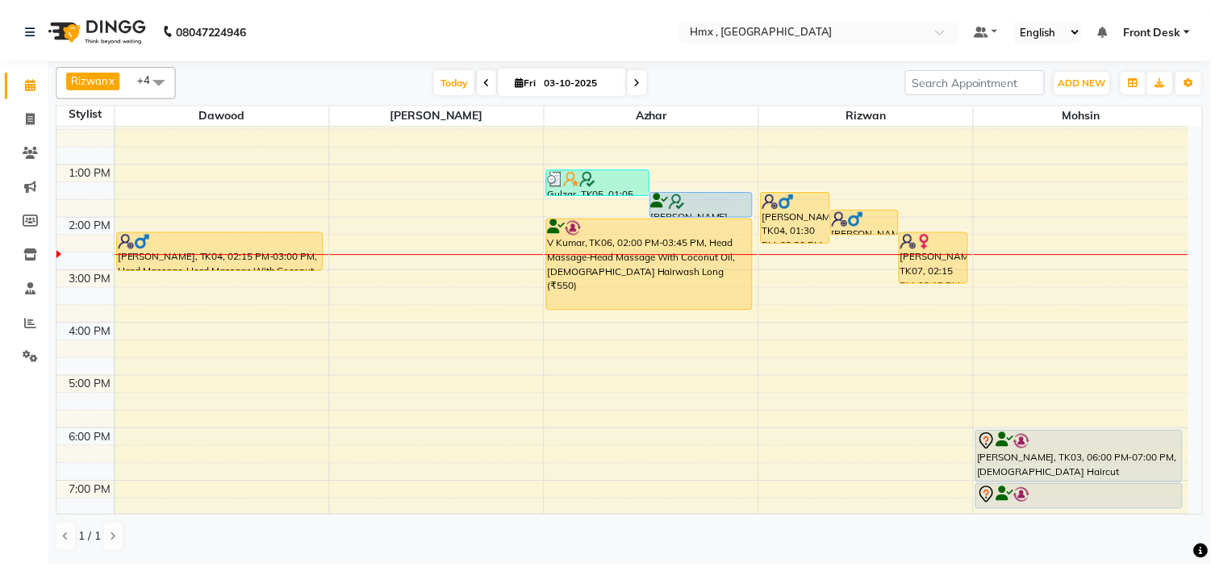
scroll to position [267, 0]
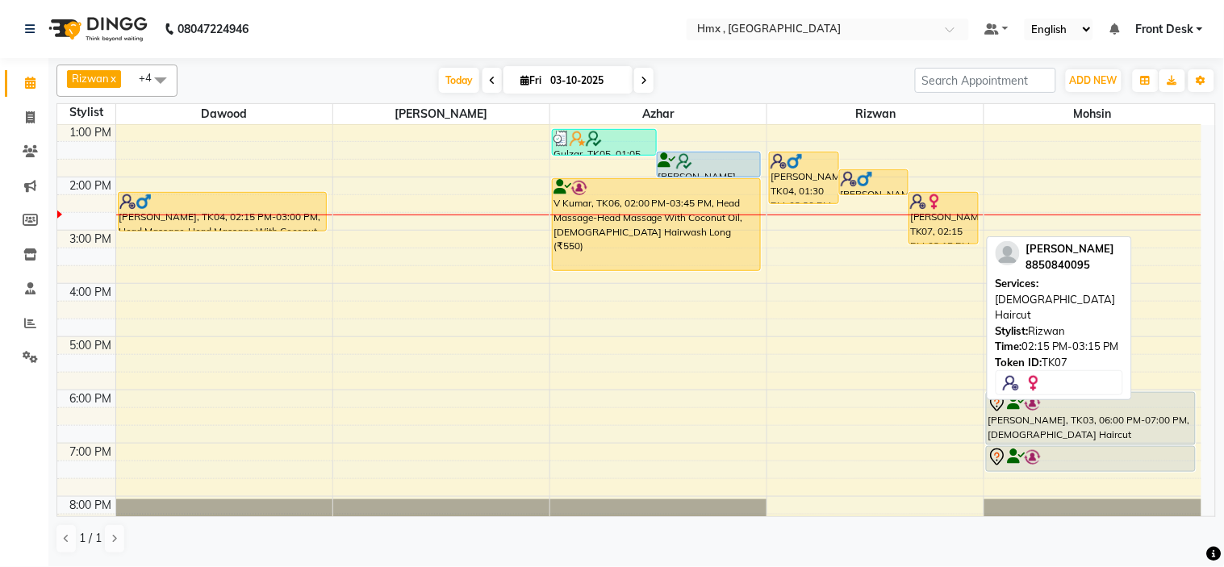
click at [947, 208] on div at bounding box center [943, 202] width 67 height 16
select select "1"
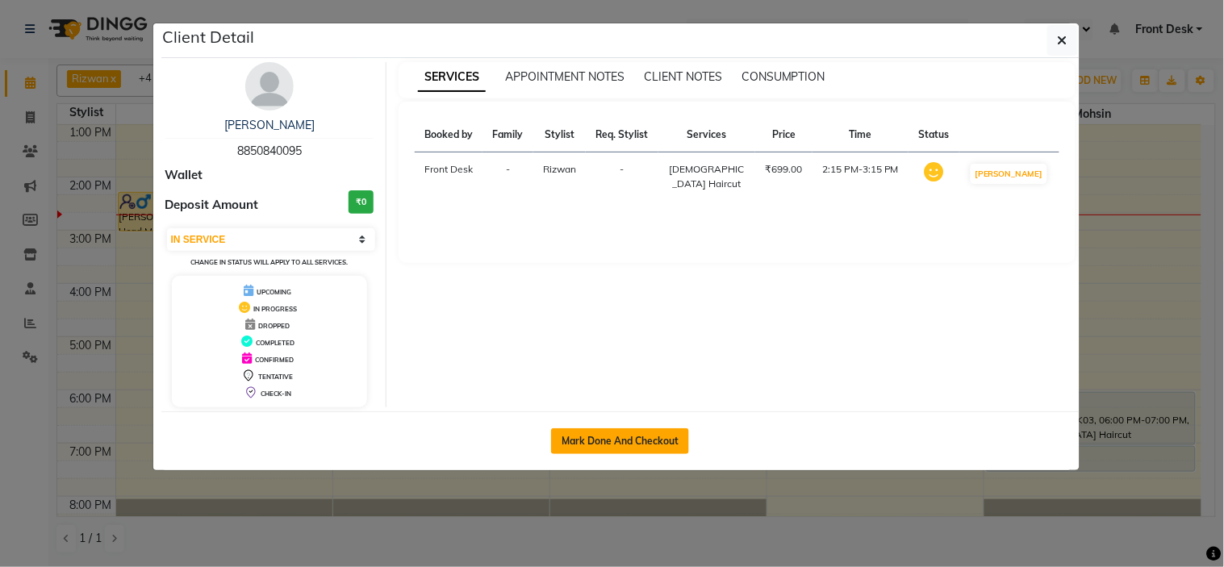
click at [635, 442] on button "Mark Done And Checkout" at bounding box center [620, 441] width 138 height 26
select select "5711"
select select "service"
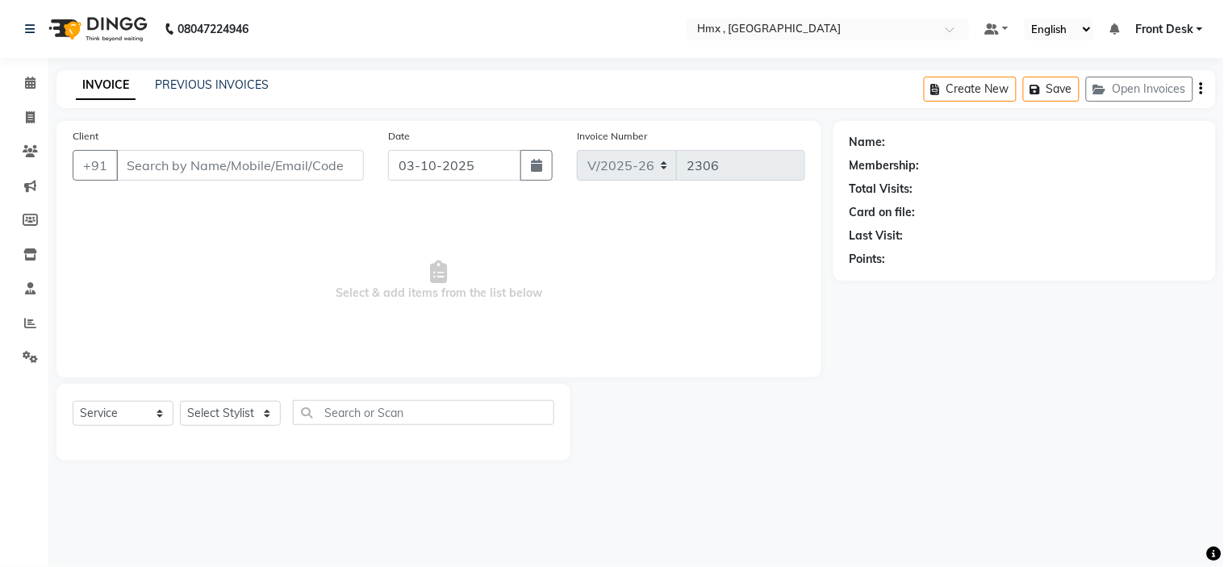
type input "8850840095"
select select "76837"
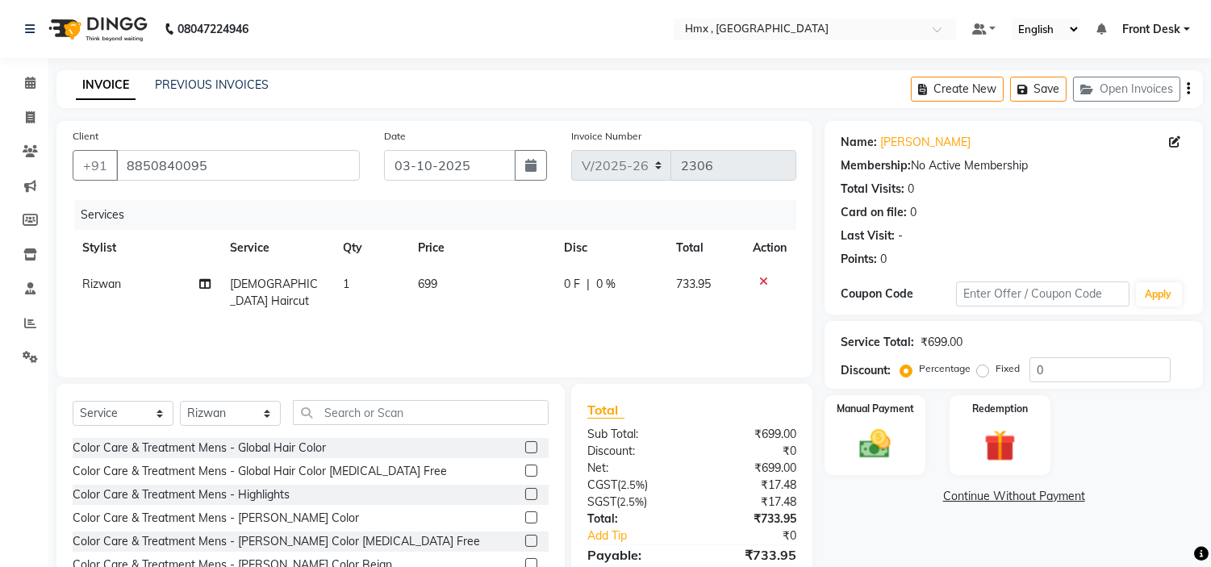
scroll to position [78, 0]
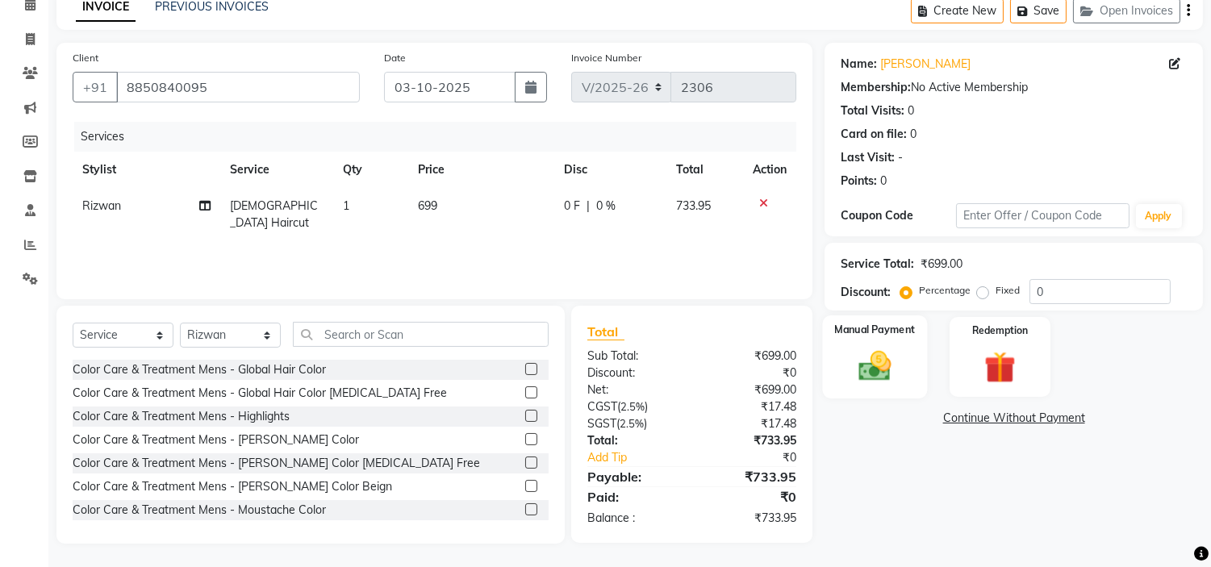
click at [904, 365] on div "Manual Payment" at bounding box center [875, 356] width 105 height 82
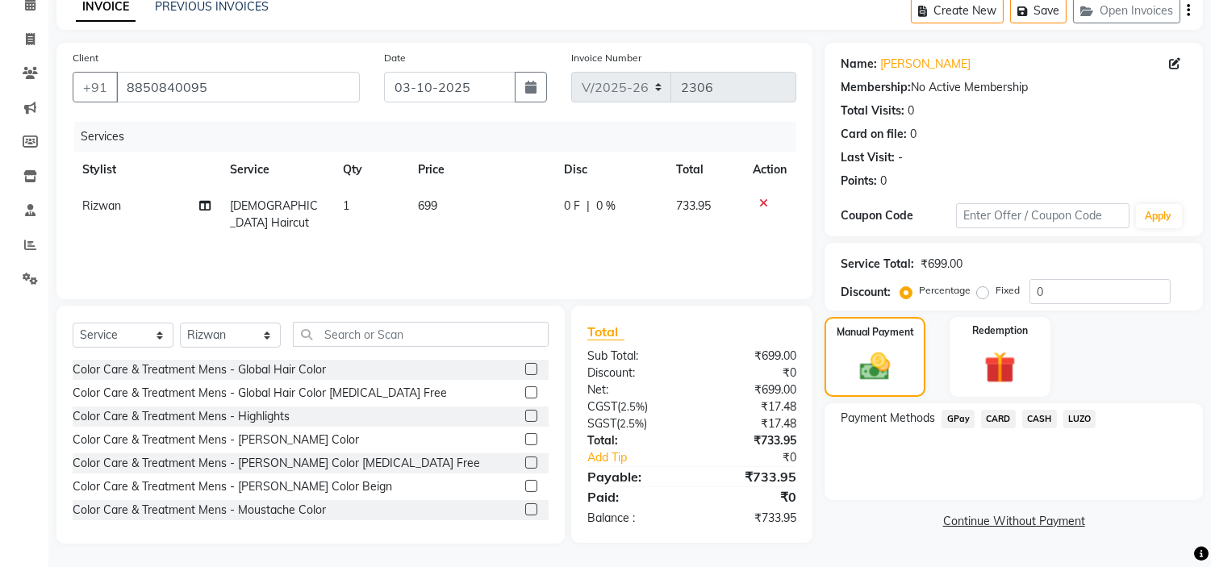
click at [956, 417] on span "GPay" at bounding box center [957, 419] width 33 height 19
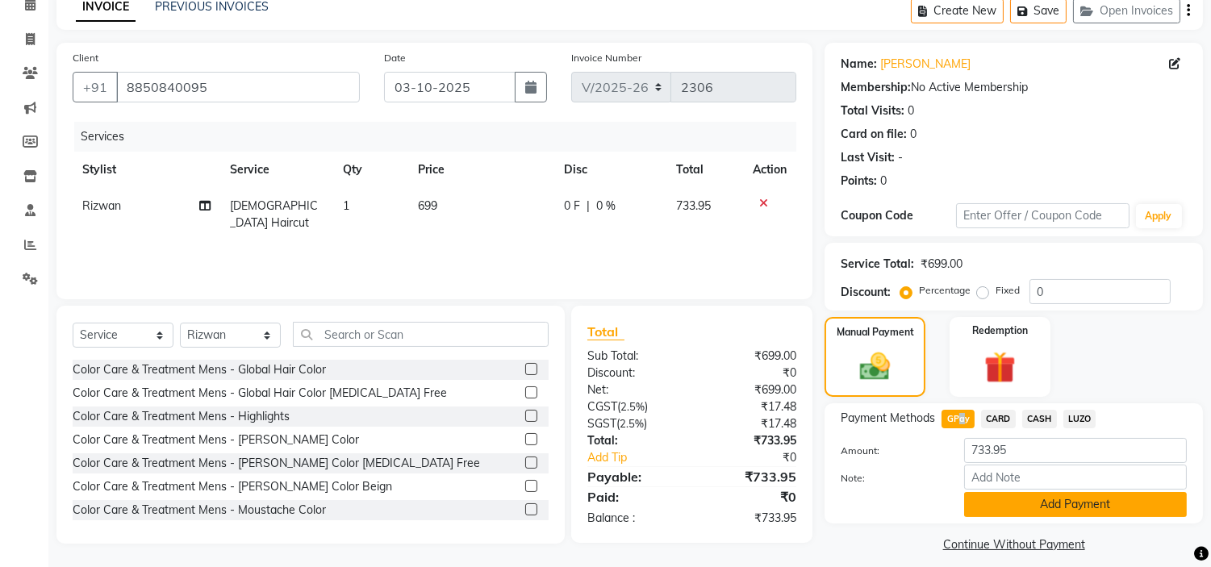
click at [1012, 507] on button "Add Payment" at bounding box center [1075, 504] width 223 height 25
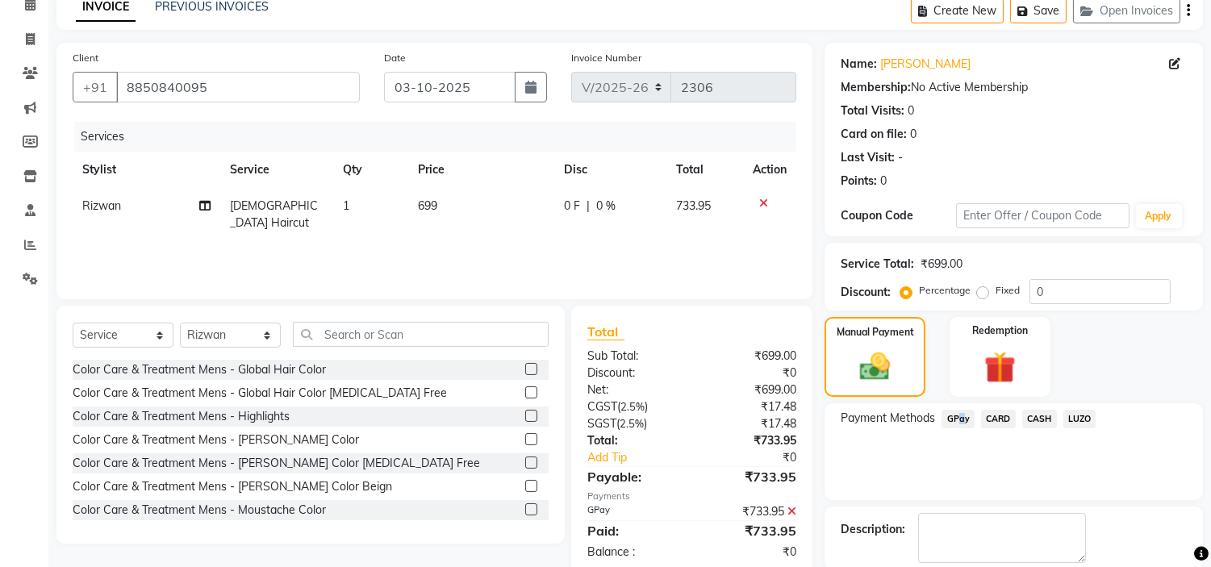
scroll to position [158, 0]
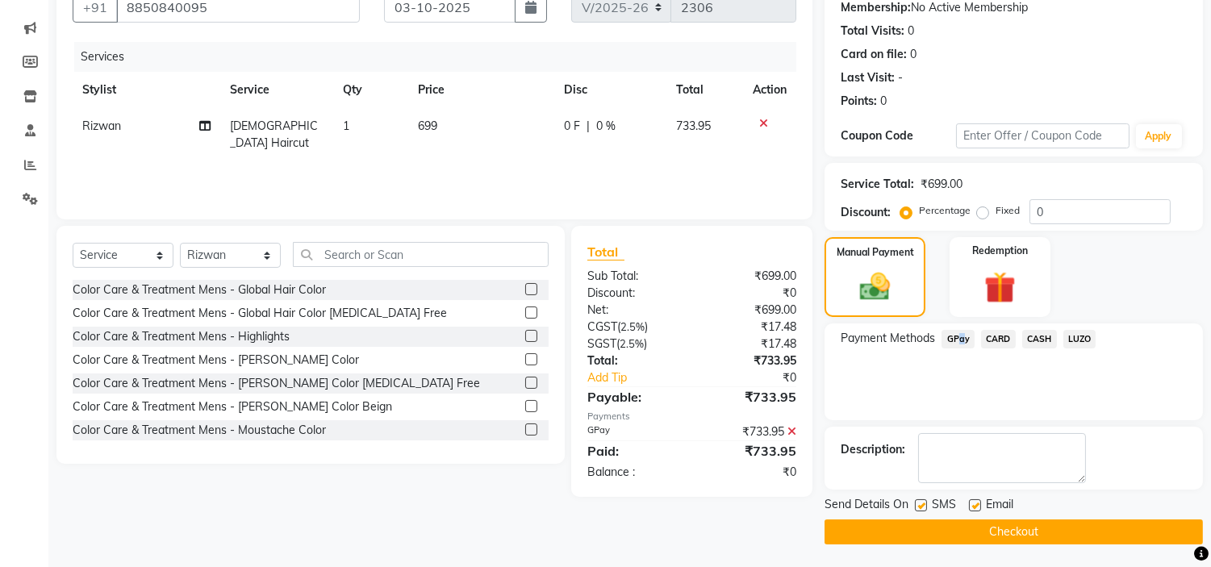
click at [949, 522] on button "Checkout" at bounding box center [1014, 532] width 378 height 25
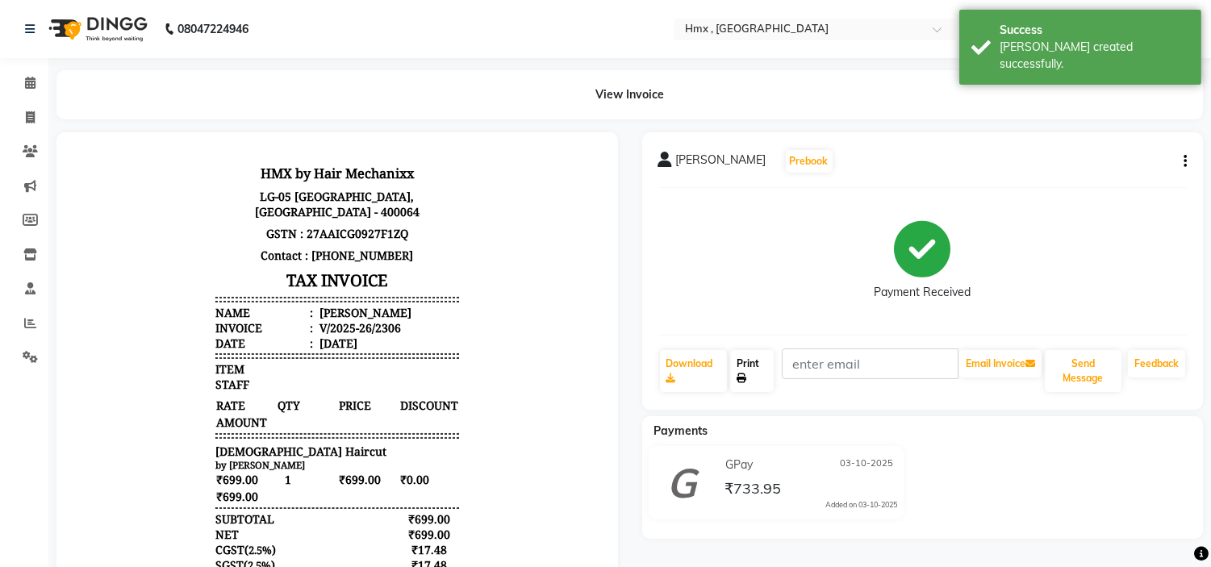
click at [757, 357] on link "Print" at bounding box center [752, 371] width 44 height 42
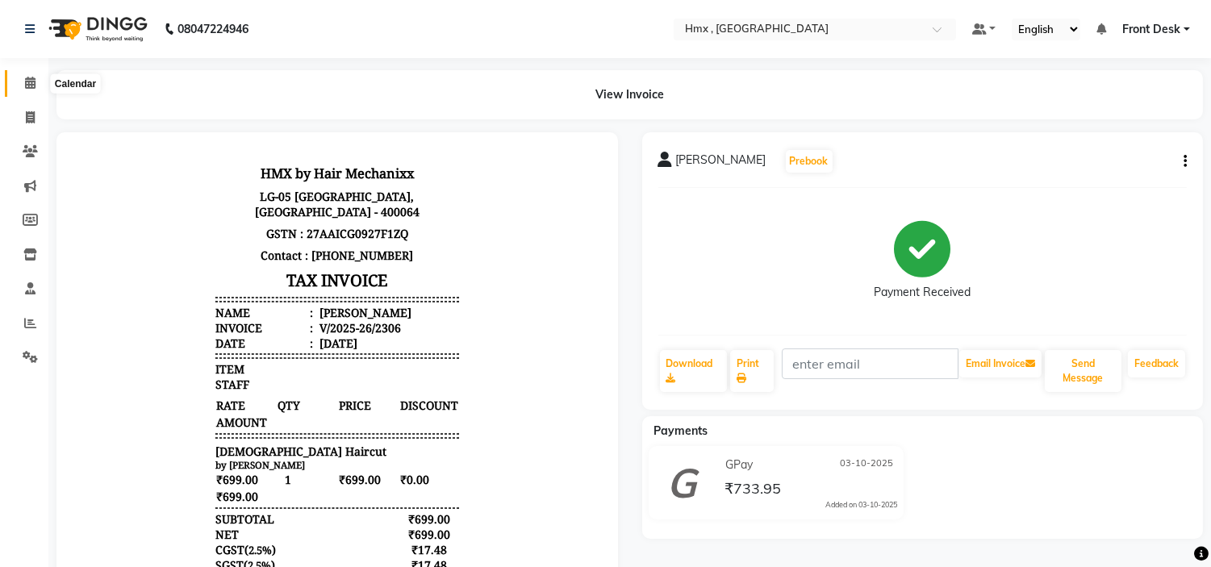
click at [28, 90] on span at bounding box center [30, 83] width 28 height 19
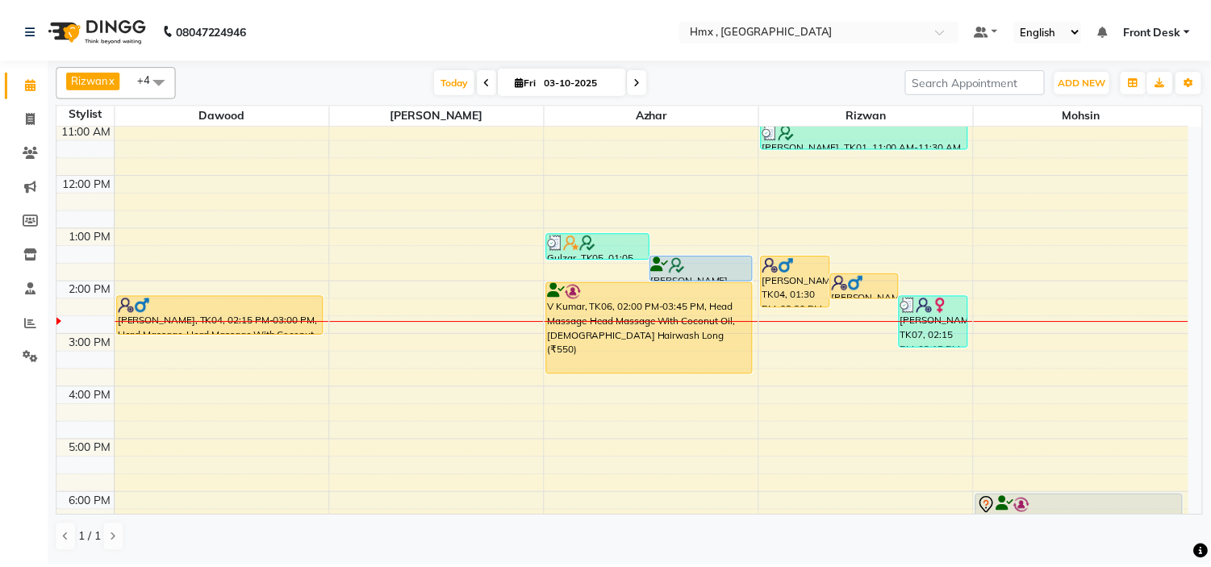
scroll to position [179, 0]
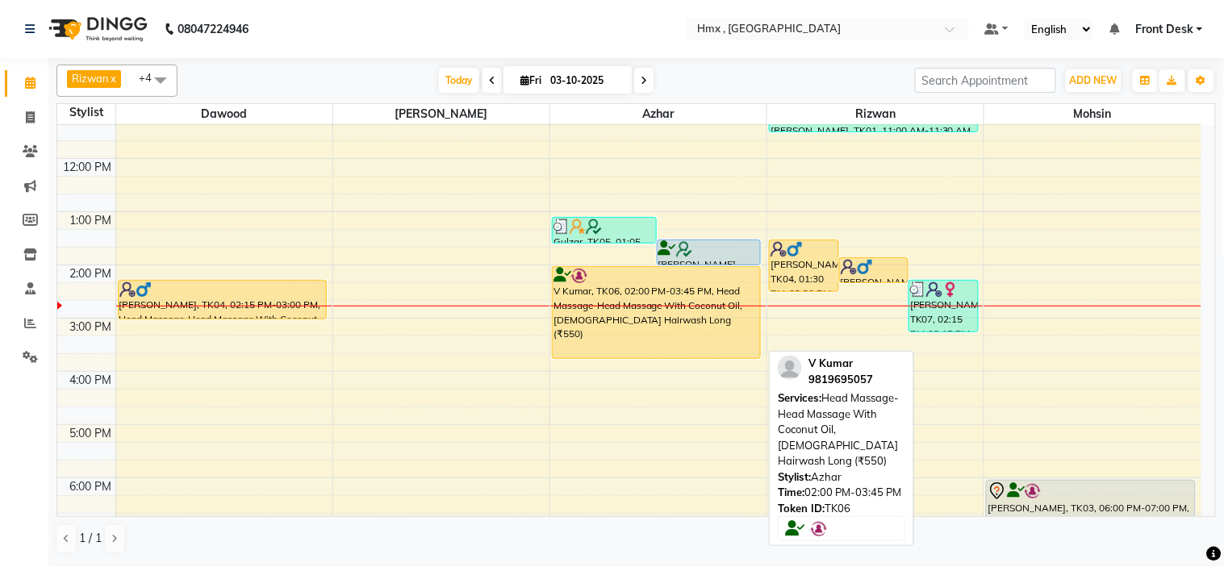
click at [674, 293] on div "V Kumar, TK06, 02:00 PM-03:45 PM, Head Massage-Head Massage With Coconut Oil,Fe…" at bounding box center [656, 312] width 207 height 91
select select "1"
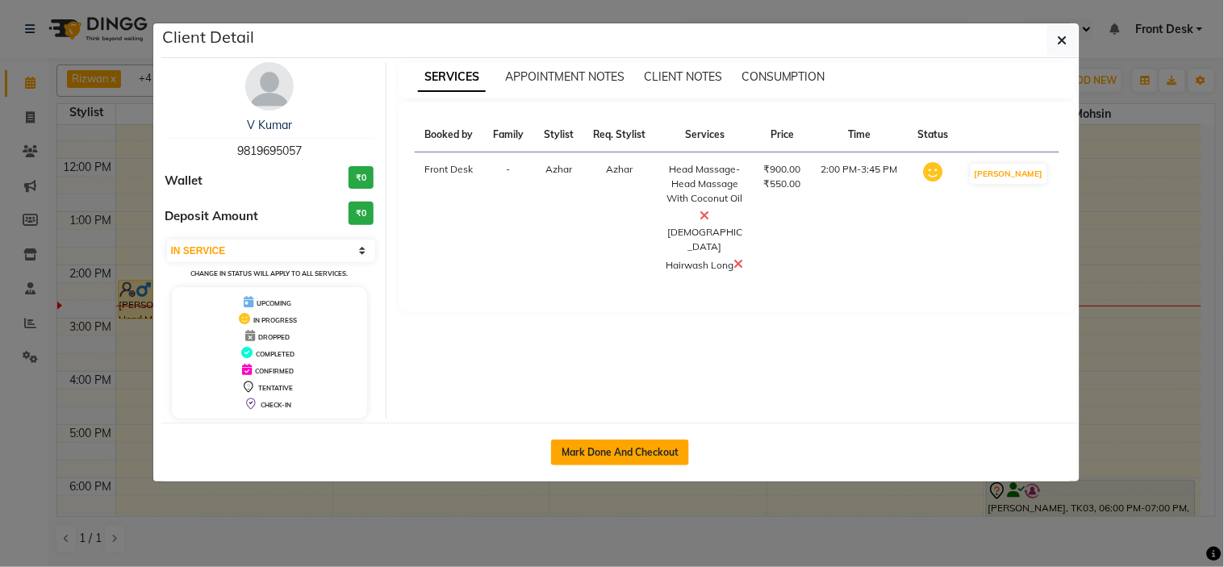
click at [672, 453] on button "Mark Done And Checkout" at bounding box center [620, 453] width 138 height 26
select select "5711"
select select "service"
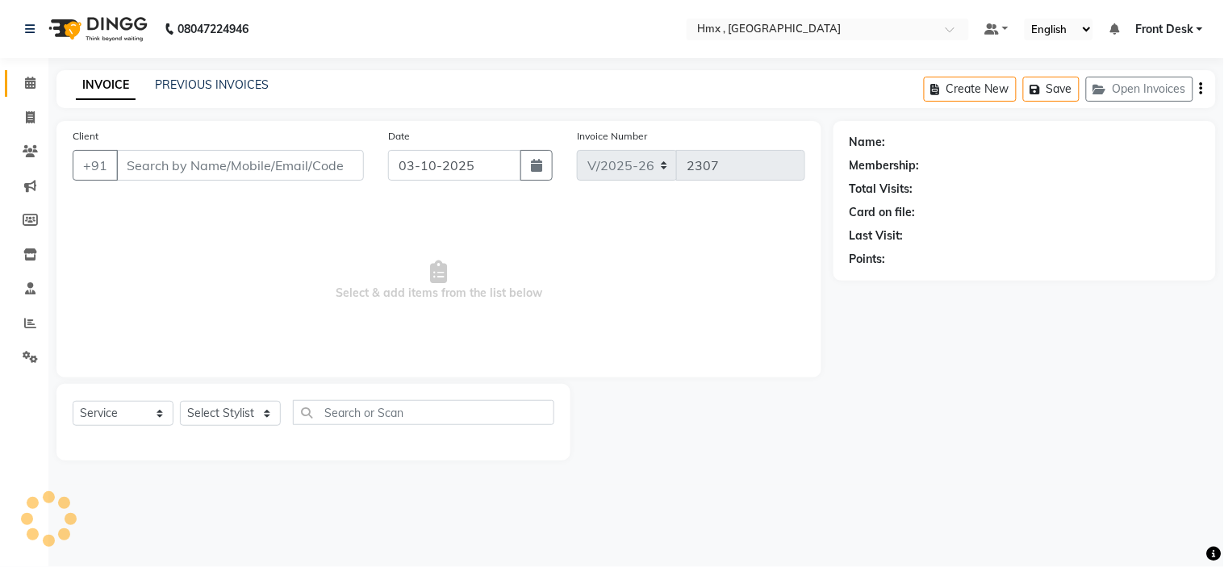
type input "9819695057"
select select "39098"
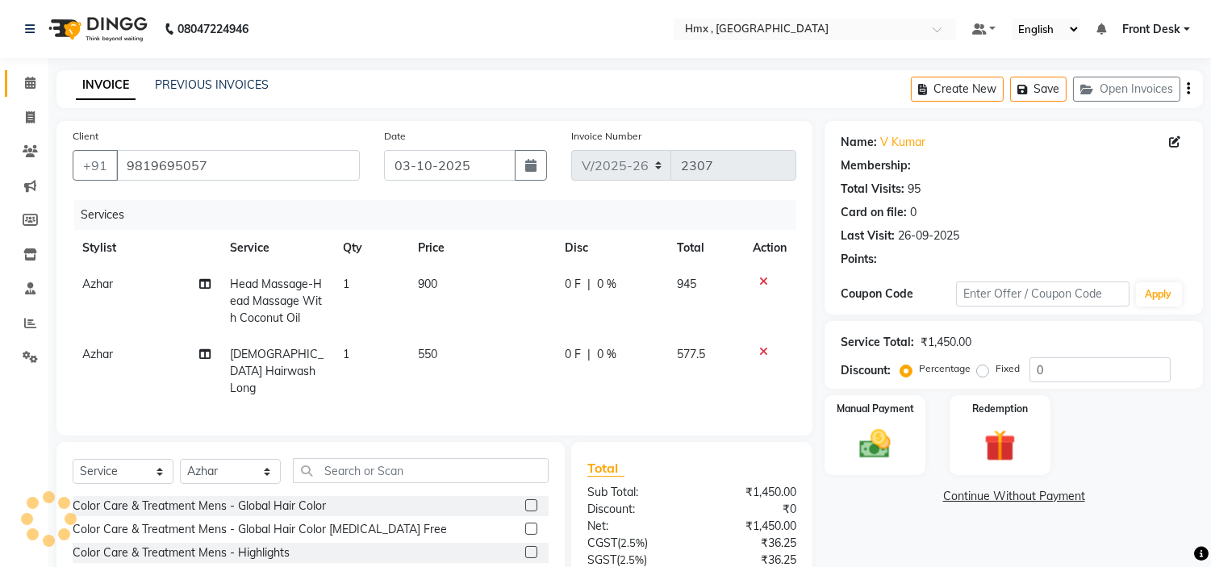
type input "20"
select select "1: Object"
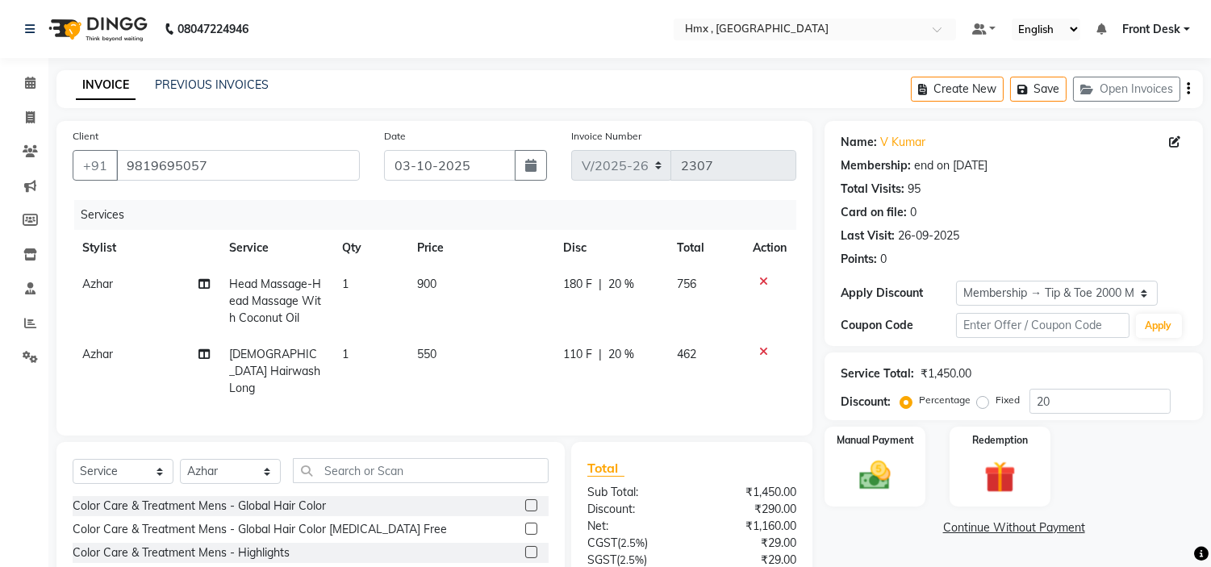
click at [426, 286] on span "900" at bounding box center [426, 284] width 19 height 15
select select "39098"
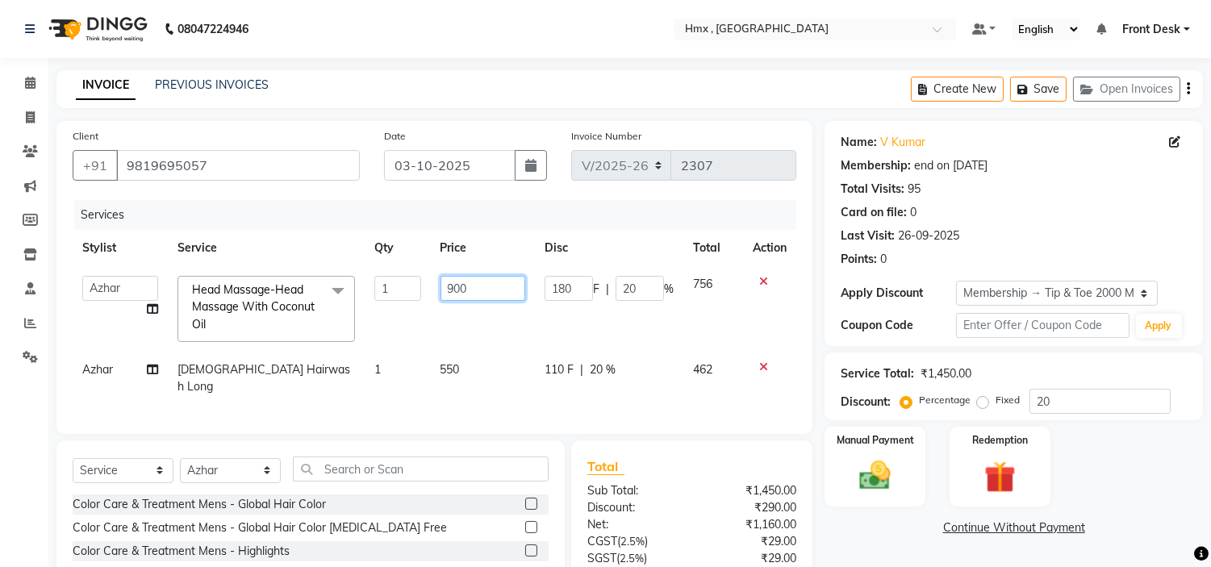
click at [452, 289] on input "900" at bounding box center [482, 288] width 85 height 25
type input "1000"
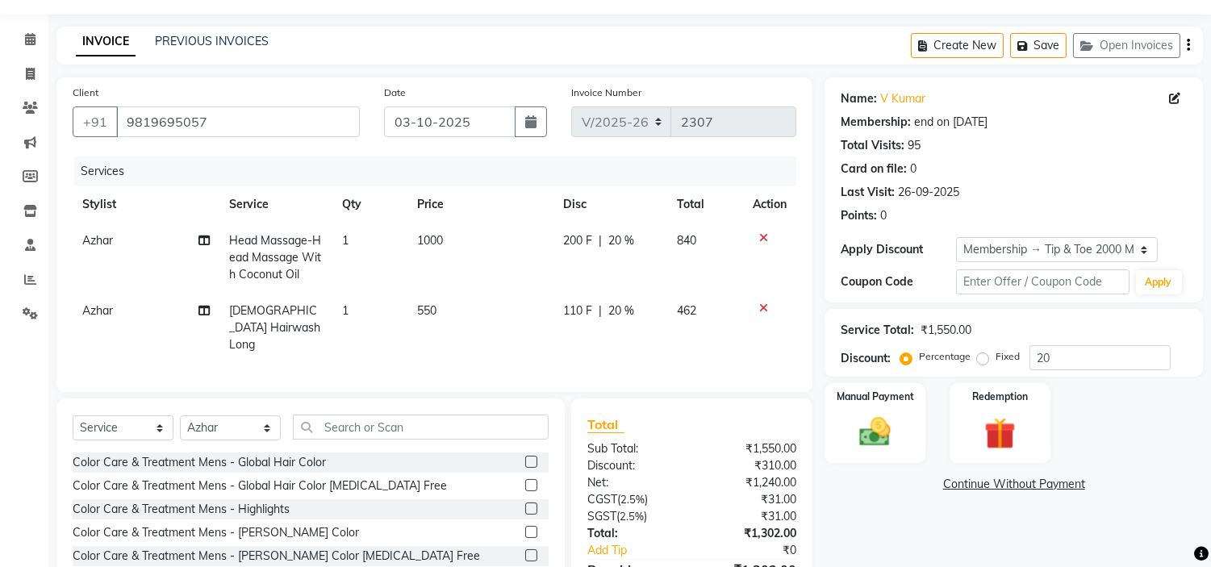
scroll to position [133, 0]
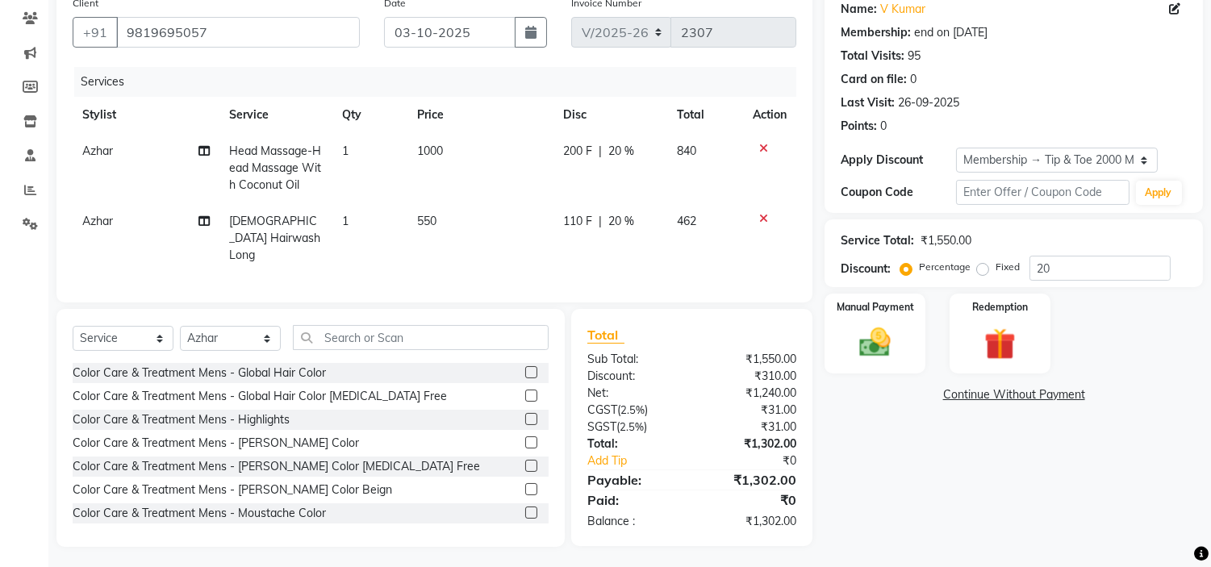
click at [282, 220] on span "Female Hairwash Long" at bounding box center [274, 238] width 91 height 48
select select "39098"
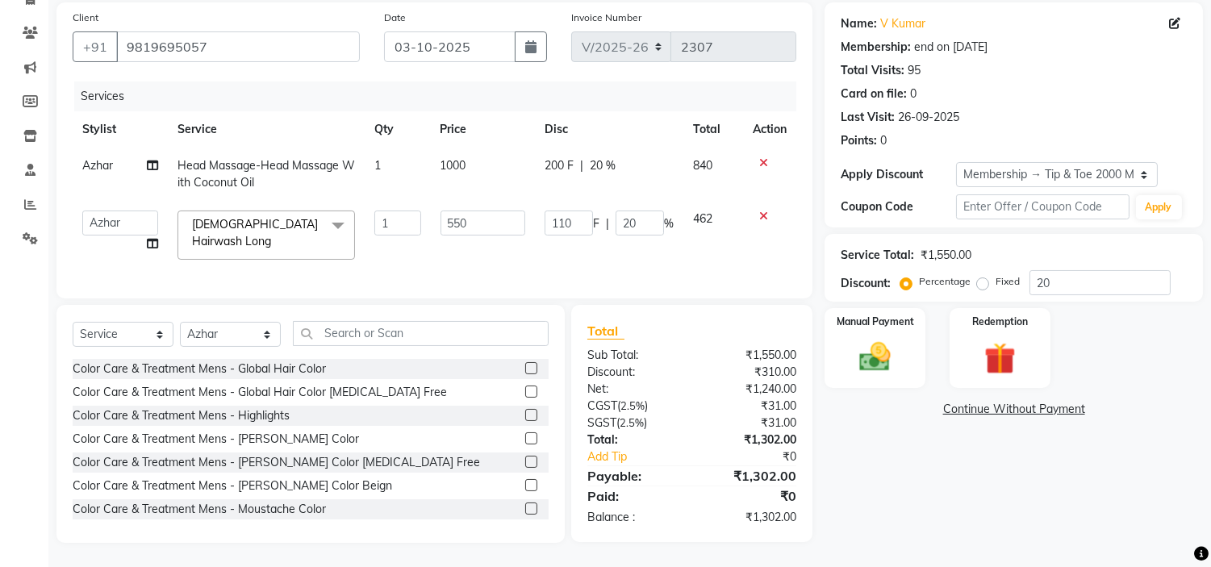
scroll to position [124, 0]
click at [466, 242] on td "550" at bounding box center [483, 235] width 104 height 69
click at [496, 219] on input "550" at bounding box center [482, 223] width 85 height 25
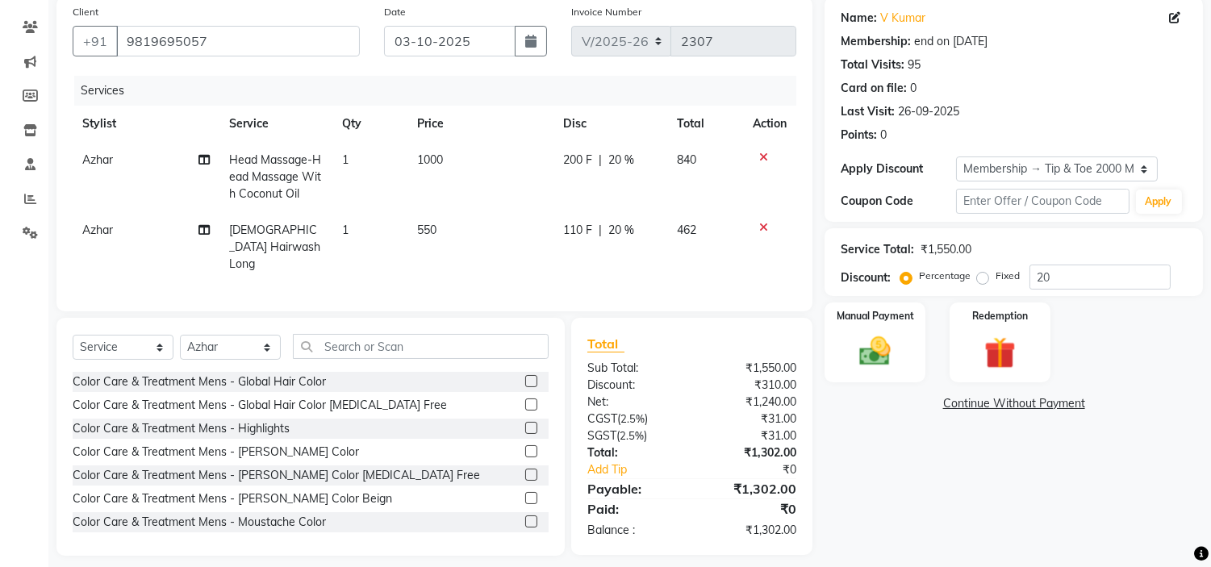
click at [253, 244] on span "Female Hairwash Long" at bounding box center [274, 247] width 91 height 48
select select "39098"
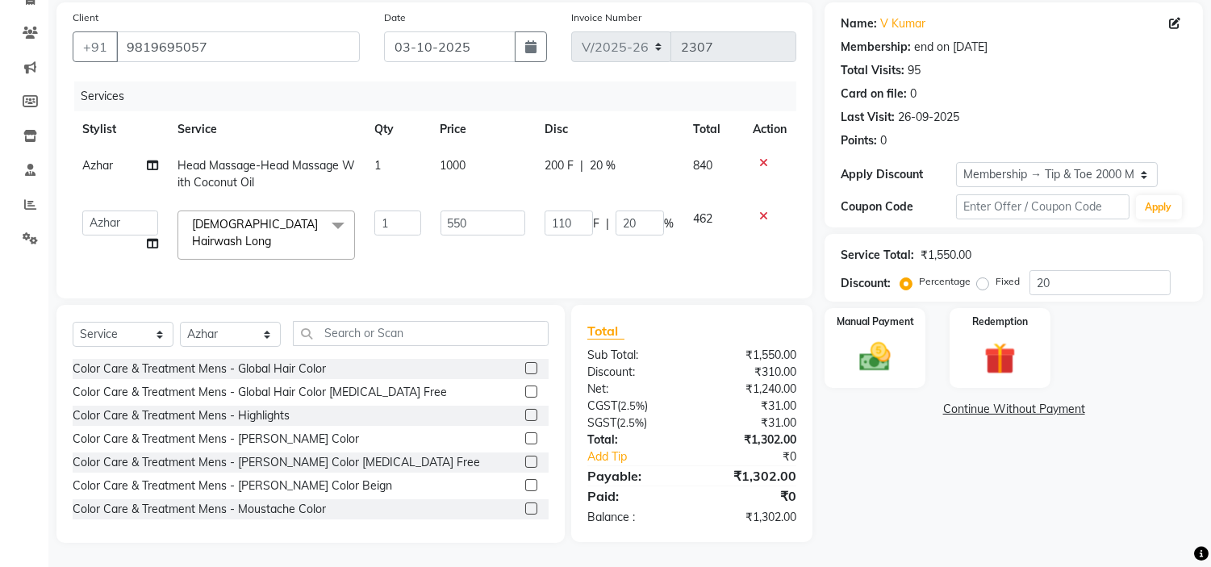
click at [248, 223] on span "Female Hairwash Long" at bounding box center [255, 232] width 126 height 31
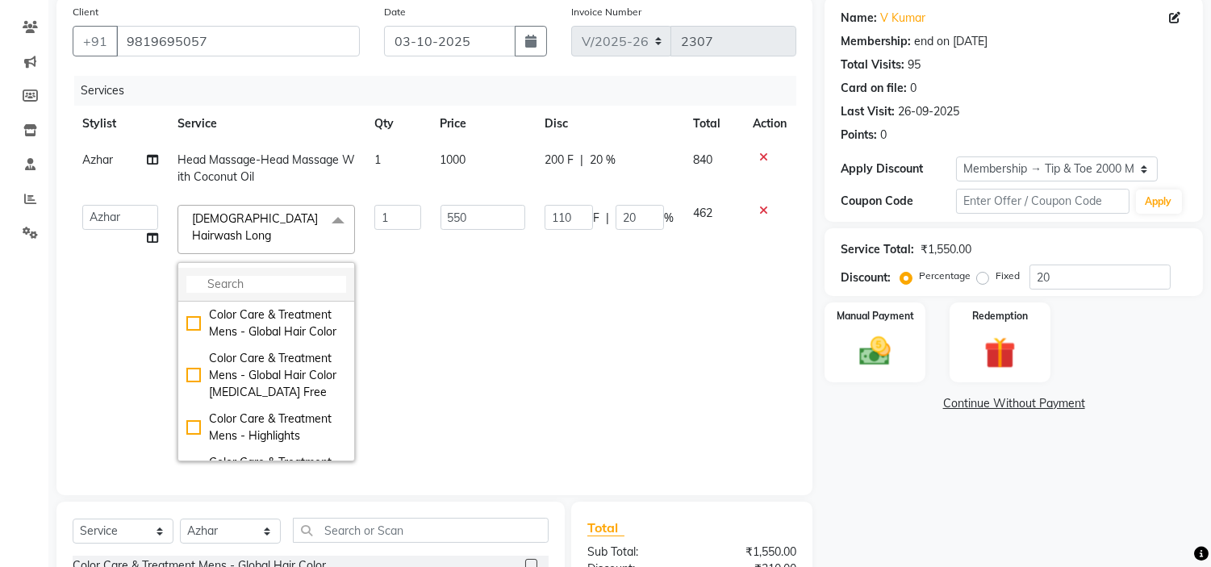
click at [232, 276] on input "multiselect-search" at bounding box center [266, 284] width 160 height 17
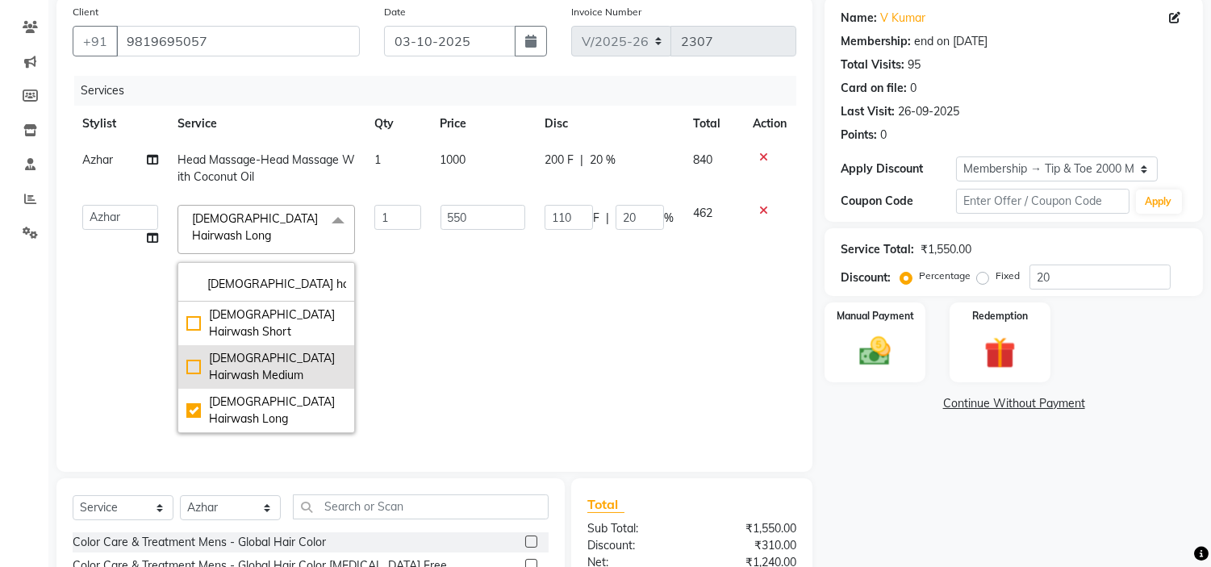
type input "female hairwash"
click at [195, 350] on div "Female Hairwash Medium" at bounding box center [266, 367] width 160 height 34
checkbox input "true"
checkbox input "false"
type input "480"
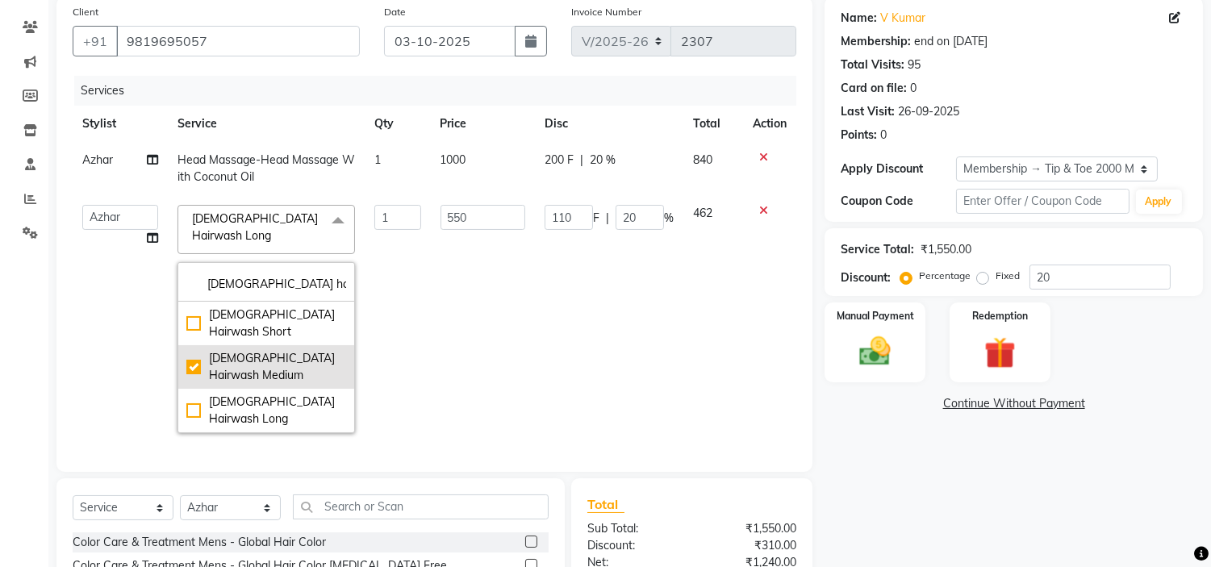
type input "96"
click at [466, 269] on td "480" at bounding box center [482, 319] width 104 height 248
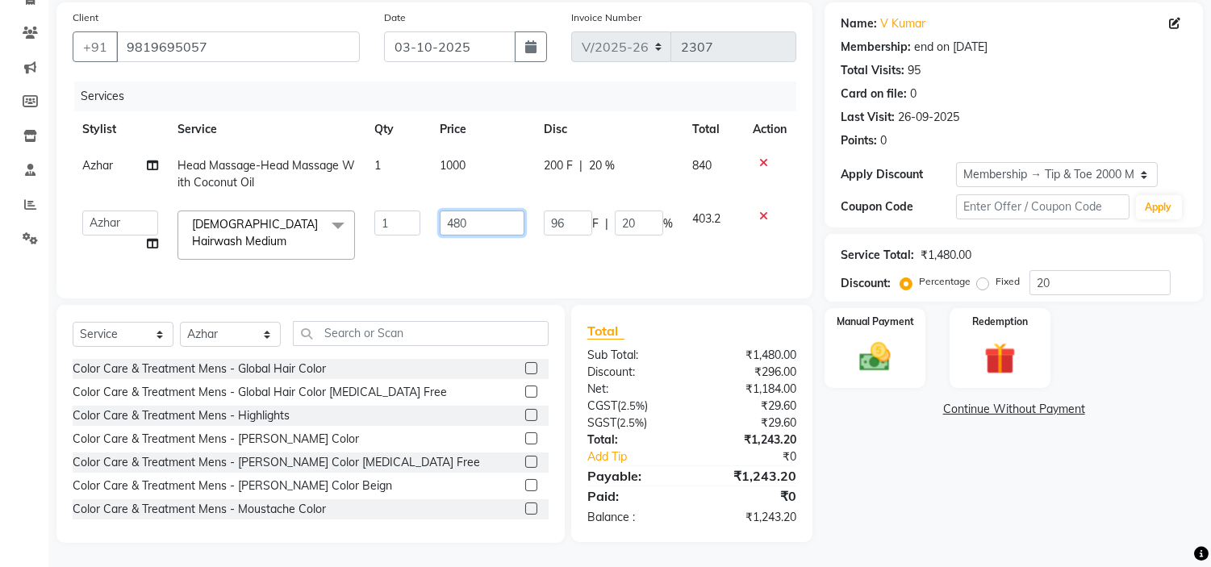
click at [474, 222] on input "480" at bounding box center [482, 223] width 85 height 25
type input "4"
type input "599"
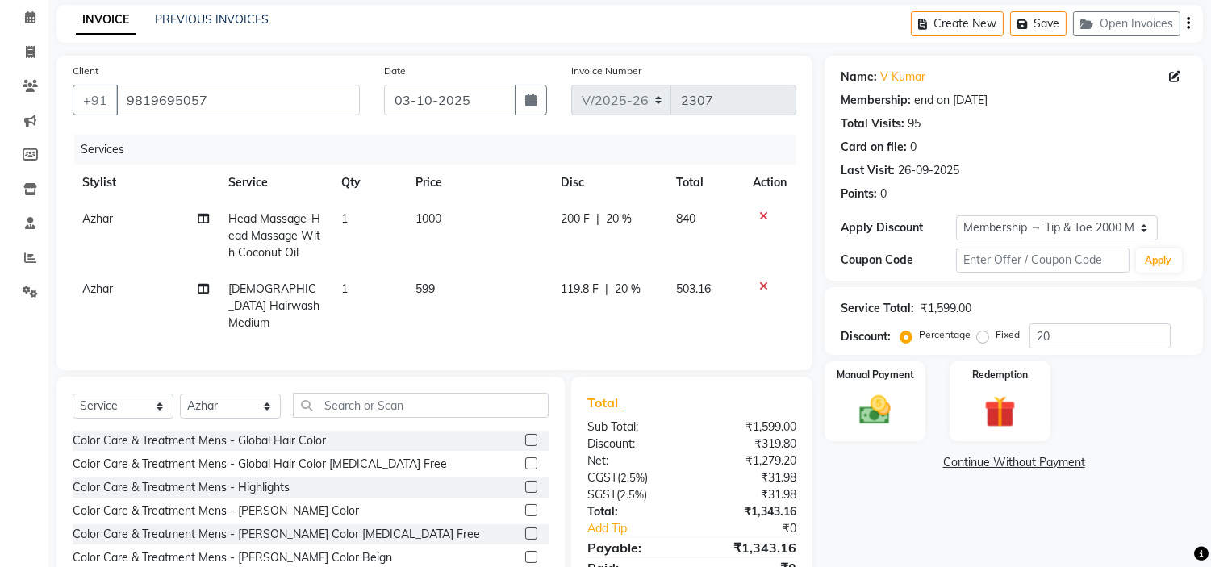
scroll to position [133, 0]
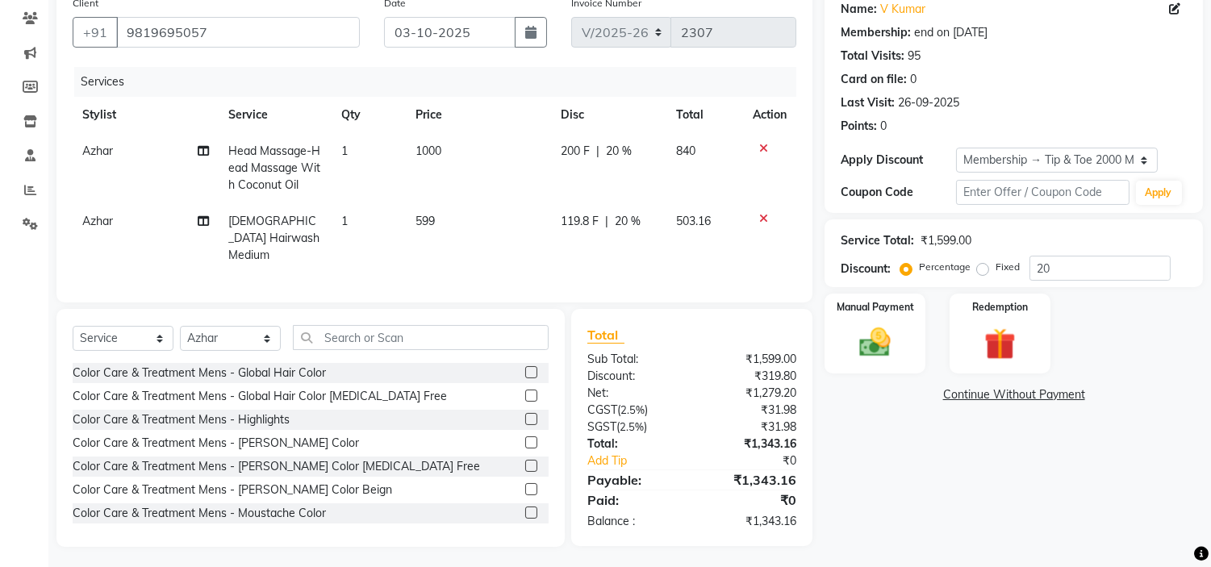
click at [429, 153] on span "1000" at bounding box center [428, 151] width 26 height 15
select select "39098"
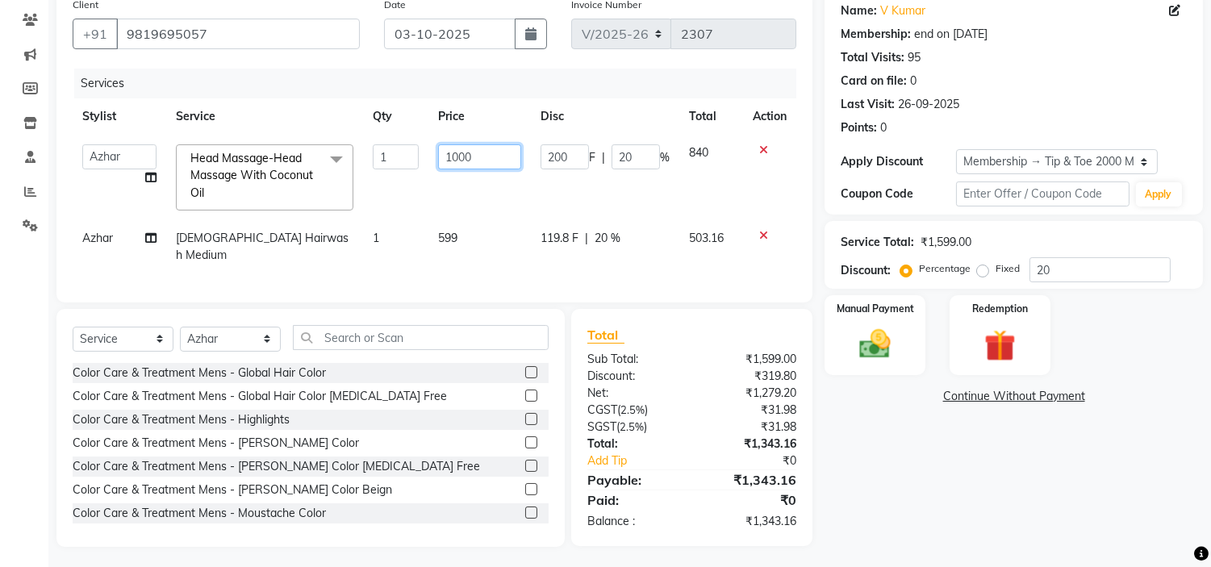
click at [464, 161] on input "1000" at bounding box center [479, 156] width 83 height 25
click at [490, 148] on input "1000" at bounding box center [479, 156] width 83 height 25
type input "1"
type input "899"
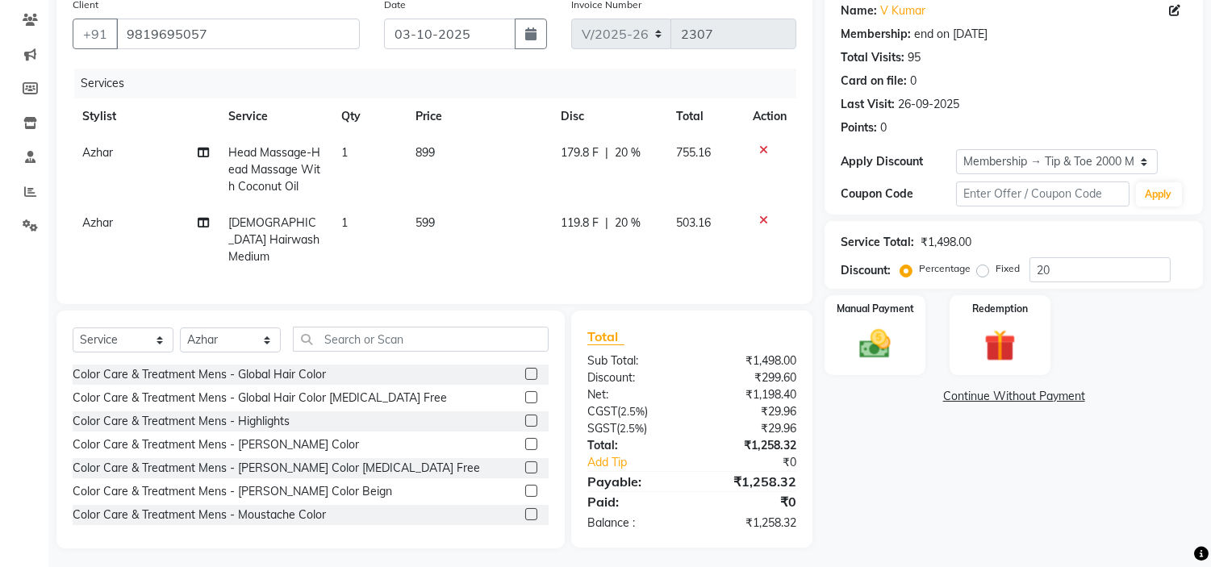
click at [536, 200] on tr "Azhar Head Massage-Head Massage With Coconut Oil 1 899 179.8 F | 20 % 755.16" at bounding box center [435, 170] width 724 height 70
click at [423, 152] on span "899" at bounding box center [424, 152] width 19 height 15
select select "39098"
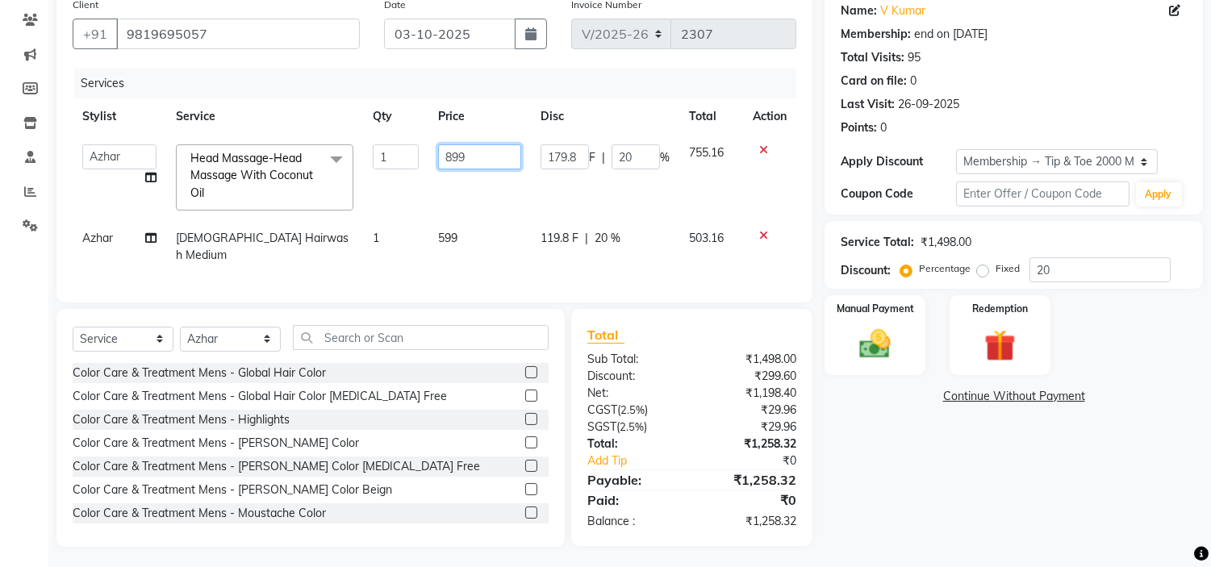
click at [473, 157] on input "899" at bounding box center [479, 156] width 83 height 25
type input "8"
type input "1000"
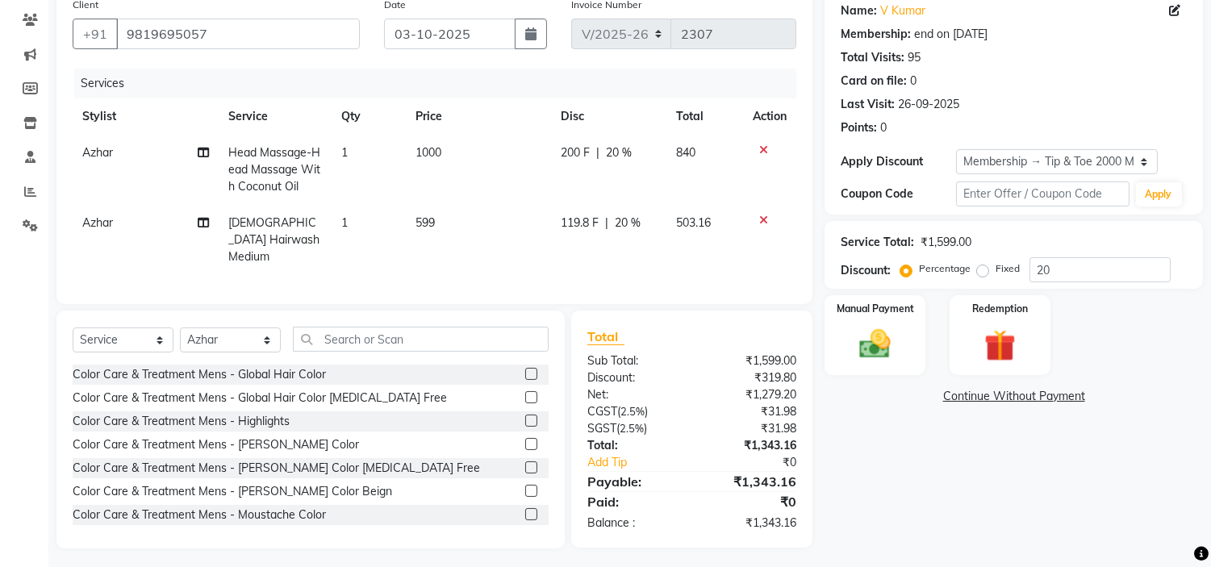
click at [521, 186] on td "1000" at bounding box center [478, 170] width 145 height 70
select select "39098"
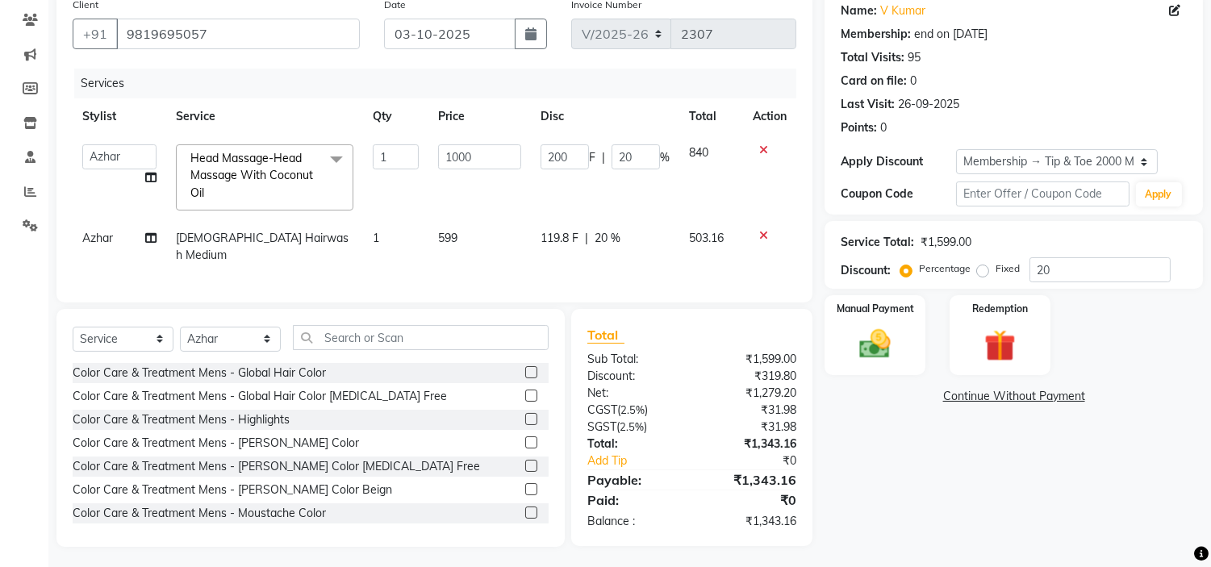
scroll to position [0, 0]
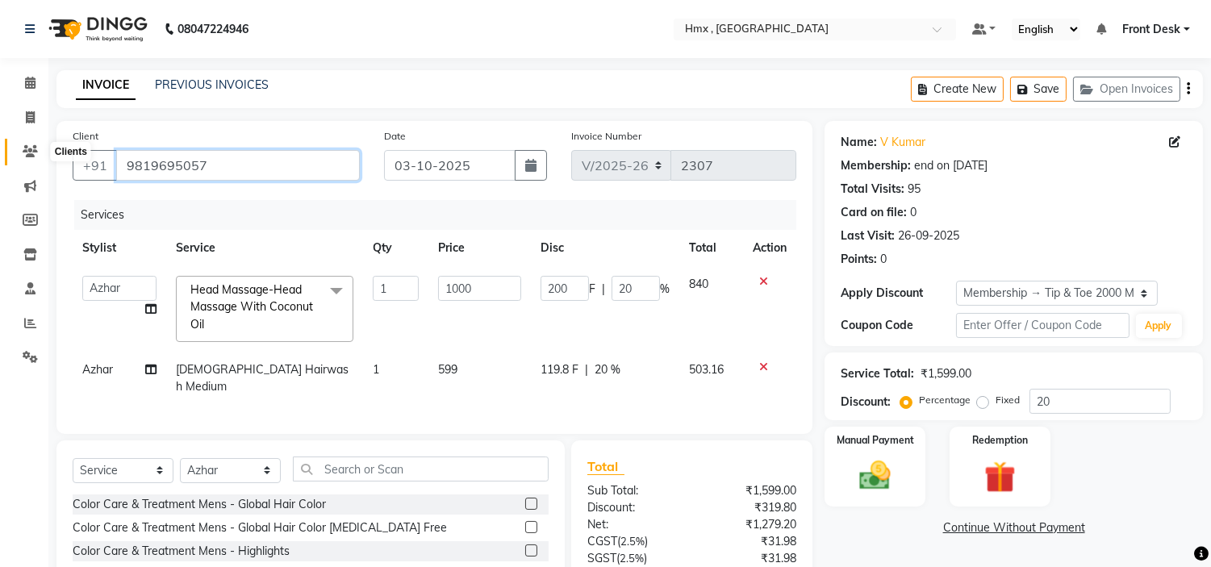
drag, startPoint x: 220, startPoint y: 162, endPoint x: 39, endPoint y: 160, distance: 181.5
click at [35, 160] on app-home "08047224946 Select Location × Hmx , Malad West Default Panel My Panel English E…" at bounding box center [605, 351] width 1211 height 703
click at [634, 324] on td "200 F | 20 %" at bounding box center [605, 309] width 148 height 86
drag, startPoint x: 231, startPoint y: 83, endPoint x: 783, endPoint y: 126, distance: 554.3
click at [231, 83] on link "PREVIOUS INVOICES" at bounding box center [212, 84] width 114 height 15
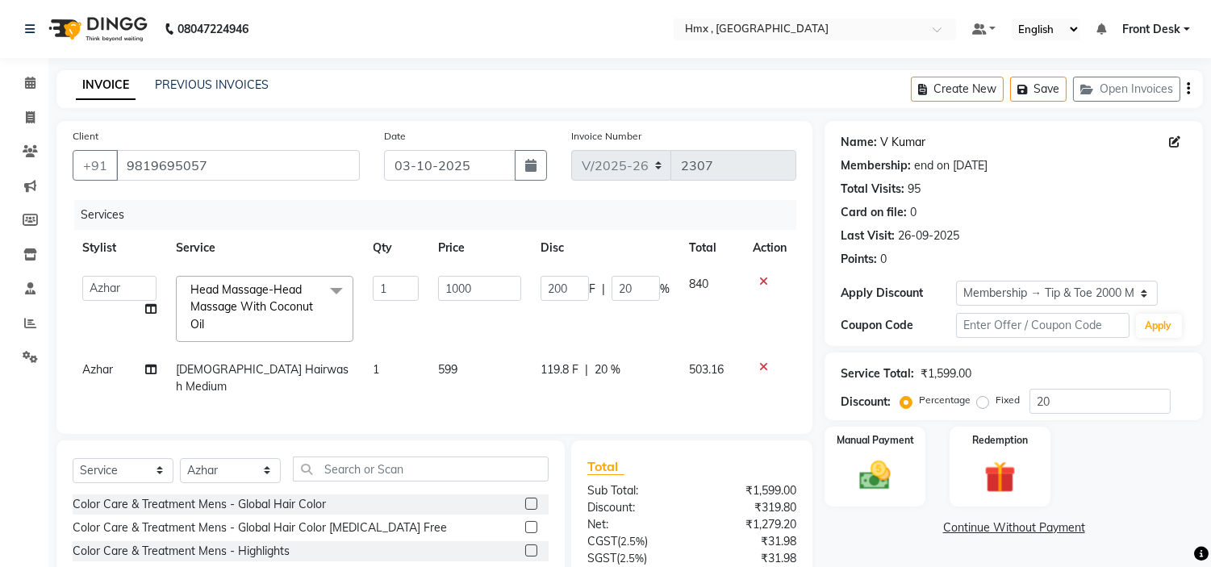
click at [914, 142] on link "V Kumar" at bounding box center [902, 142] width 45 height 17
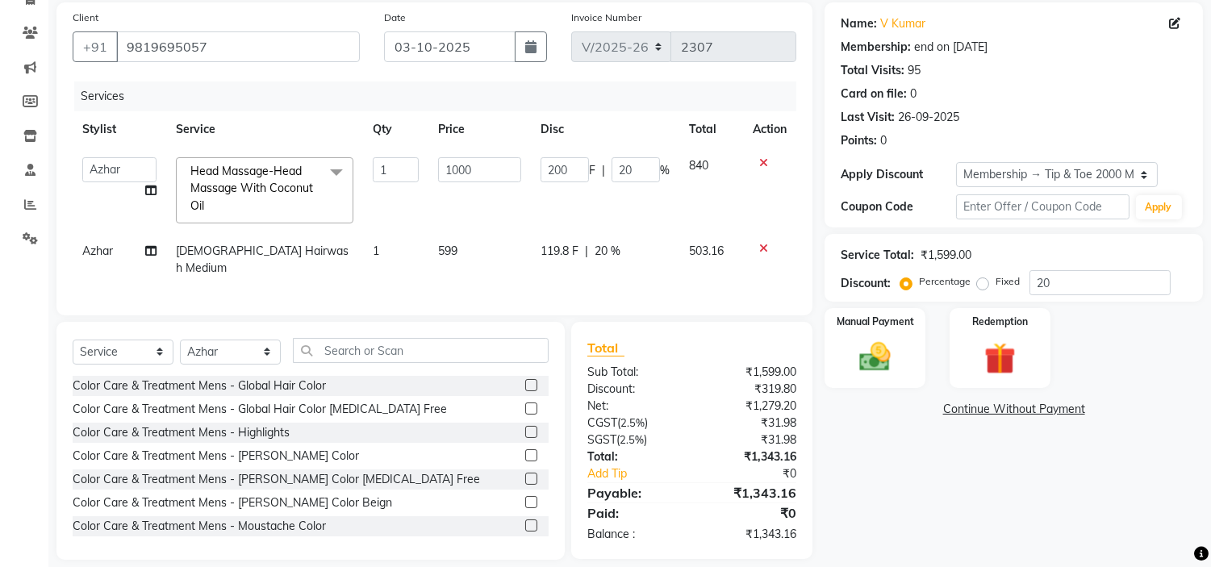
scroll to position [132, 0]
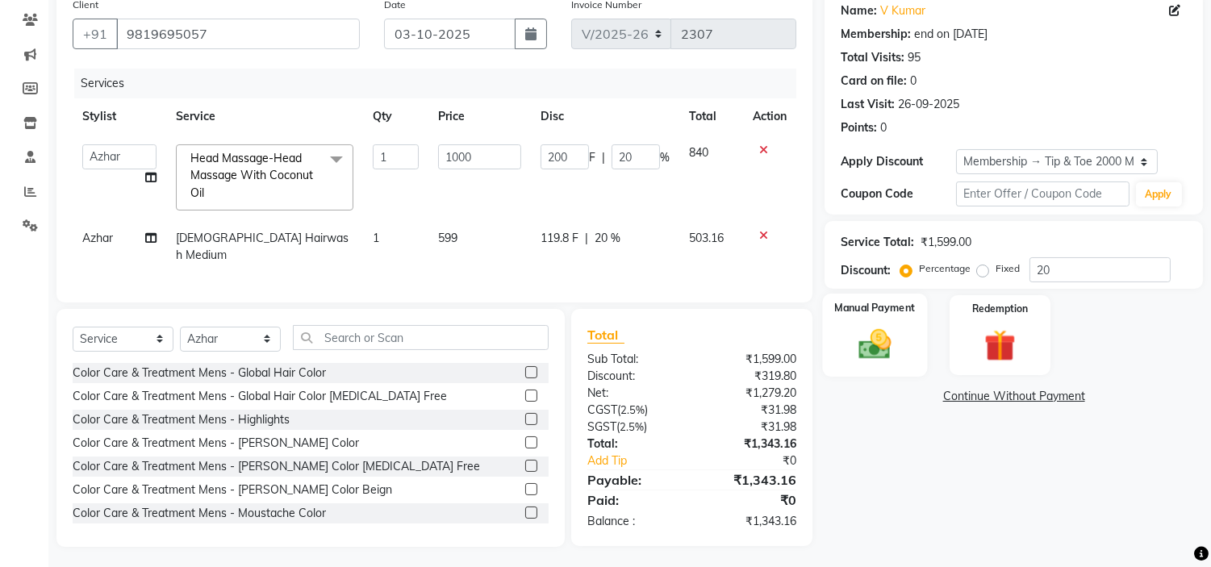
click at [875, 342] on img at bounding box center [875, 345] width 53 height 38
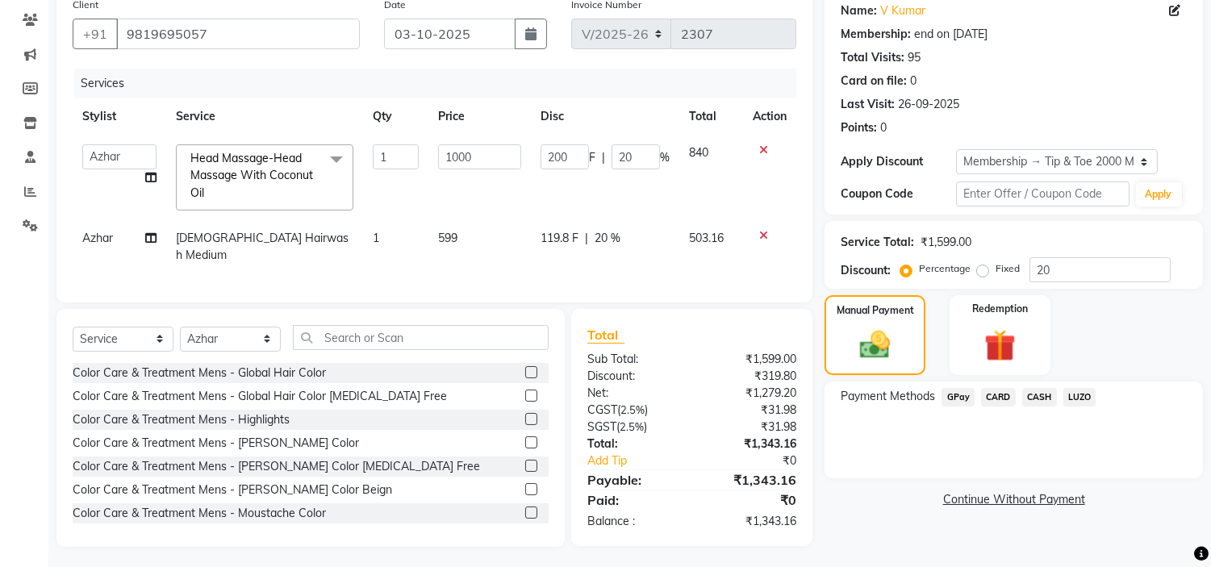
click at [967, 402] on span "GPay" at bounding box center [957, 397] width 33 height 19
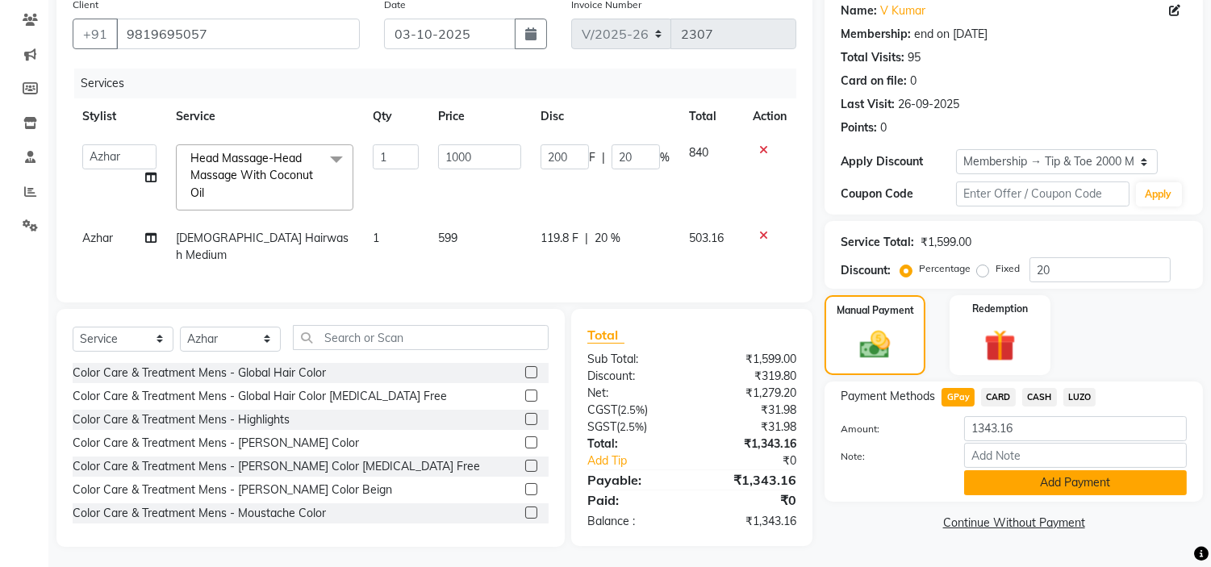
click at [1015, 477] on button "Add Payment" at bounding box center [1075, 482] width 223 height 25
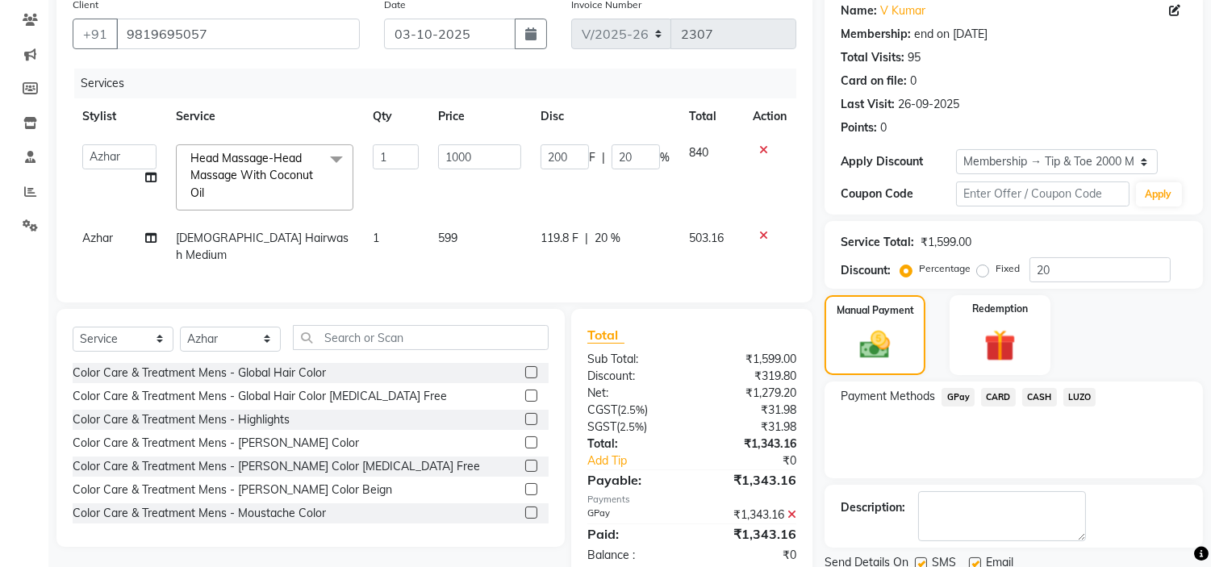
scroll to position [190, 0]
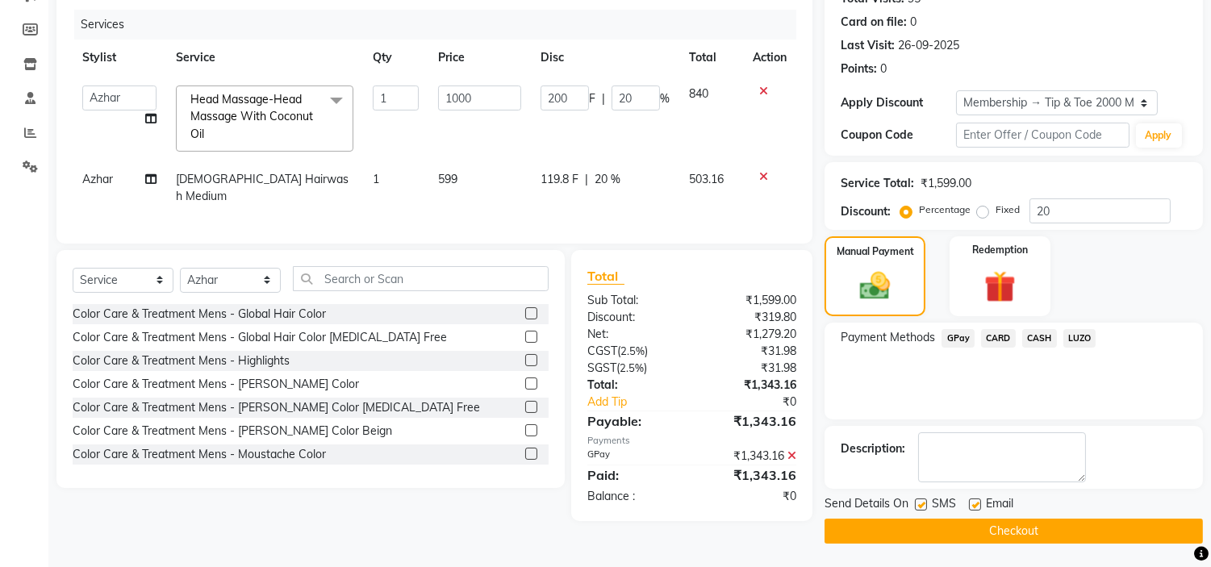
click at [1004, 523] on button "Checkout" at bounding box center [1014, 531] width 378 height 25
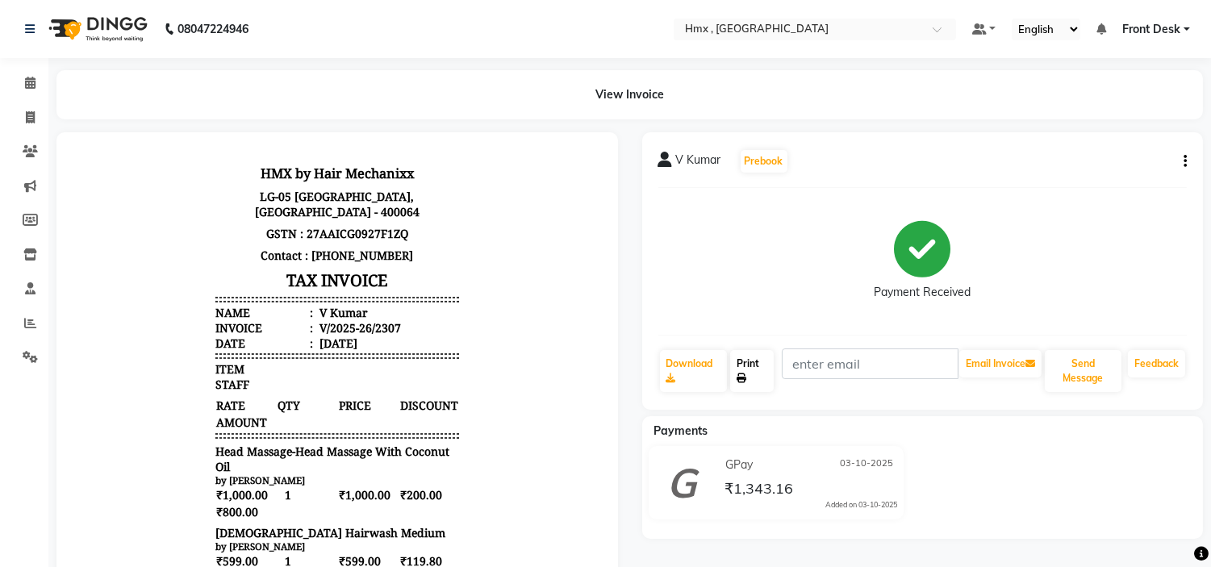
click at [753, 379] on link "Print" at bounding box center [752, 371] width 44 height 42
click at [762, 371] on link "Print" at bounding box center [752, 371] width 44 height 42
click at [743, 377] on icon at bounding box center [742, 379] width 10 height 10
click at [761, 386] on link "Print" at bounding box center [752, 371] width 44 height 42
click at [753, 377] on link "Print" at bounding box center [752, 371] width 44 height 42
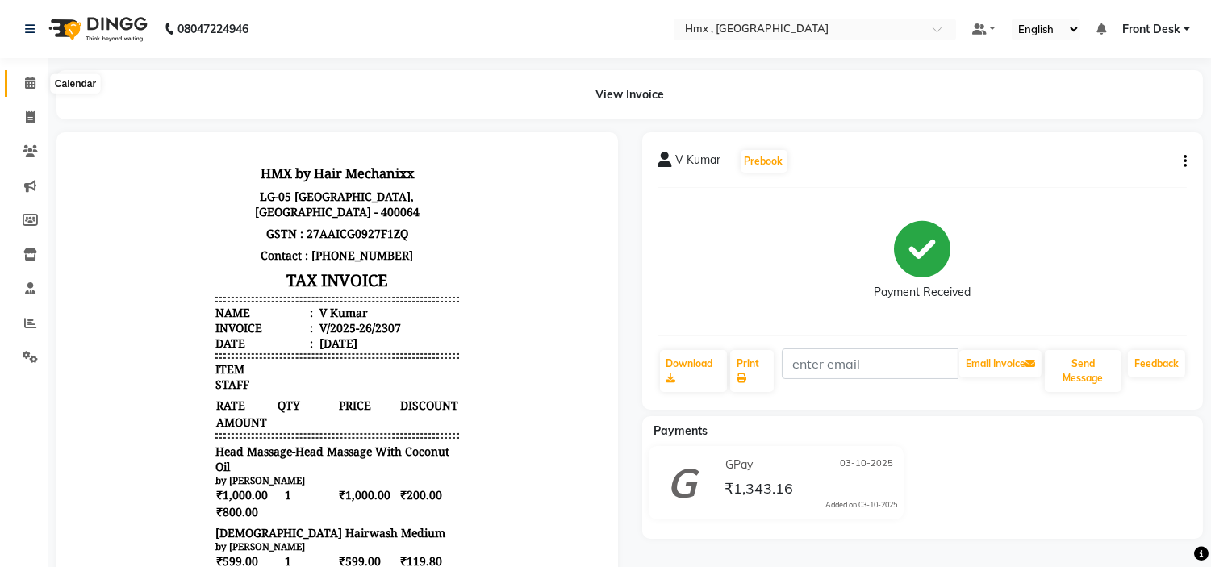
click at [28, 82] on icon at bounding box center [30, 83] width 10 height 12
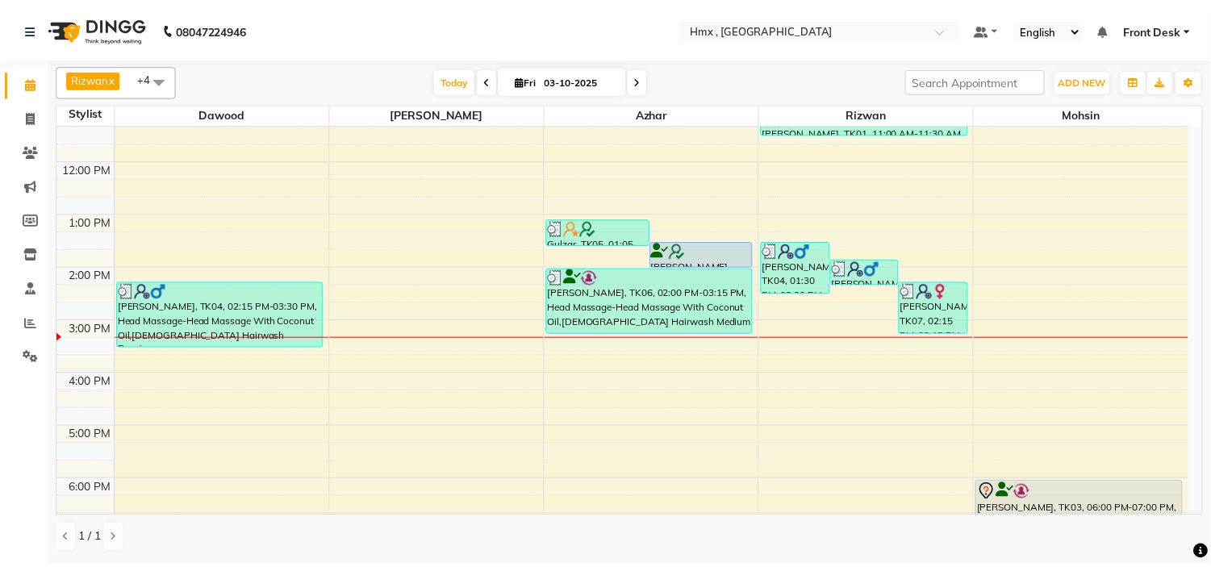
scroll to position [267, 0]
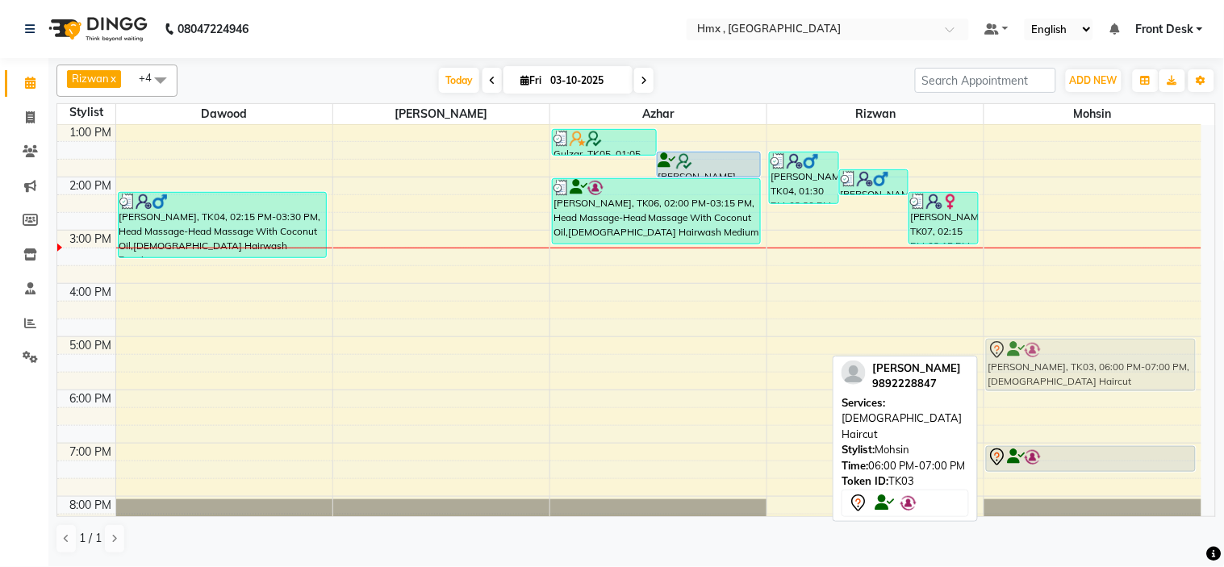
drag, startPoint x: 1033, startPoint y: 407, endPoint x: 1035, endPoint y: 353, distance: 54.1
click at [1035, 353] on div "bhavin, TK03, 06:00 PM-07:00 PM, Male Haircut bhavin, TK03, 07:00 PM-07:30 PM, …" at bounding box center [1092, 230] width 217 height 745
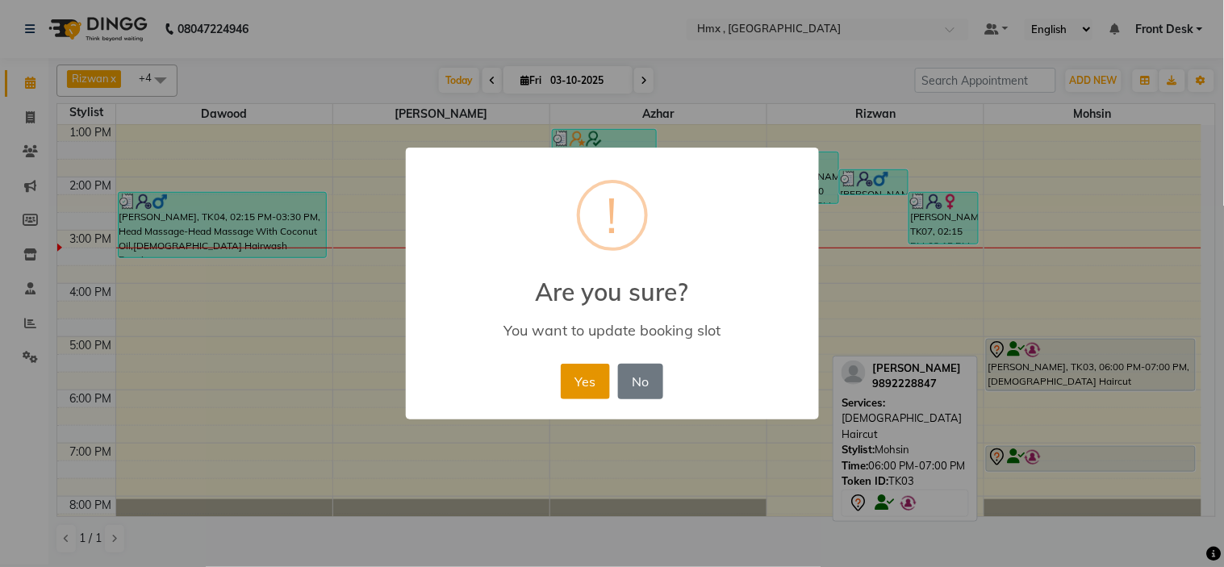
click at [576, 374] on button "Yes" at bounding box center [585, 381] width 49 height 35
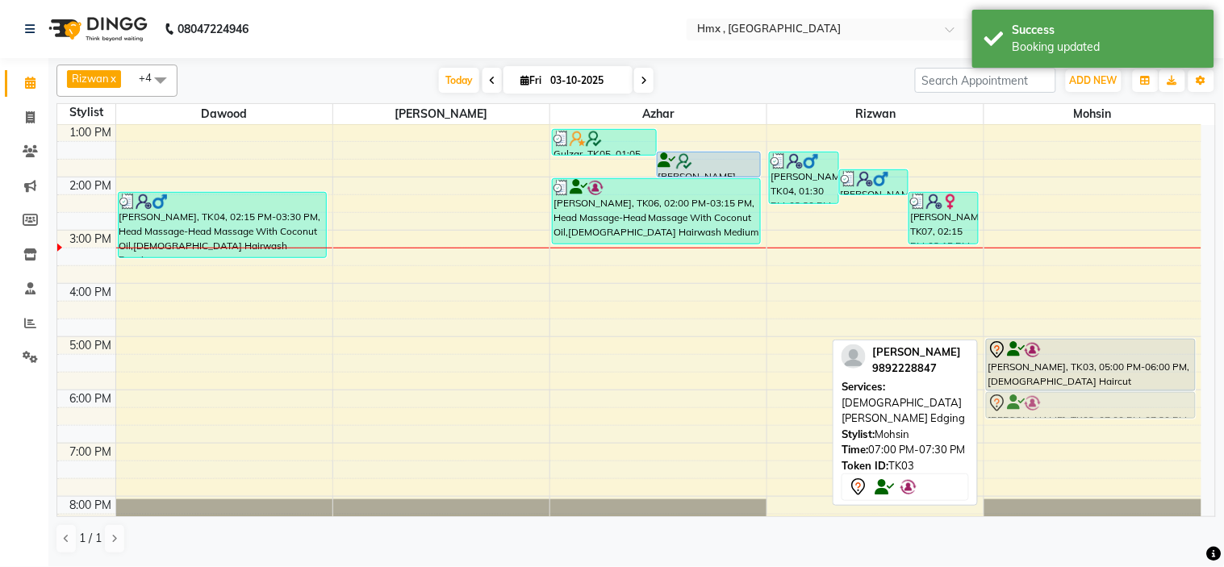
drag, startPoint x: 1038, startPoint y: 457, endPoint x: 1041, endPoint y: 404, distance: 52.5
click at [1041, 404] on div "bhavin, TK03, 05:00 PM-06:00 PM, Male Haircut bhavin, TK03, 07:00 PM-07:30 PM, …" at bounding box center [1092, 230] width 217 height 745
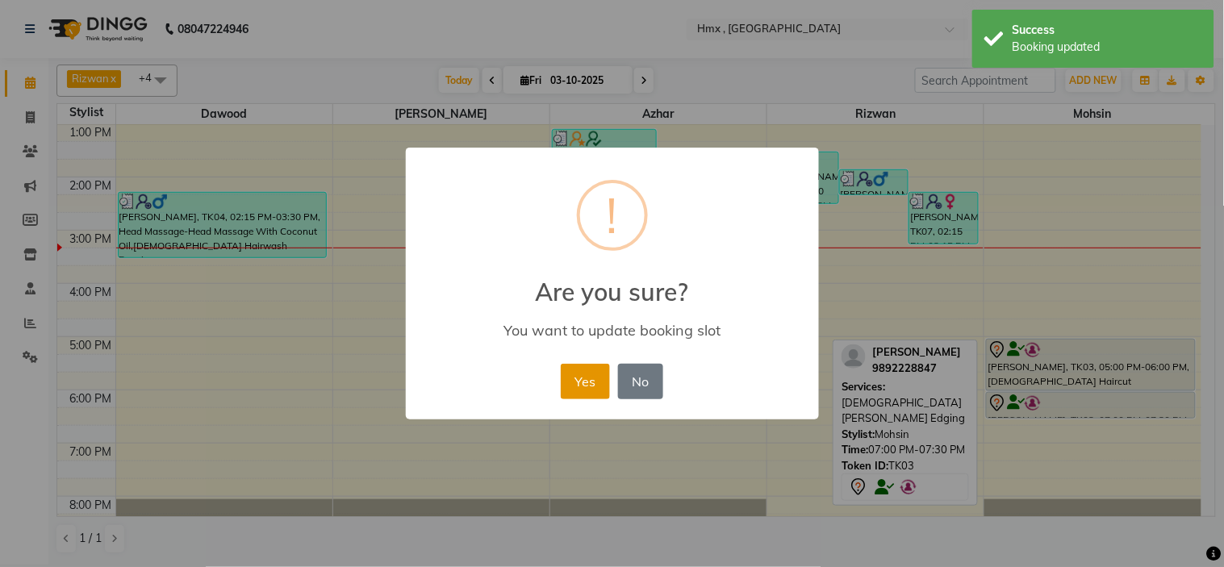
click at [598, 382] on button "Yes" at bounding box center [585, 381] width 49 height 35
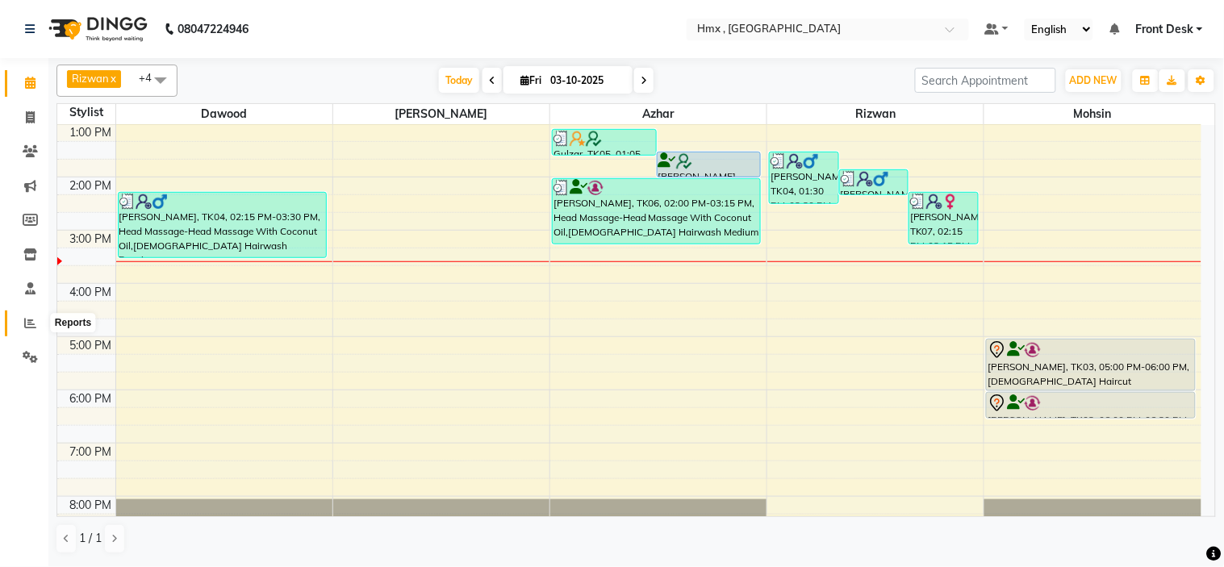
click at [35, 324] on icon at bounding box center [30, 323] width 12 height 12
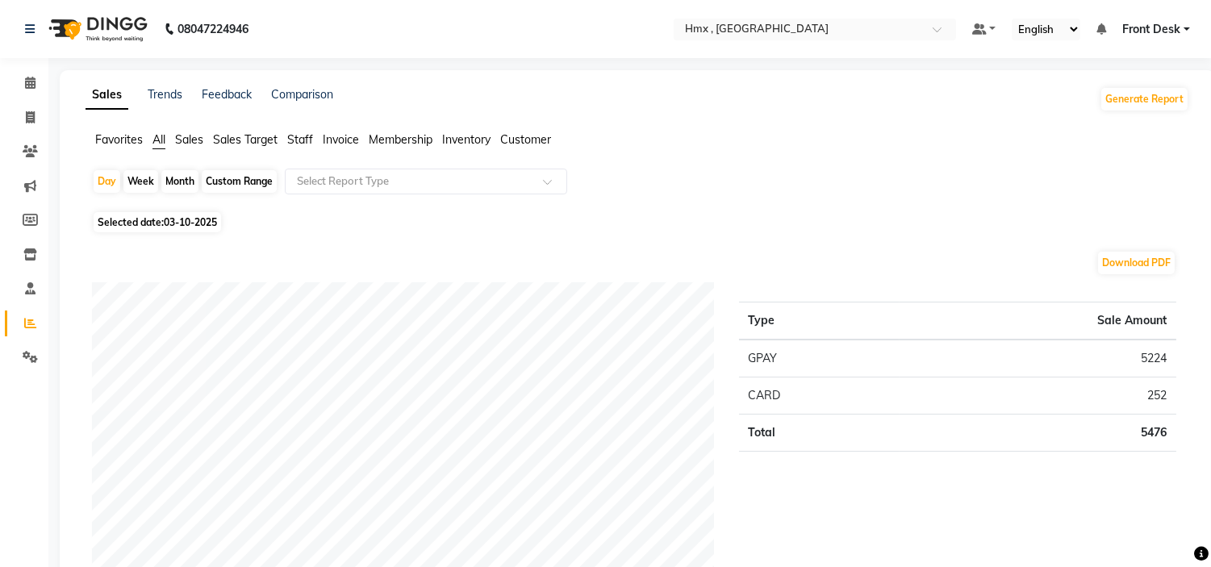
click at [179, 186] on div "Month" at bounding box center [179, 181] width 37 height 23
select select "10"
select select "2025"
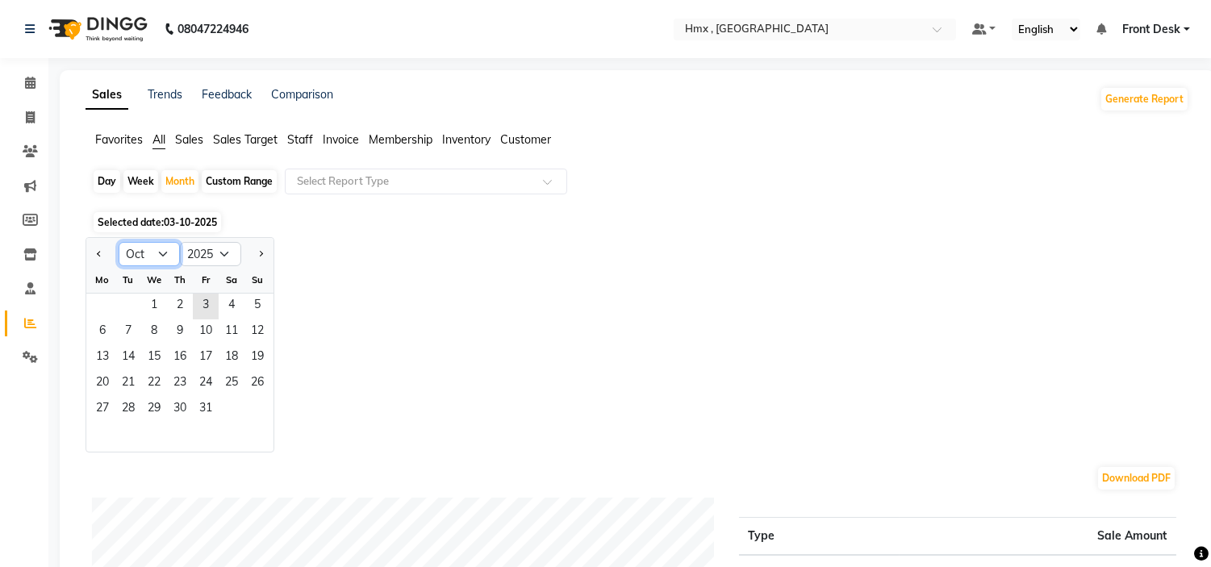
click at [165, 253] on select "Jan Feb Mar Apr May Jun Jul Aug Sep Oct Nov Dec" at bounding box center [149, 254] width 61 height 24
select select "9"
click at [119, 242] on select "Jan Feb Mar Apr May Jun Jul Aug Sep Oct Nov Dec" at bounding box center [149, 254] width 61 height 24
click at [103, 309] on span "1" at bounding box center [103, 307] width 26 height 26
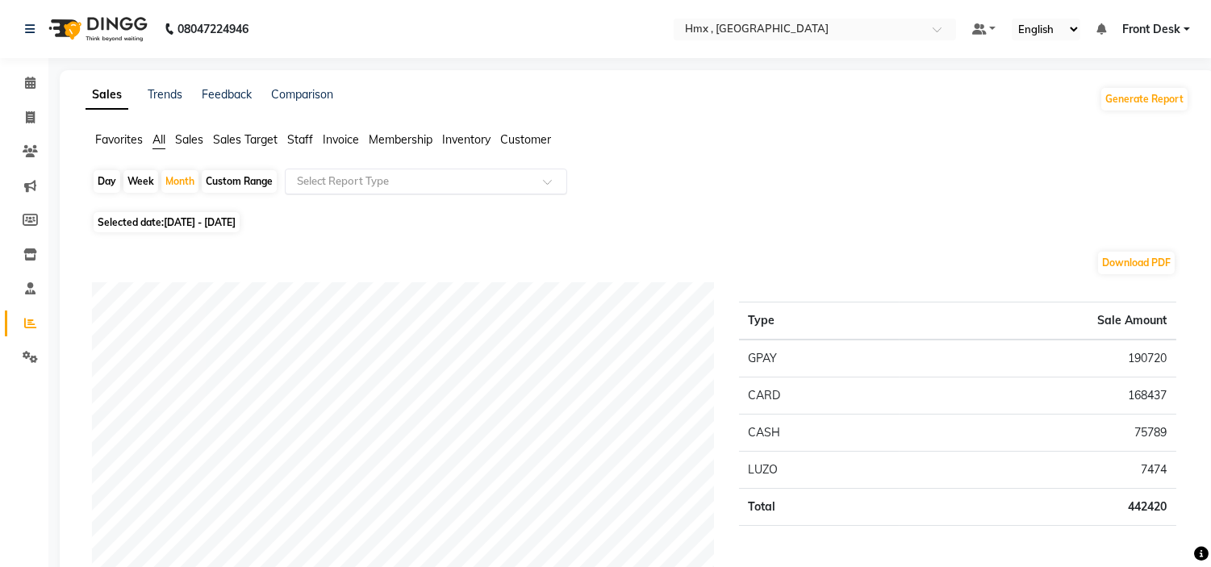
click at [369, 182] on input "text" at bounding box center [410, 181] width 232 height 16
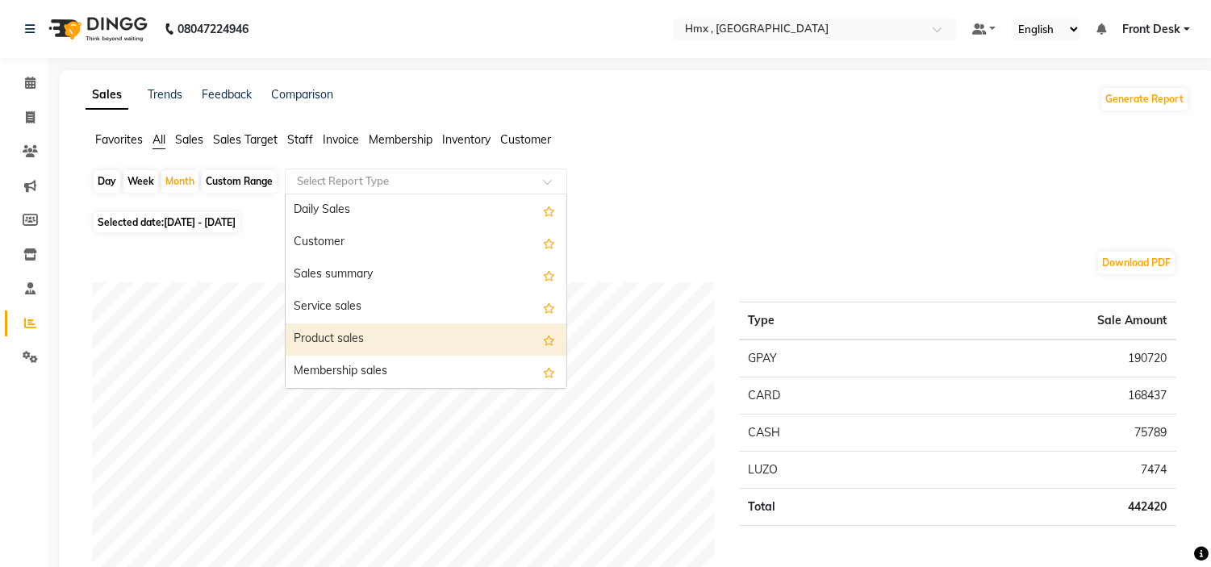
click at [367, 336] on div "Product sales" at bounding box center [426, 340] width 281 height 32
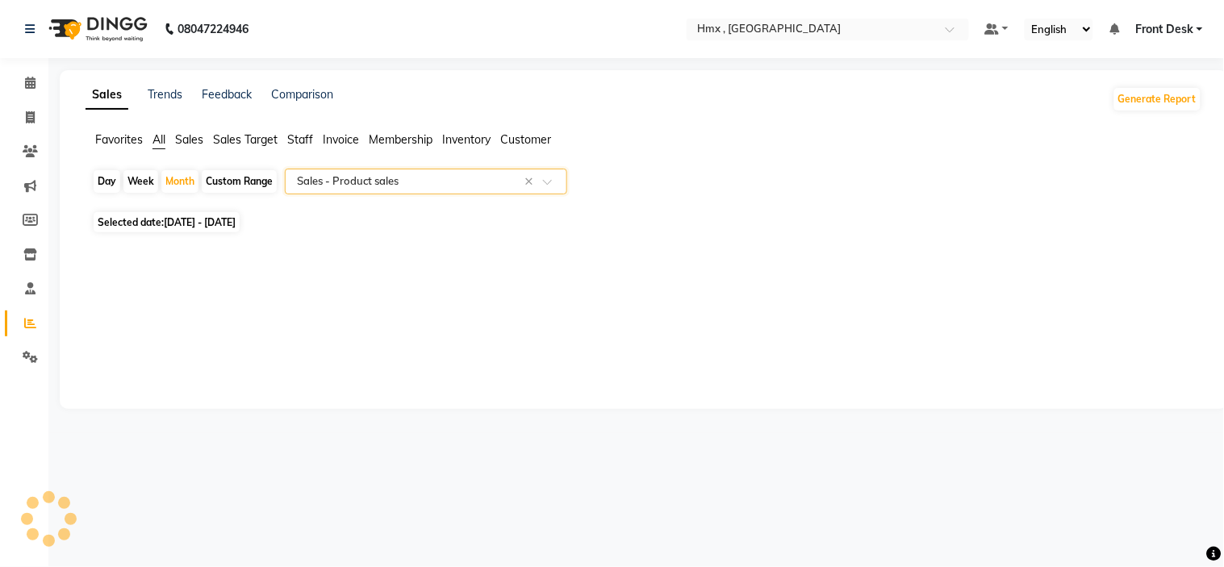
select select "filtered_report"
select select "csv"
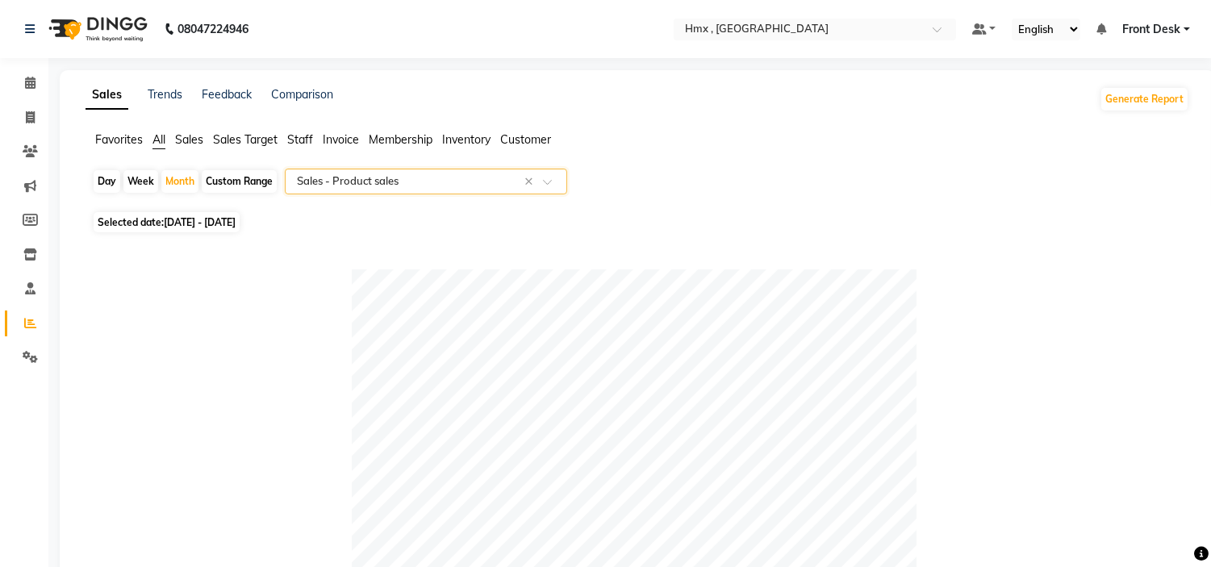
click at [351, 138] on span "Invoice" at bounding box center [341, 139] width 36 height 15
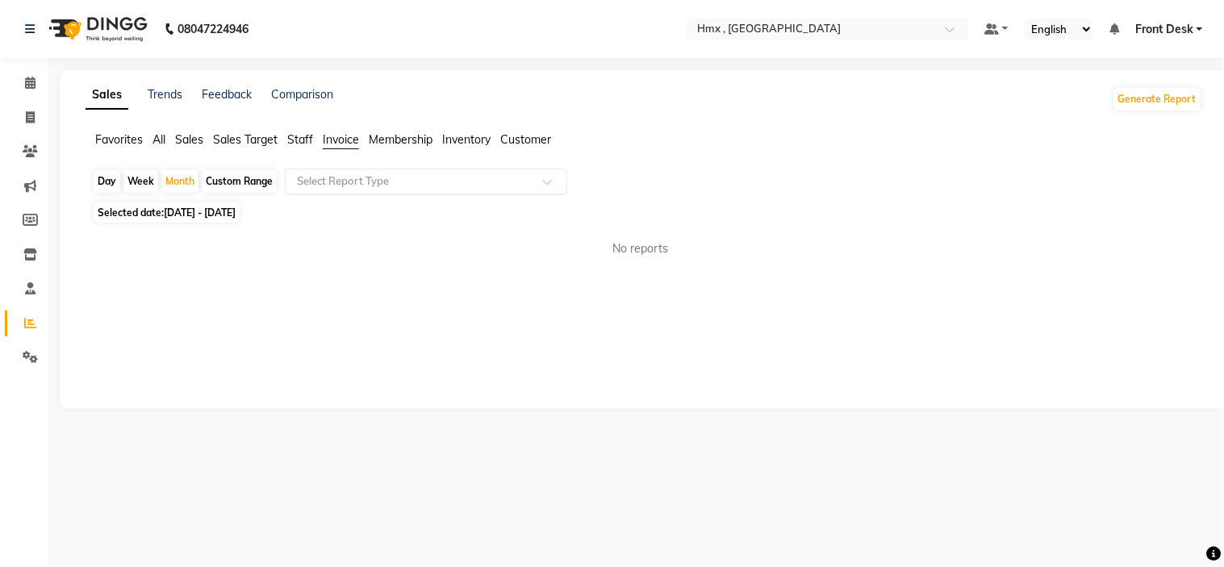
click at [363, 174] on input "text" at bounding box center [410, 181] width 232 height 16
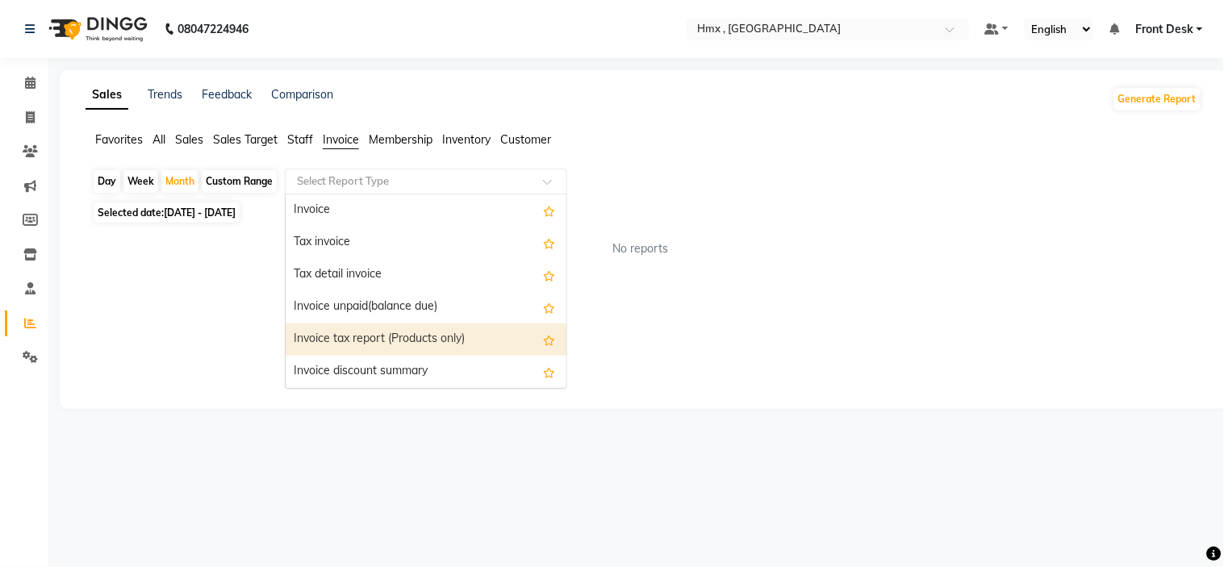
click at [425, 339] on div "Invoice tax report (Products only)" at bounding box center [426, 340] width 281 height 32
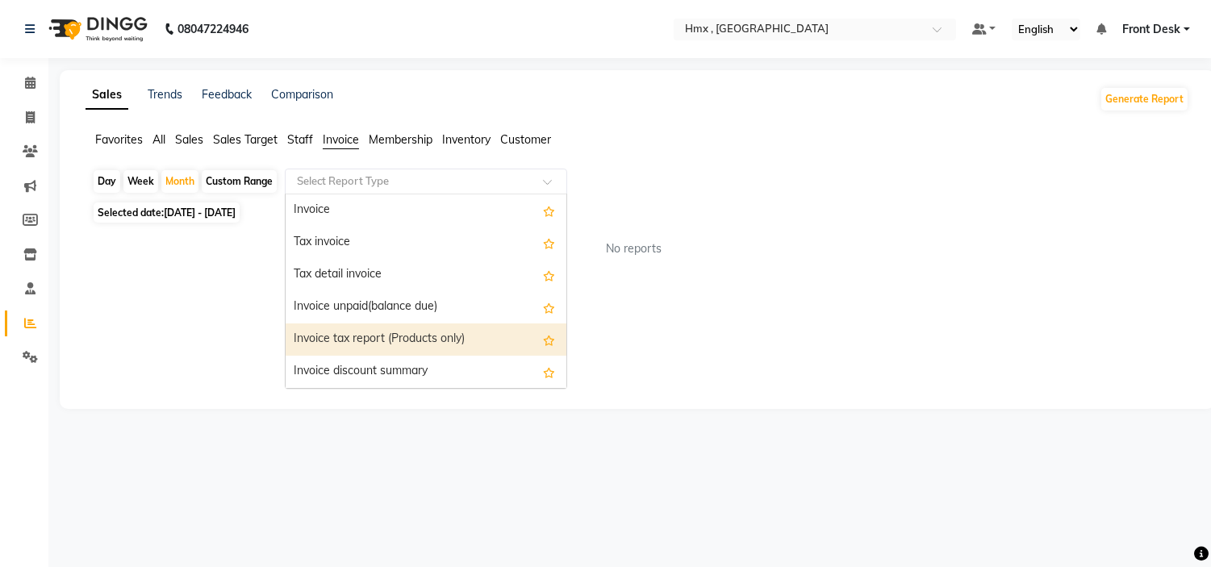
select select "filtered_report"
select select "csv"
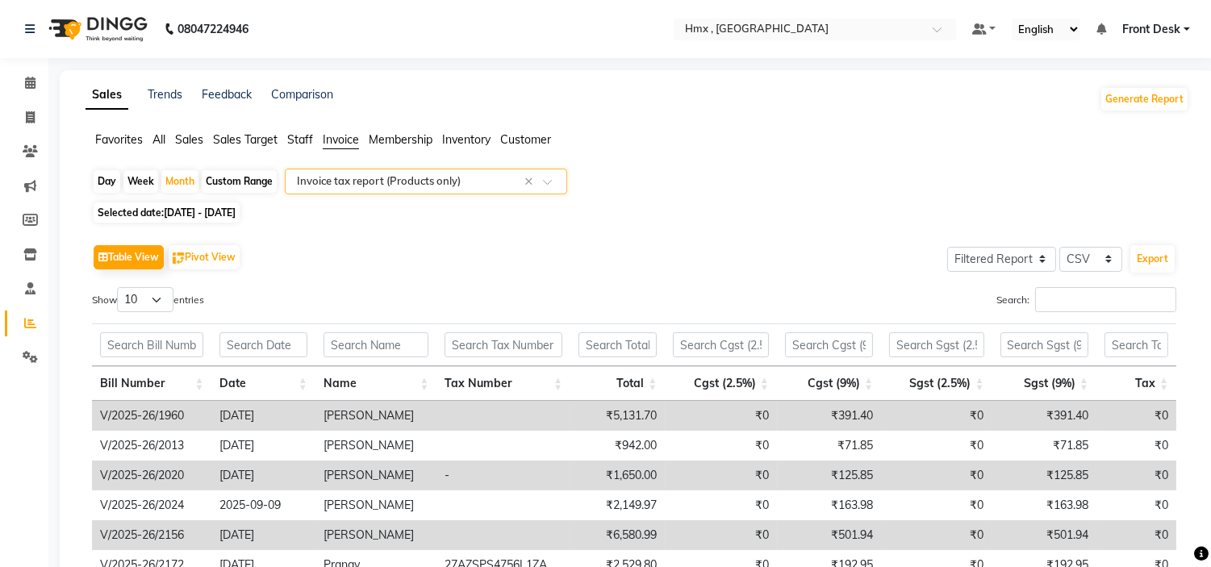
scroll to position [208, 0]
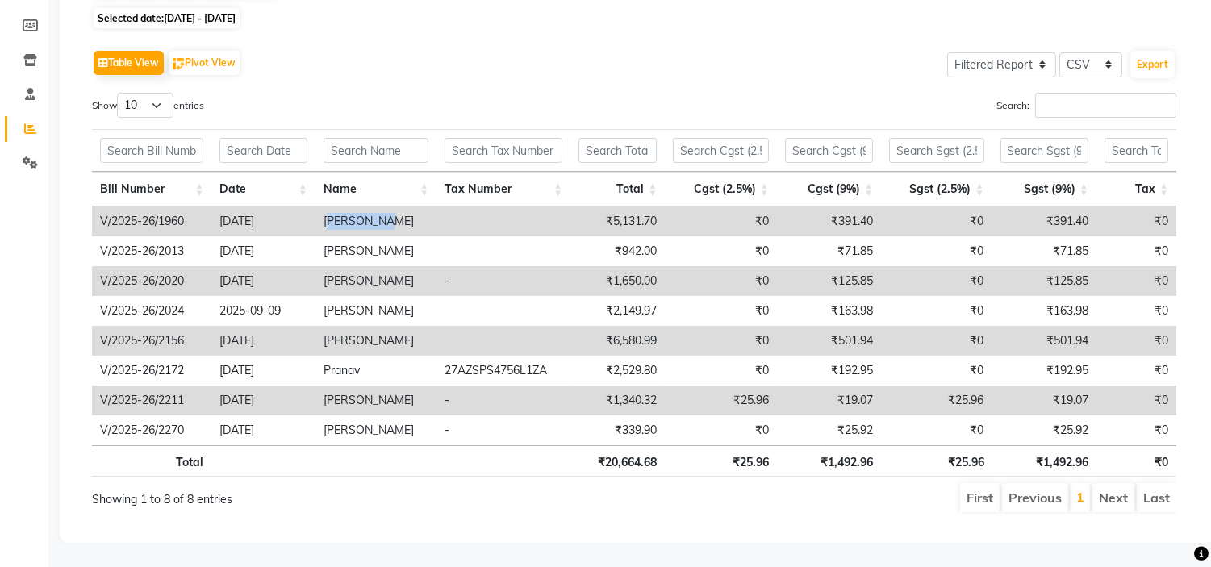
drag, startPoint x: 328, startPoint y: 203, endPoint x: 378, endPoint y: 214, distance: 51.1
click at [378, 214] on td "Varsja Thakurani" at bounding box center [376, 222] width 122 height 30
drag, startPoint x: 324, startPoint y: 207, endPoint x: 428, endPoint y: 207, distance: 104.9
click at [428, 207] on td "Varsja Thakurani" at bounding box center [376, 222] width 122 height 30
copy td "Varsja Thakurani"
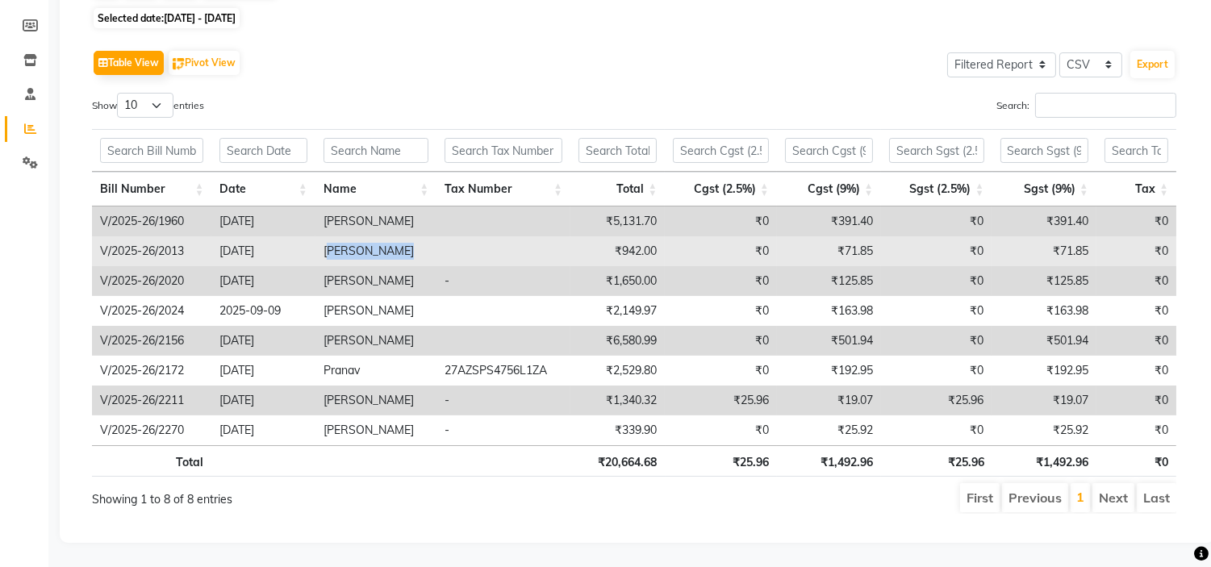
drag, startPoint x: 325, startPoint y: 237, endPoint x: 408, endPoint y: 245, distance: 83.5
click at [408, 245] on td "Jigar Kapadia" at bounding box center [376, 251] width 122 height 30
drag, startPoint x: 319, startPoint y: 232, endPoint x: 394, endPoint y: 239, distance: 74.5
click at [394, 239] on td "Jigar Kapadia" at bounding box center [376, 251] width 122 height 30
copy td "Jigar Kapadia"
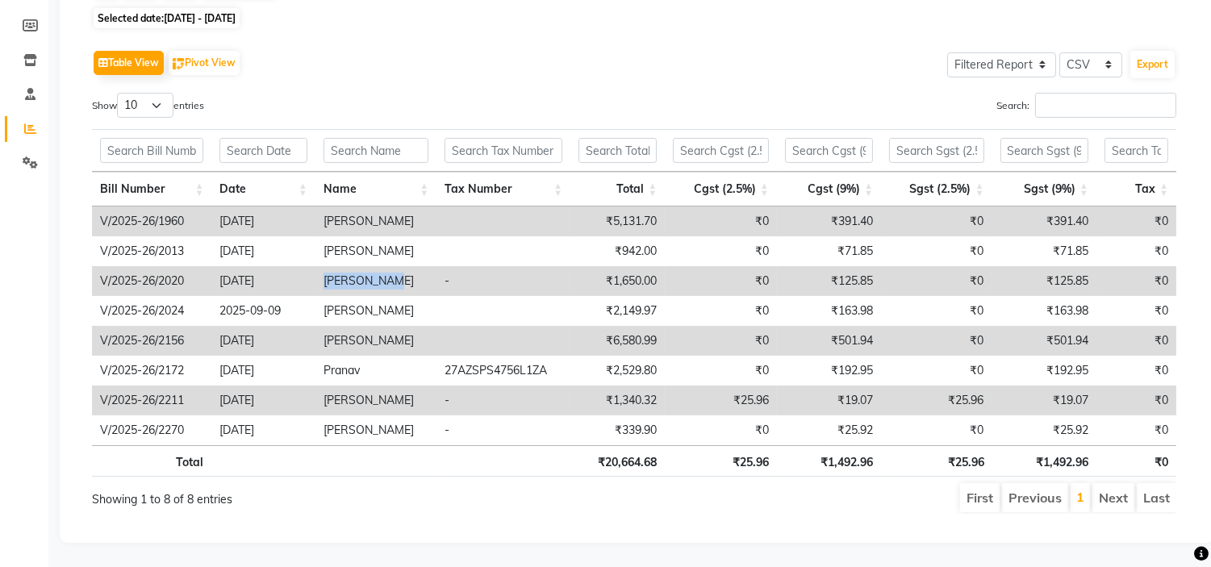
drag, startPoint x: 324, startPoint y: 265, endPoint x: 395, endPoint y: 269, distance: 71.9
click at [395, 269] on td "Avni Parekh" at bounding box center [376, 281] width 122 height 30
copy td "Avni Parekh"
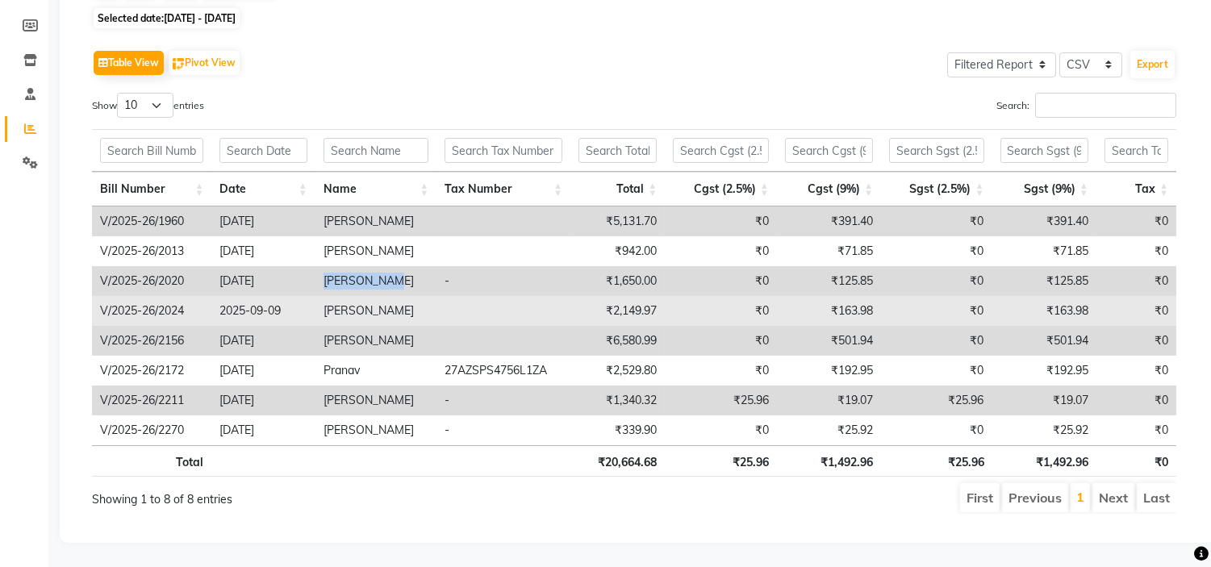
drag, startPoint x: 327, startPoint y: 290, endPoint x: 416, endPoint y: 299, distance: 89.9
click at [416, 299] on td "Hitendra Kapopra" at bounding box center [376, 311] width 122 height 30
copy td "Hitendra Kapopra"
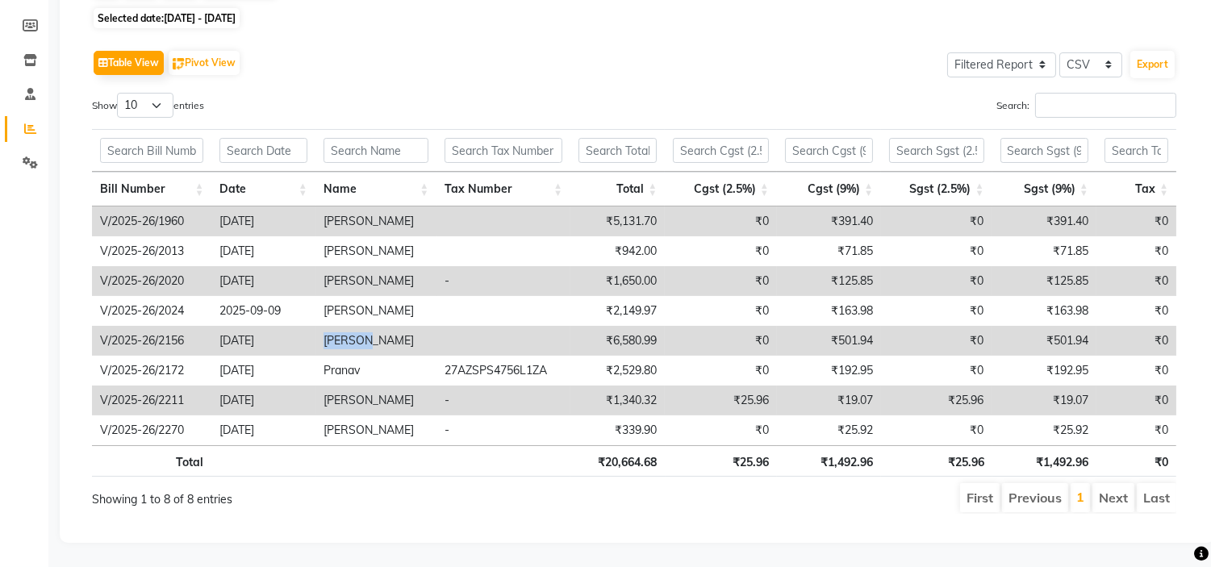
drag, startPoint x: 326, startPoint y: 324, endPoint x: 378, endPoint y: 329, distance: 51.9
click at [378, 329] on td "Harshak" at bounding box center [376, 341] width 122 height 30
copy td "Harshak"
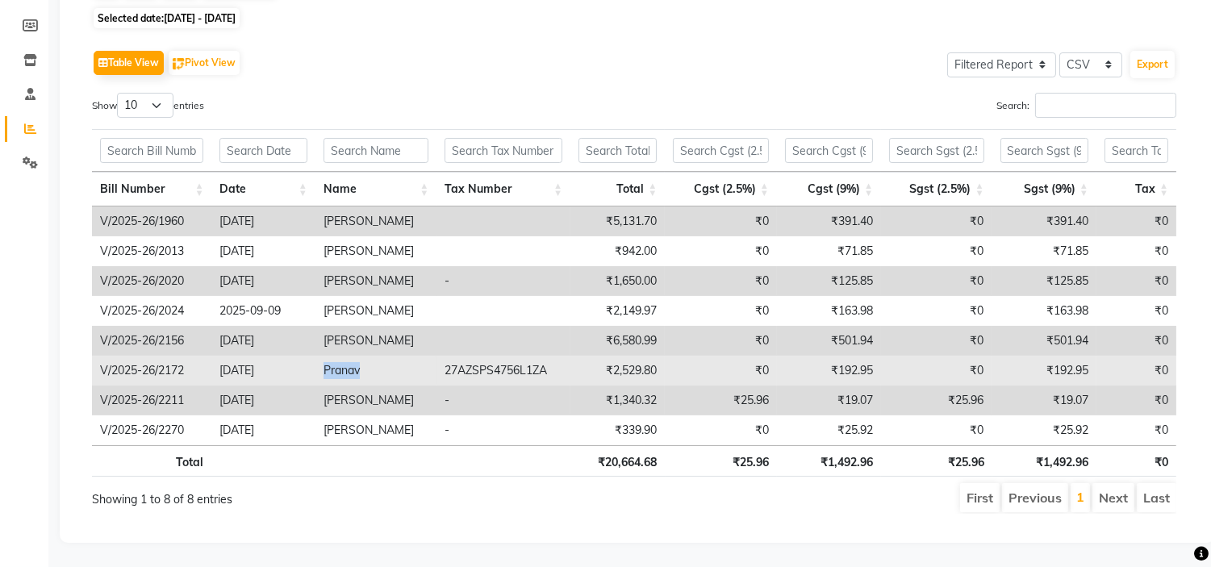
drag, startPoint x: 321, startPoint y: 358, endPoint x: 378, endPoint y: 365, distance: 56.9
click at [378, 365] on td "Pranav" at bounding box center [376, 371] width 122 height 30
copy td "Pranav"
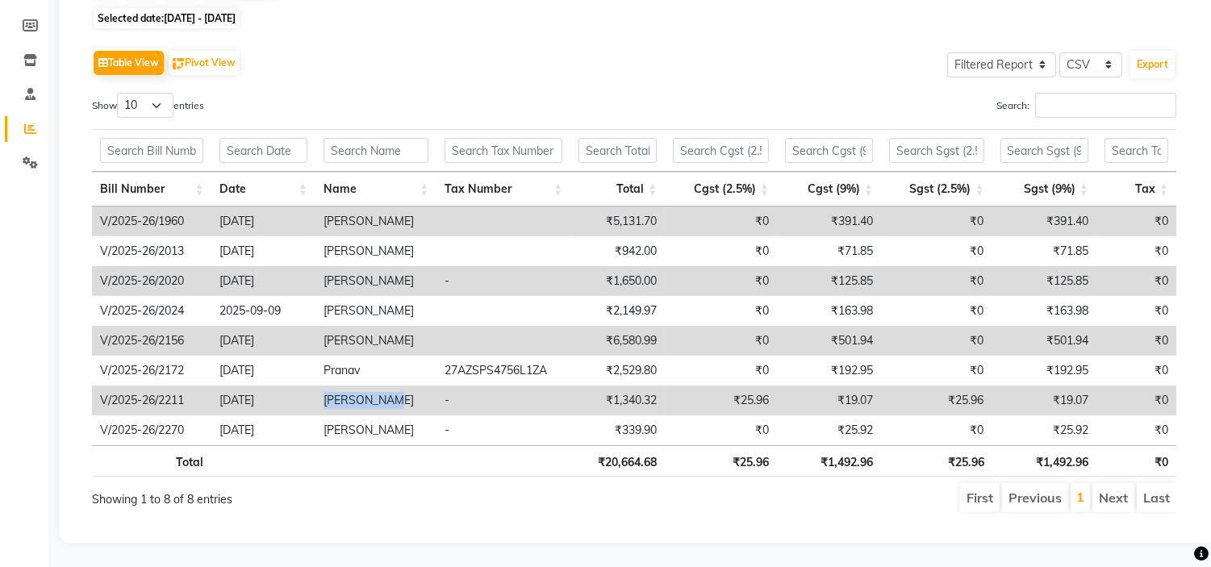
drag, startPoint x: 320, startPoint y: 385, endPoint x: 402, endPoint y: 390, distance: 81.7
click at [402, 390] on td "Ali Dhanani" at bounding box center [376, 401] width 122 height 30
copy td "Ali Dhanani"
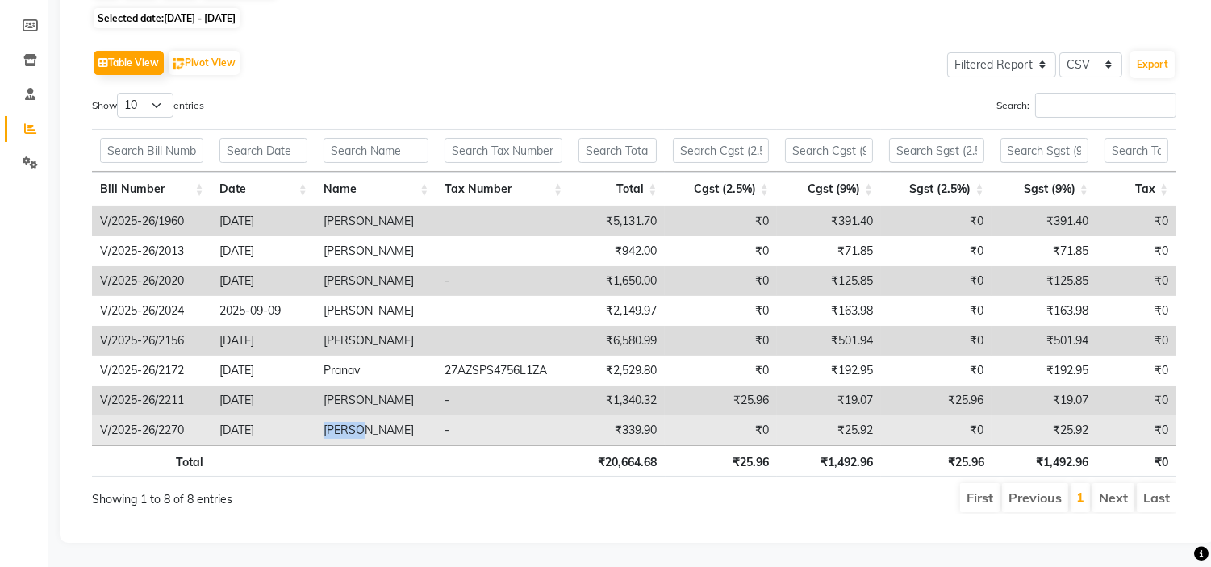
drag, startPoint x: 324, startPoint y: 413, endPoint x: 378, endPoint y: 420, distance: 54.5
click at [378, 420] on td "Vivaan" at bounding box center [376, 430] width 122 height 30
copy td "Vivaan"
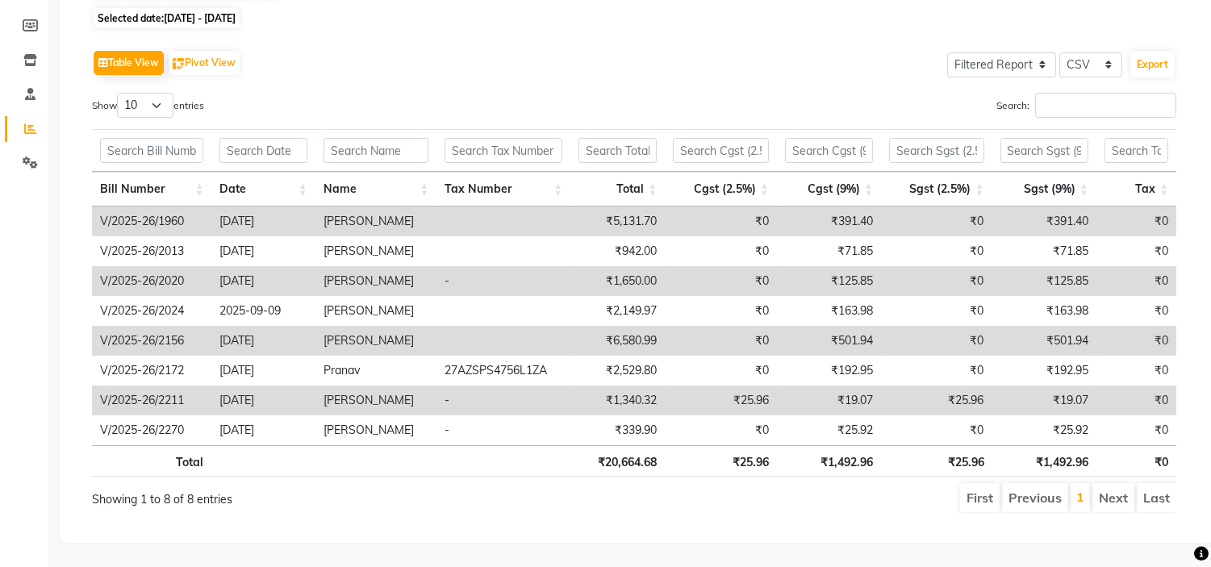
click at [230, 207] on td "2025-09-03" at bounding box center [262, 222] width 103 height 30
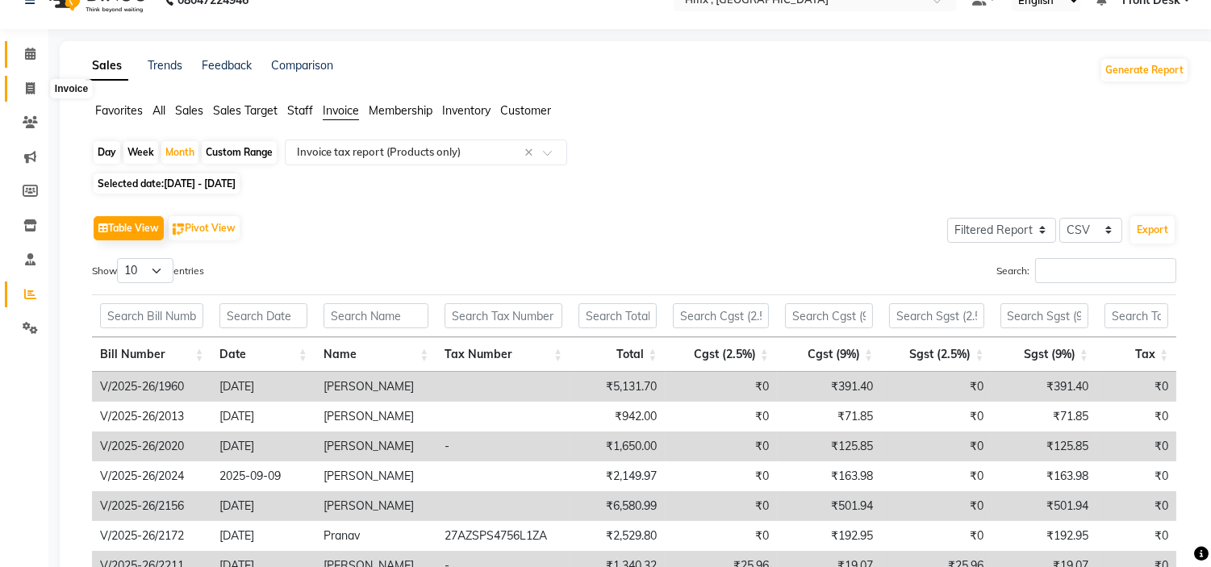
click at [27, 90] on icon at bounding box center [30, 88] width 9 height 12
select select "5711"
select select "service"
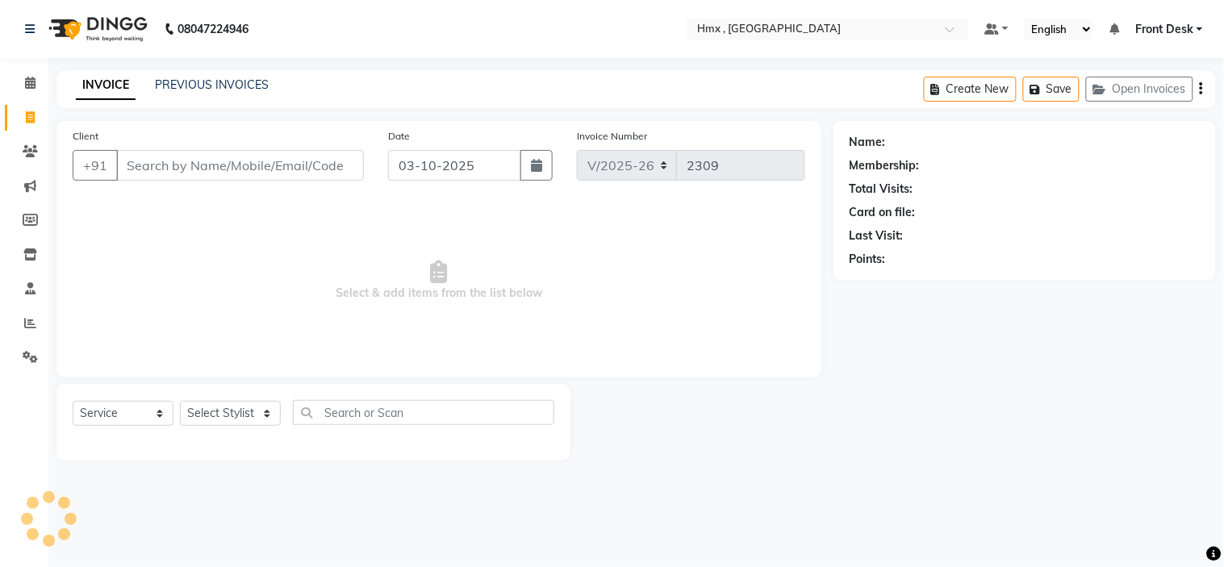
click at [186, 167] on input "Client" at bounding box center [240, 165] width 248 height 31
click at [211, 75] on div "INVOICE PREVIOUS INVOICES Create New Save Open Invoices" at bounding box center [635, 89] width 1159 height 38
click at [200, 87] on link "PREVIOUS INVOICES" at bounding box center [212, 84] width 114 height 15
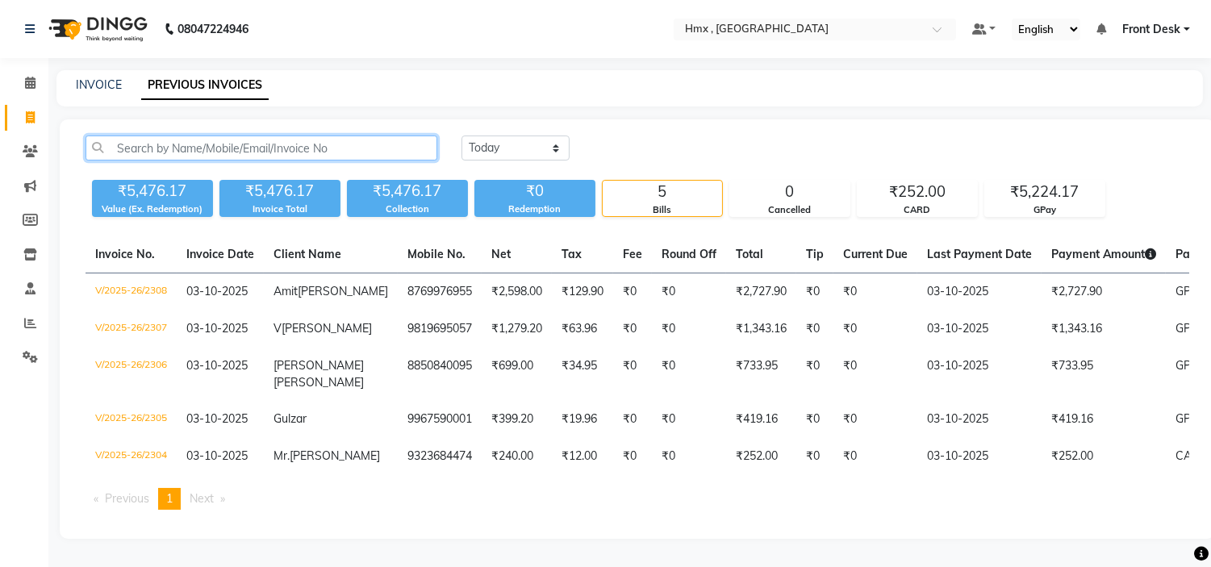
click at [170, 140] on input "text" at bounding box center [262, 148] width 352 height 25
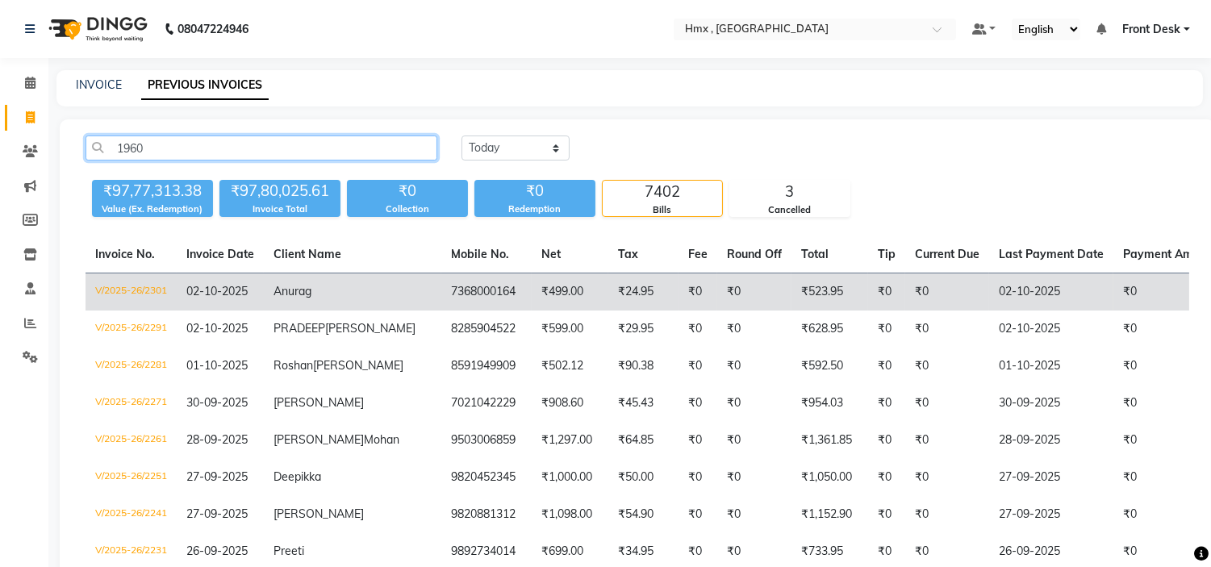
type input "1960"
click at [244, 291] on span "02-10-2025" at bounding box center [216, 291] width 61 height 15
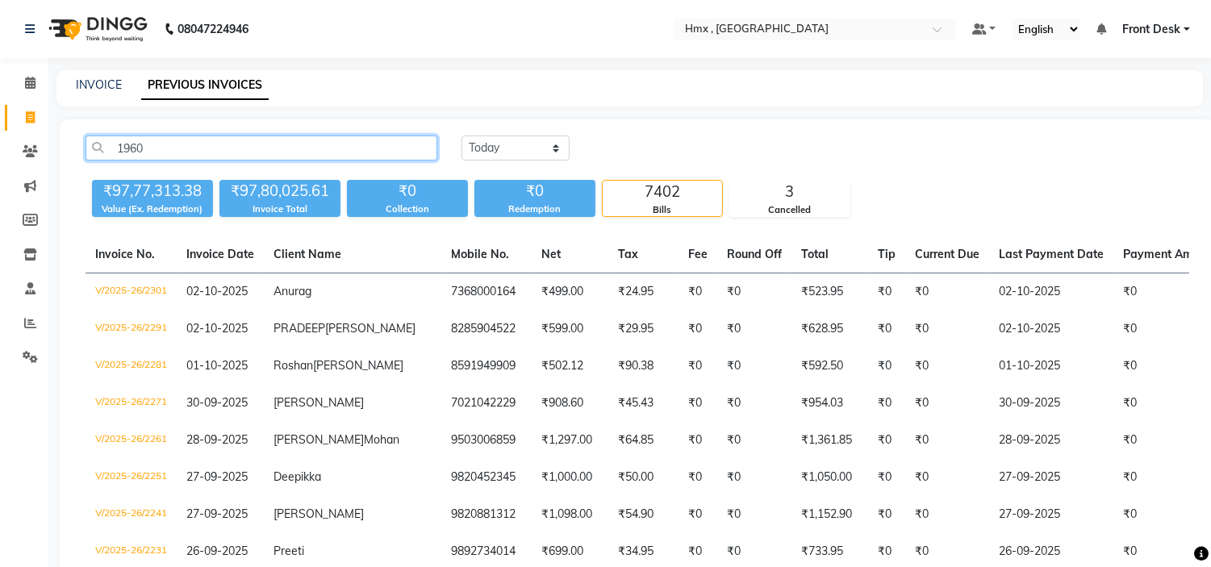
click at [196, 140] on input "1960" at bounding box center [262, 148] width 352 height 25
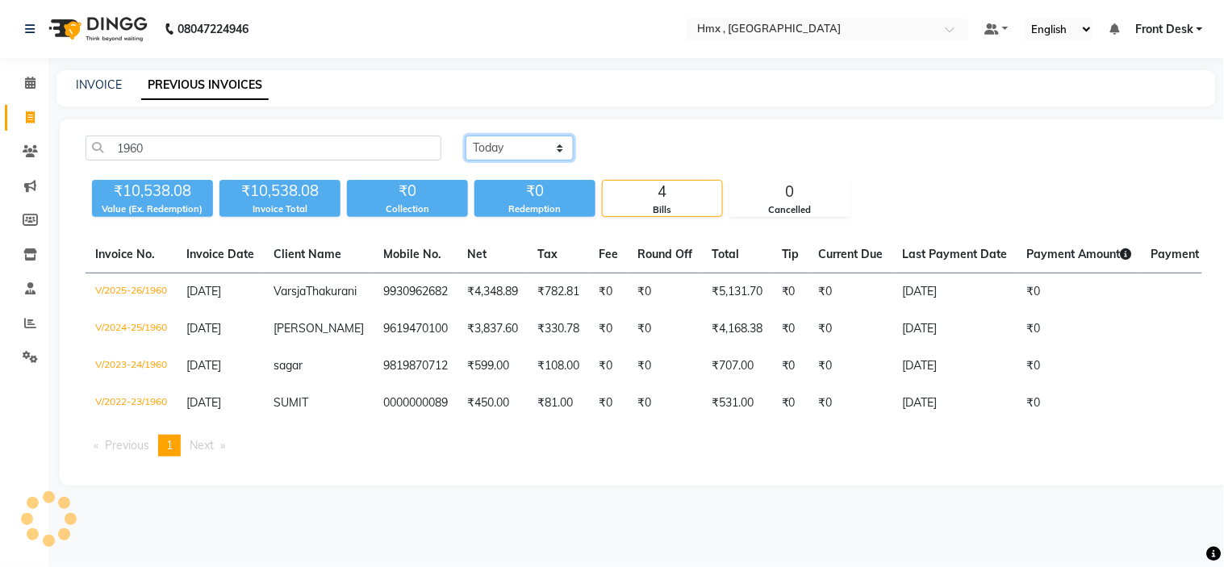
click at [509, 141] on select "Today Yesterday Custom Range" at bounding box center [520, 148] width 108 height 25
select select "range"
click at [466, 136] on select "Today Yesterday Custom Range" at bounding box center [520, 148] width 108 height 25
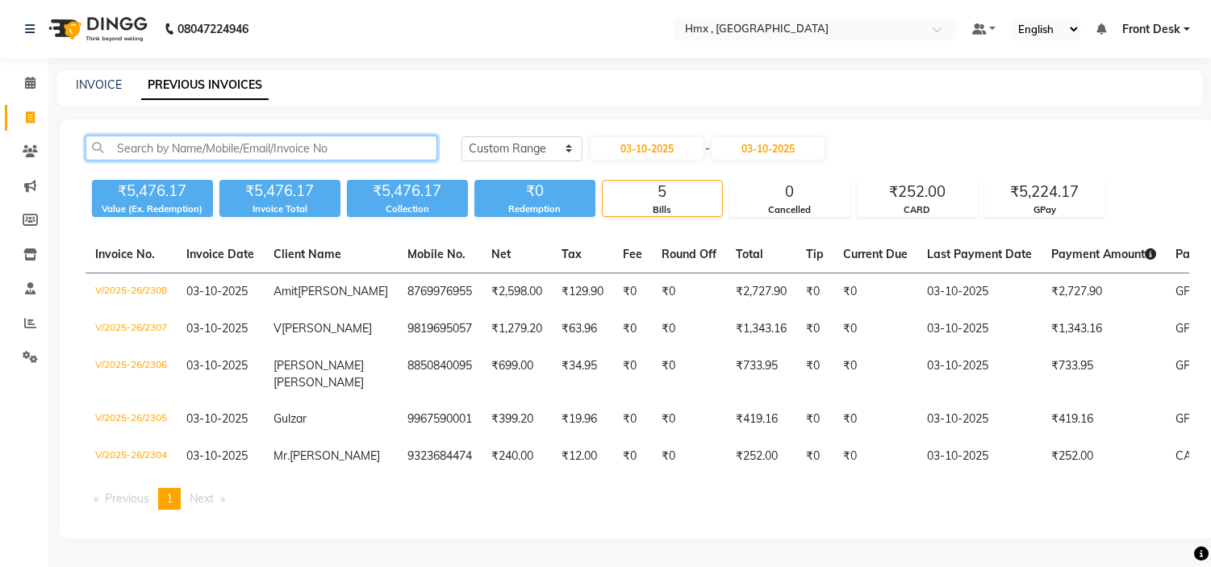
click at [293, 149] on input "text" at bounding box center [262, 148] width 352 height 25
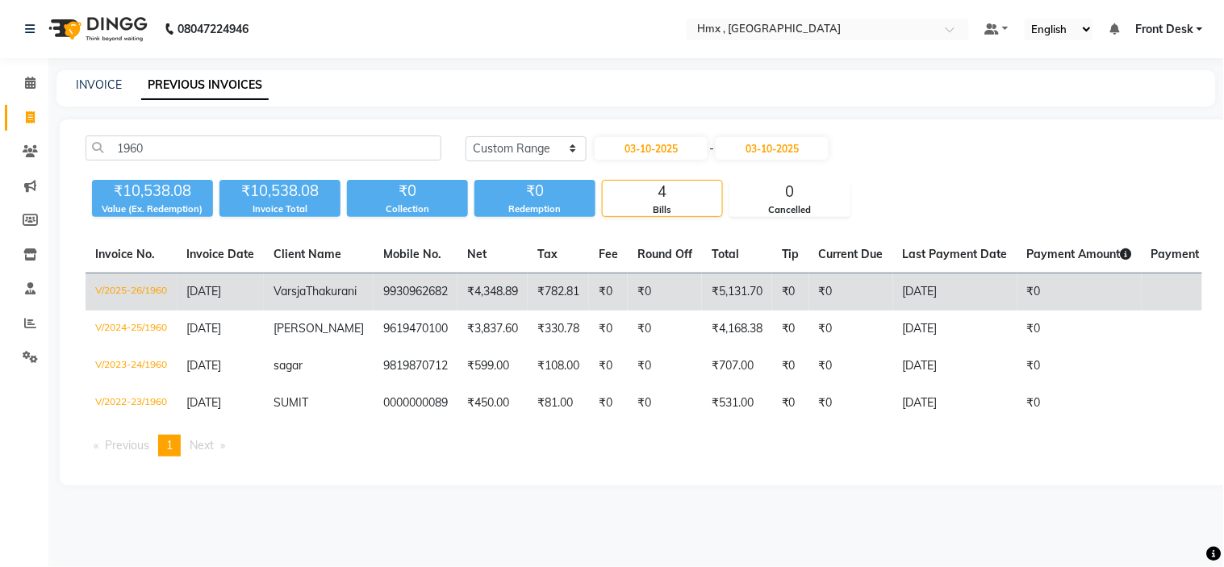
click at [382, 295] on td "9930962682" at bounding box center [416, 292] width 84 height 38
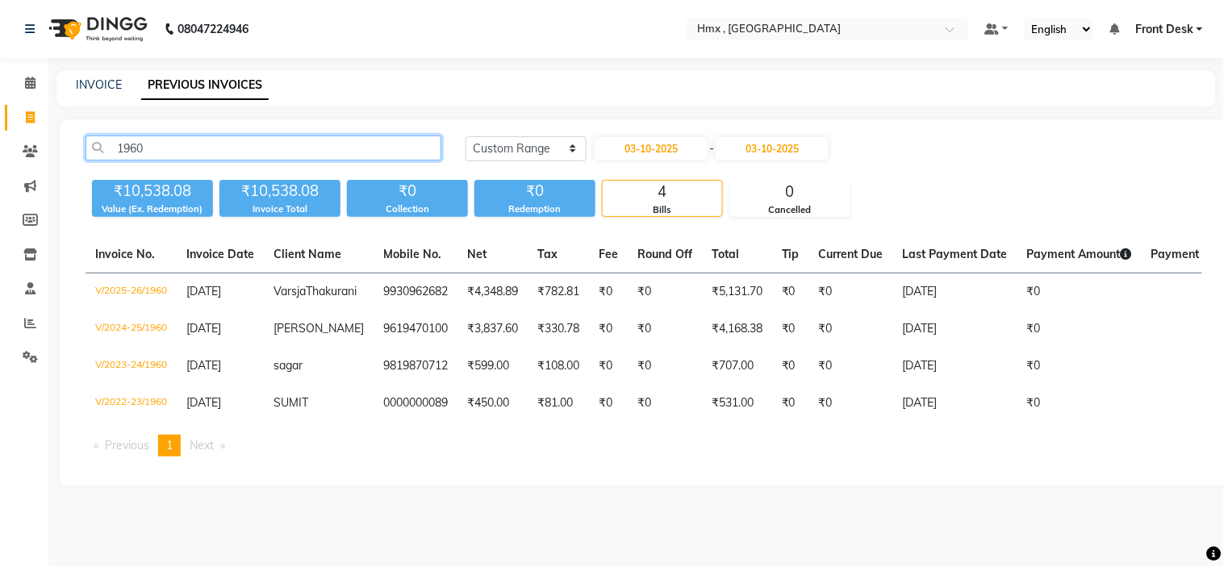
drag, startPoint x: 178, startPoint y: 148, endPoint x: 52, endPoint y: 161, distance: 127.3
click at [52, 161] on main "INVOICE PREVIOUS INVOICES 1960 Today Yesterday Custom Range 03-10-2025 - 03-10-…" at bounding box center [635, 290] width 1175 height 440
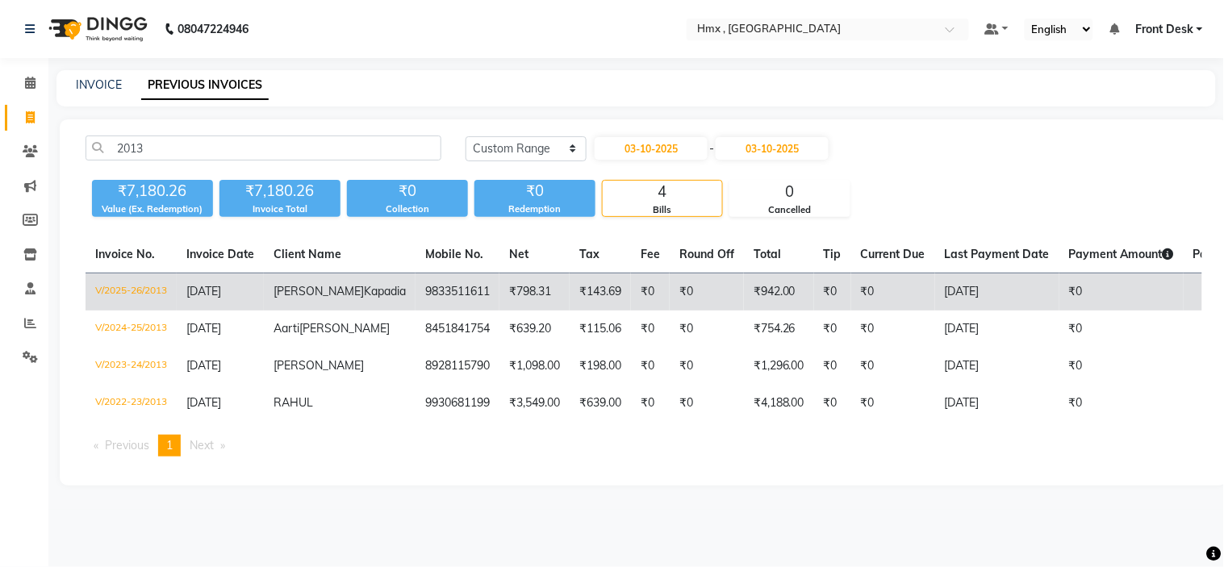
click at [415, 290] on td "9833511611" at bounding box center [457, 292] width 84 height 38
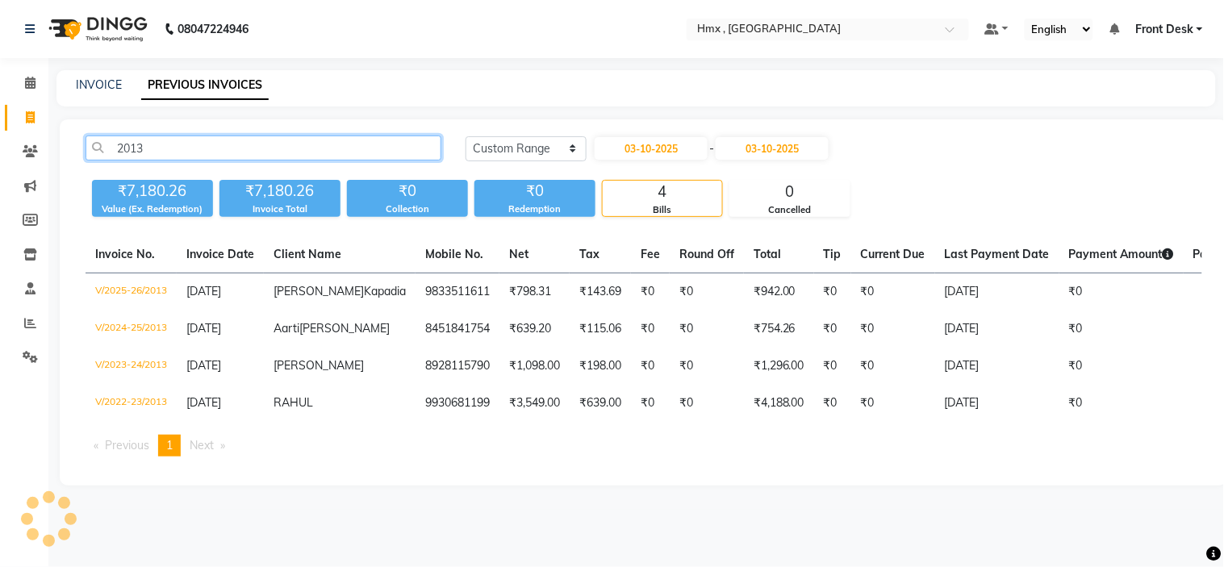
click at [157, 146] on input "2013" at bounding box center [264, 148] width 356 height 25
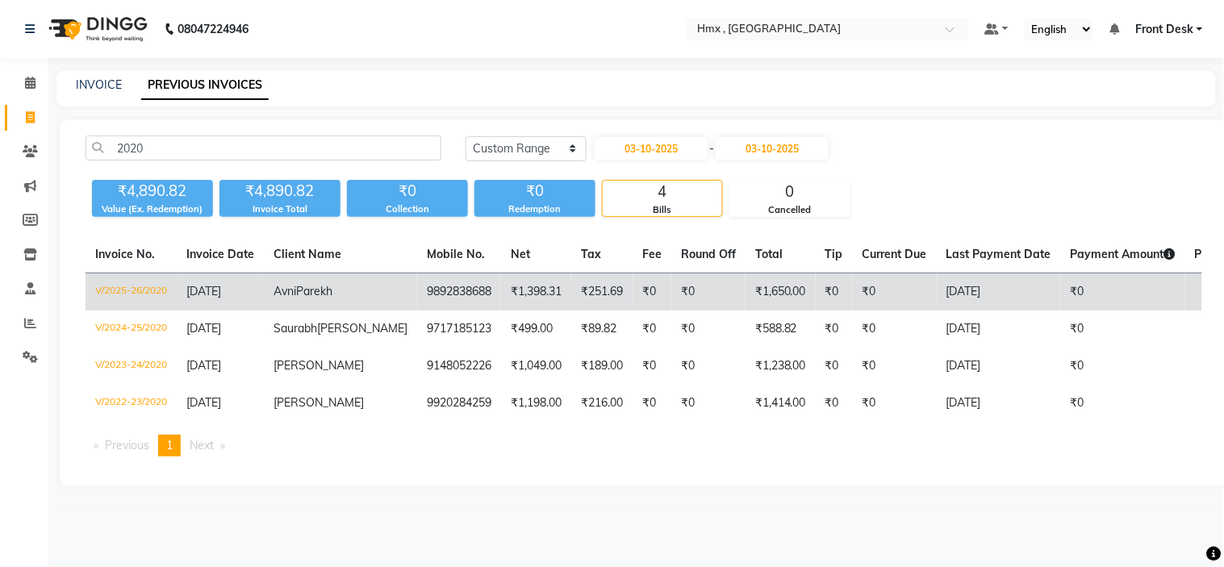
click at [297, 292] on span "Parekh" at bounding box center [314, 291] width 36 height 15
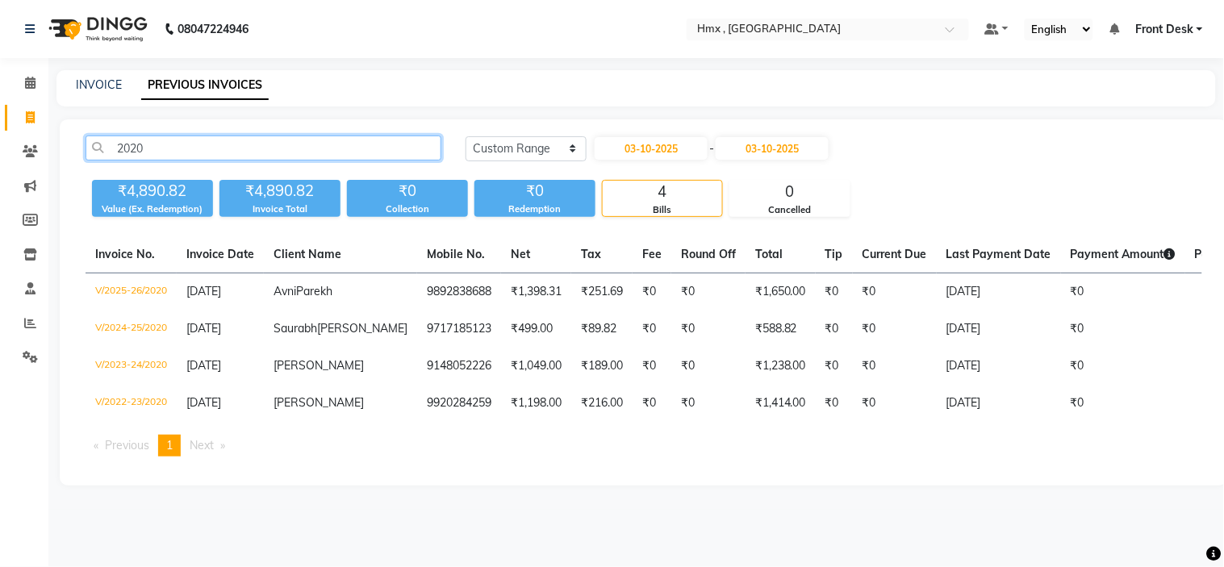
click at [163, 148] on input "2020" at bounding box center [264, 148] width 356 height 25
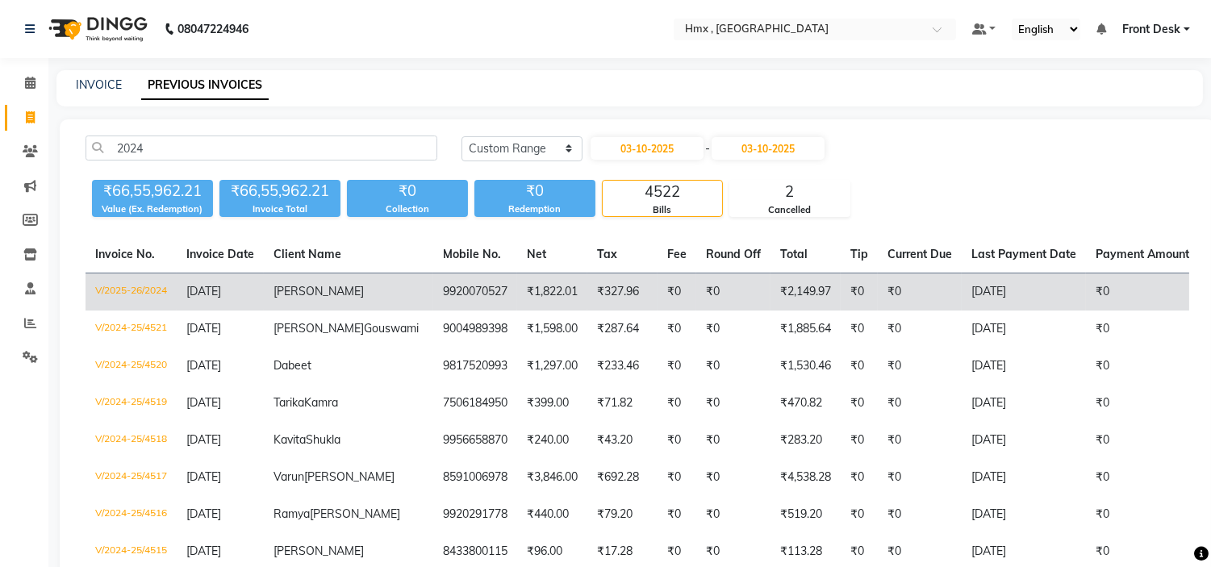
click at [305, 294] on span "Hitendra" at bounding box center [318, 291] width 90 height 15
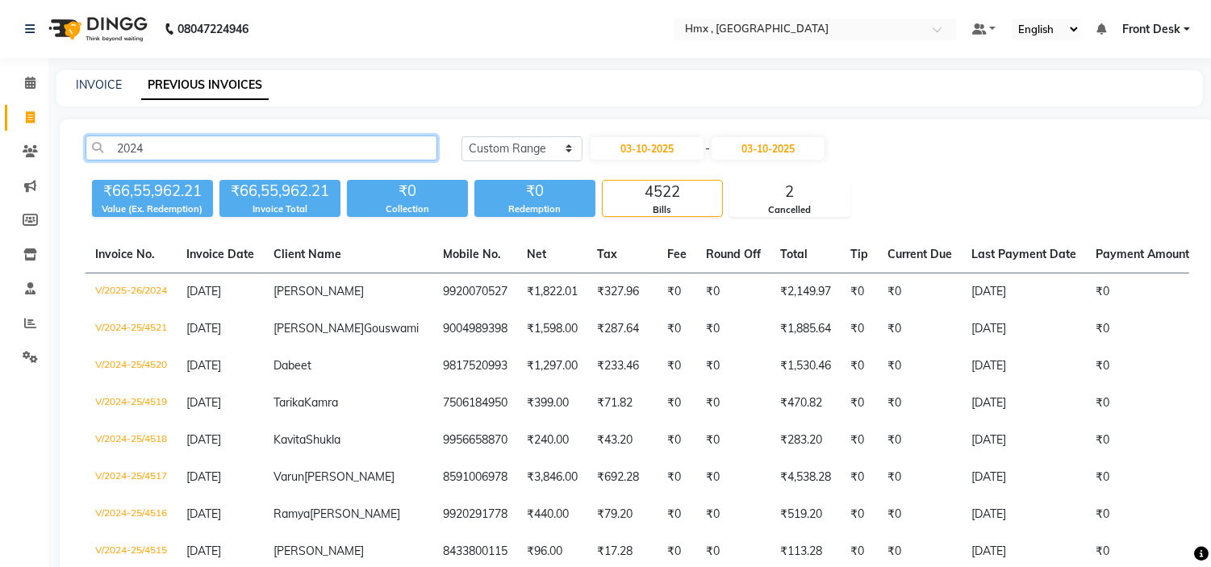
click at [192, 146] on input "2024" at bounding box center [262, 148] width 352 height 25
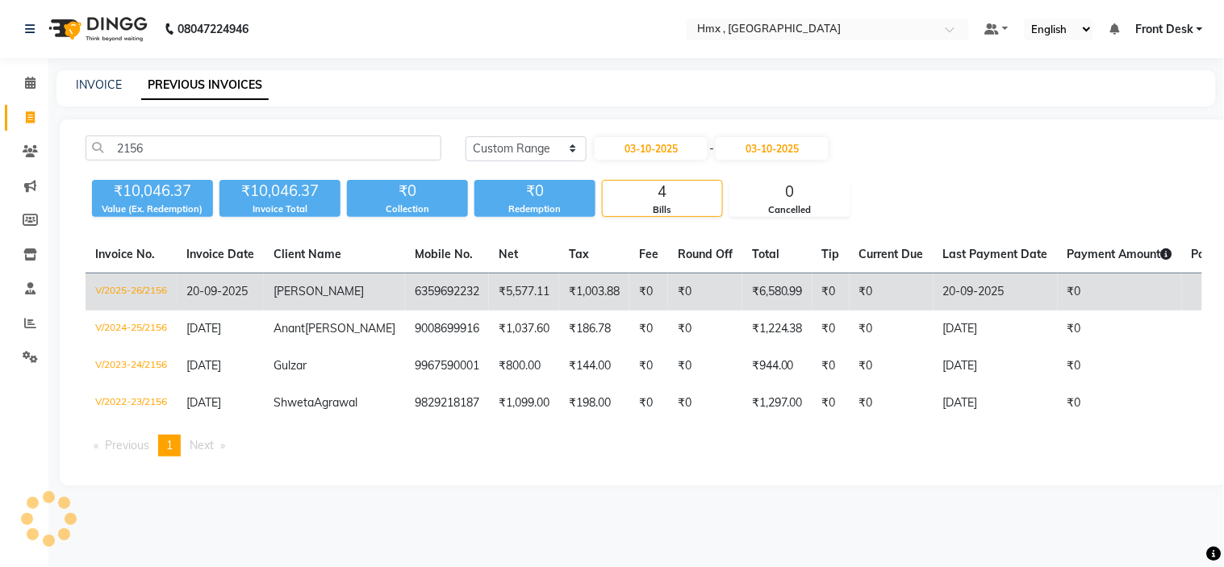
click at [210, 289] on span "20-09-2025" at bounding box center [216, 291] width 61 height 15
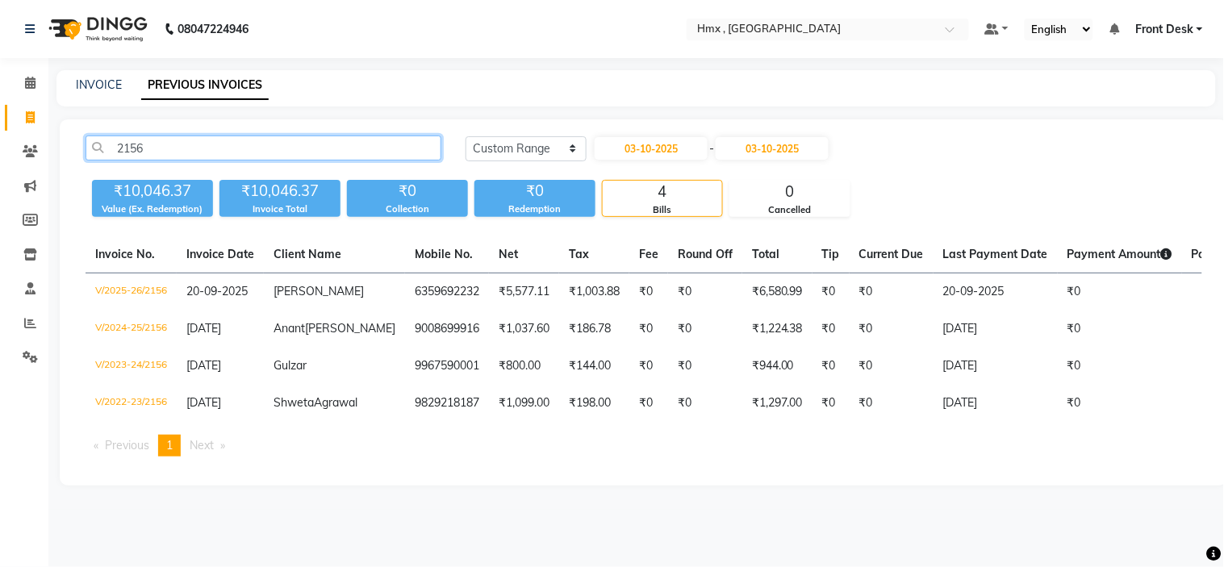
click at [227, 151] on input "2156" at bounding box center [264, 148] width 356 height 25
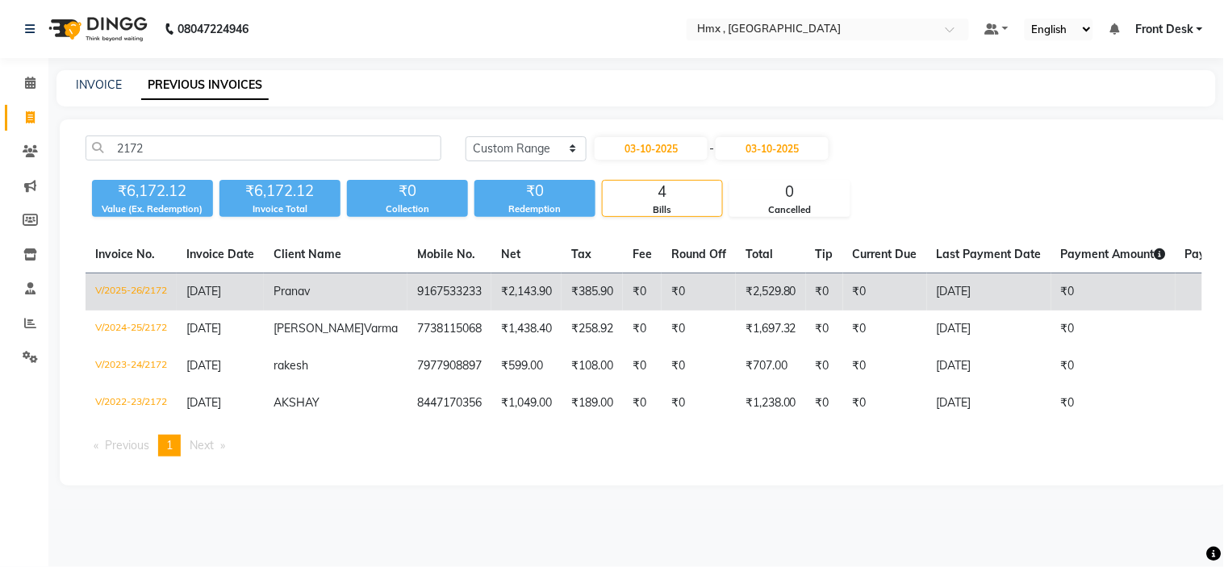
click at [414, 291] on td "9167533233" at bounding box center [449, 292] width 84 height 38
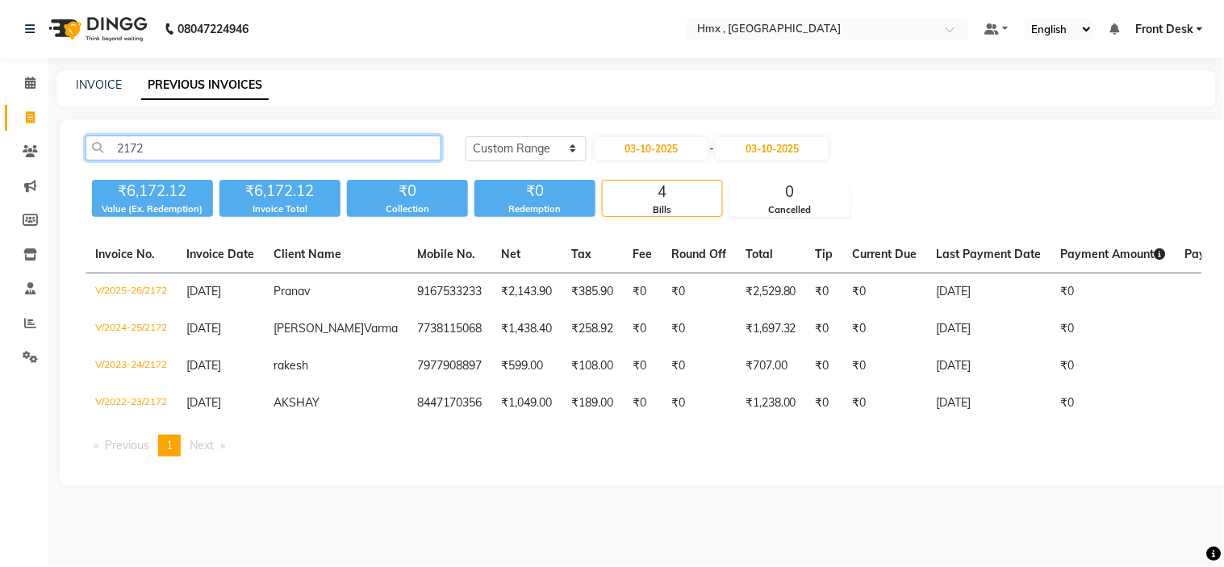
click at [173, 158] on input "2172" at bounding box center [264, 148] width 356 height 25
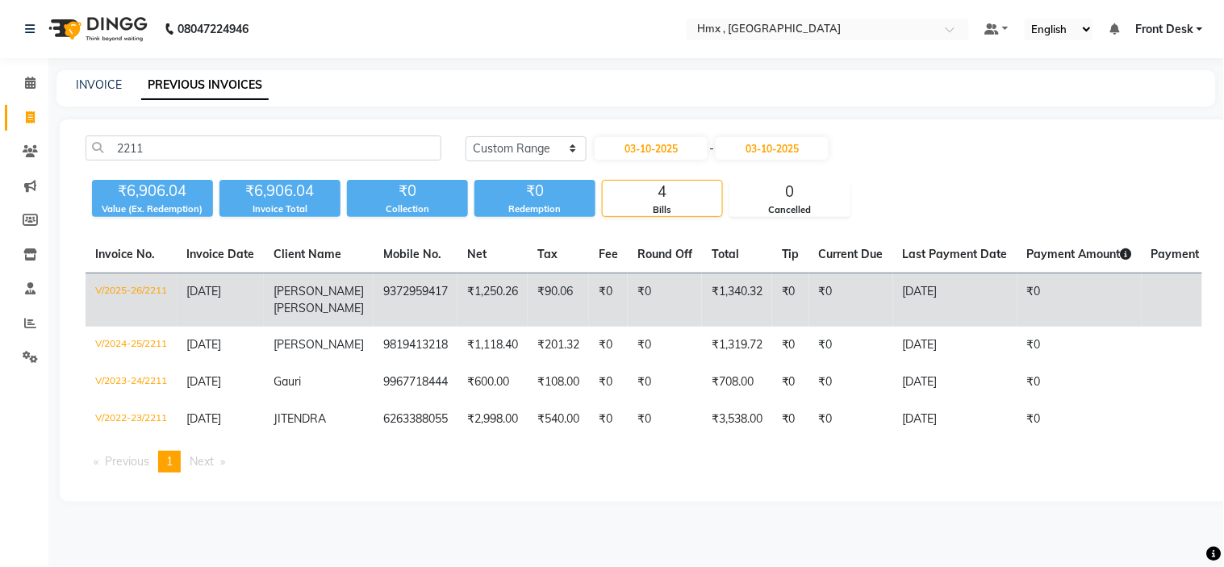
click at [221, 286] on span "24-09-2025" at bounding box center [203, 291] width 35 height 15
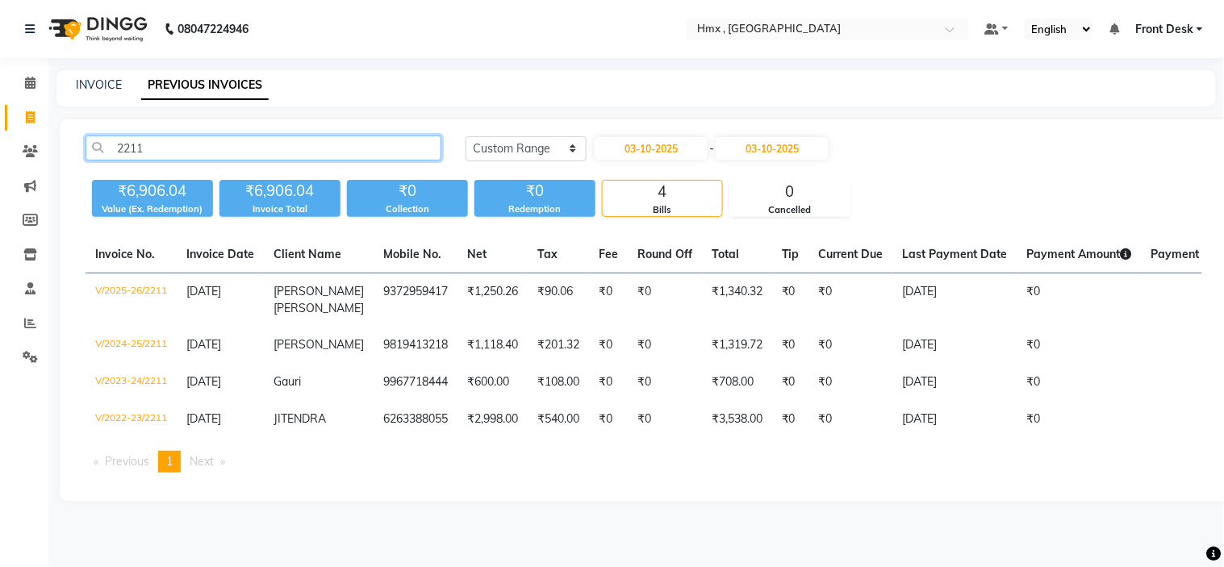
click at [222, 139] on input "2211" at bounding box center [264, 148] width 356 height 25
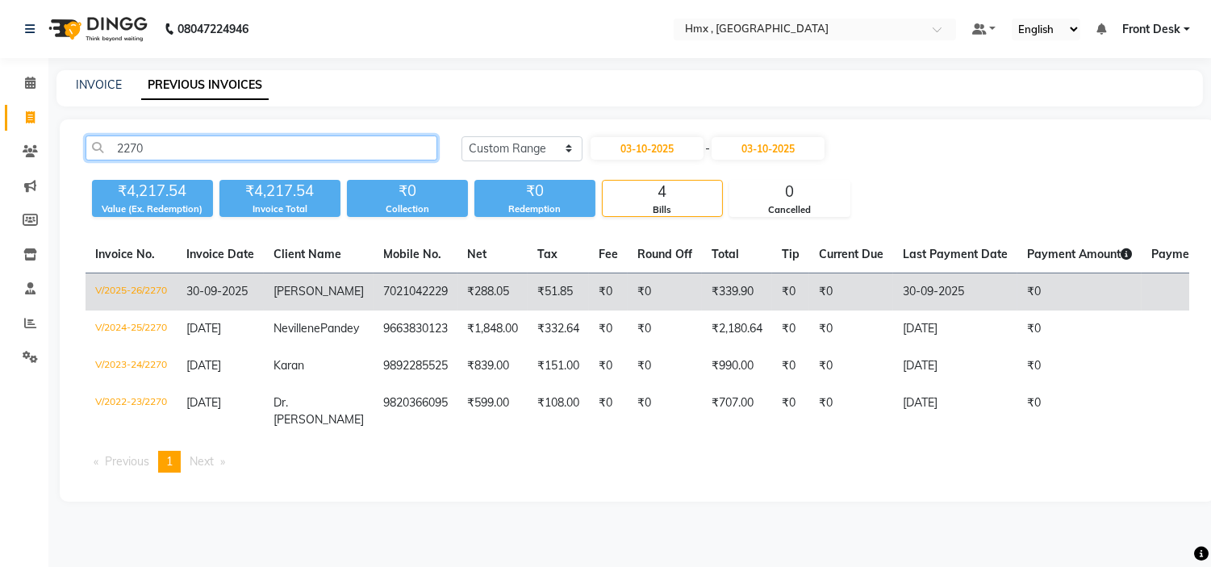
type input "2270"
click at [308, 290] on span "Vivaan" at bounding box center [318, 291] width 90 height 15
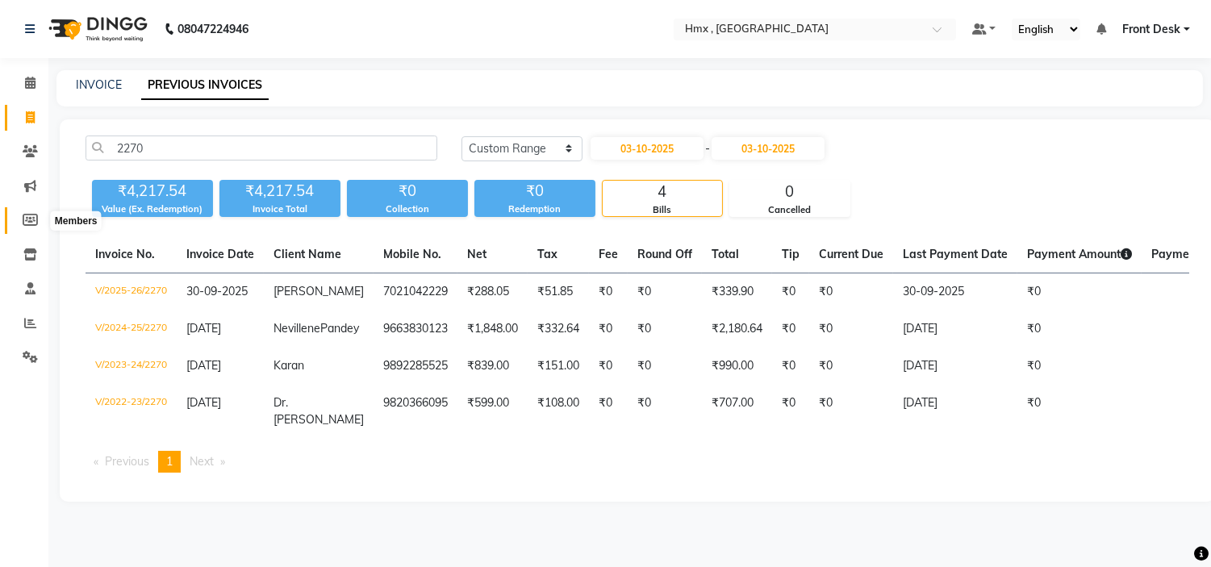
click at [26, 220] on icon at bounding box center [30, 220] width 15 height 12
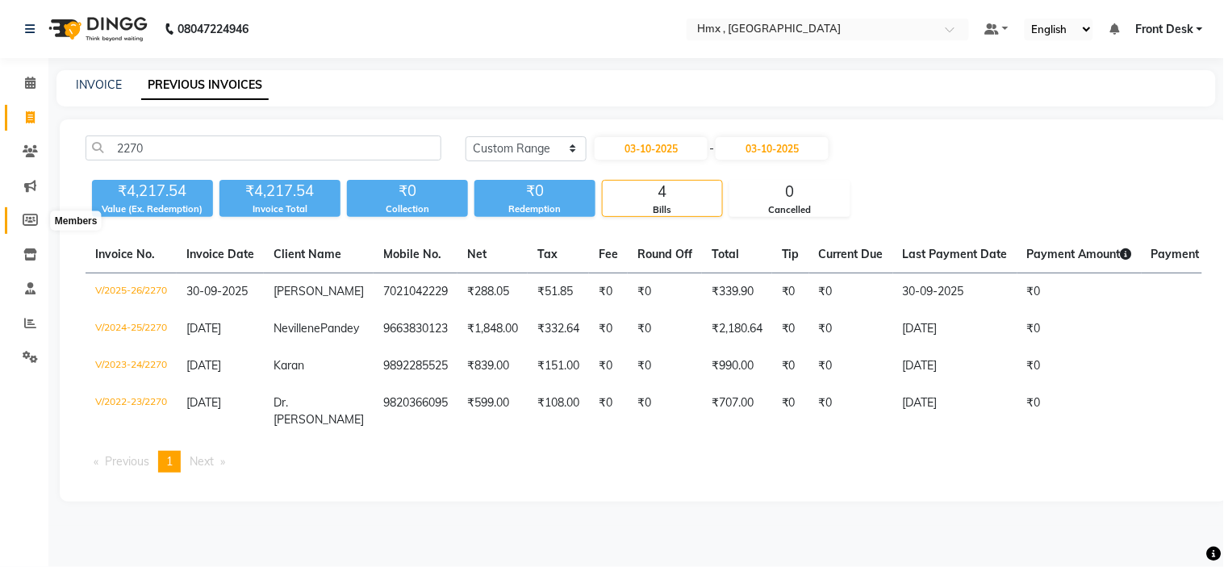
select select
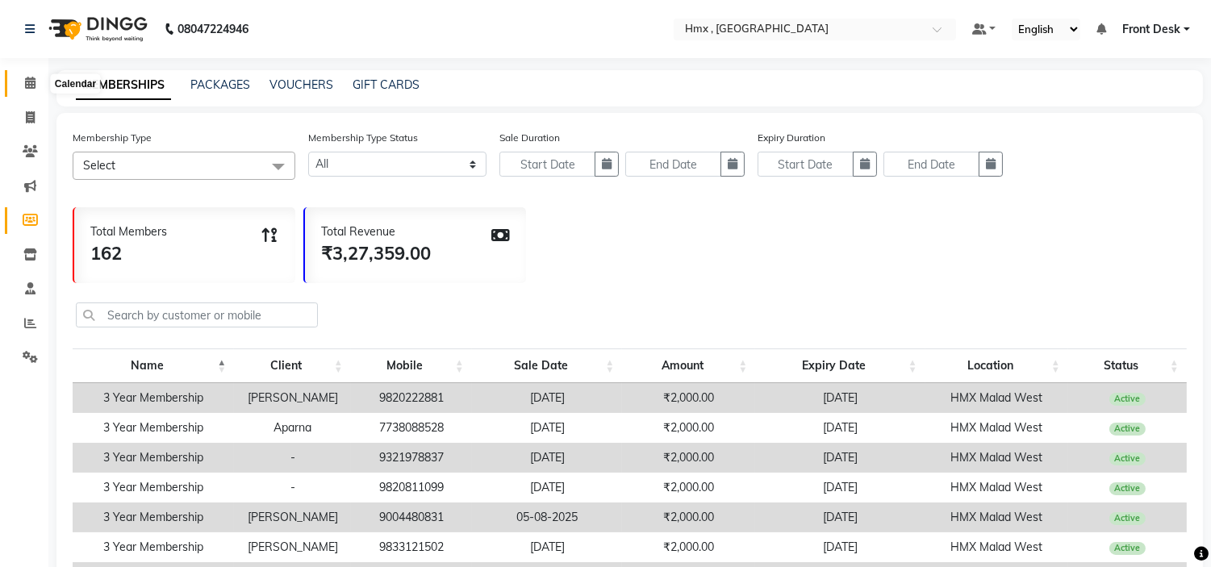
click at [27, 85] on icon at bounding box center [30, 83] width 10 height 12
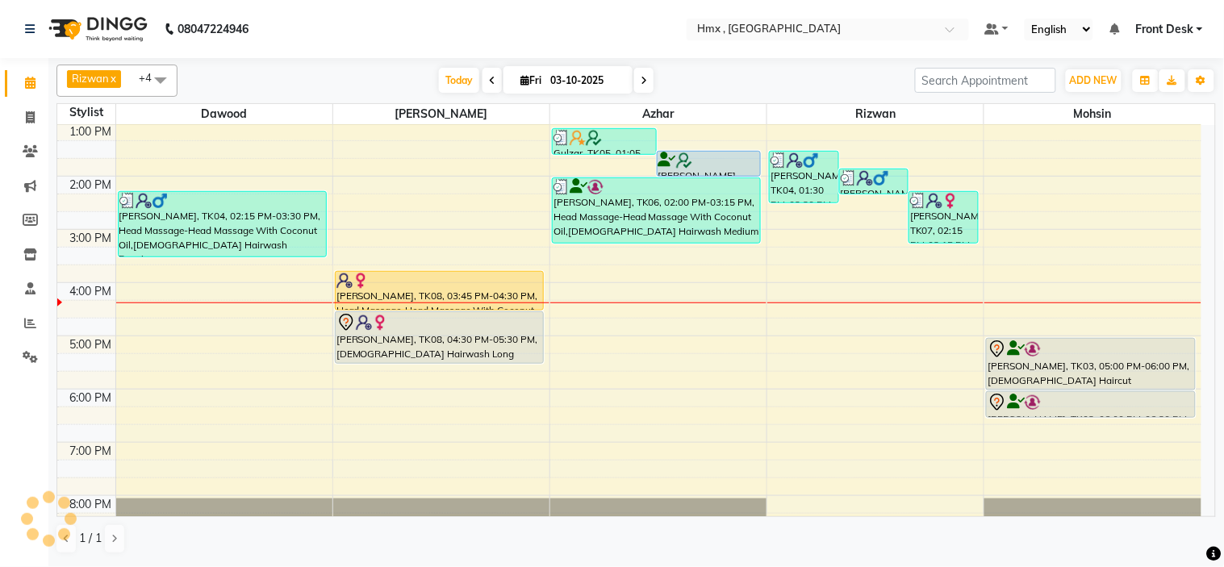
scroll to position [269, 0]
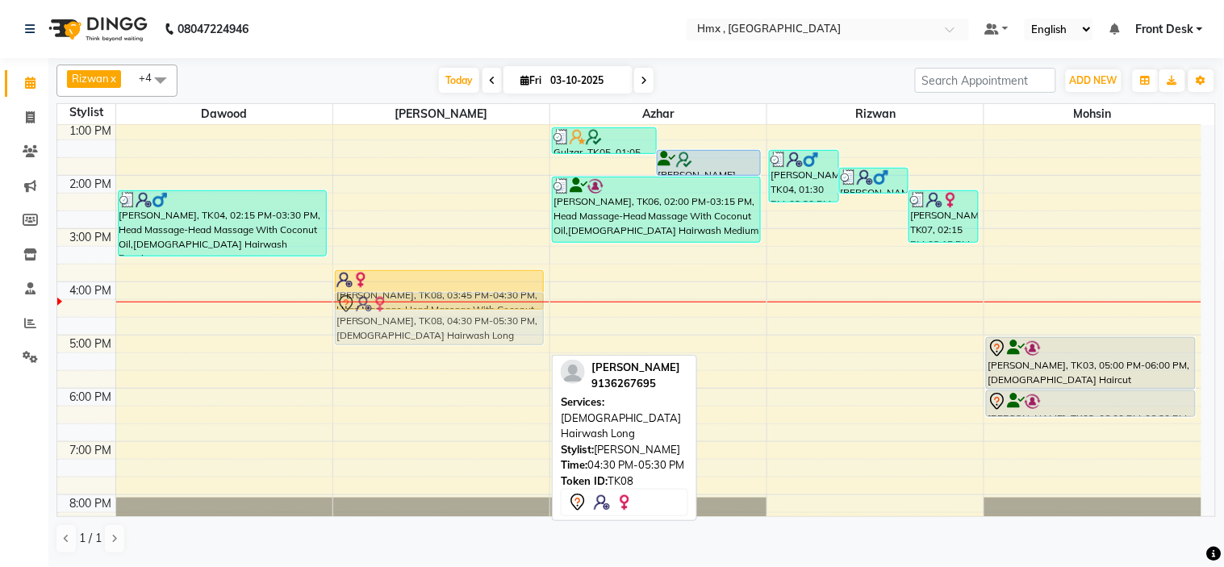
drag, startPoint x: 403, startPoint y: 324, endPoint x: 408, endPoint y: 300, distance: 24.7
click at [408, 300] on div "Sharwari Mhaskar, TK08, 03:45 PM-04:30 PM, Head Massage-Head Massage With Cocon…" at bounding box center [441, 228] width 216 height 745
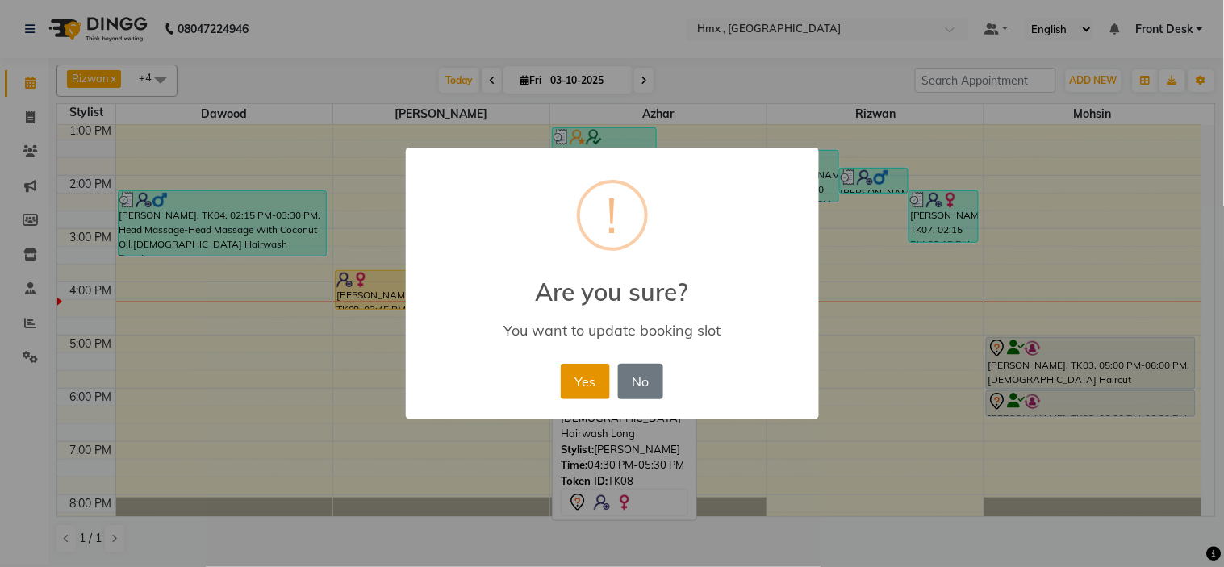
click at [591, 374] on button "Yes" at bounding box center [585, 381] width 49 height 35
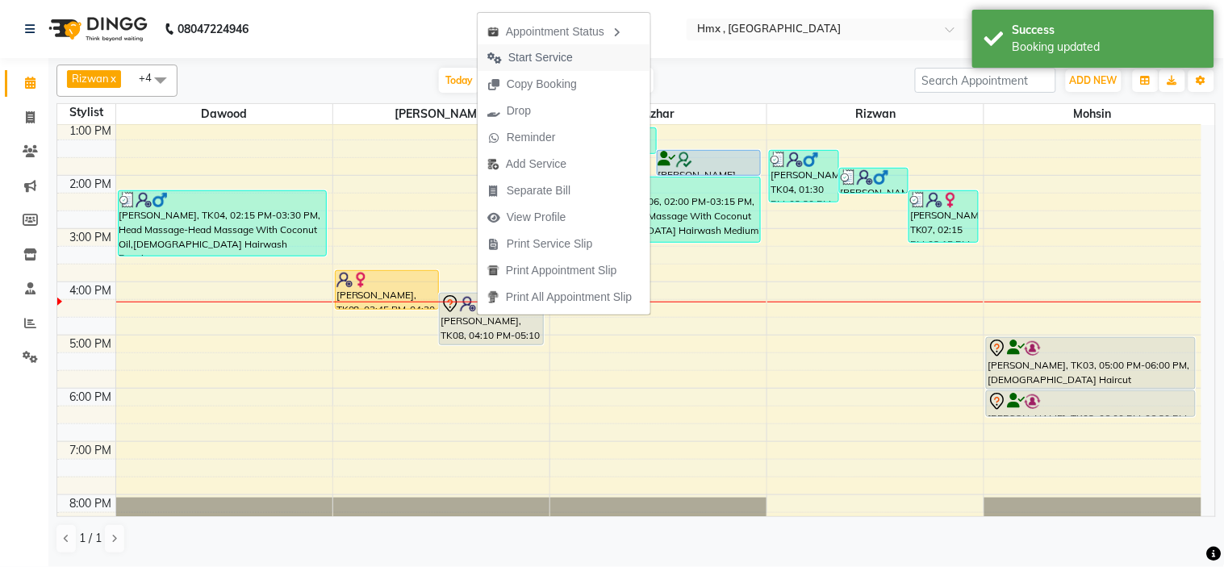
click at [546, 54] on span "Start Service" at bounding box center [540, 57] width 65 height 17
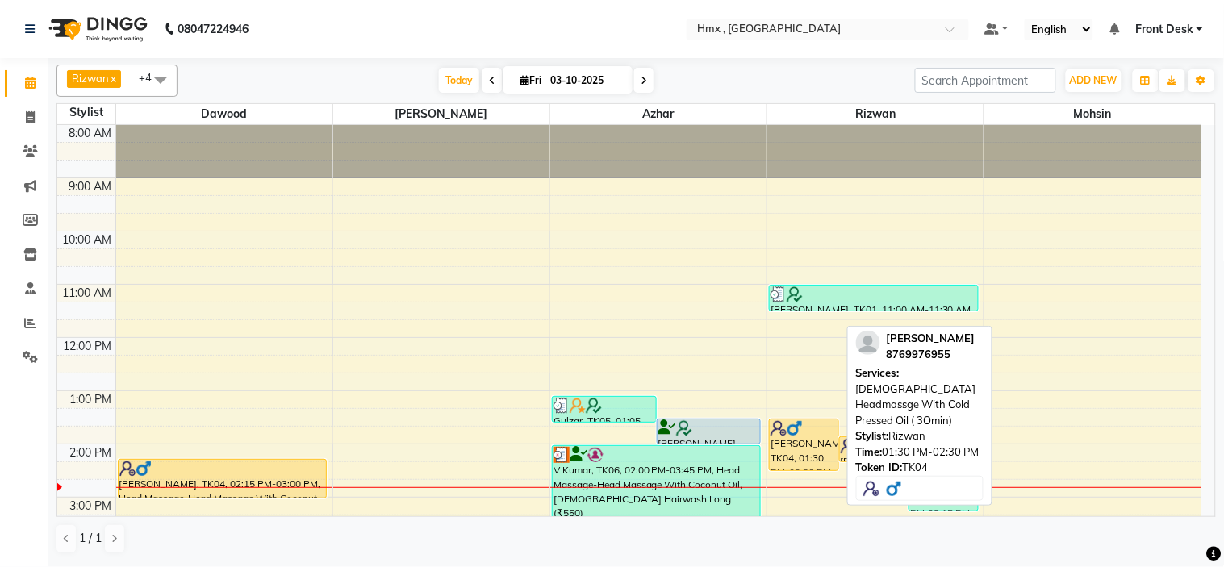
click at [783, 447] on div "[PERSON_NAME], TK04, 01:30 PM-02:30 PM, [DEMOGRAPHIC_DATA] Headmassge With Cold…" at bounding box center [804, 445] width 69 height 51
select select "1"
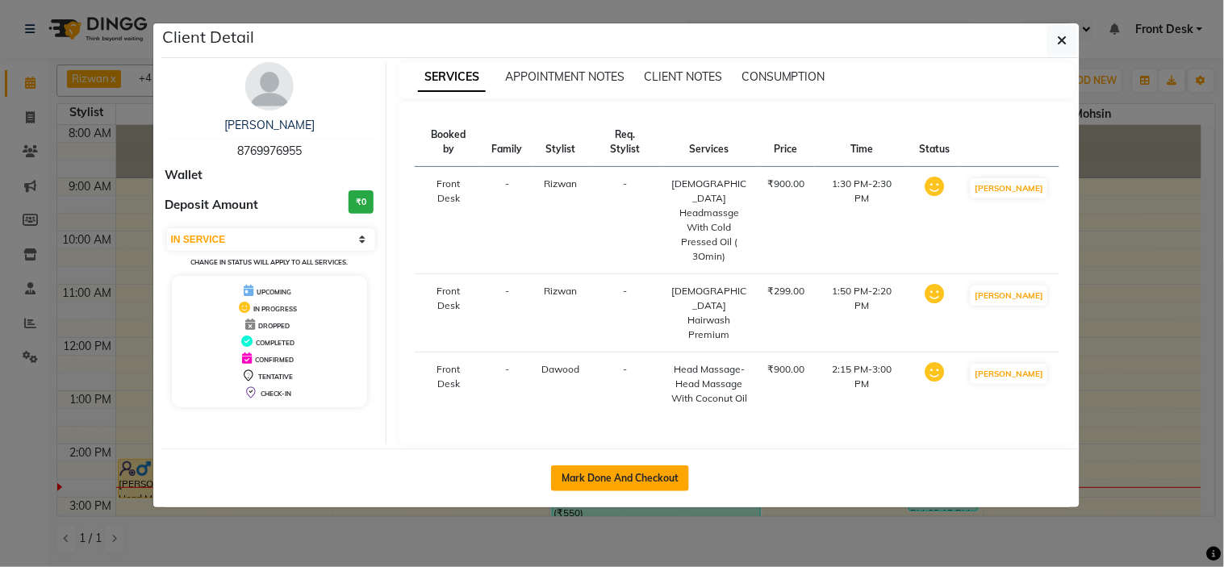
click at [610, 466] on button "Mark Done And Checkout" at bounding box center [620, 479] width 138 height 26
select select "5711"
select select "service"
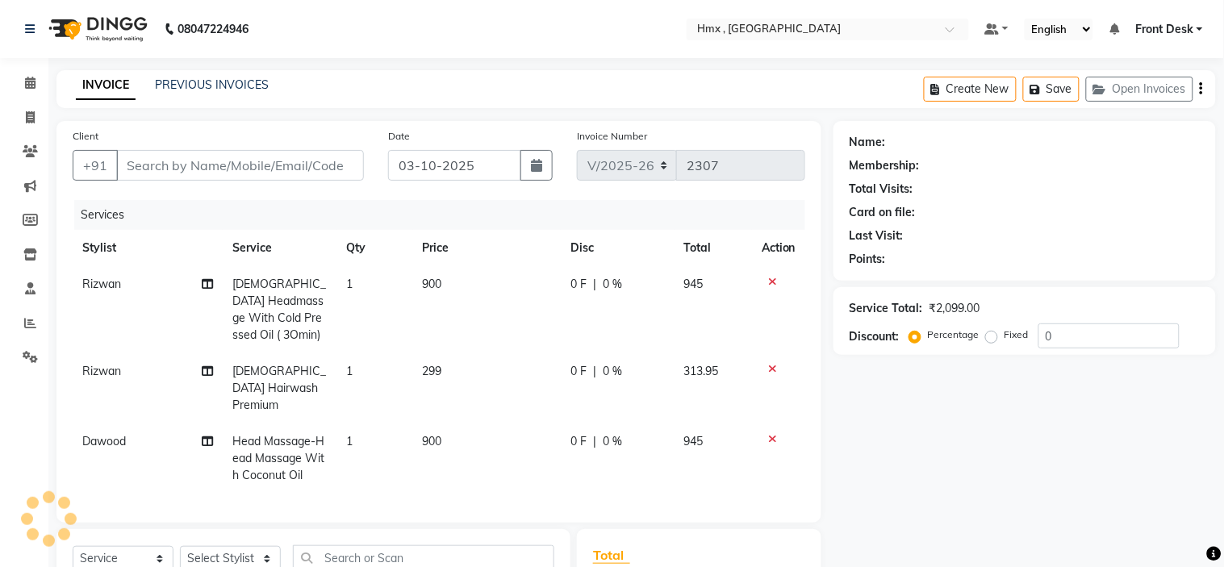
type input "8769976955"
select select "39095"
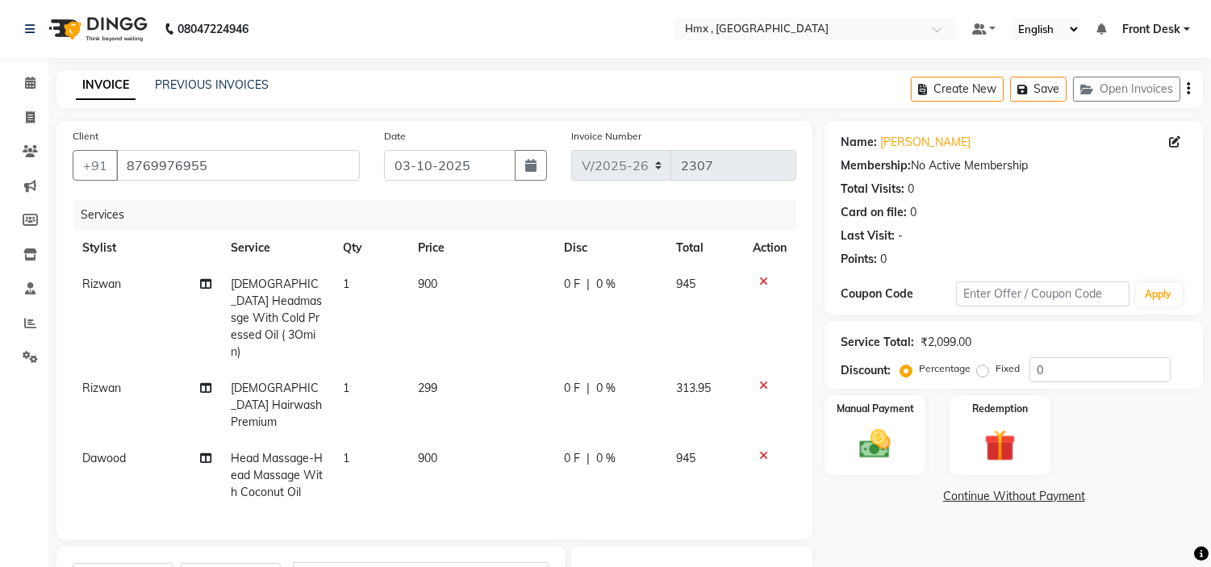
drag, startPoint x: 420, startPoint y: 285, endPoint x: 433, endPoint y: 295, distance: 17.3
click at [418, 285] on span "900" at bounding box center [427, 284] width 19 height 15
select select "76837"
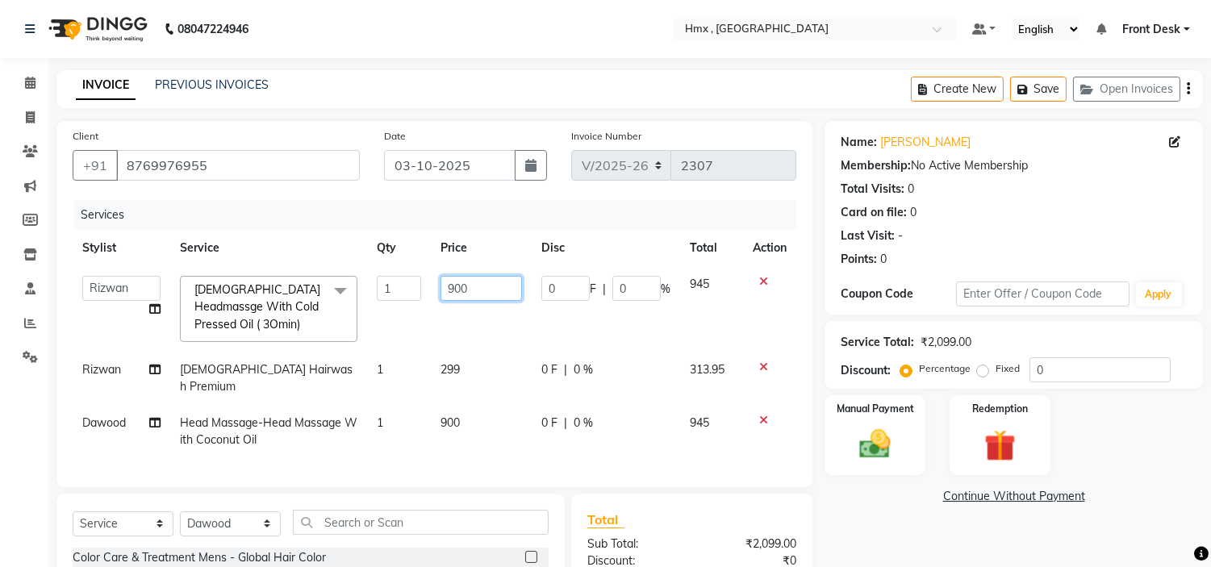
click at [450, 292] on input "900" at bounding box center [480, 288] width 81 height 25
type input "1000"
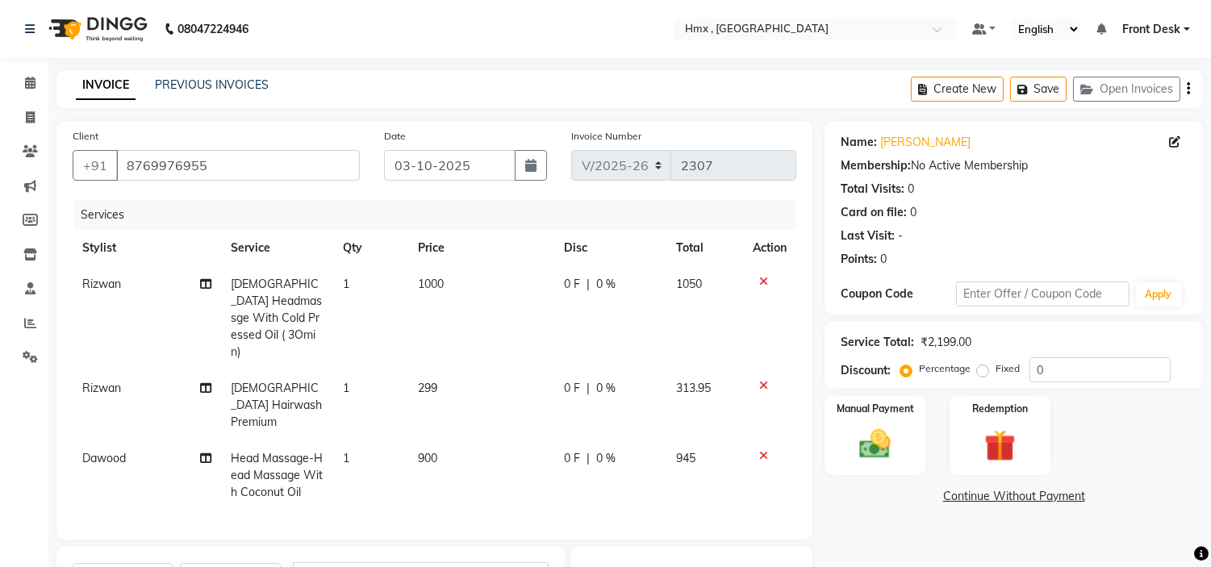
click at [438, 440] on td "900" at bounding box center [481, 475] width 146 height 70
select select "39095"
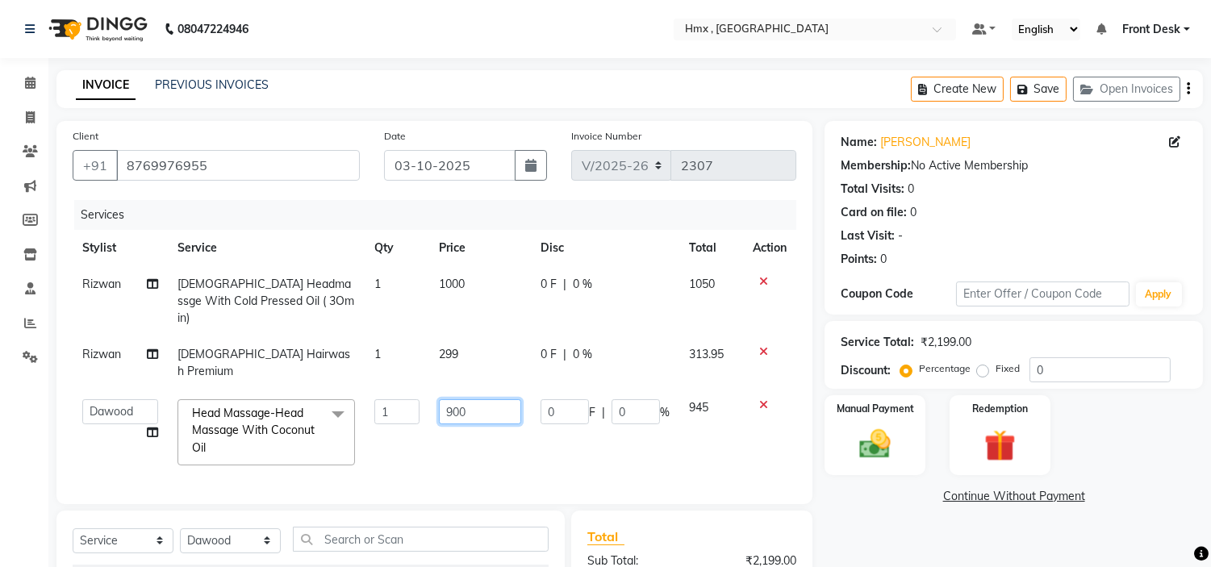
click at [454, 399] on input "900" at bounding box center [480, 411] width 82 height 25
type input "1000"
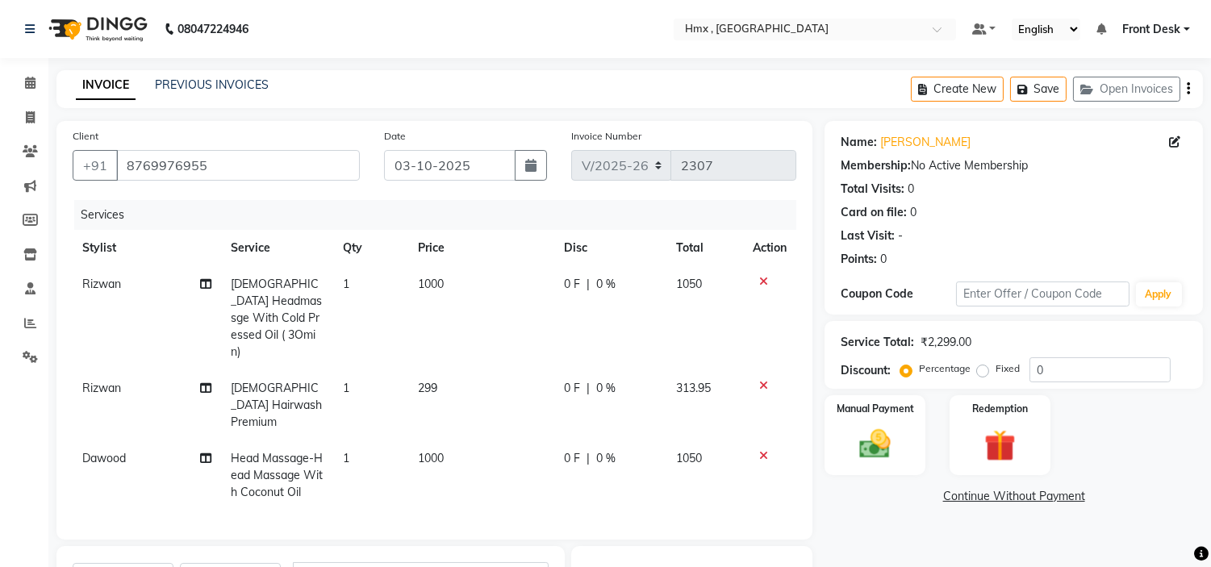
click at [457, 440] on td "1000" at bounding box center [481, 475] width 146 height 70
select select "39095"
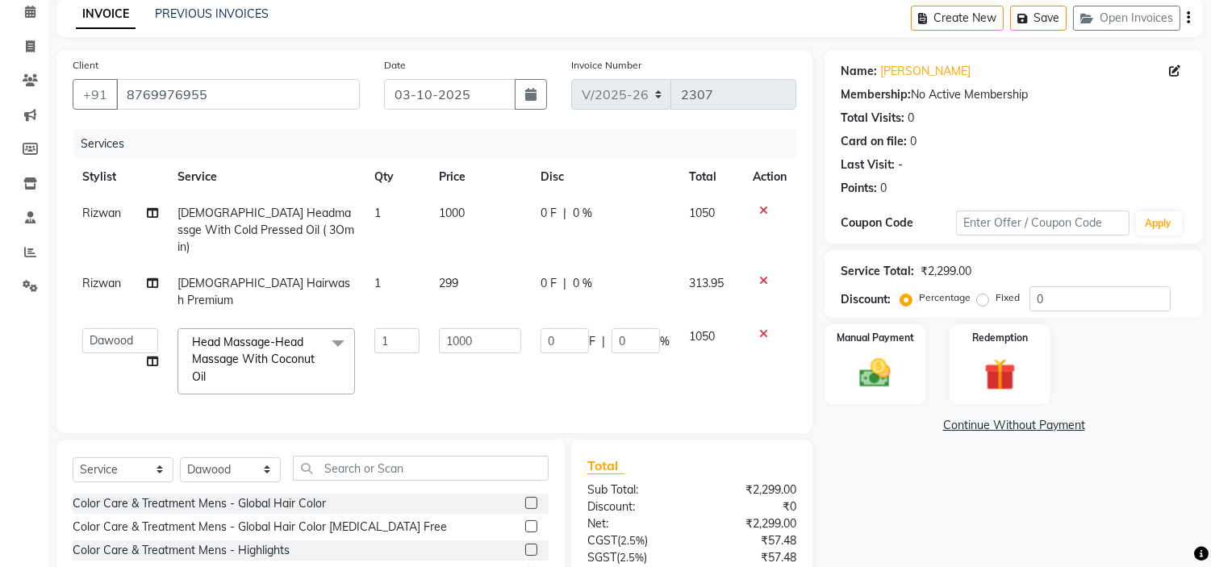
scroll to position [90, 0]
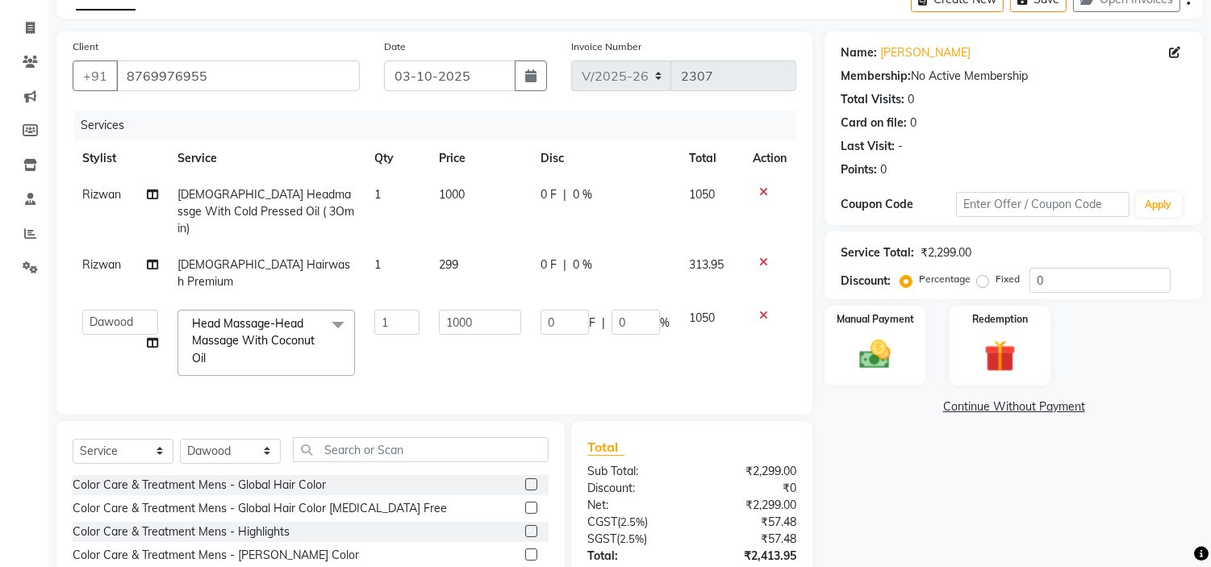
click at [347, 442] on div "Select Service Product Membership Package Voucher Prepaid Gift Card Select Styl…" at bounding box center [311, 456] width 476 height 38
click at [355, 437] on input "text" at bounding box center [421, 449] width 256 height 25
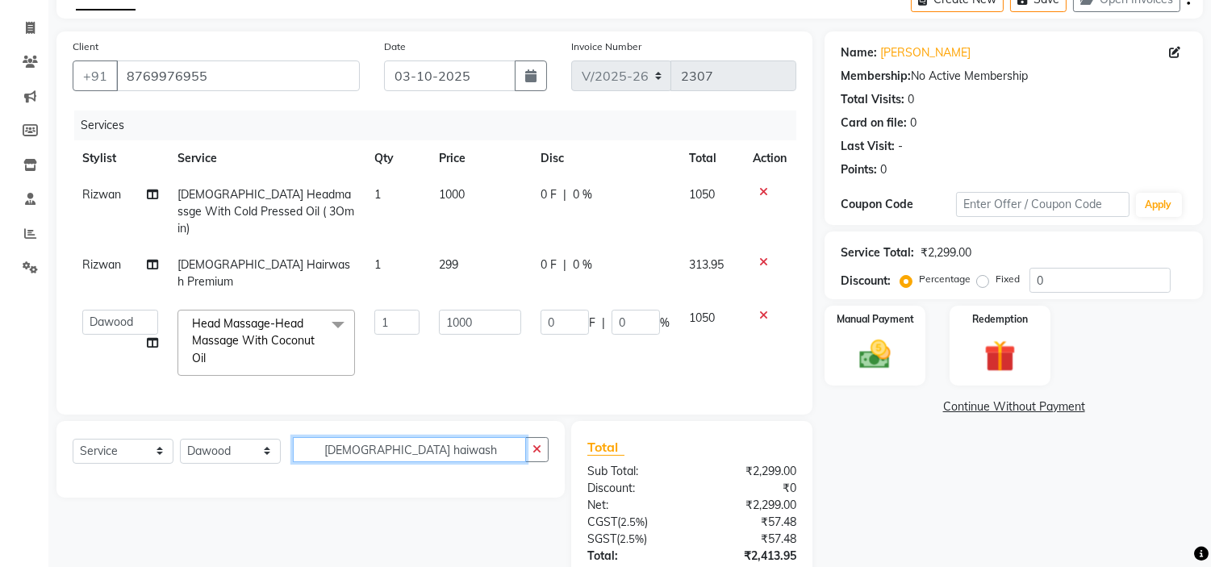
click at [371, 437] on input "male haiwash" at bounding box center [409, 449] width 233 height 25
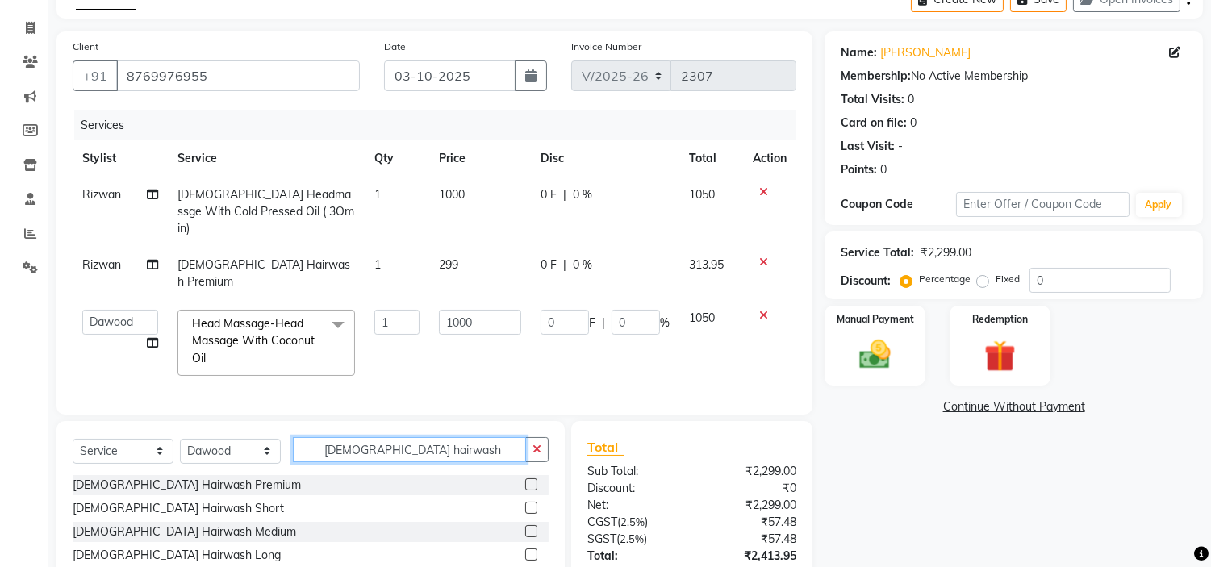
type input "male hairwash"
click at [525, 478] on label at bounding box center [531, 484] width 12 height 12
click at [525, 480] on input "checkbox" at bounding box center [530, 485] width 10 height 10
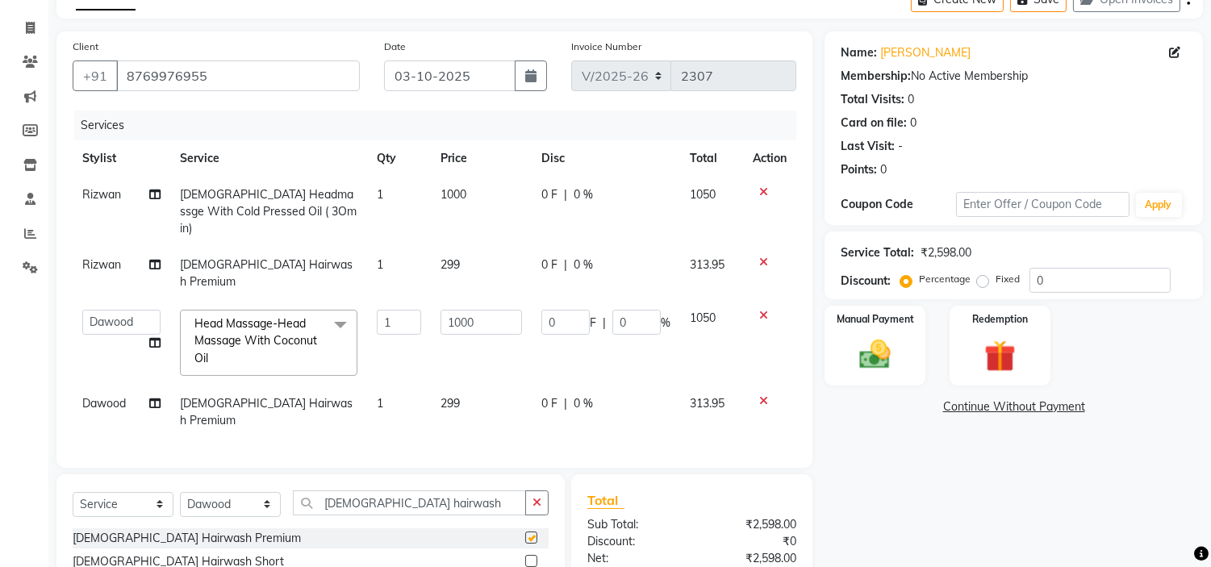
checkbox input "false"
click at [484, 394] on div "Services Stylist Service Qty Price Disc Total Action Rizwan Male Headmassge Wit…" at bounding box center [435, 281] width 724 height 341
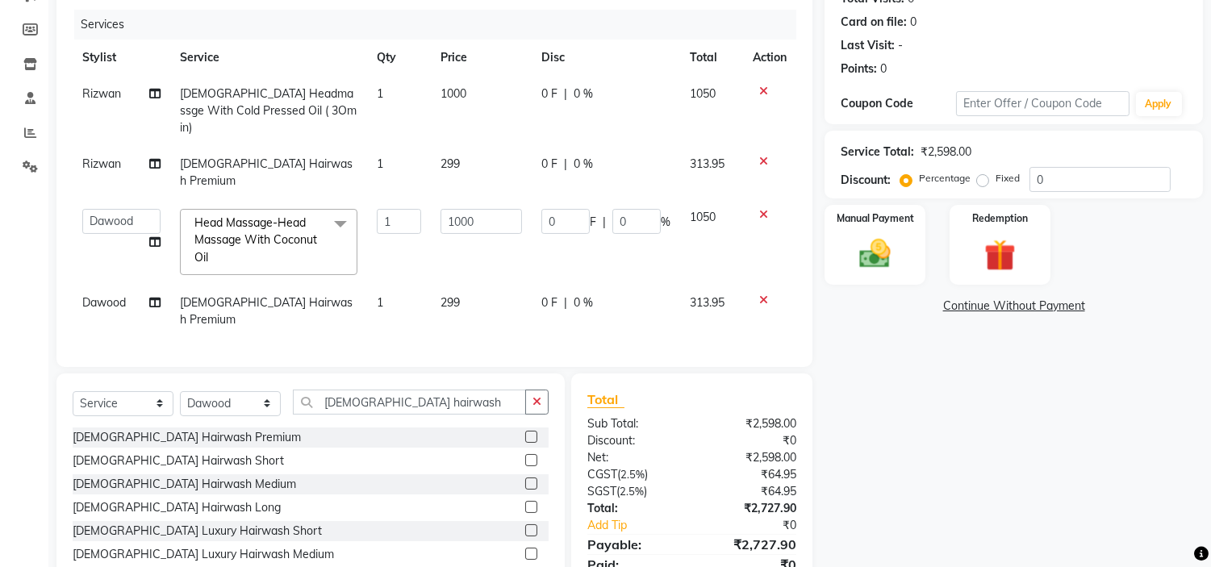
scroll to position [221, 0]
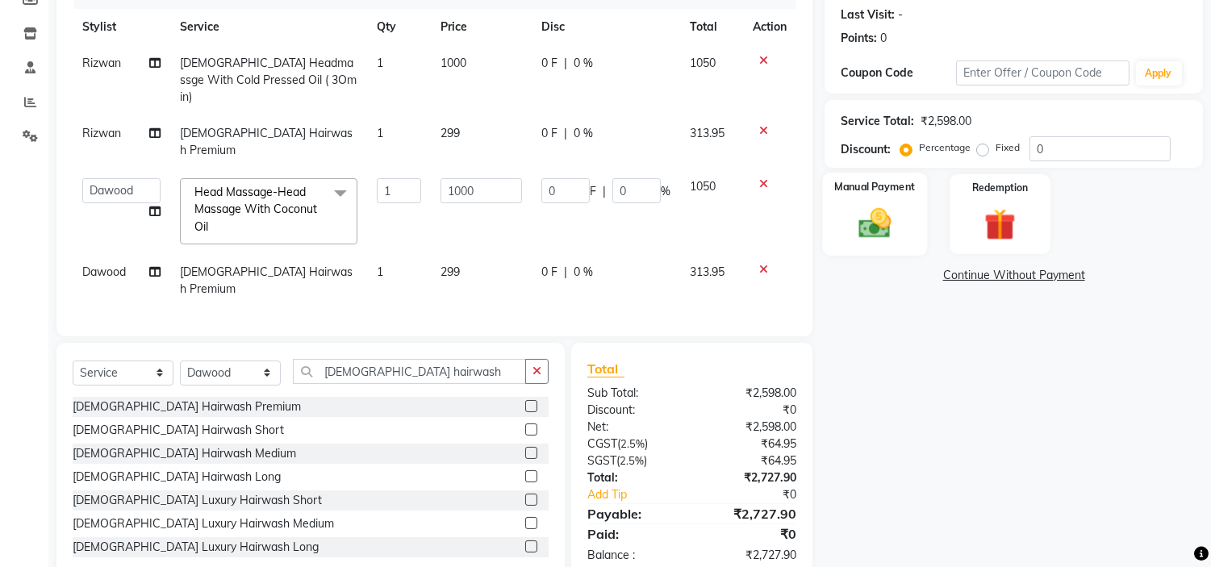
click at [872, 232] on img at bounding box center [875, 224] width 53 height 38
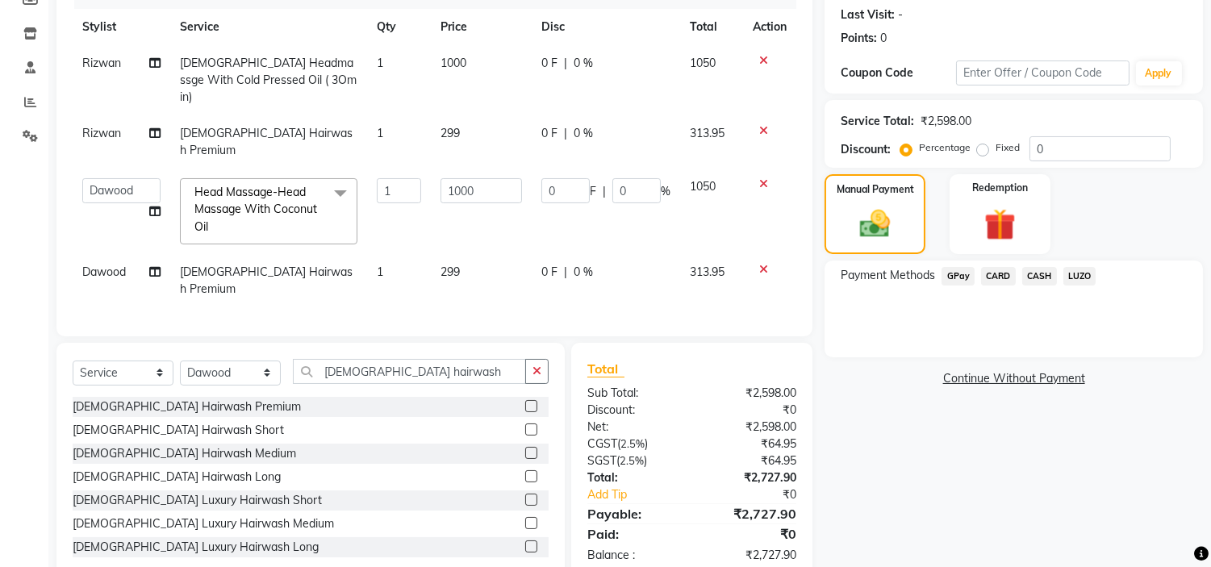
click at [954, 285] on div "GPay" at bounding box center [955, 278] width 40 height 22
click at [954, 279] on span "GPay" at bounding box center [957, 276] width 33 height 19
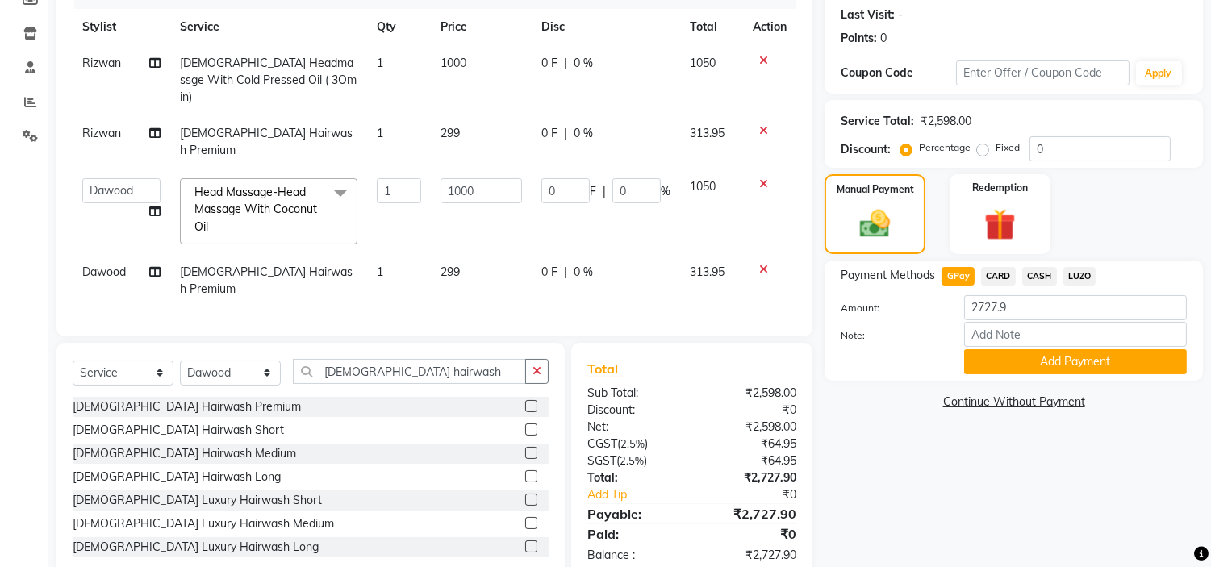
click at [983, 361] on button "Add Payment" at bounding box center [1075, 361] width 223 height 25
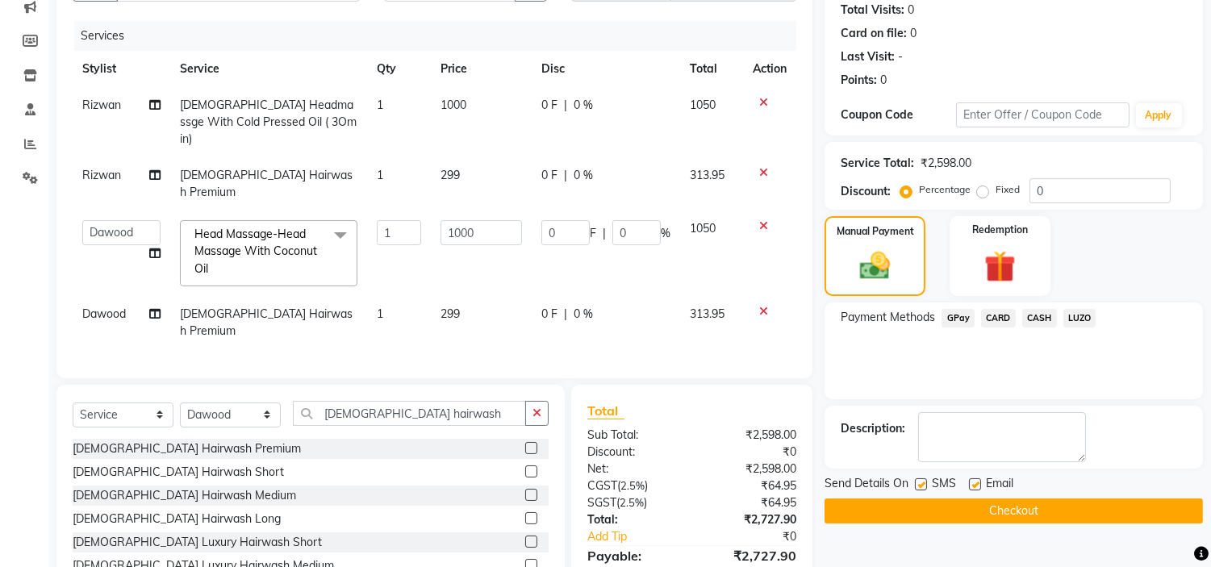
scroll to position [254, 0]
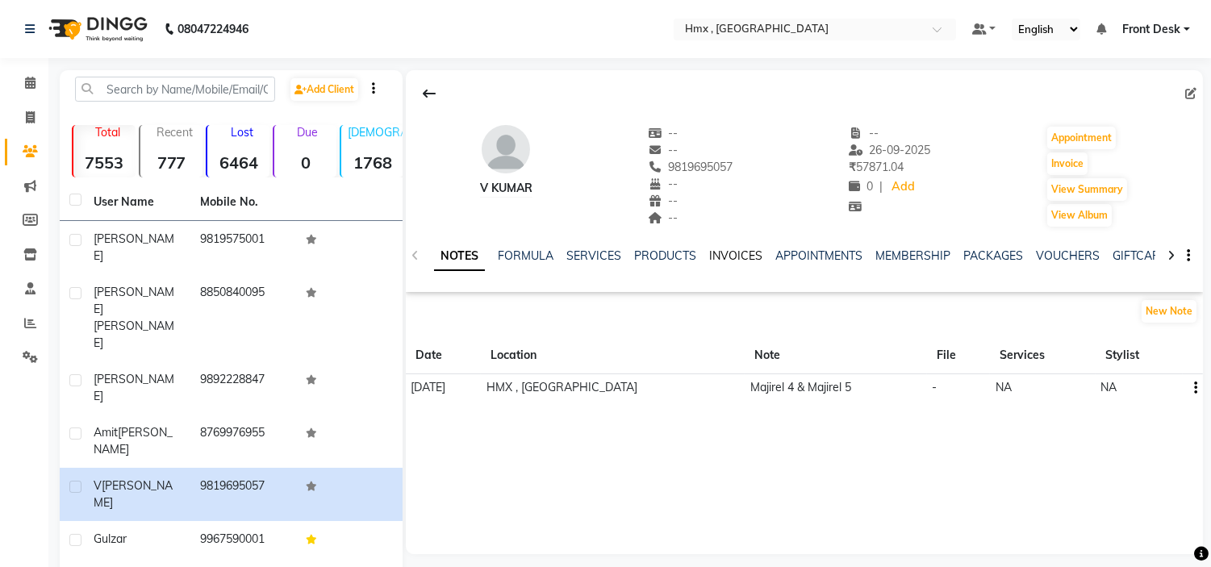
drag, startPoint x: 740, startPoint y: 253, endPoint x: 745, endPoint y: 270, distance: 17.6
click at [740, 253] on link "INVOICES" at bounding box center [735, 255] width 53 height 15
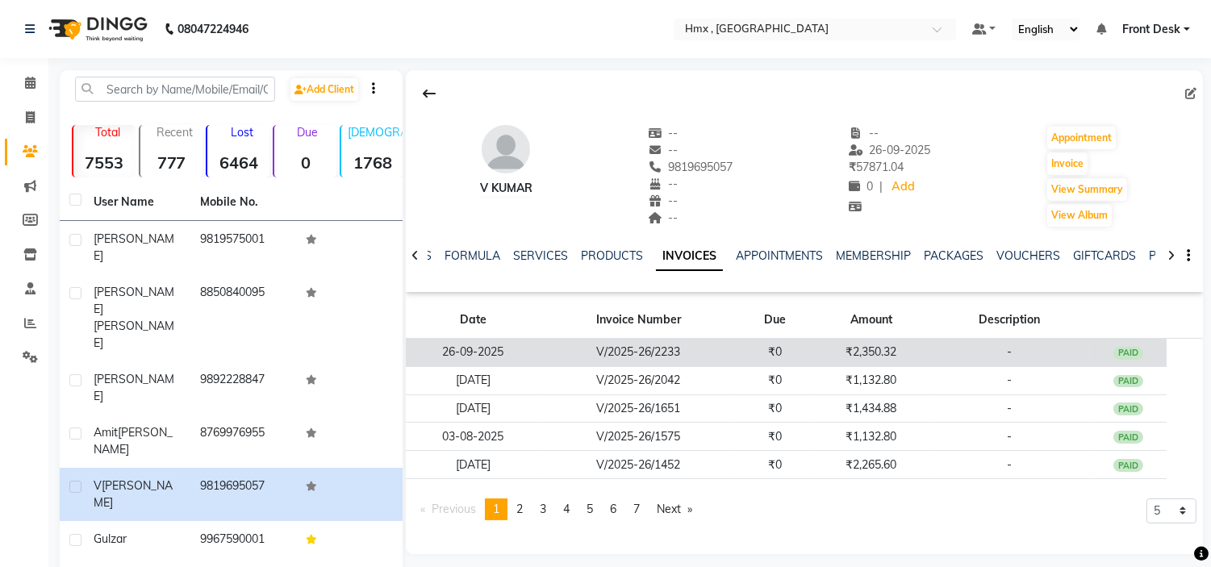
click at [654, 351] on td "V/2025-26/2233" at bounding box center [638, 353] width 195 height 28
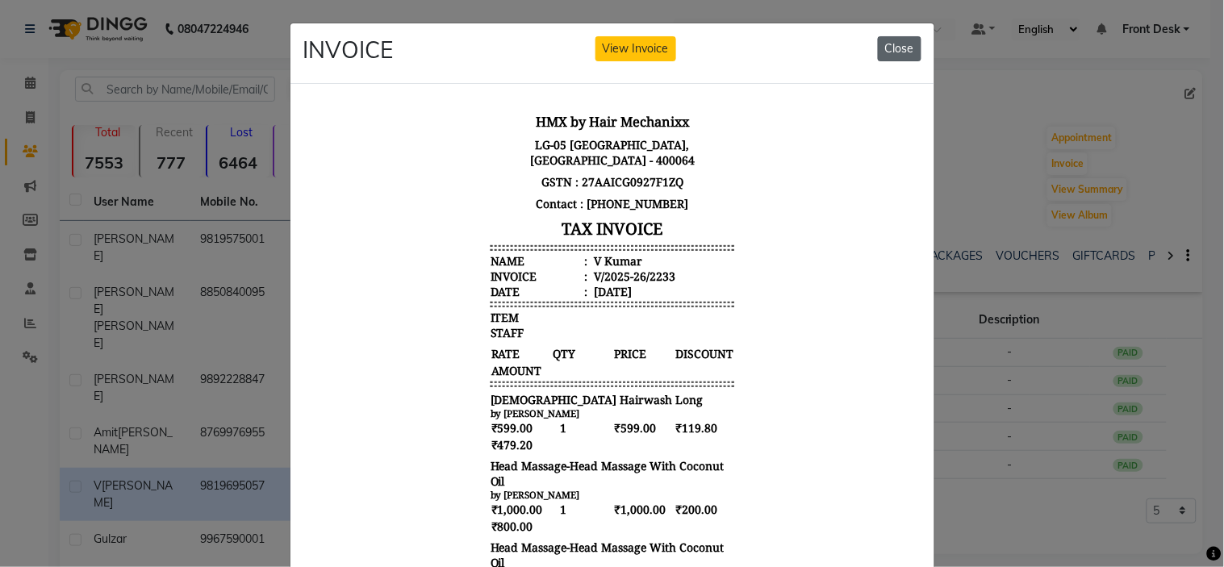
click at [884, 47] on button "Close" at bounding box center [900, 48] width 44 height 25
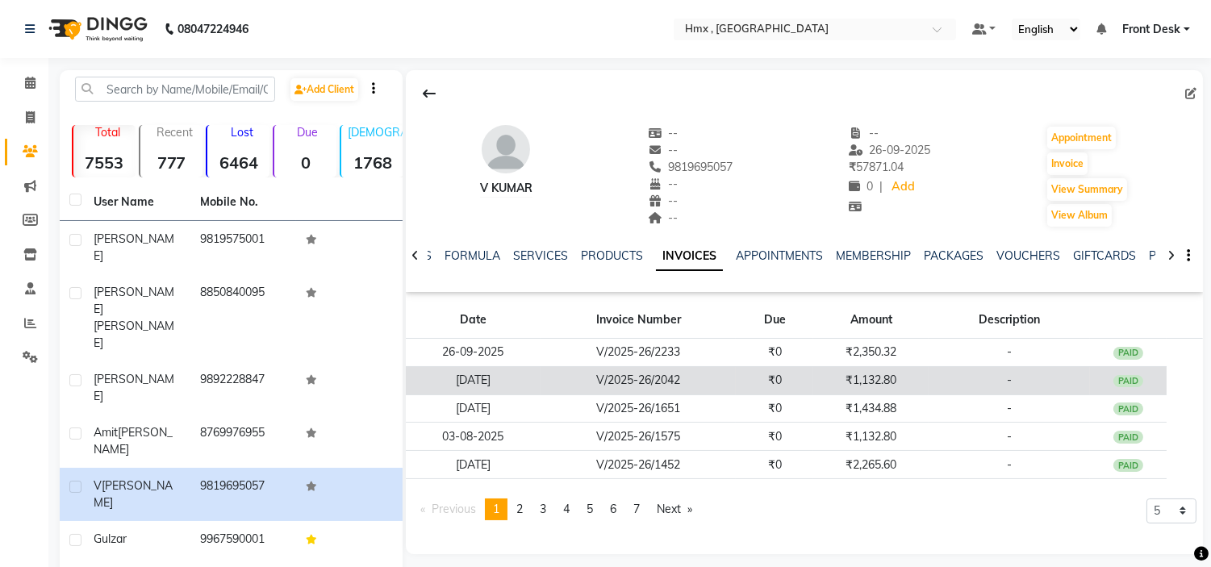
click at [705, 378] on td "V/2025-26/2042" at bounding box center [638, 380] width 195 height 28
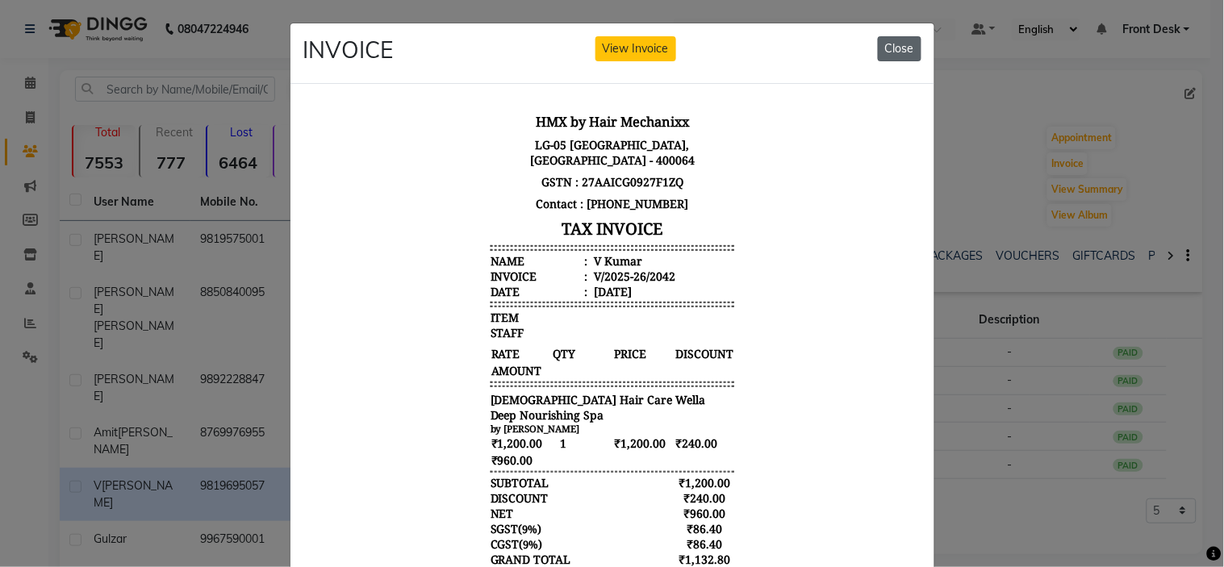
click at [891, 52] on button "Close" at bounding box center [900, 48] width 44 height 25
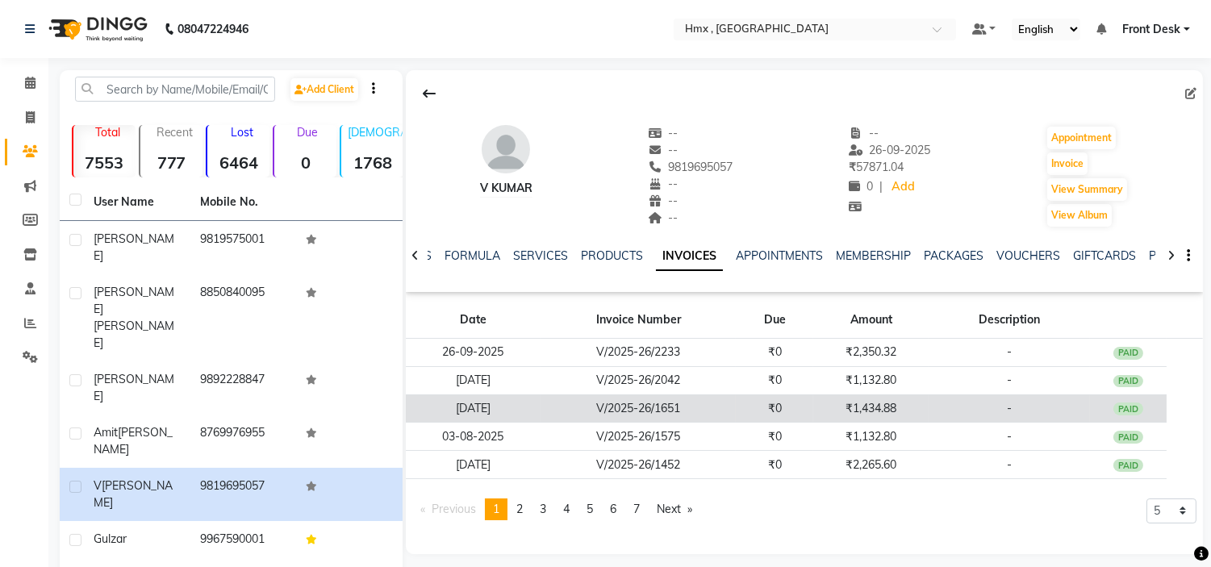
click at [662, 413] on td "V/2025-26/1651" at bounding box center [638, 409] width 195 height 28
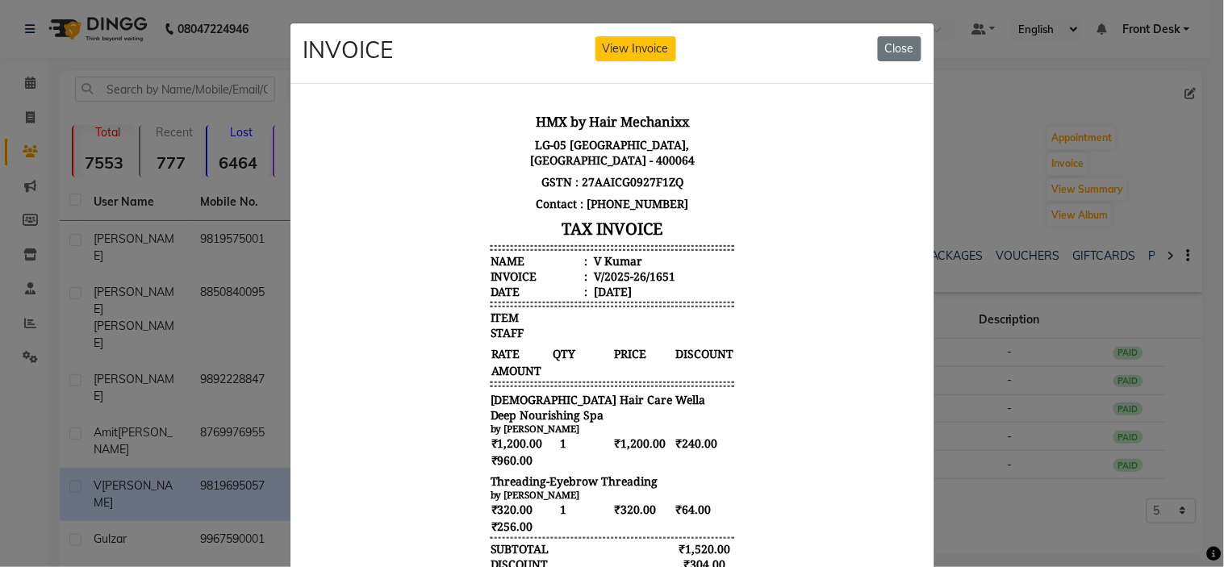
scroll to position [13, 0]
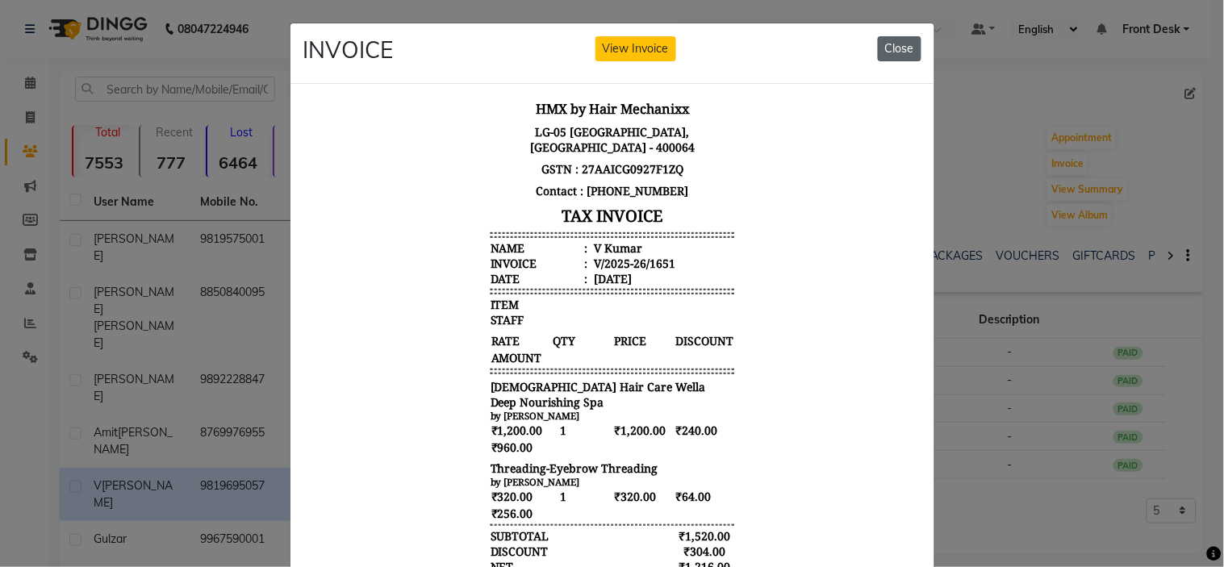
click at [892, 50] on button "Close" at bounding box center [900, 48] width 44 height 25
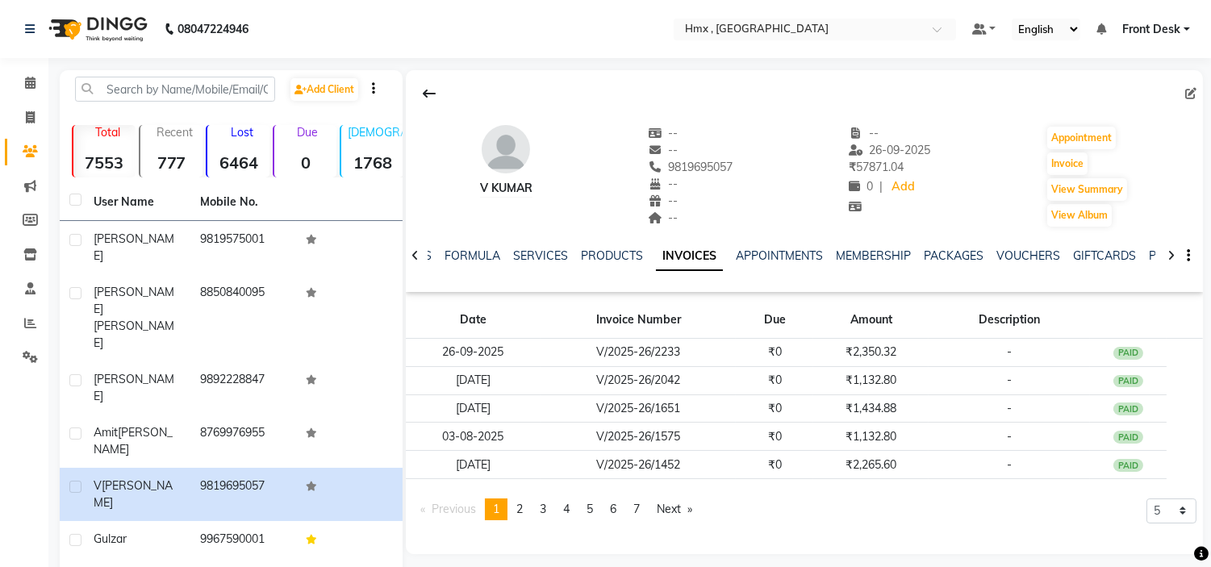
drag, startPoint x: 892, startPoint y: 50, endPoint x: 799, endPoint y: 146, distance: 134.1
click at [799, 146] on div "V Kumar -- -- 9819695057 -- -- -- -- 26-09-2025 ₹ 57871.04 0 | Add Appointment …" at bounding box center [804, 168] width 797 height 119
click at [28, 86] on icon at bounding box center [30, 83] width 10 height 12
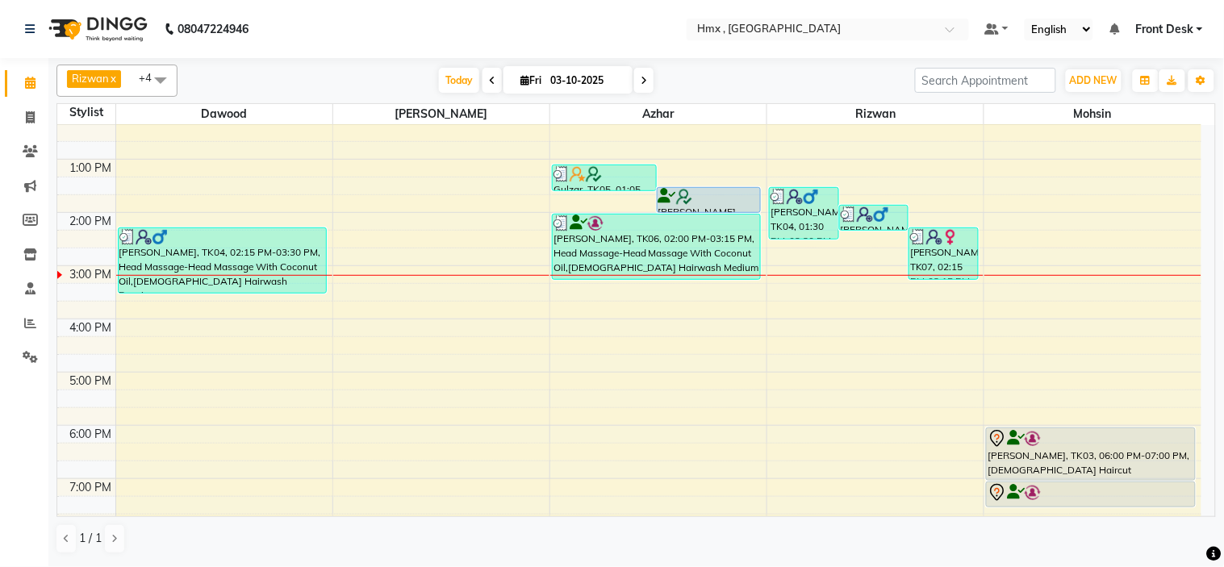
scroll to position [269, 0]
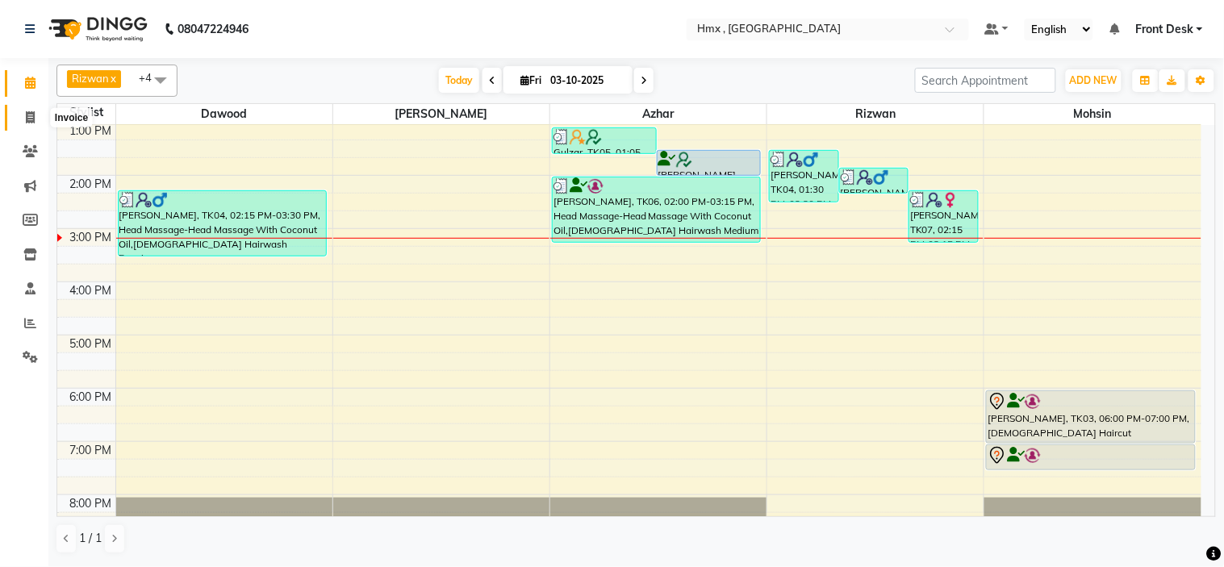
click at [28, 119] on icon at bounding box center [30, 117] width 9 height 12
select select "5711"
select select "service"
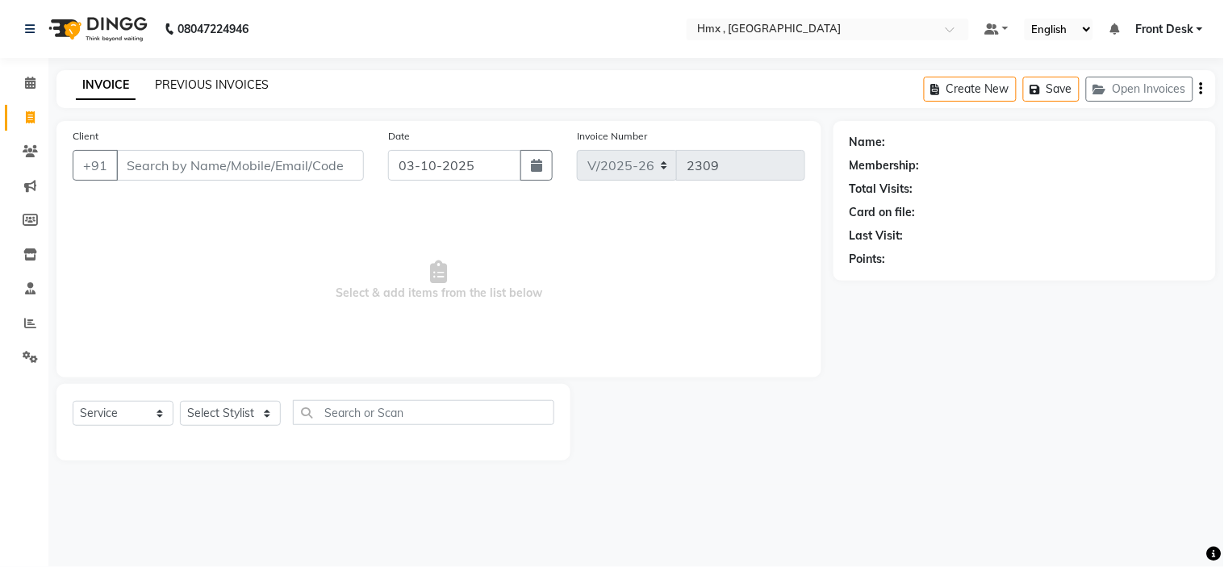
click at [247, 85] on link "PREVIOUS INVOICES" at bounding box center [212, 84] width 114 height 15
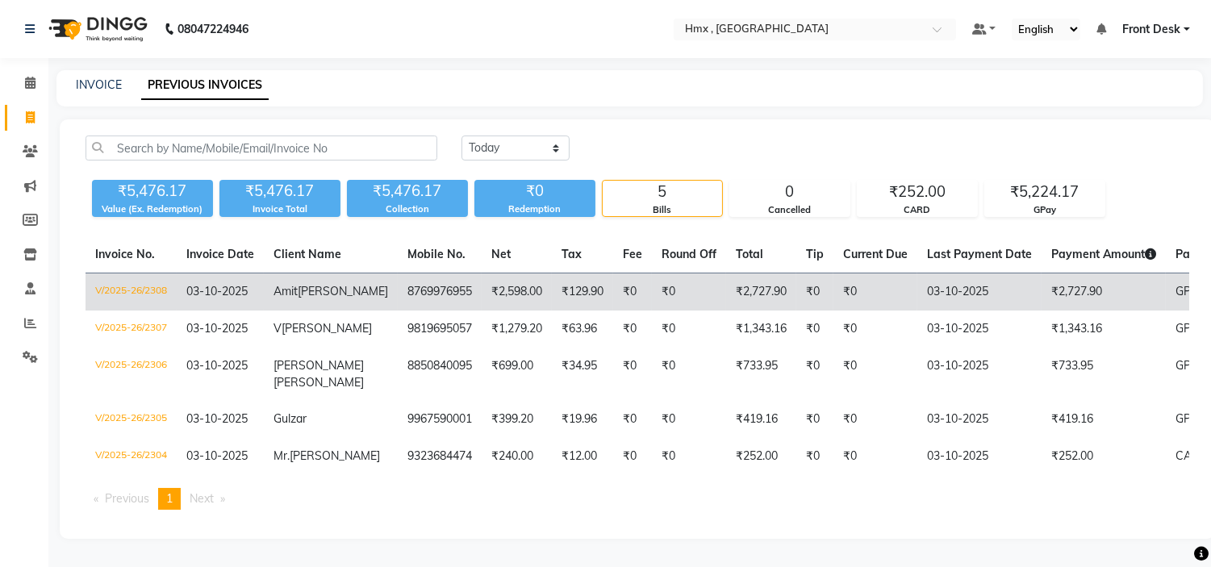
click at [195, 291] on span "03-10-2025" at bounding box center [216, 291] width 61 height 15
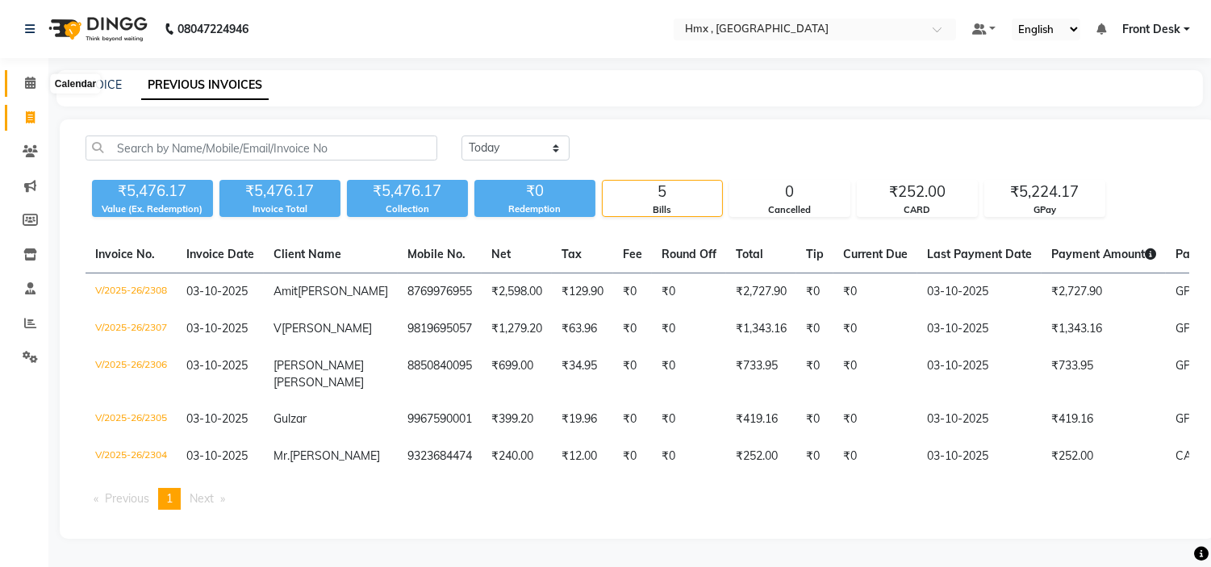
click at [23, 86] on span at bounding box center [30, 83] width 28 height 19
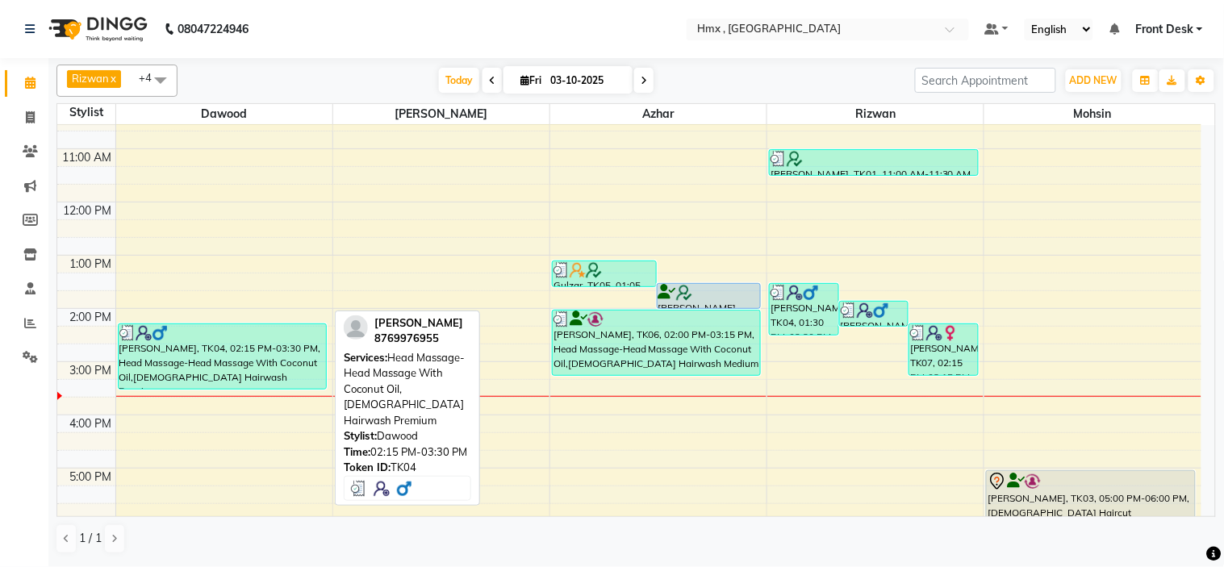
scroll to position [179, 0]
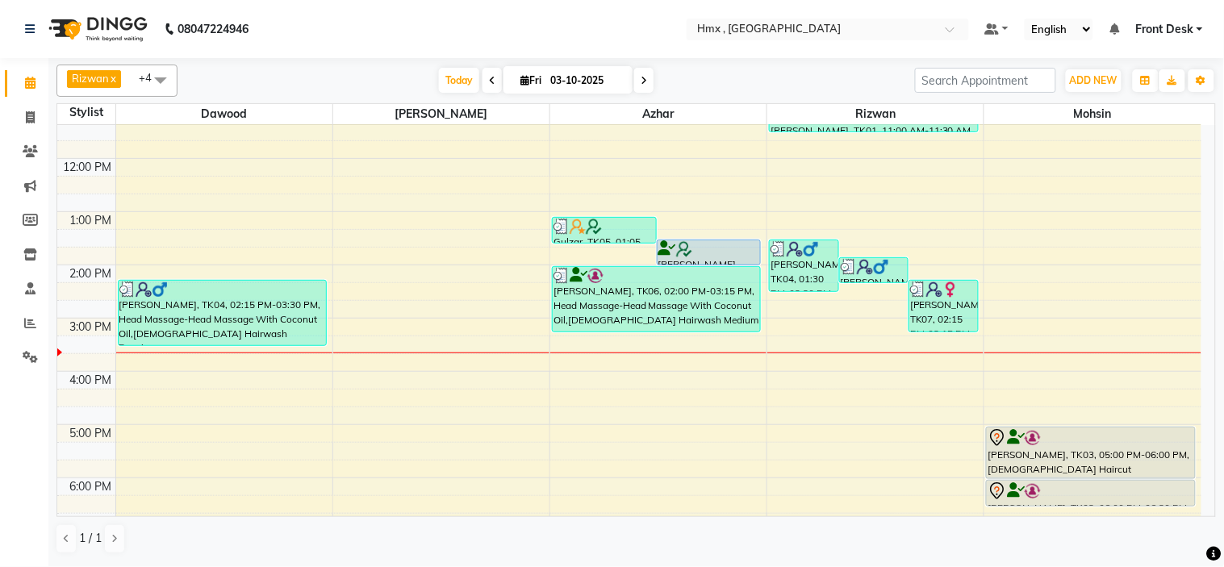
click at [389, 365] on div "8:00 AM 9:00 AM 10:00 AM 11:00 AM 12:00 PM 1:00 PM 2:00 PM 3:00 PM 4:00 PM 5:00…" at bounding box center [629, 318] width 1144 height 745
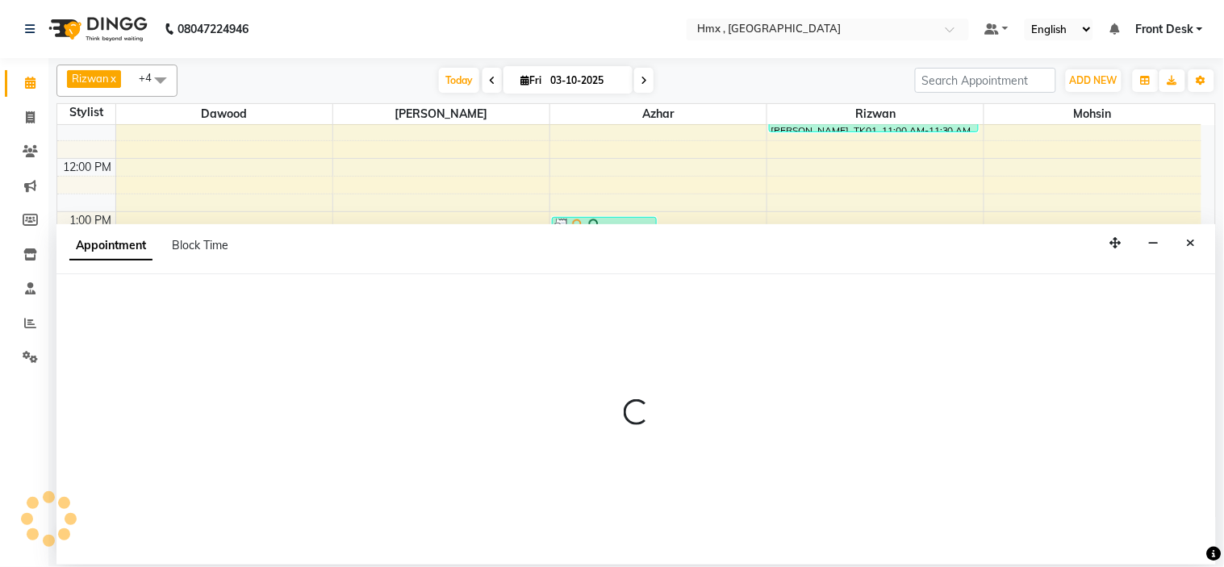
select select "39112"
select select "945"
select select "tentative"
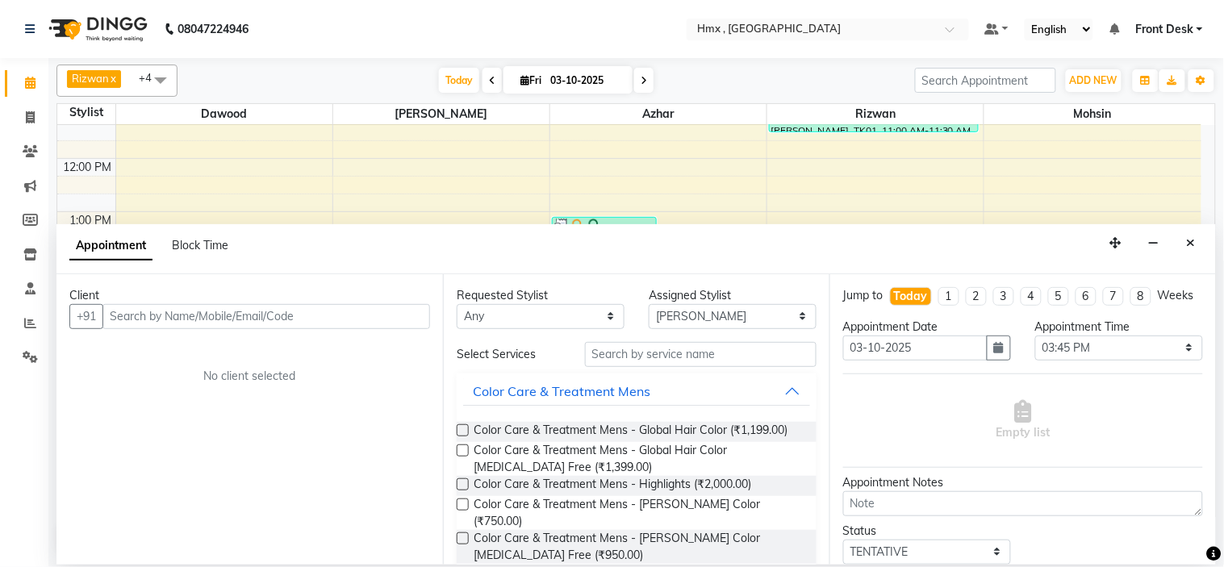
click at [151, 313] on input "text" at bounding box center [266, 316] width 328 height 25
type input "9136267695"
click at [391, 315] on span "Add Client" at bounding box center [396, 316] width 54 height 15
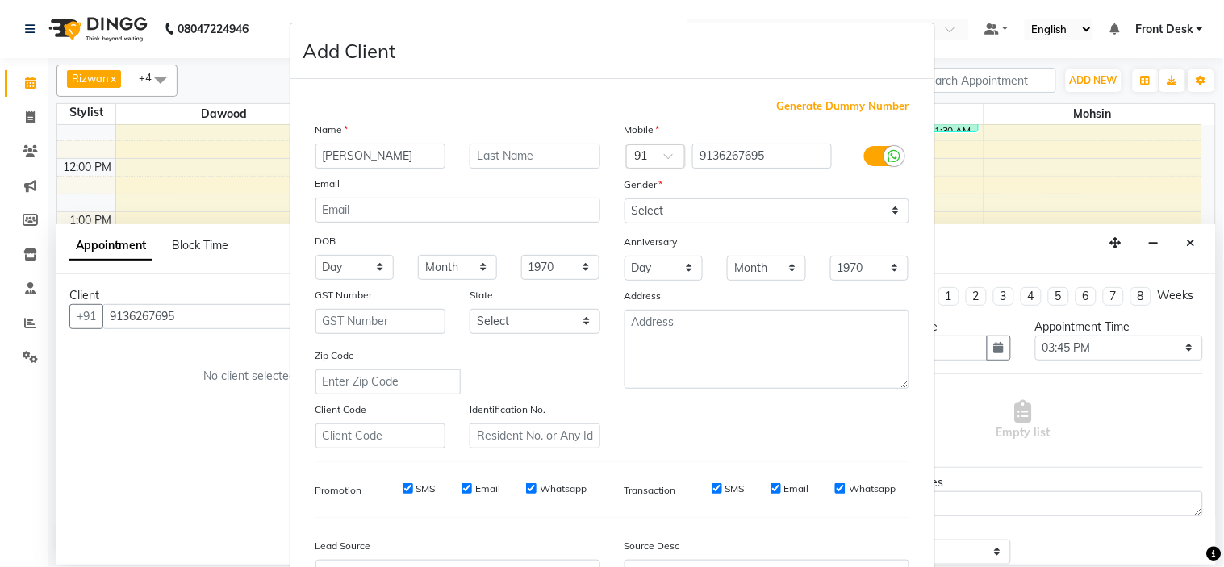
type input "Sharwari"
drag, startPoint x: 668, startPoint y: 207, endPoint x: 563, endPoint y: 180, distance: 108.4
click at [668, 207] on select "Select Male Female Other Prefer Not To Say" at bounding box center [766, 210] width 285 height 25
click at [536, 153] on input "text" at bounding box center [535, 156] width 131 height 25
type input "/"
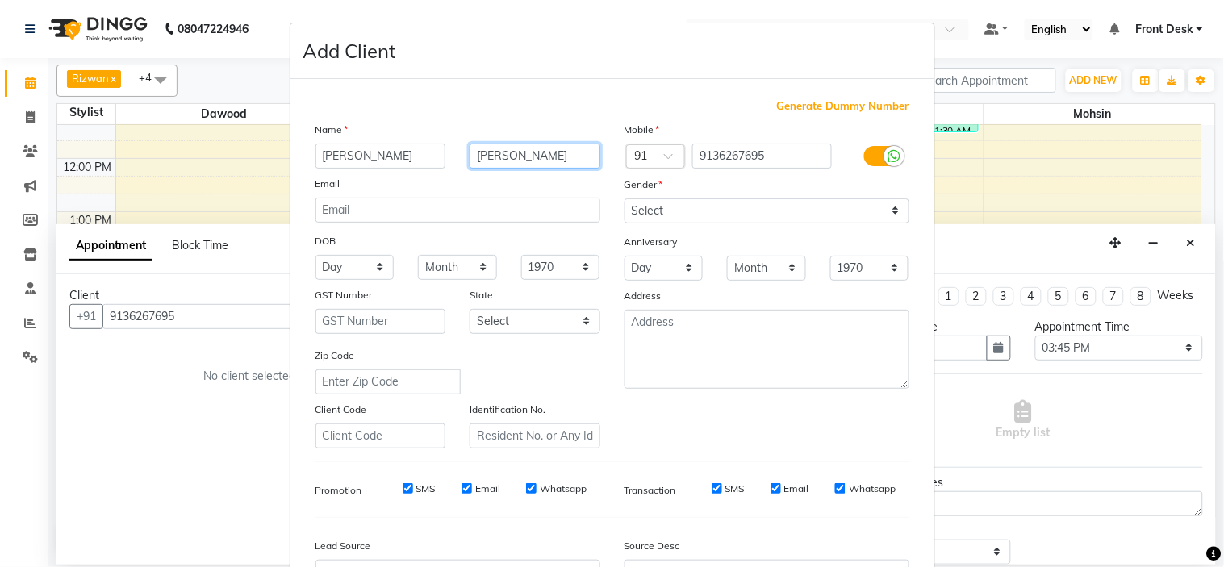
type input "Mhaskar"
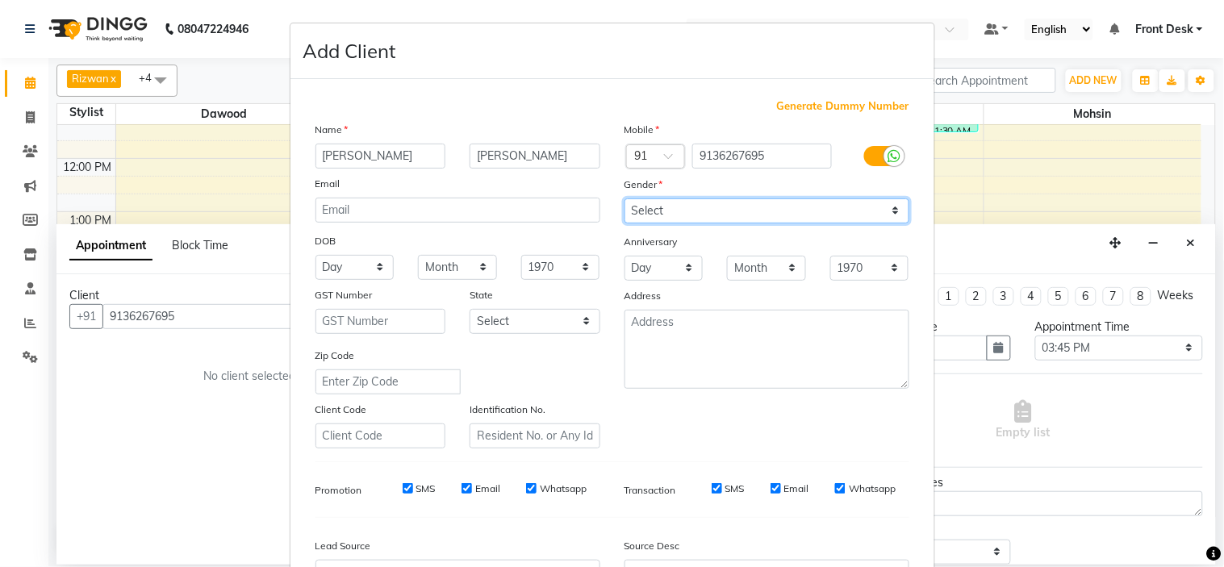
drag, startPoint x: 729, startPoint y: 203, endPoint x: 723, endPoint y: 212, distance: 11.0
click at [729, 203] on select "Select Male Female Other Prefer Not To Say" at bounding box center [766, 210] width 285 height 25
select select "female"
click at [624, 198] on select "Select Male Female Other Prefer Not To Say" at bounding box center [766, 210] width 285 height 25
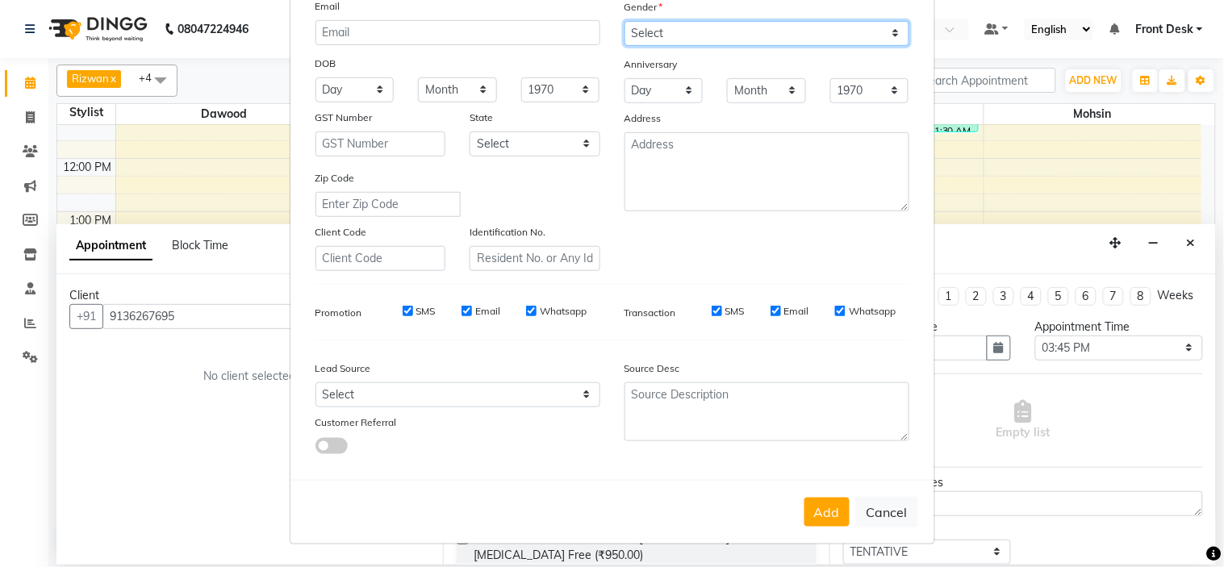
scroll to position [178, 0]
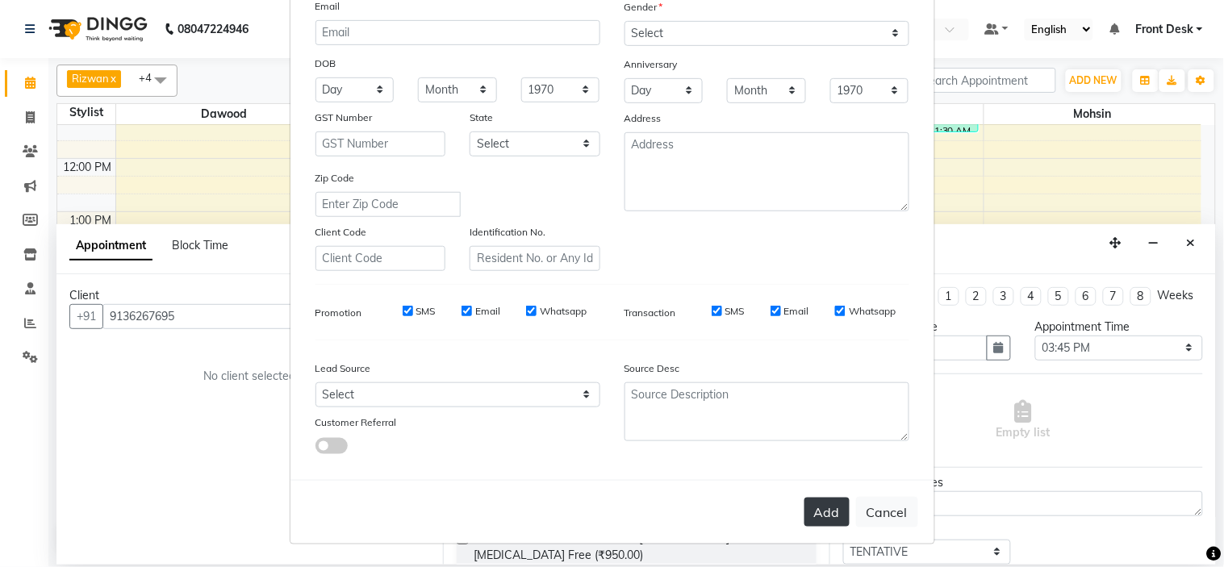
click at [828, 511] on button "Add" at bounding box center [826, 512] width 45 height 29
select select
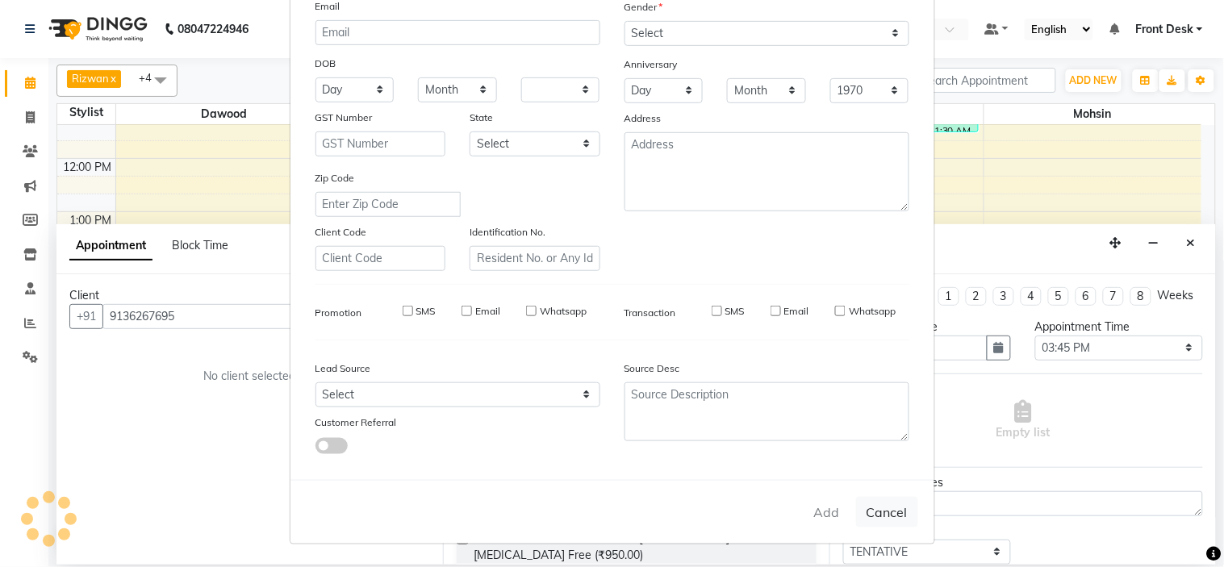
select select
checkbox input "false"
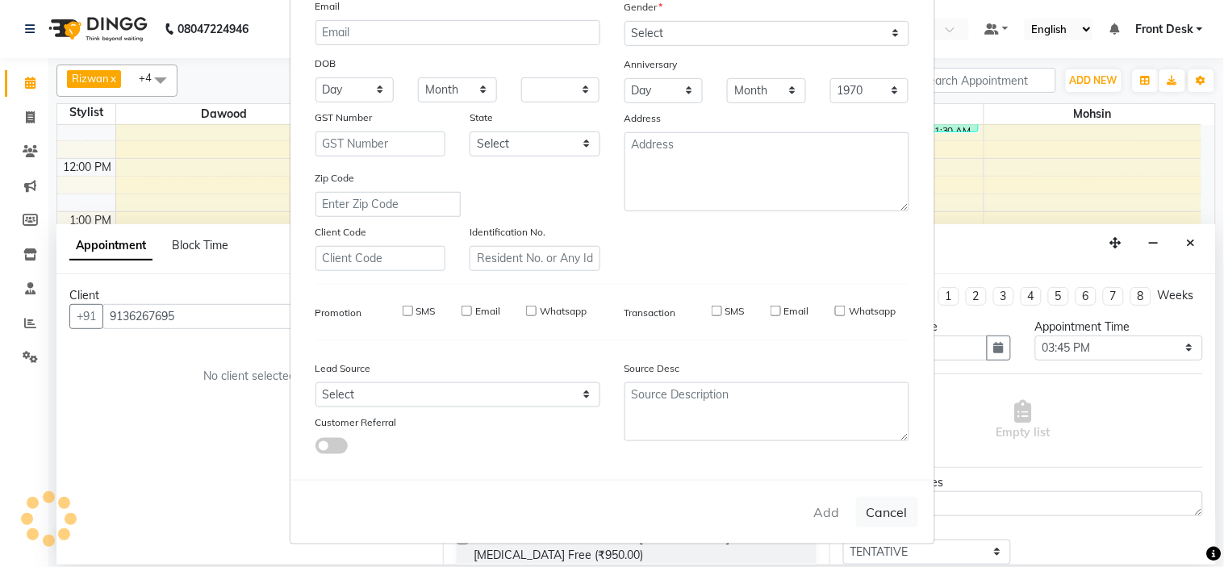
checkbox input "false"
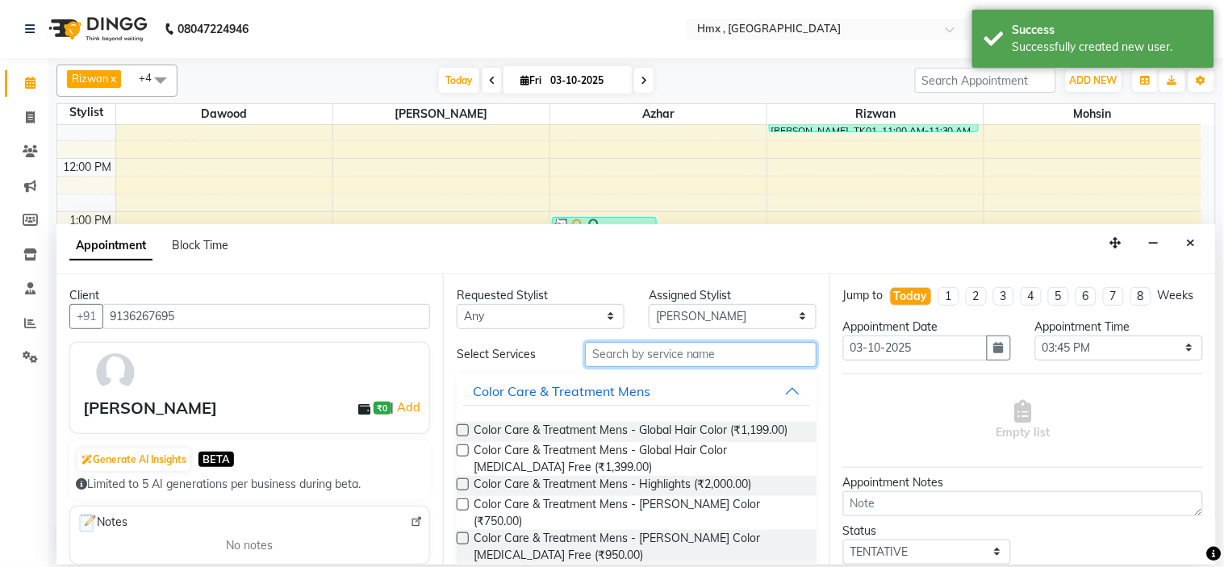
click at [634, 363] on input "text" at bounding box center [701, 354] width 232 height 25
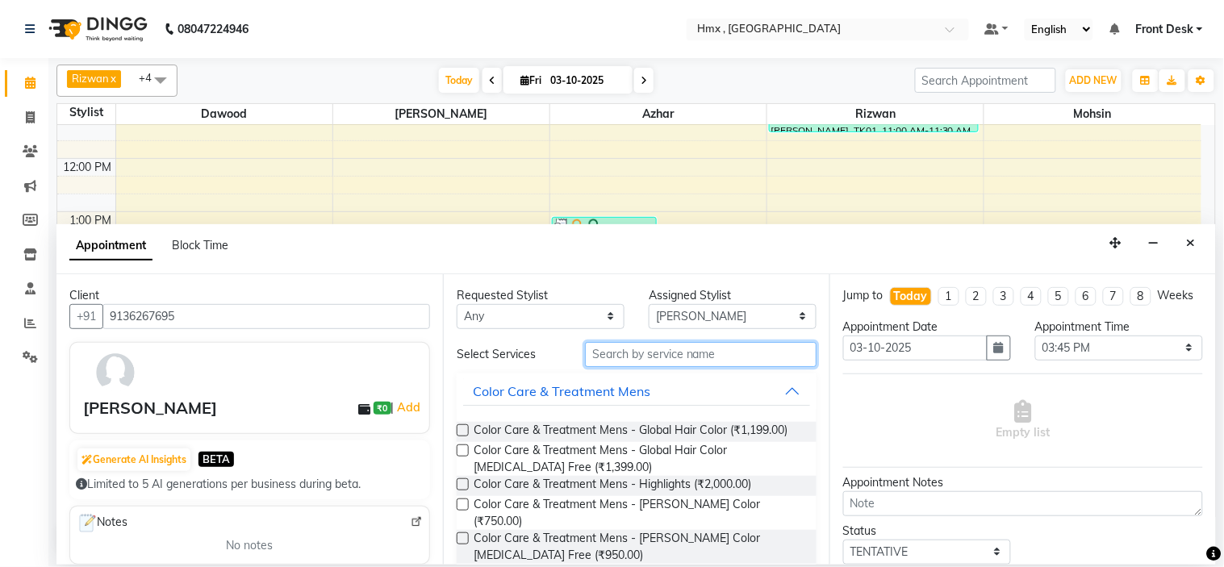
click at [663, 355] on input "text" at bounding box center [701, 354] width 232 height 25
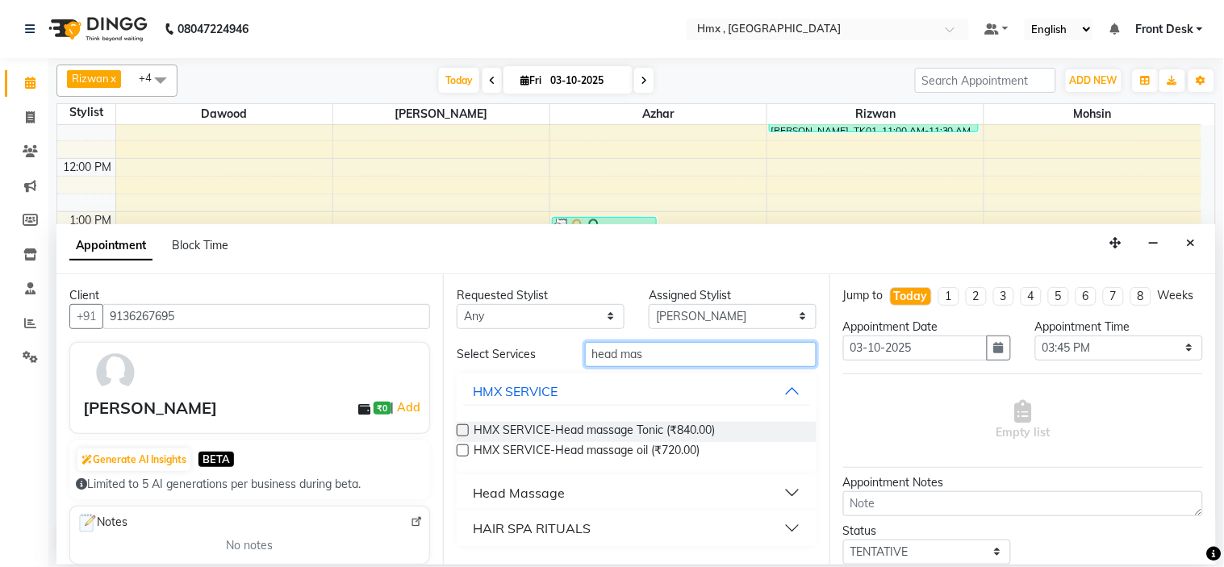
type input "head mas"
click at [578, 491] on button "Head Massage" at bounding box center [636, 492] width 347 height 29
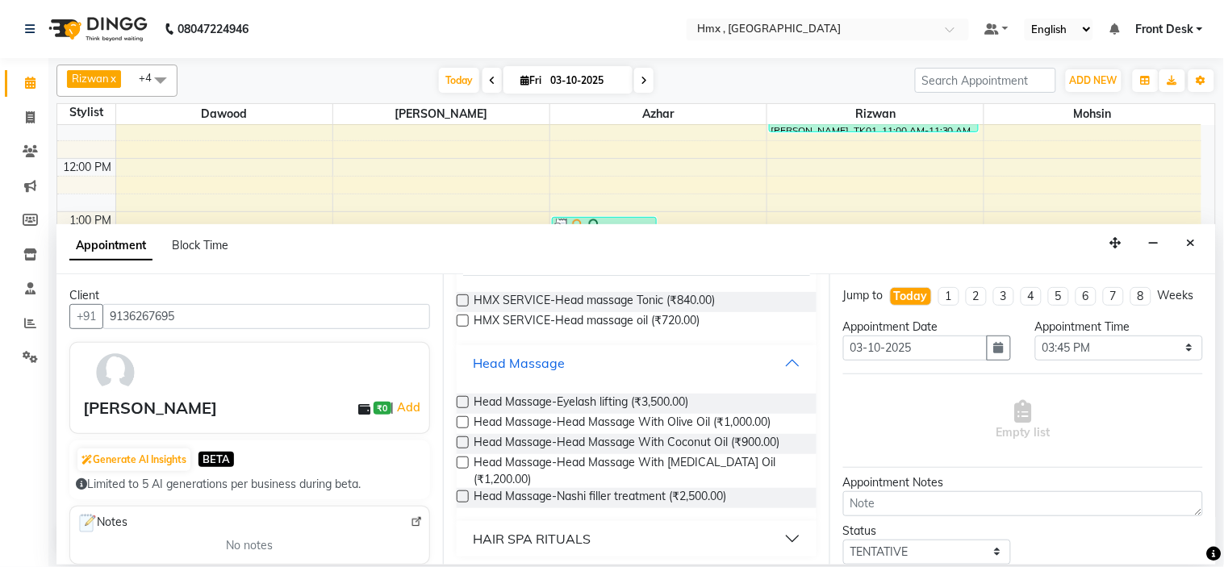
scroll to position [134, 0]
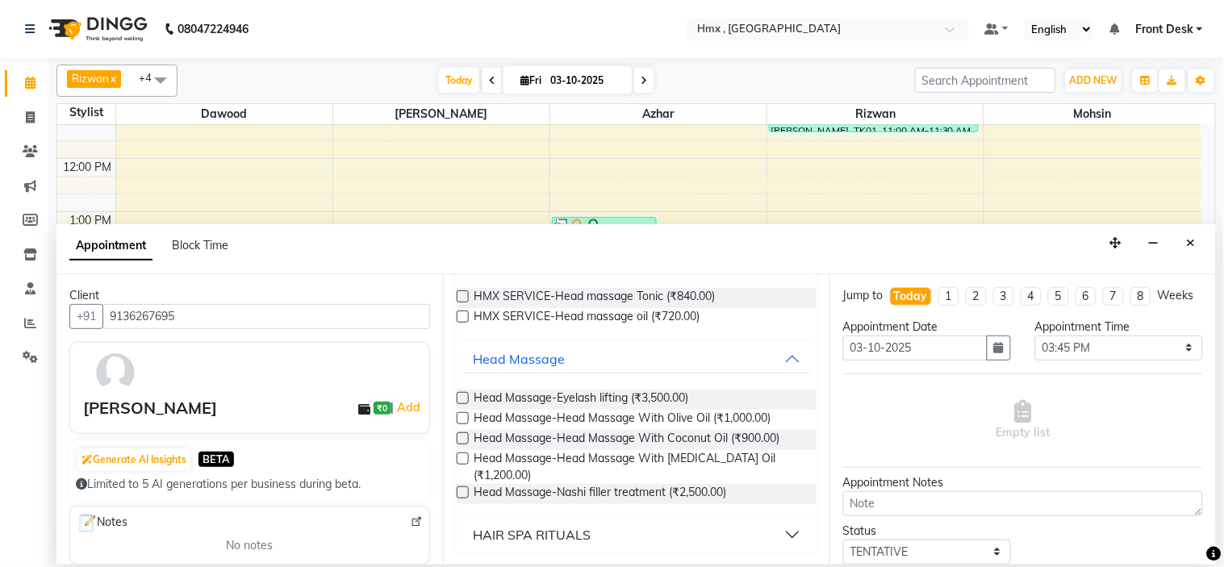
click at [460, 436] on label at bounding box center [463, 438] width 12 height 12
click at [460, 436] on input "checkbox" at bounding box center [462, 440] width 10 height 10
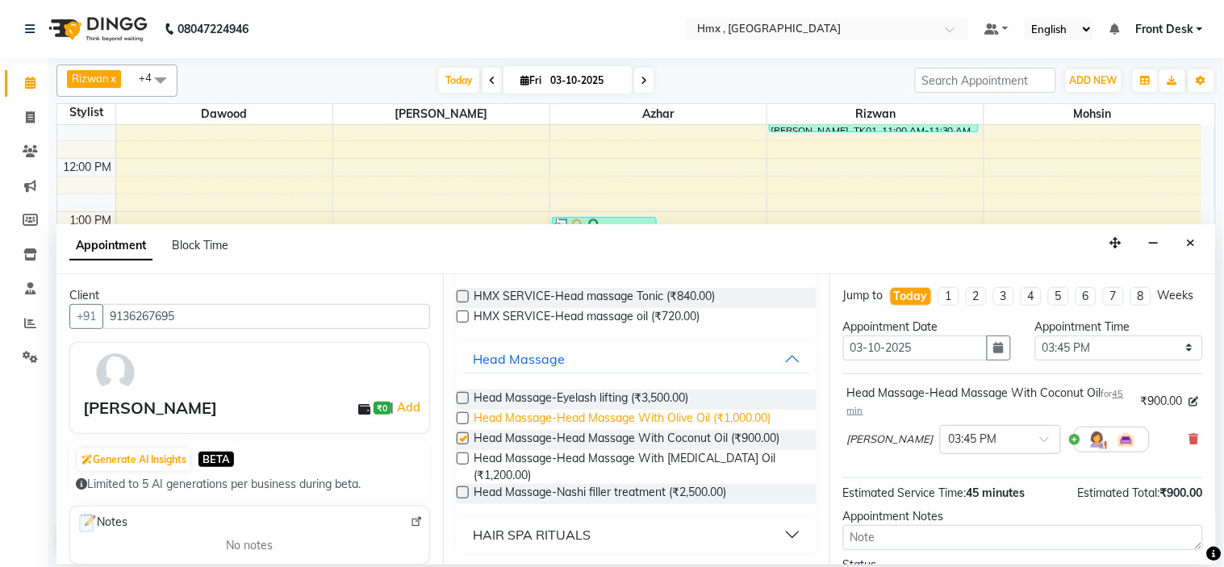
checkbox input "false"
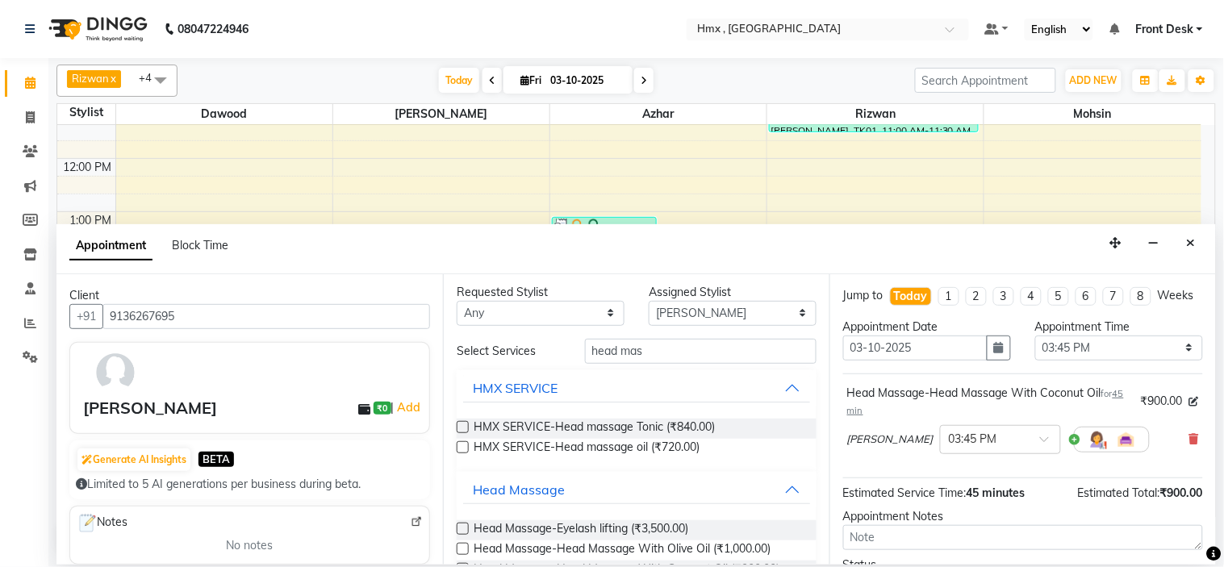
scroll to position [0, 0]
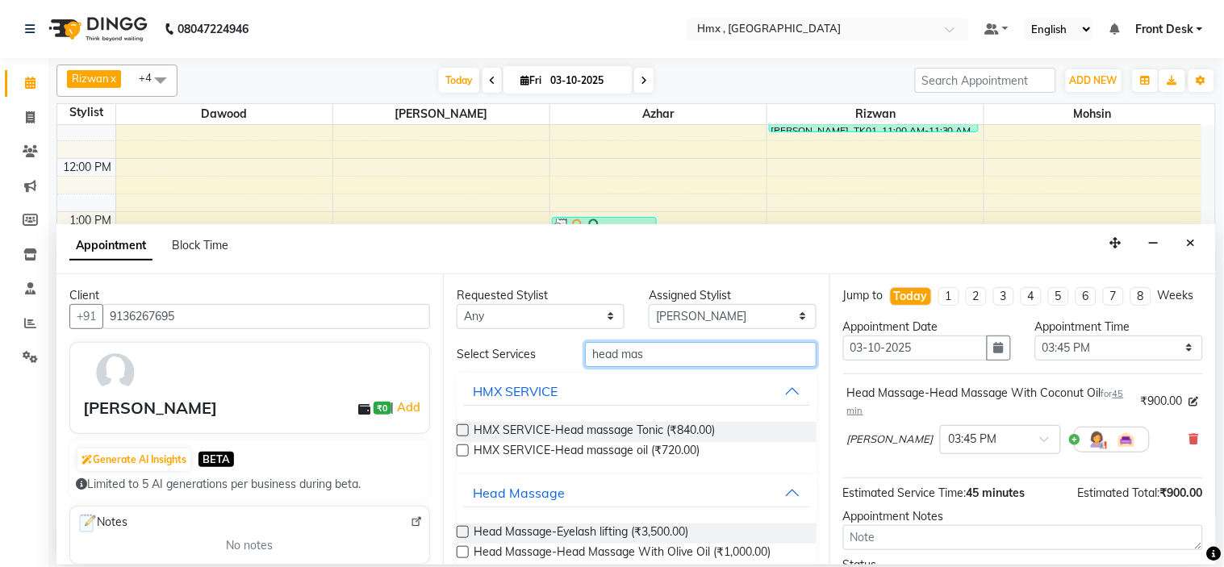
drag, startPoint x: 684, startPoint y: 353, endPoint x: 525, endPoint y: 367, distance: 159.5
click at [525, 367] on div "Select Services head mas HMX SERVICE HMX SERVICE-Head massage Tonic (₹840.00) H…" at bounding box center [637, 514] width 360 height 344
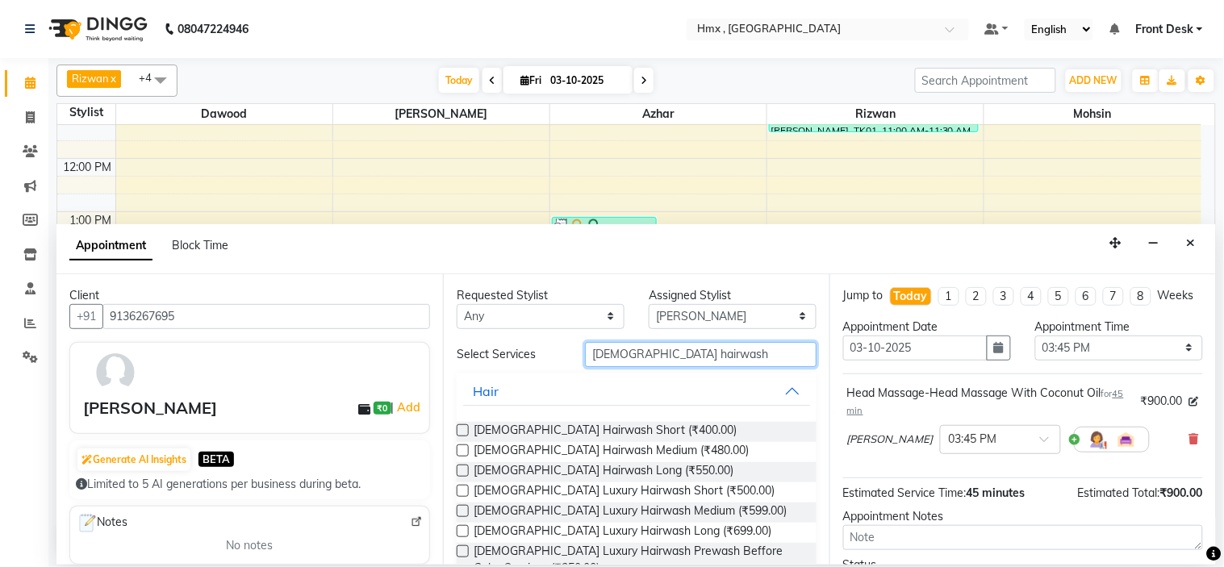
type input "Female hairwash"
click at [460, 470] on label at bounding box center [463, 471] width 12 height 12
click at [460, 470] on input "checkbox" at bounding box center [462, 472] width 10 height 10
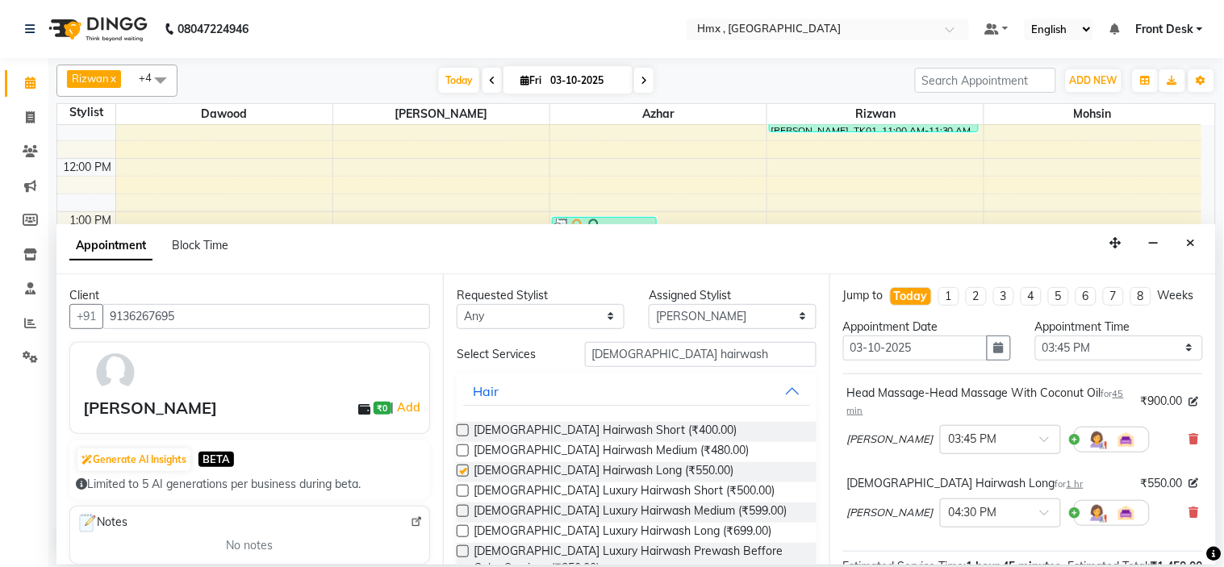
checkbox input "false"
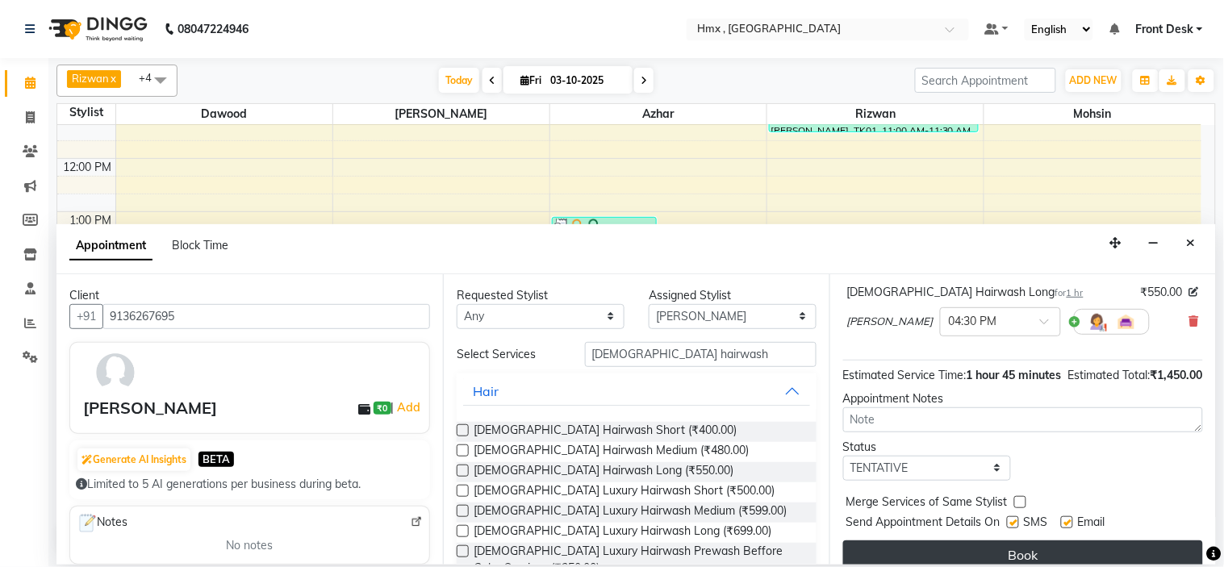
scroll to position [240, 0]
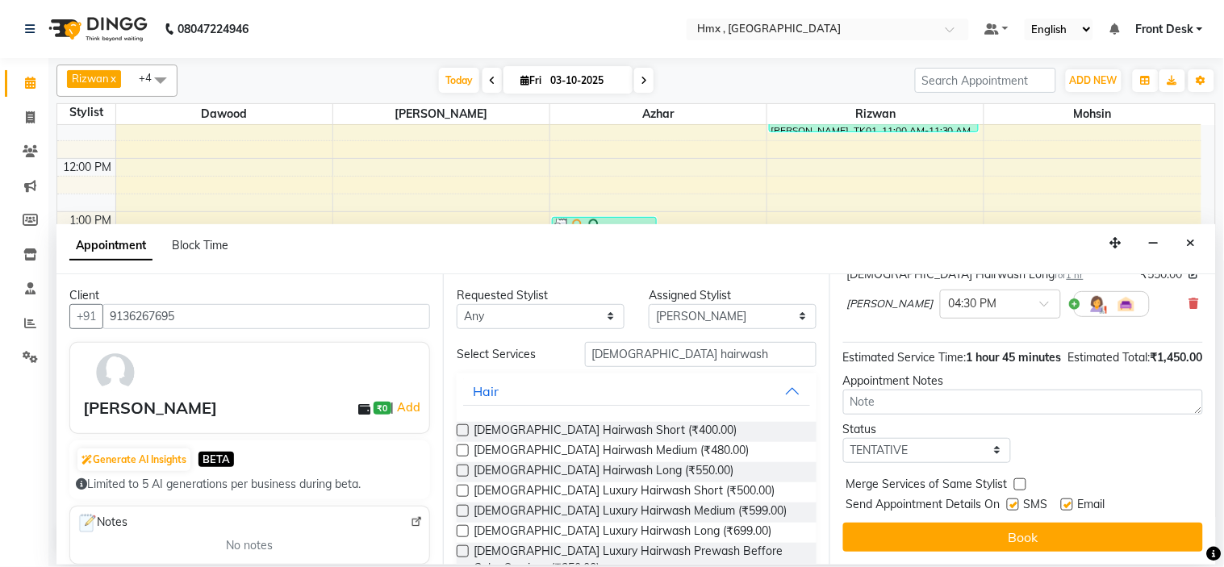
click at [1012, 504] on label at bounding box center [1013, 505] width 12 height 12
click at [1012, 504] on input "checkbox" at bounding box center [1012, 506] width 10 height 10
checkbox input "false"
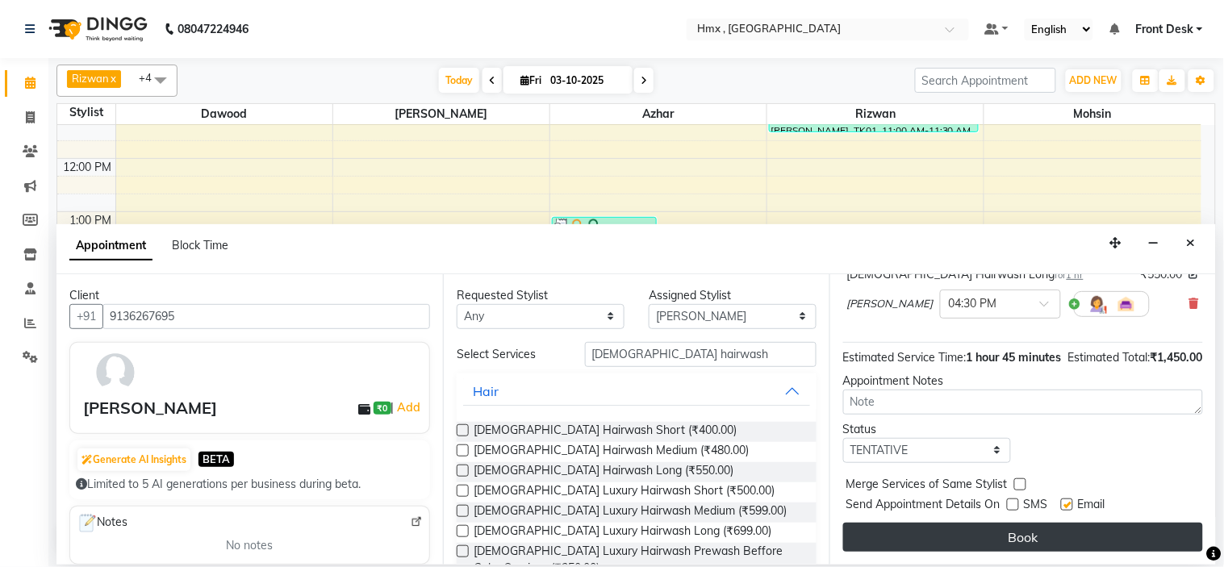
click at [1012, 543] on button "Book" at bounding box center [1023, 537] width 360 height 29
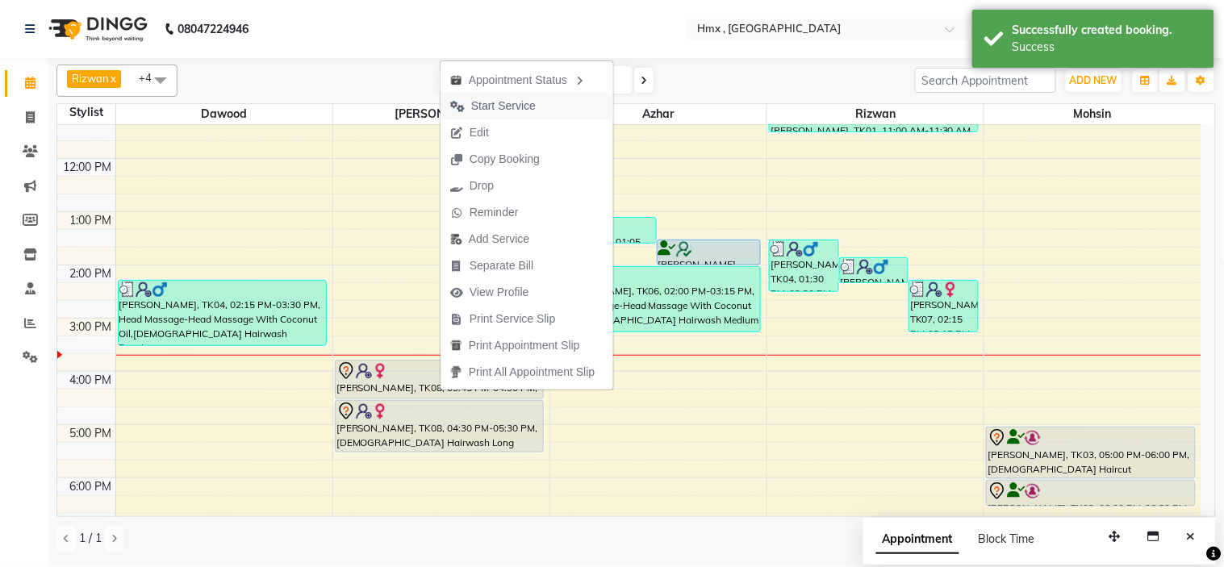
click at [518, 103] on span "Start Service" at bounding box center [503, 106] width 65 height 17
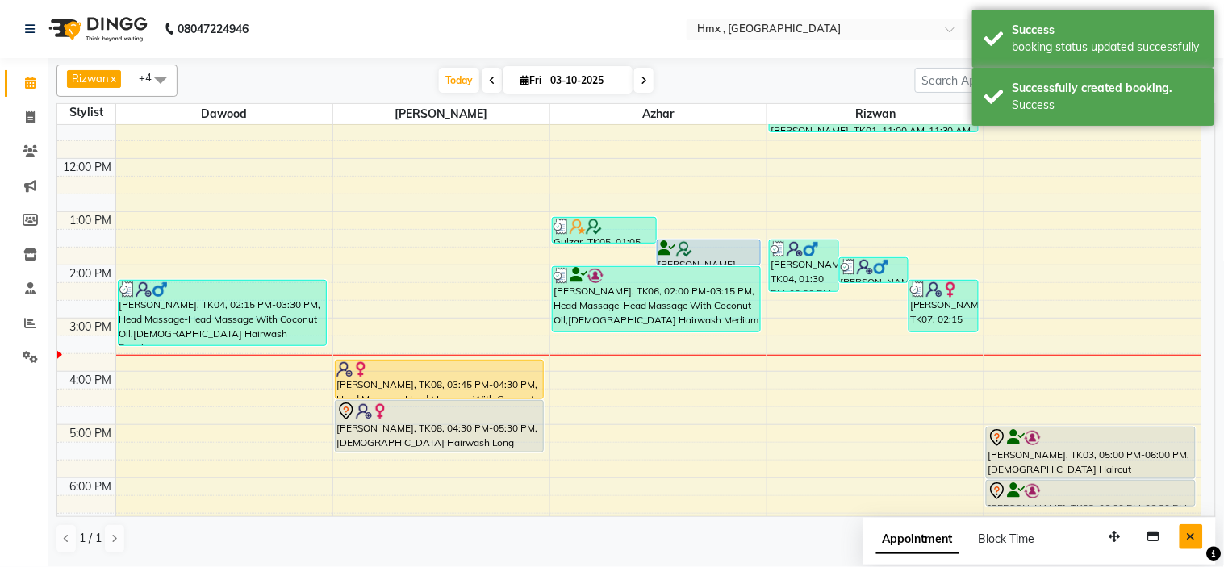
click at [1189, 541] on icon "Close" at bounding box center [1191, 536] width 9 height 11
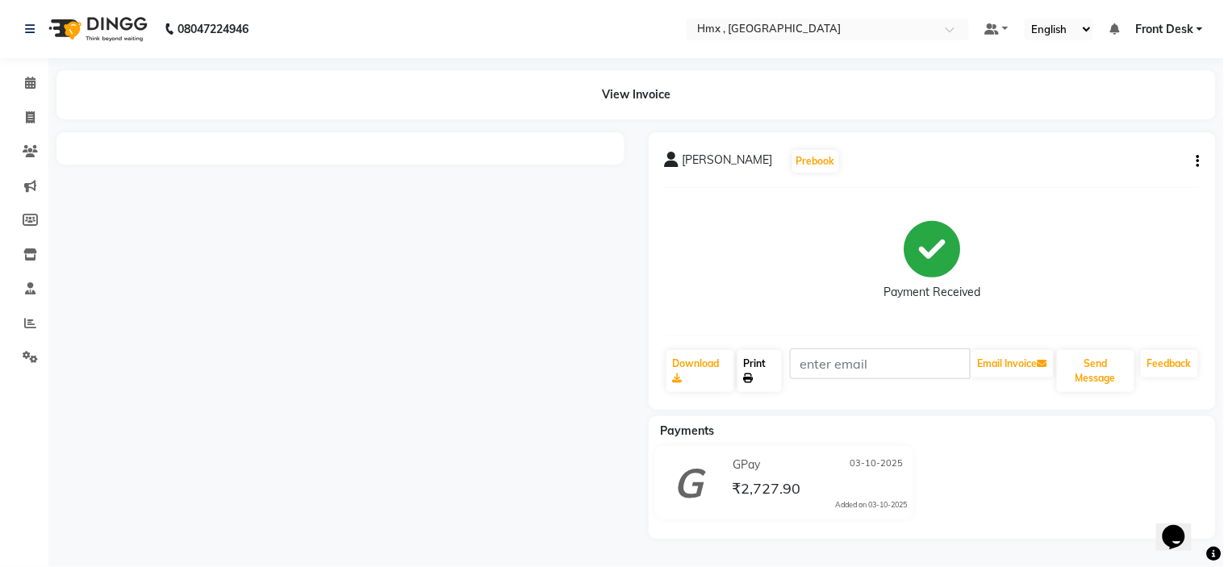
click at [768, 378] on link "Print" at bounding box center [759, 371] width 44 height 42
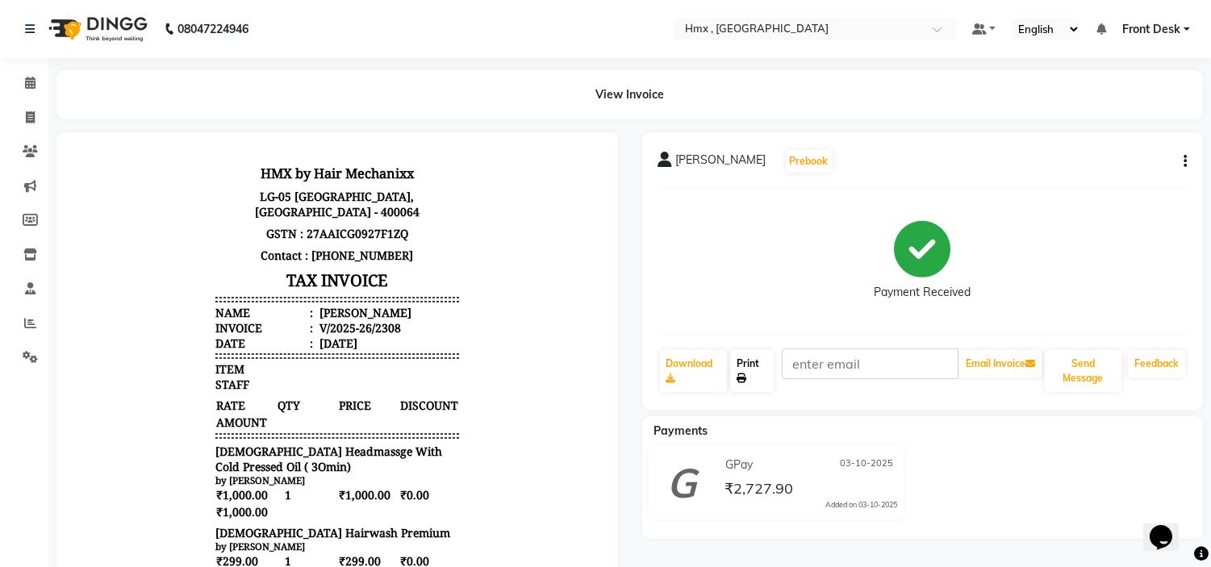
click at [764, 376] on link "Print" at bounding box center [752, 371] width 44 height 42
click at [26, 76] on span at bounding box center [30, 83] width 28 height 19
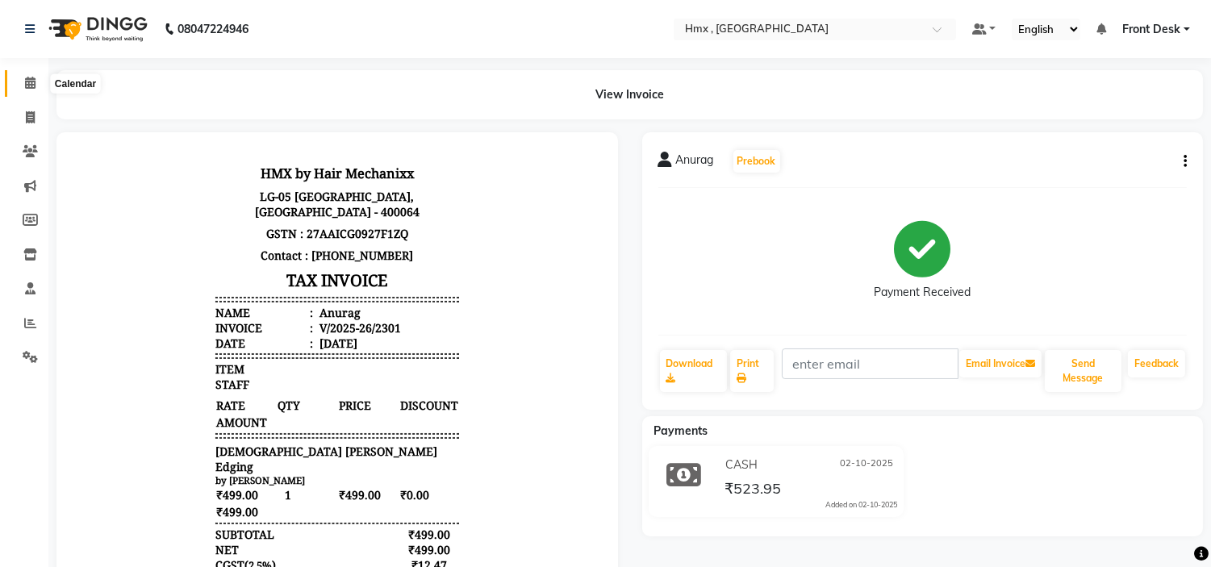
click at [28, 83] on icon at bounding box center [30, 83] width 10 height 12
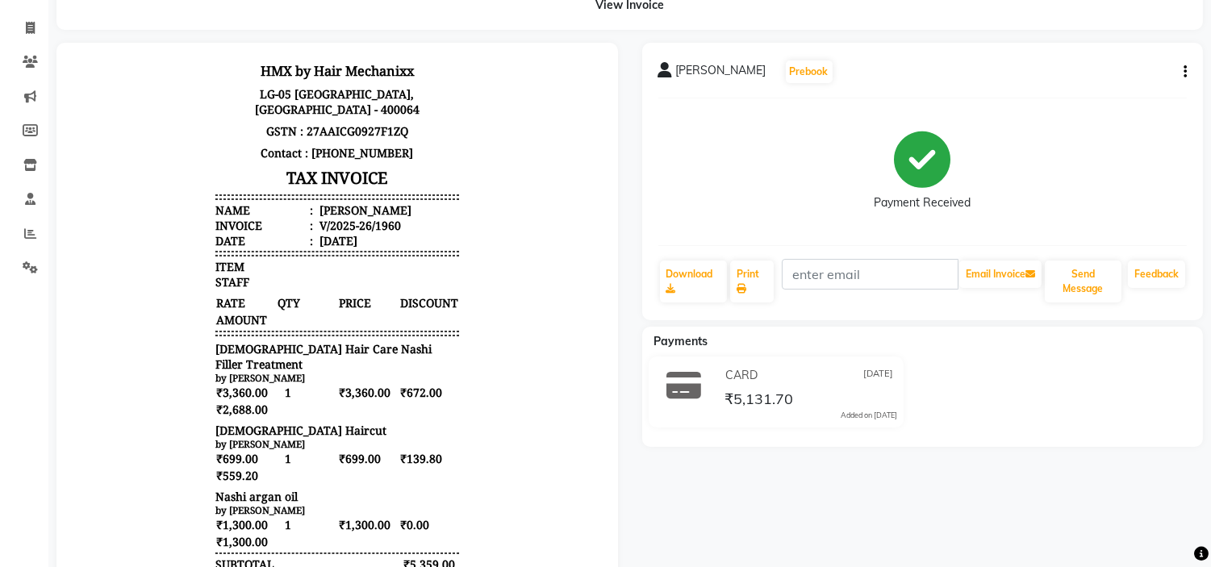
scroll to position [179, 0]
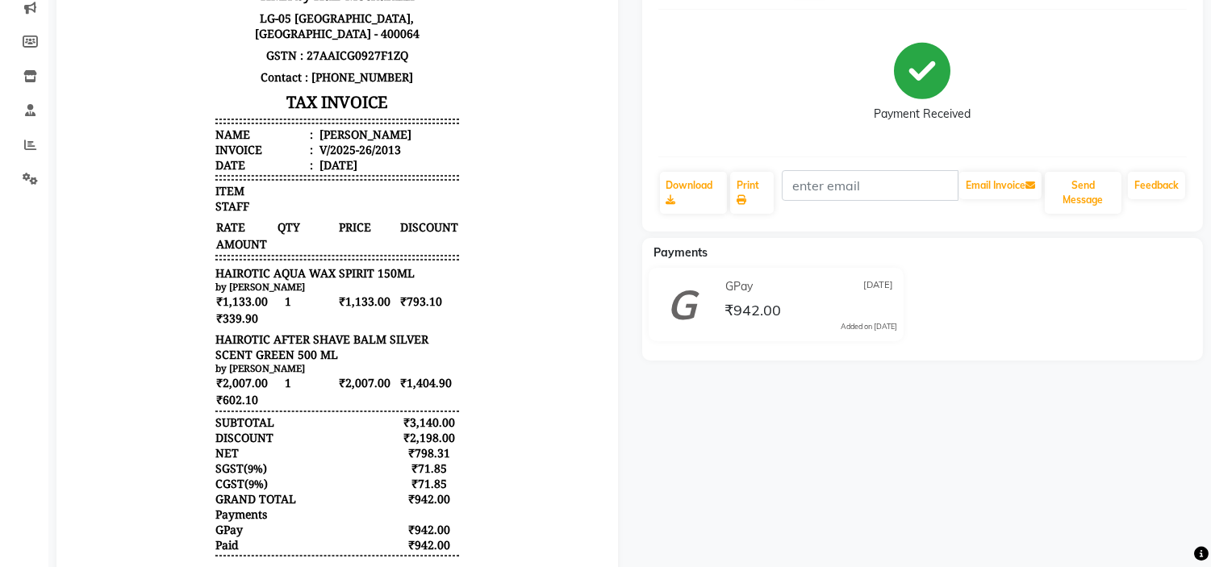
scroll to position [179, 0]
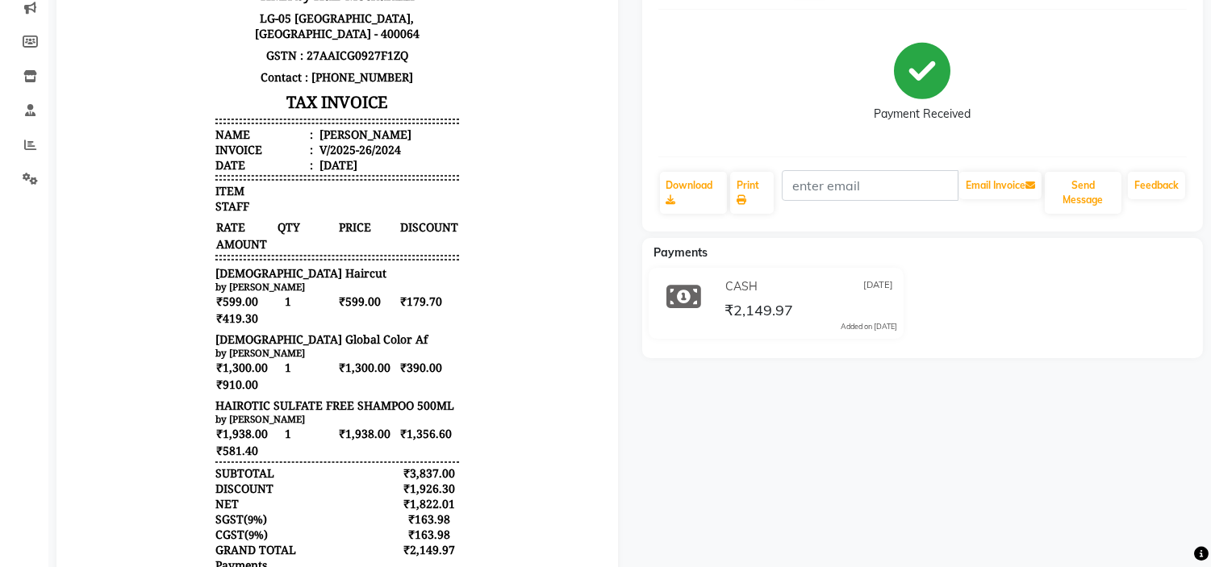
scroll to position [179, 0]
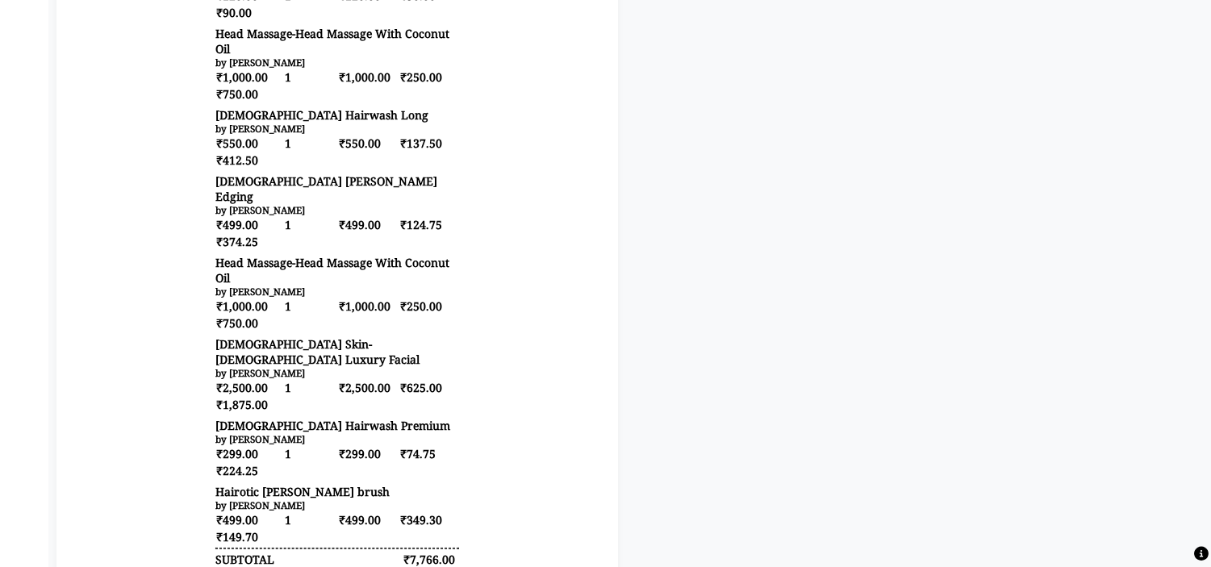
scroll to position [627, 0]
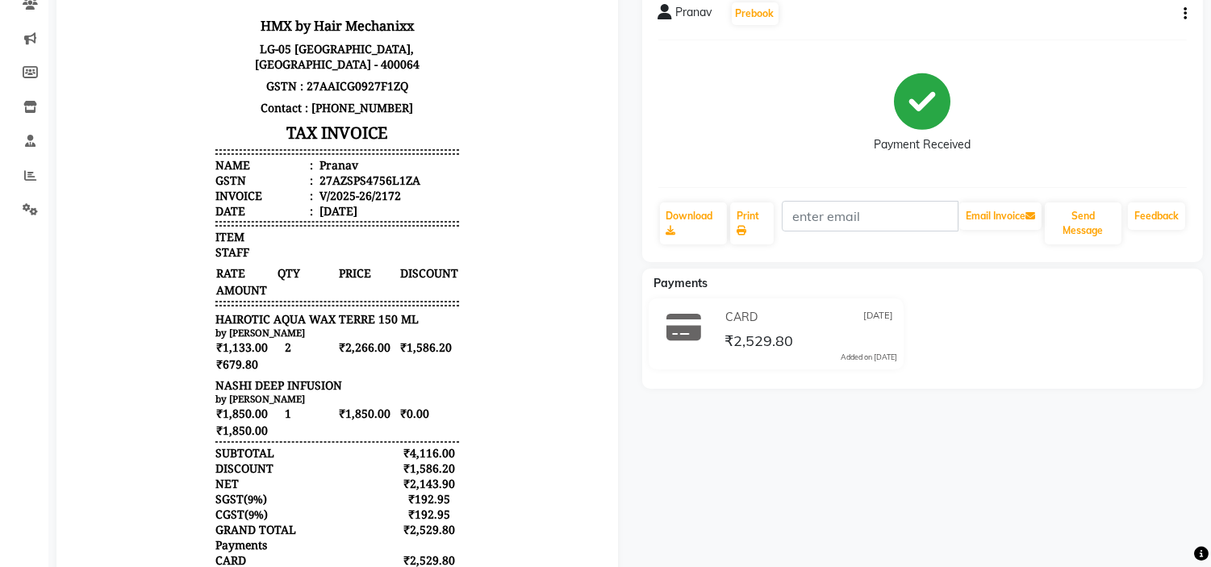
scroll to position [179, 0]
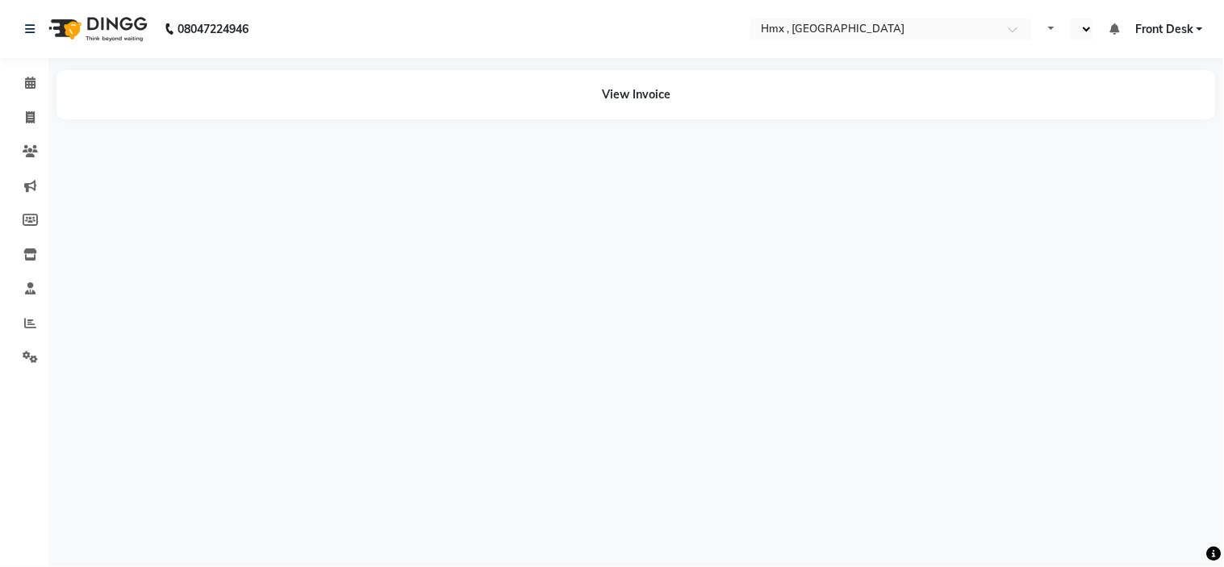
select select "en"
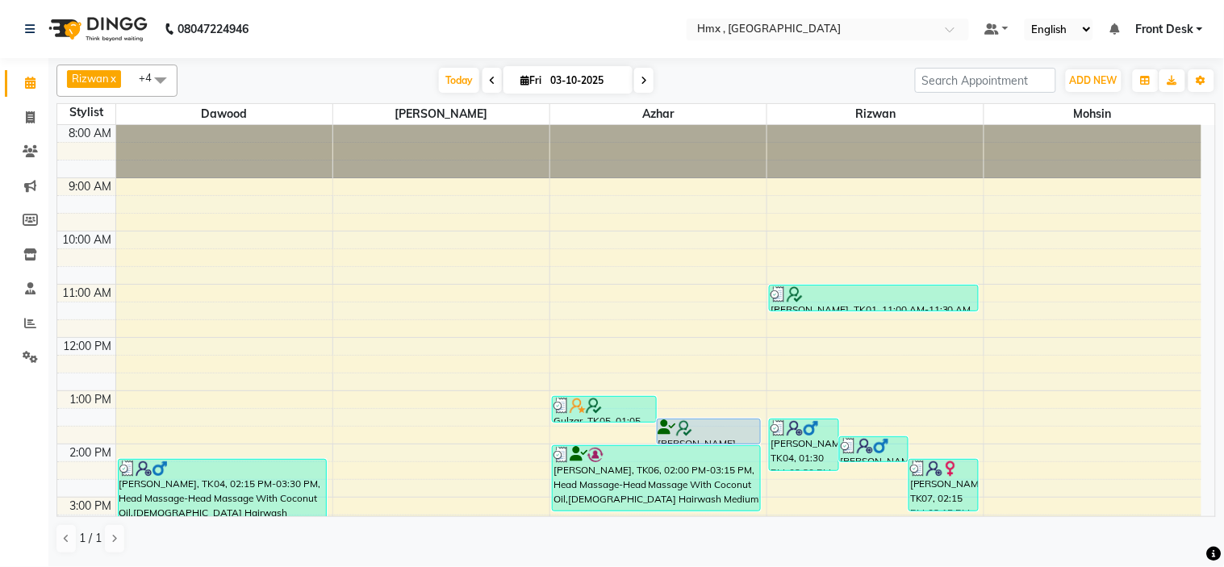
scroll to position [179, 0]
